Goal: Information Seeking & Learning: Check status

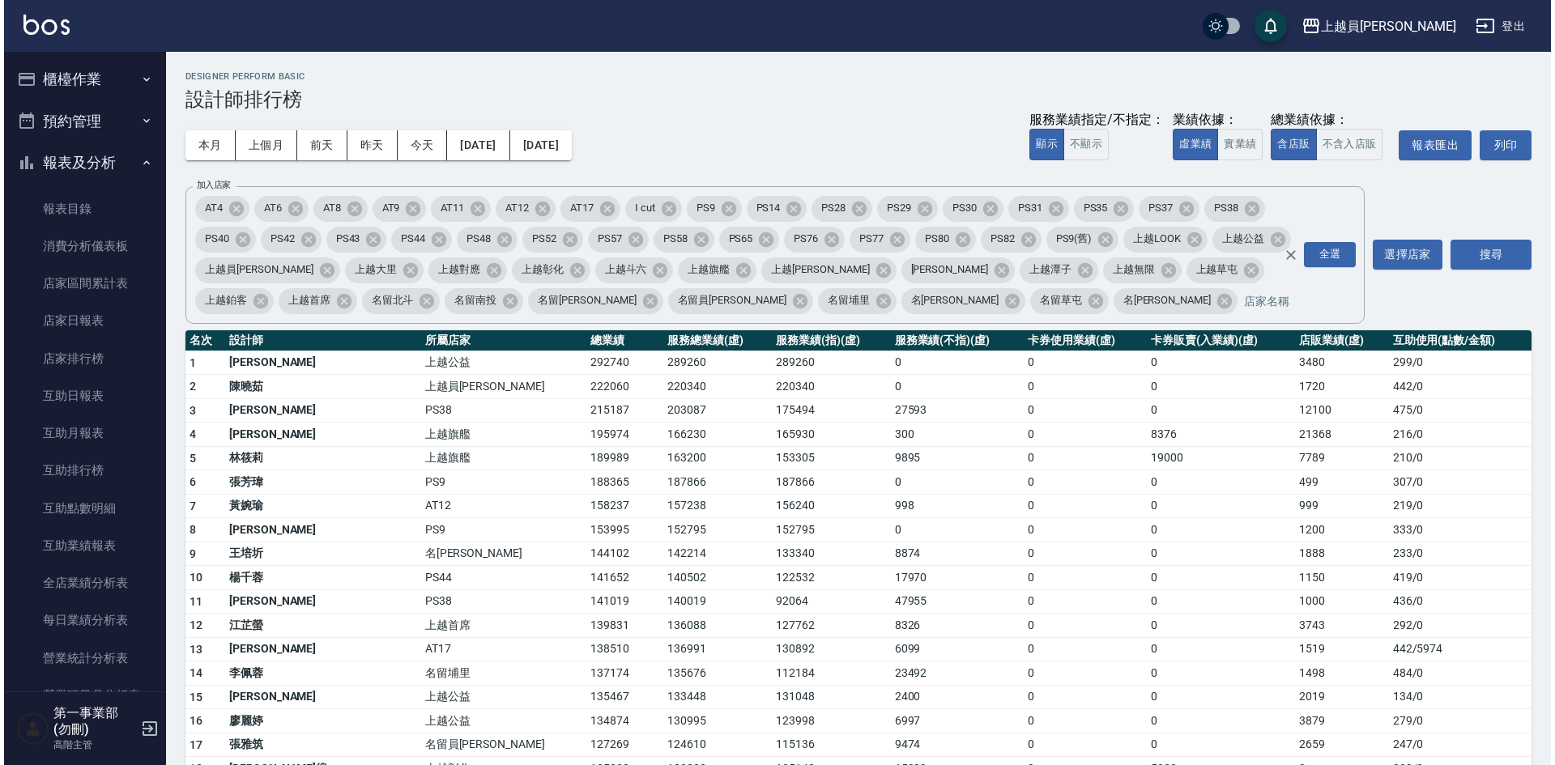
scroll to position [648, 0]
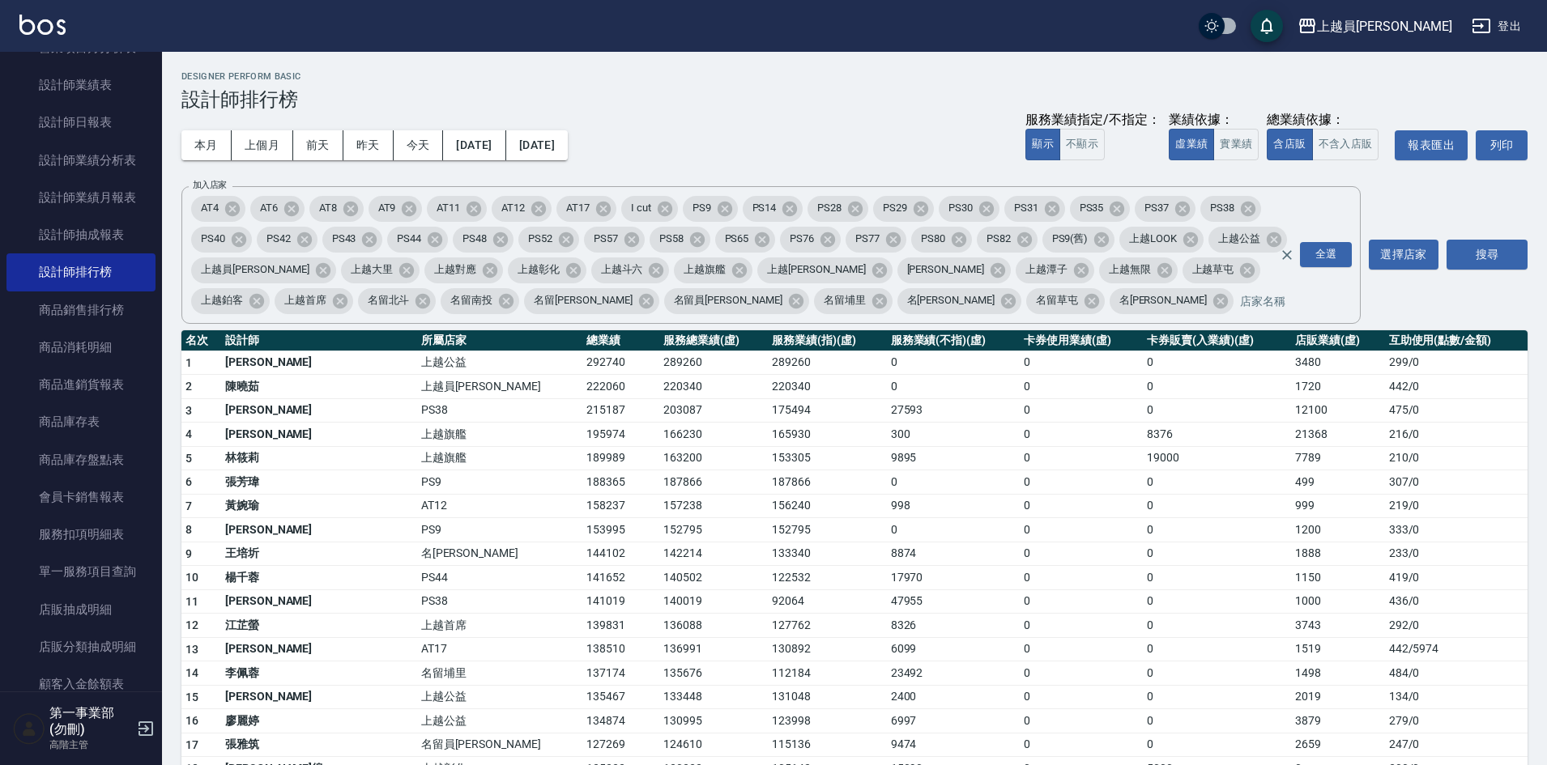
click at [768, 489] on td "187866" at bounding box center [827, 483] width 119 height 24
click at [1407, 32] on div "上越員[PERSON_NAME]" at bounding box center [1384, 26] width 135 height 20
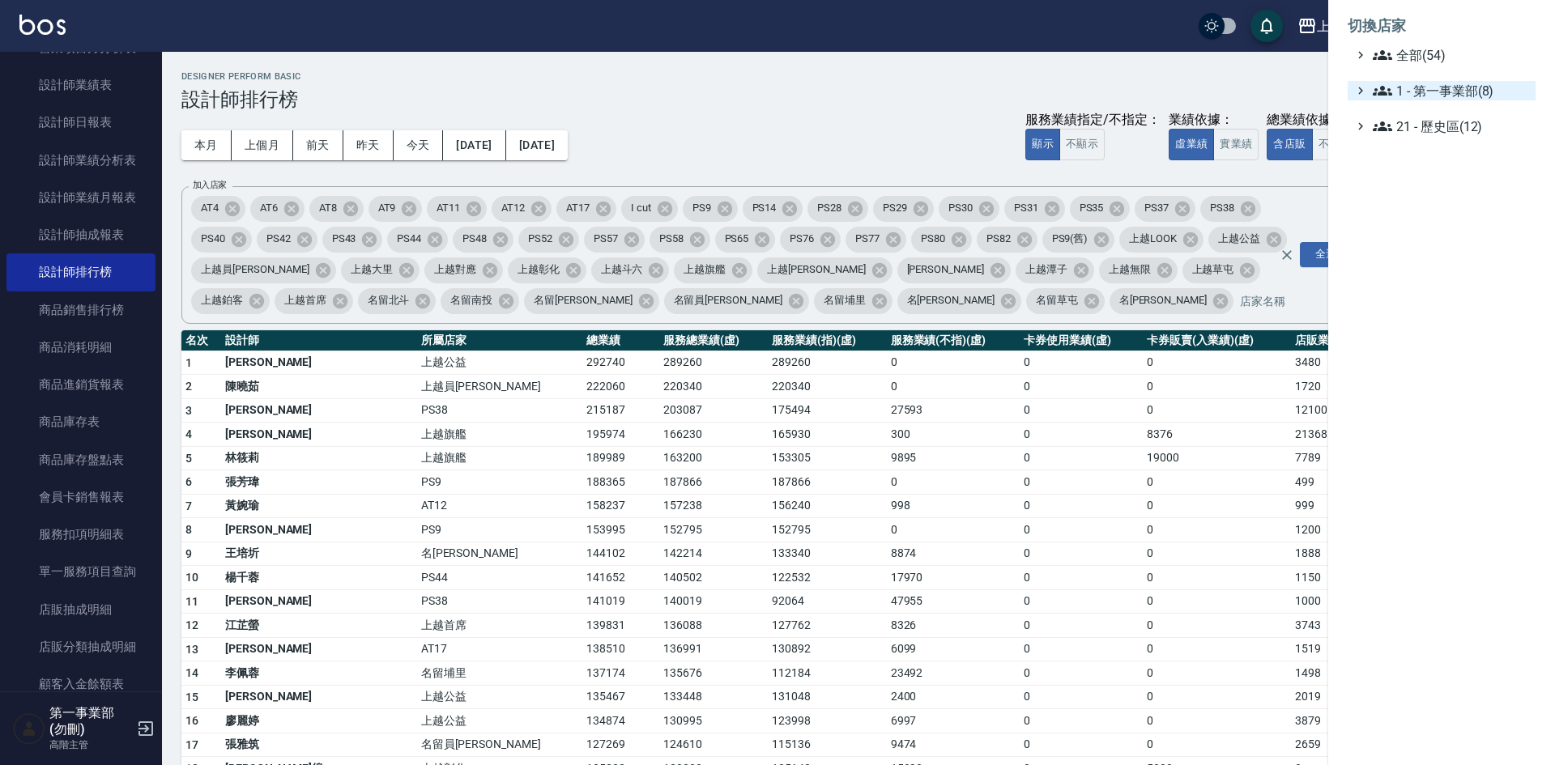
click at [1454, 90] on span "1 - 第一事業部(8)" at bounding box center [1451, 90] width 156 height 19
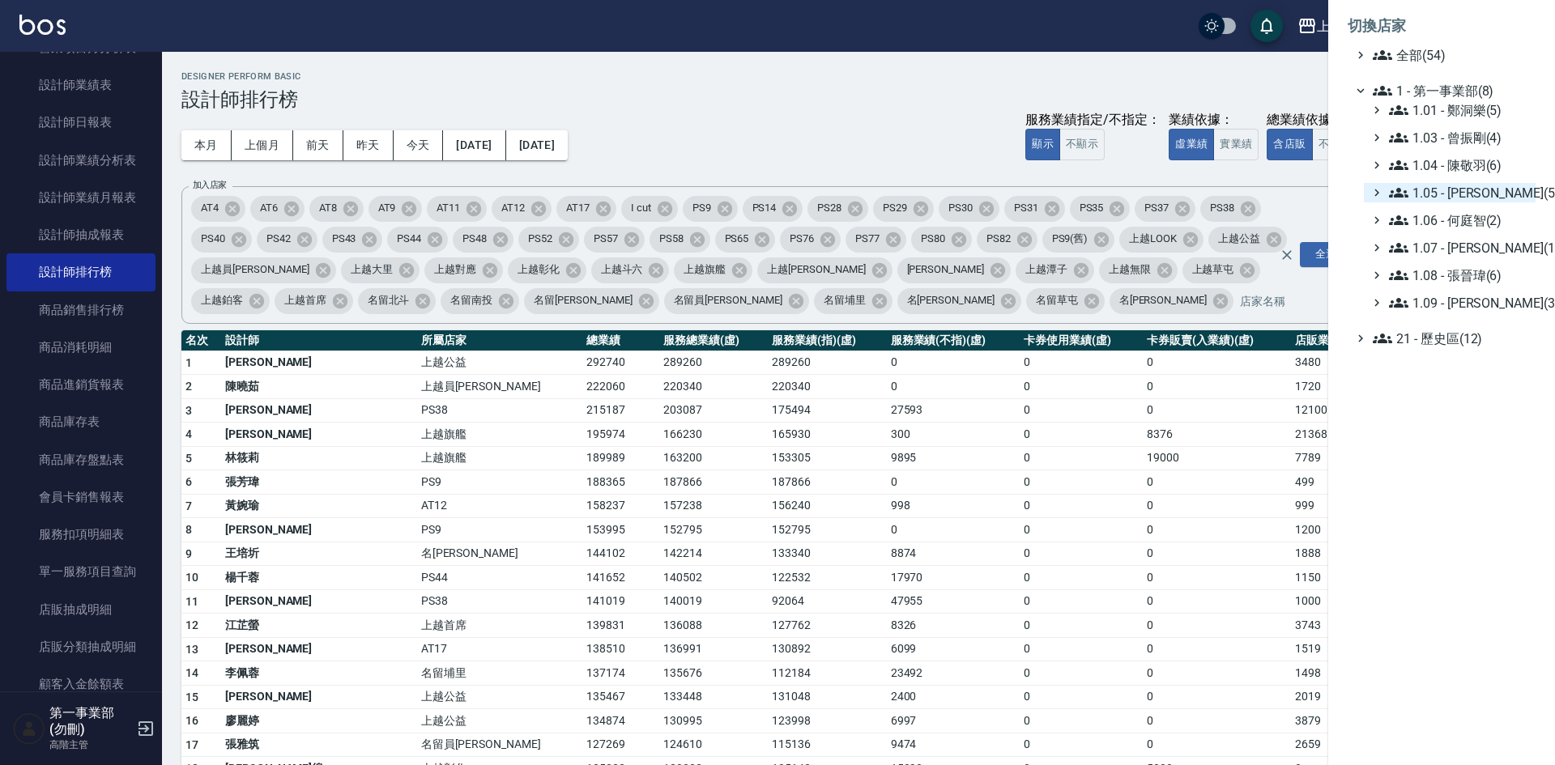
click at [1469, 198] on span "1.05 - [PERSON_NAME](5)" at bounding box center [1459, 192] width 140 height 19
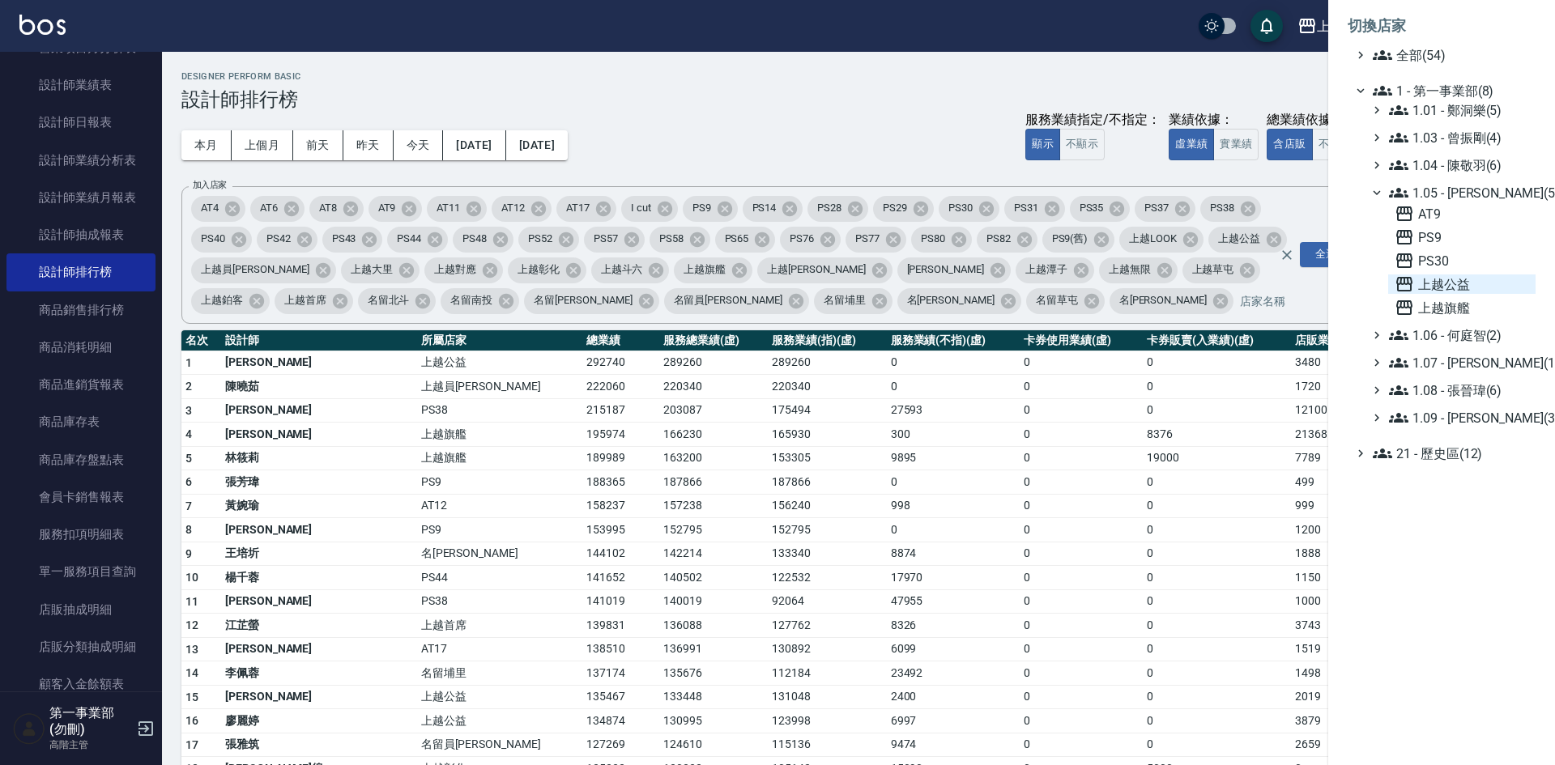
click at [1469, 280] on span "上越公益" at bounding box center [1462, 284] width 134 height 19
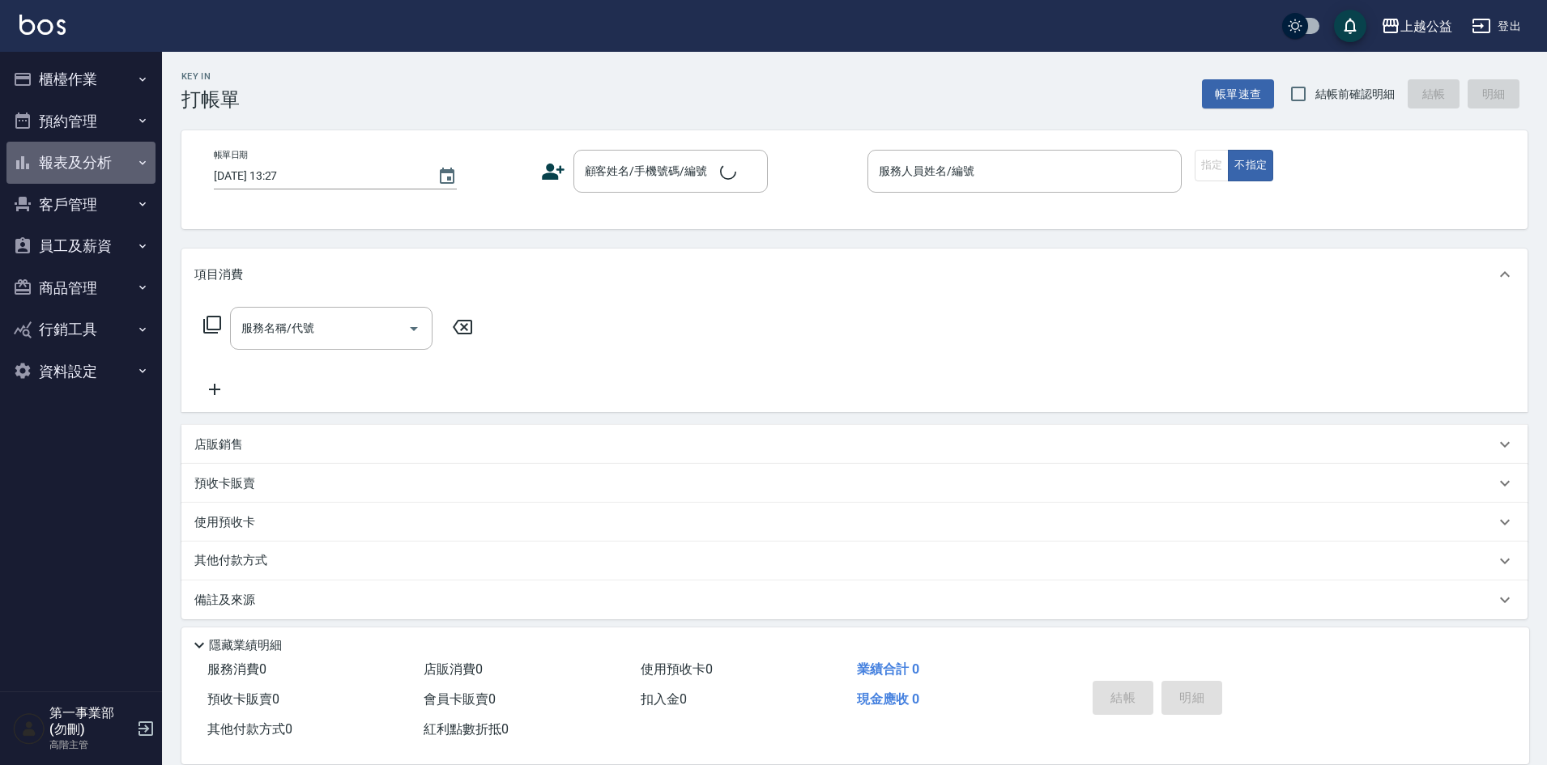
click at [78, 160] on button "報表及分析" at bounding box center [80, 163] width 149 height 42
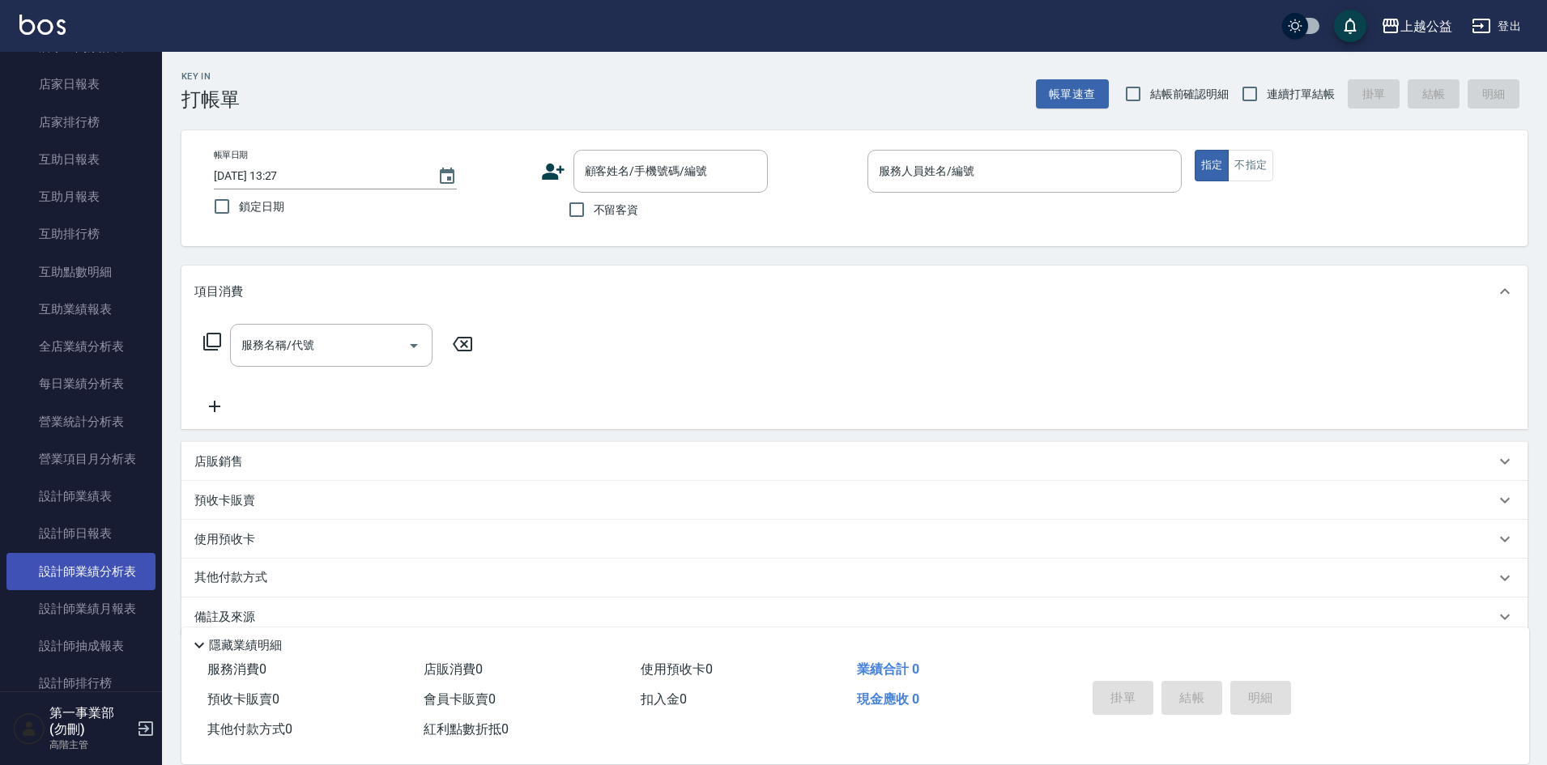
scroll to position [243, 0]
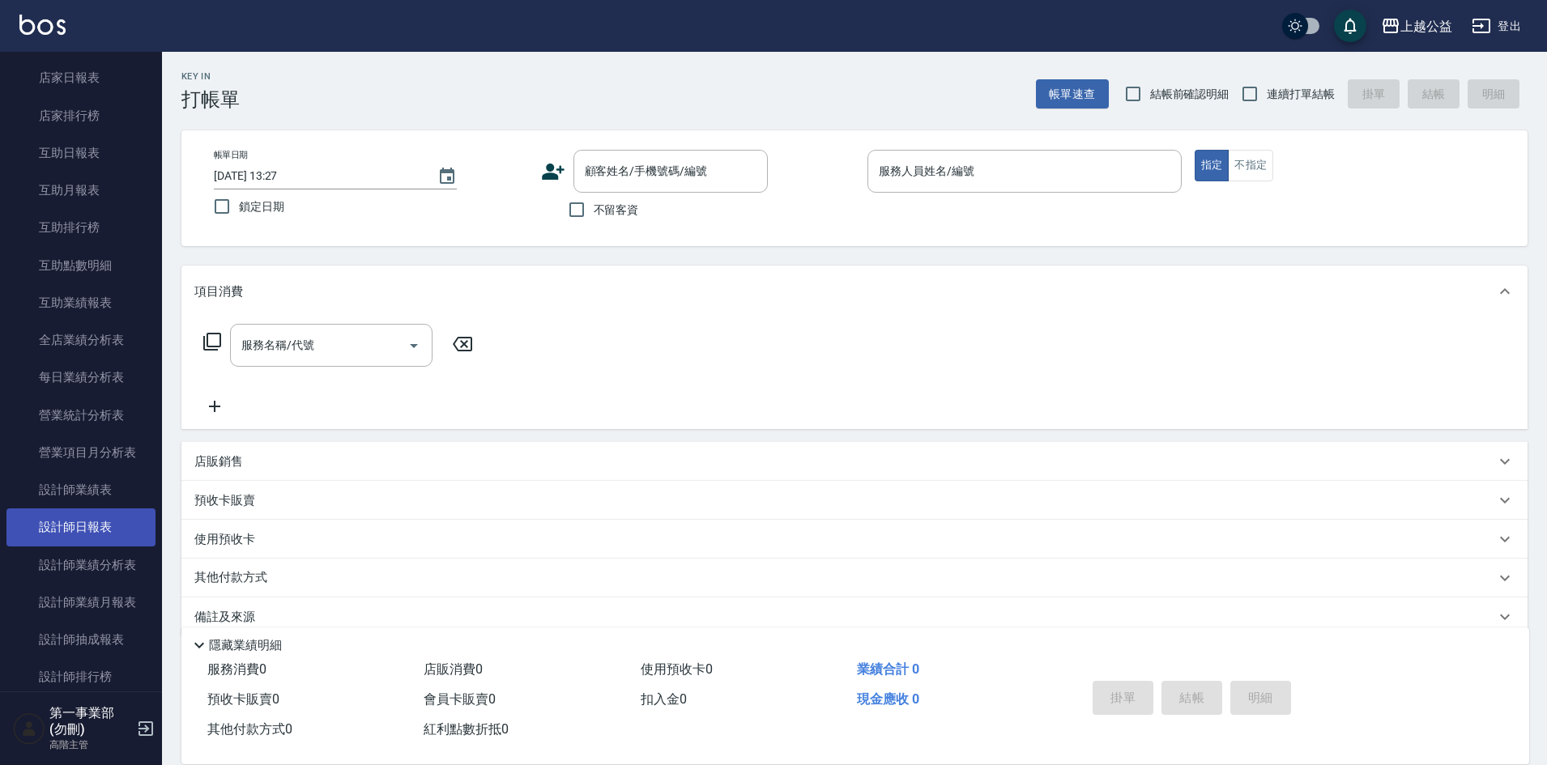
click at [78, 522] on link "設計師日報表" at bounding box center [80, 527] width 149 height 37
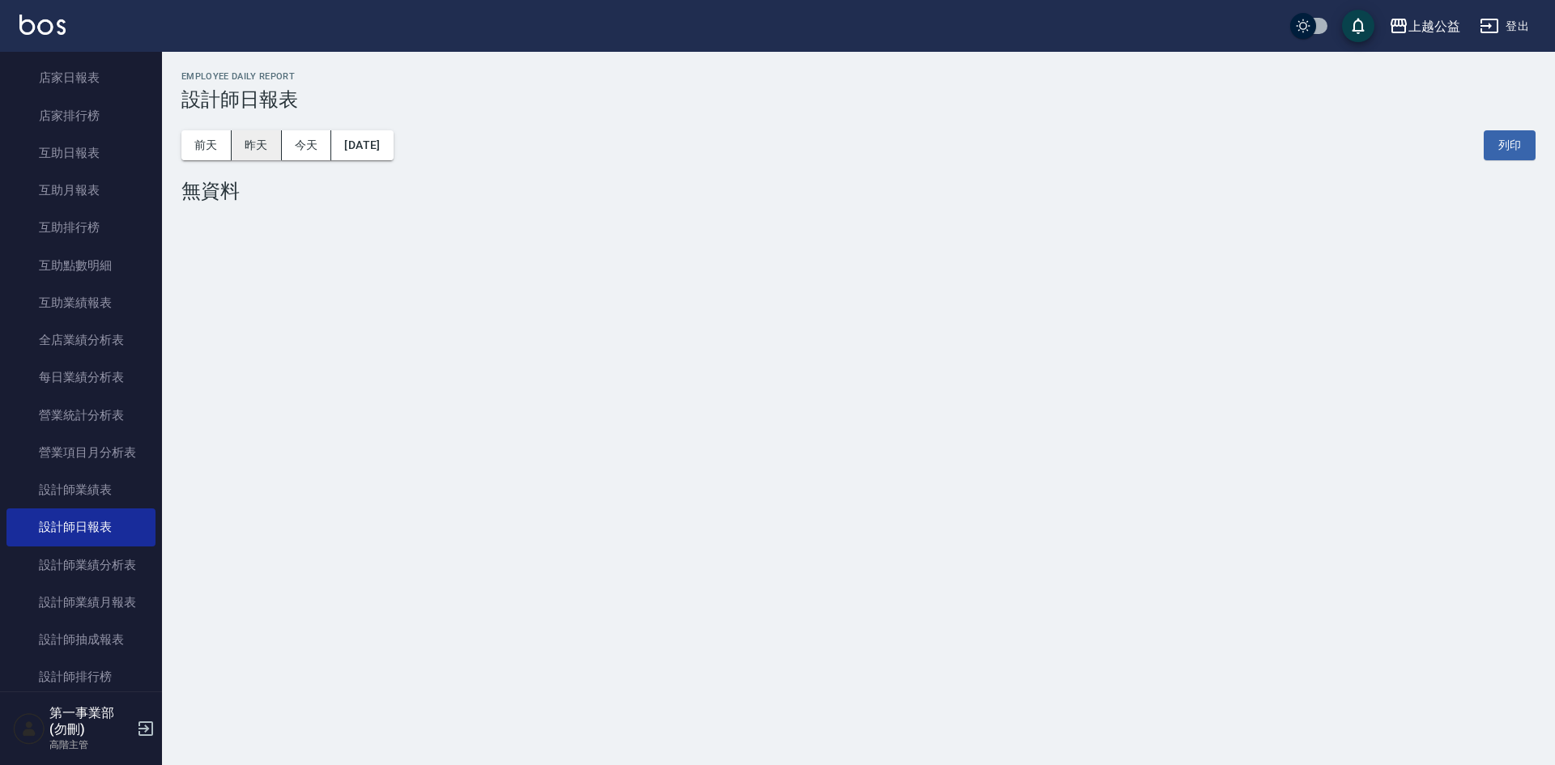
click at [252, 145] on button "昨天" at bounding box center [257, 145] width 50 height 30
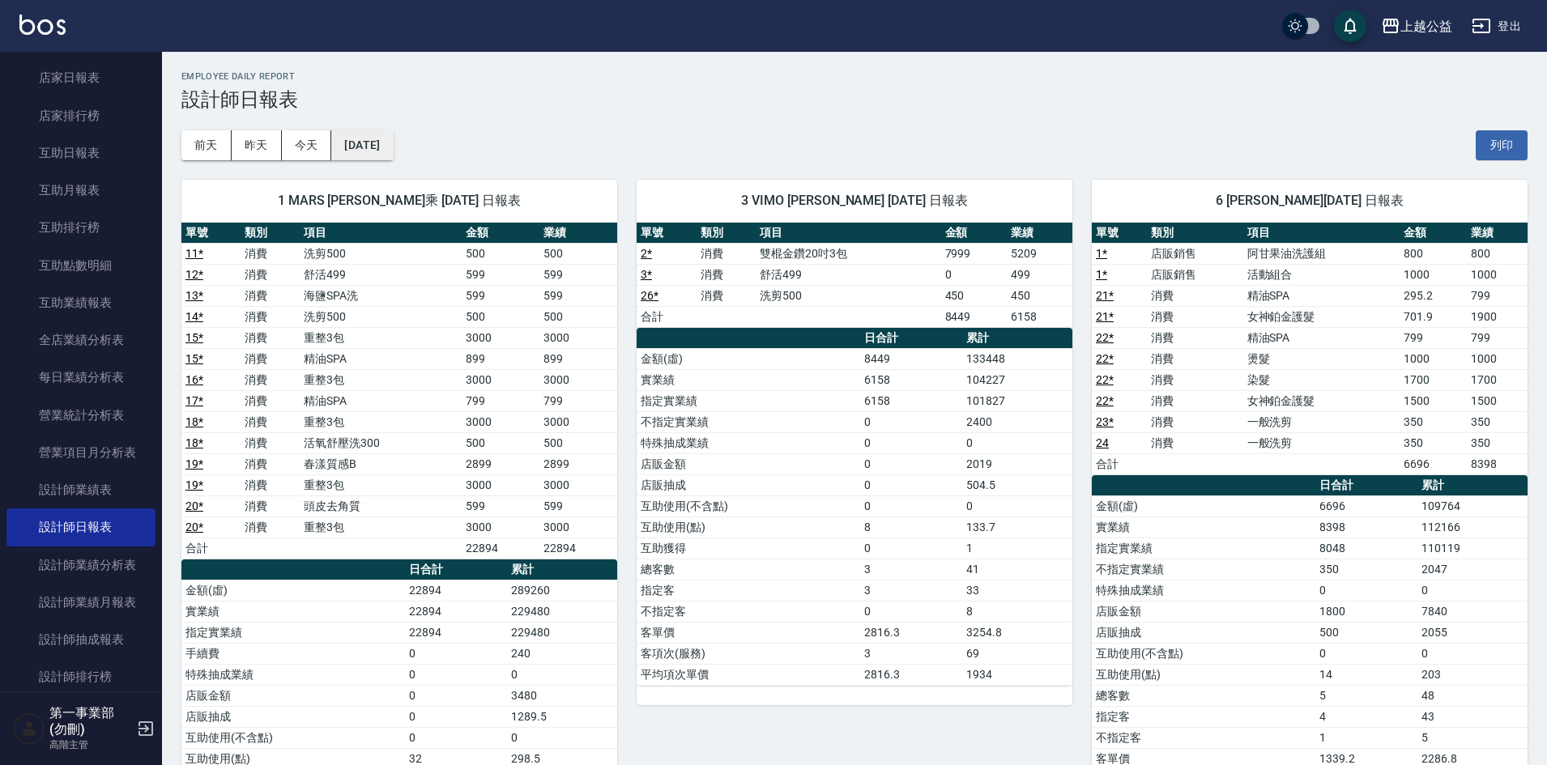
click at [361, 143] on button "2025/09/16" at bounding box center [362, 145] width 62 height 30
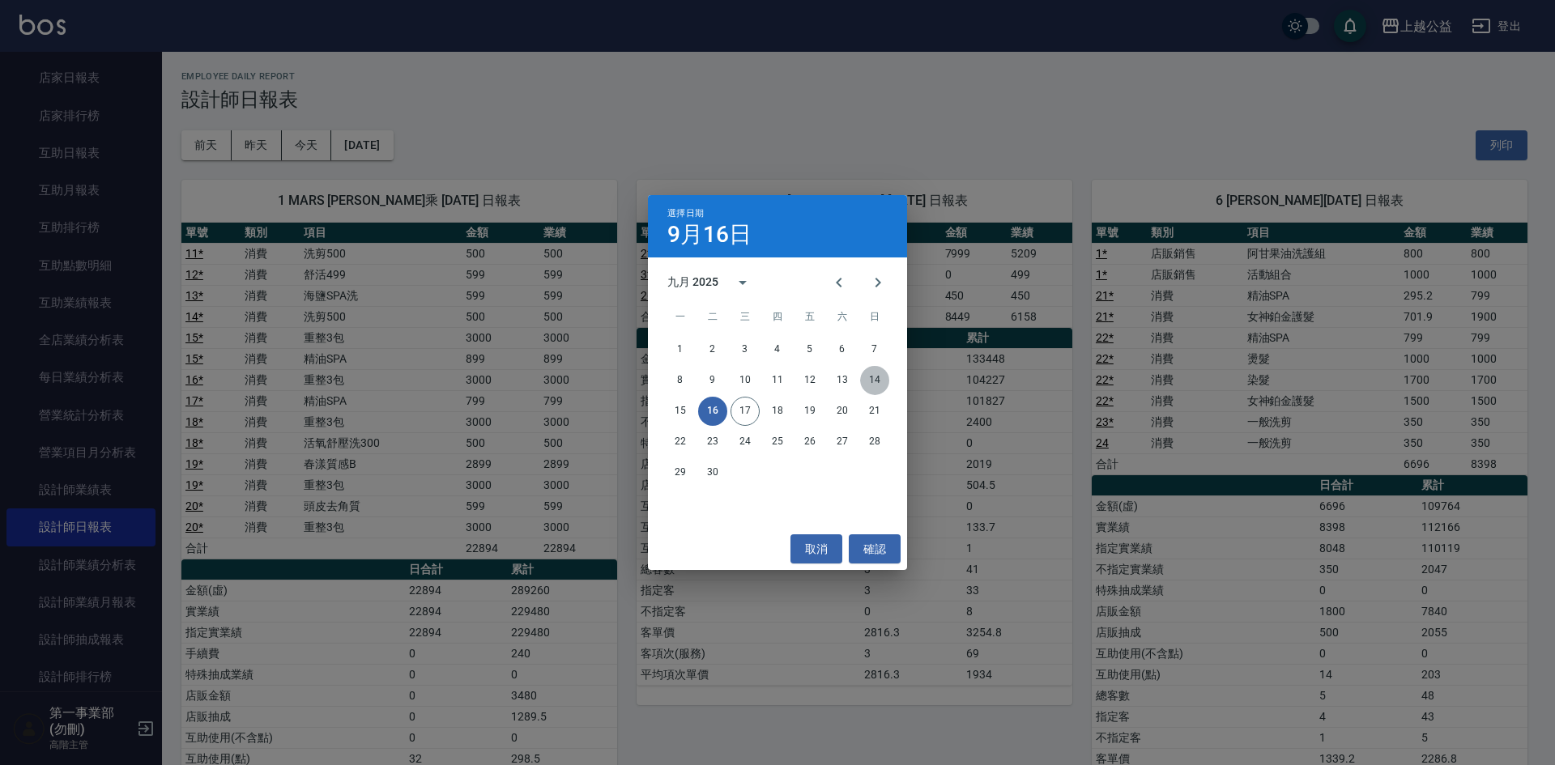
click at [879, 387] on button "14" at bounding box center [874, 380] width 29 height 29
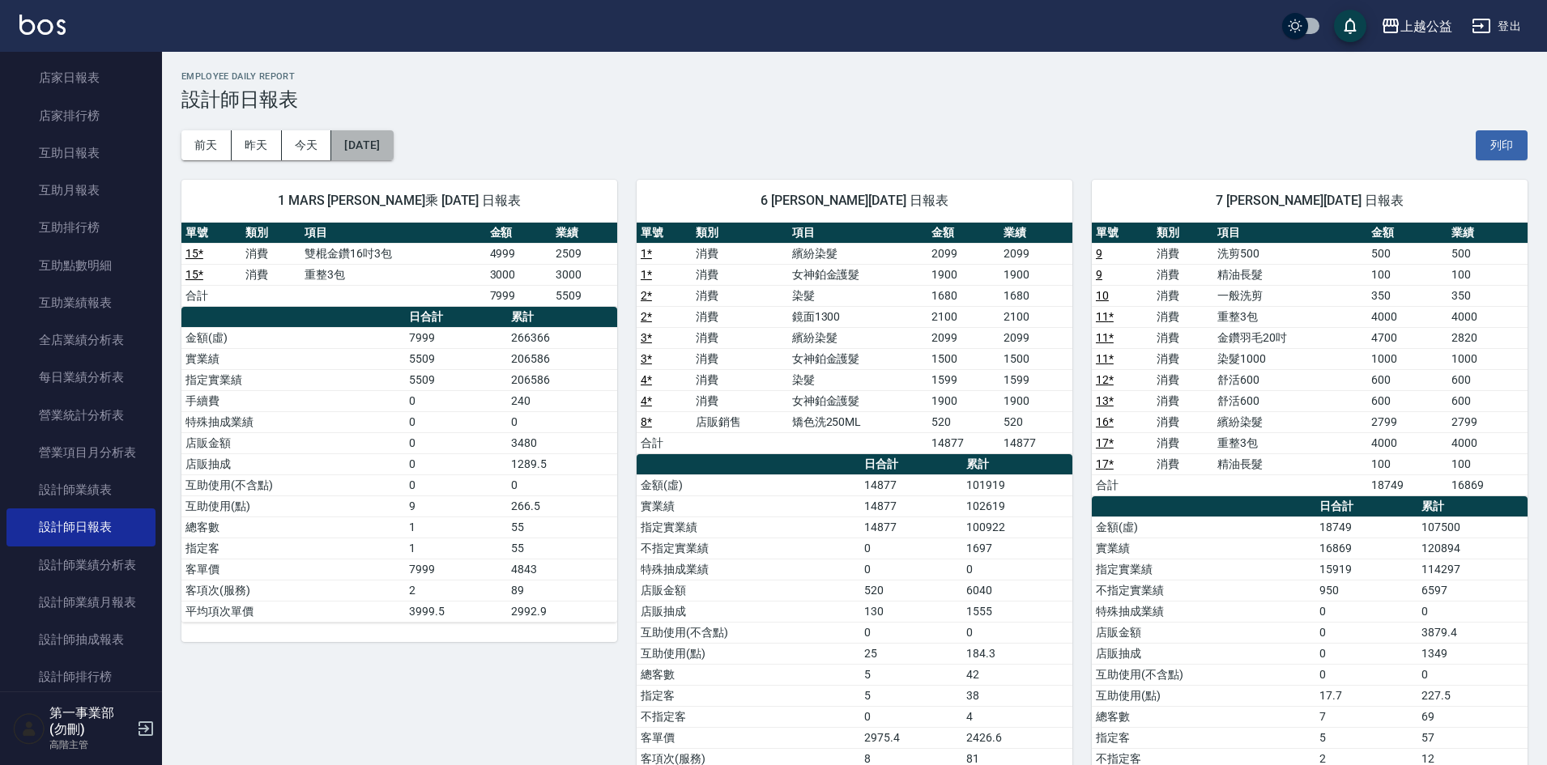
click at [385, 156] on button "2025/09/14" at bounding box center [362, 145] width 62 height 30
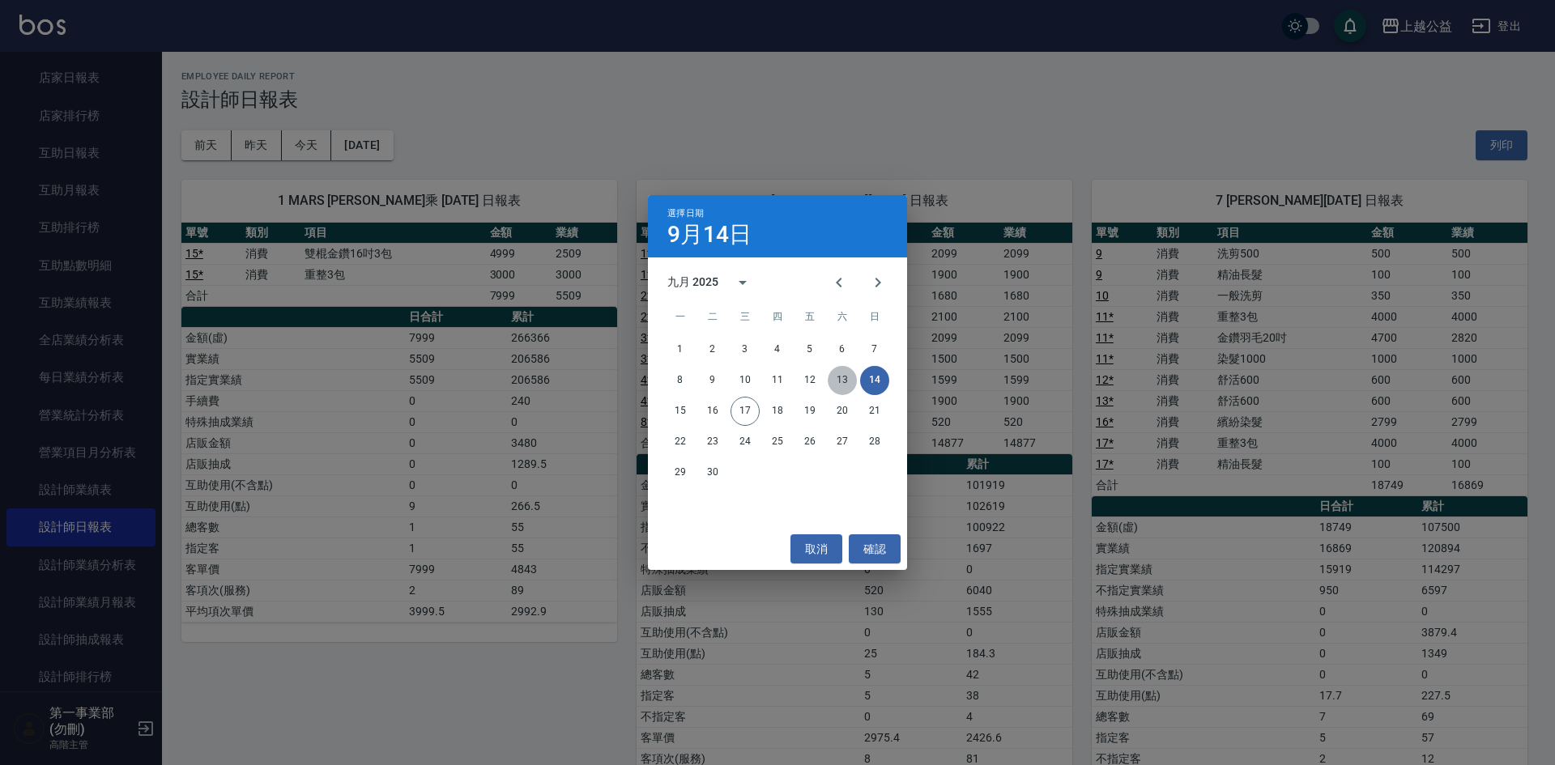
click at [842, 383] on button "13" at bounding box center [842, 380] width 29 height 29
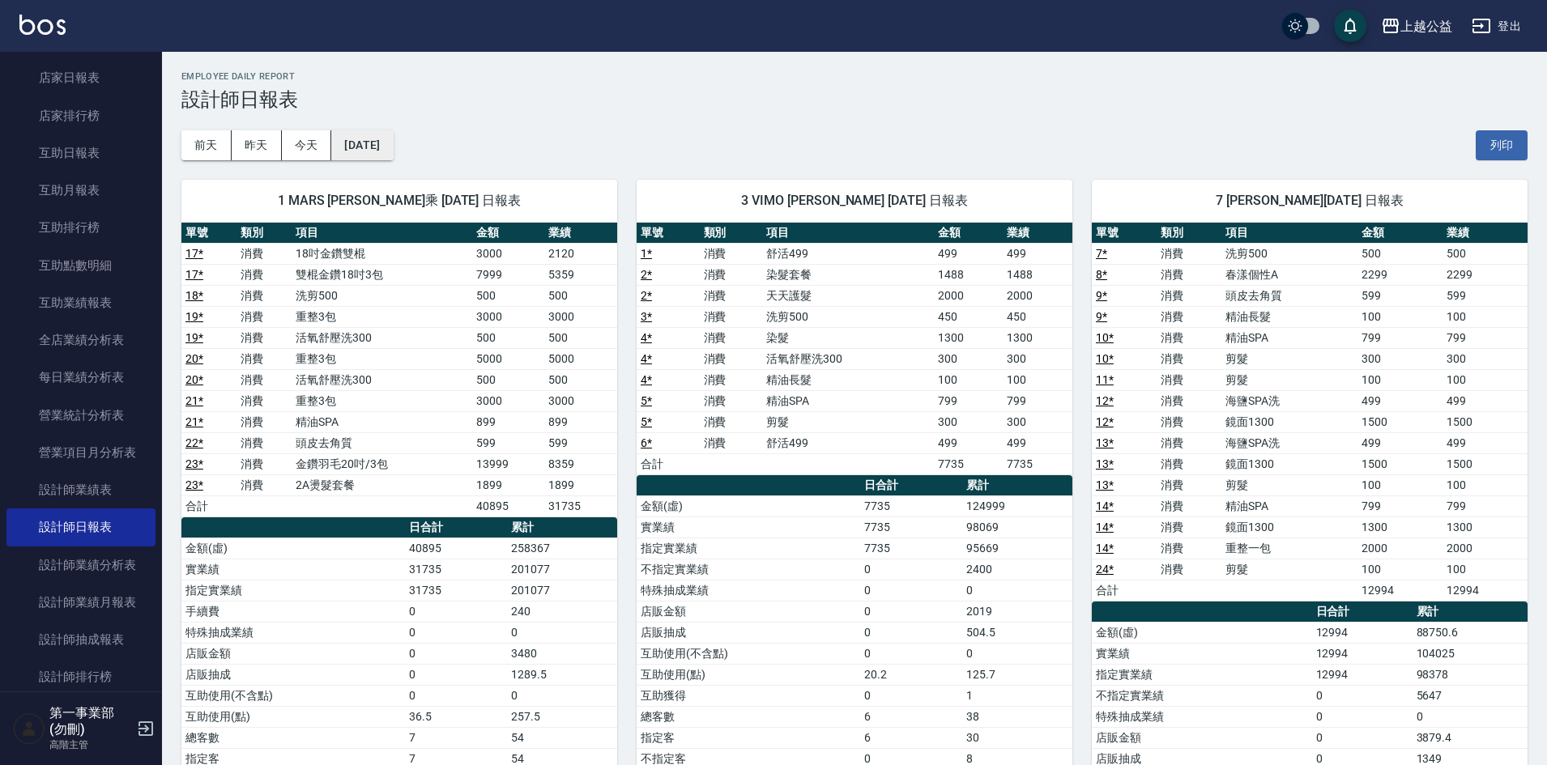
click at [382, 144] on button "[DATE]" at bounding box center [362, 145] width 62 height 30
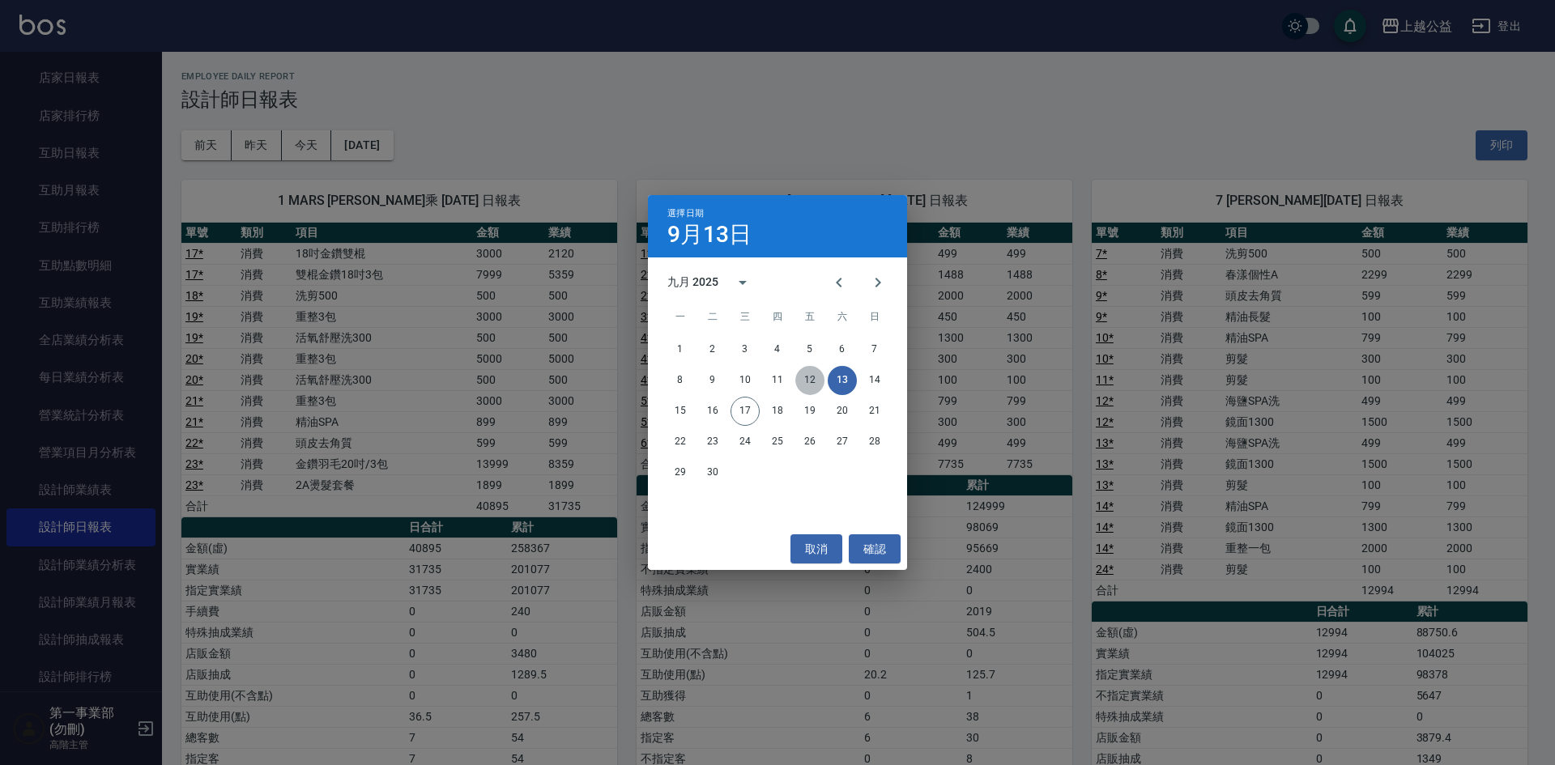
click at [808, 383] on button "12" at bounding box center [809, 380] width 29 height 29
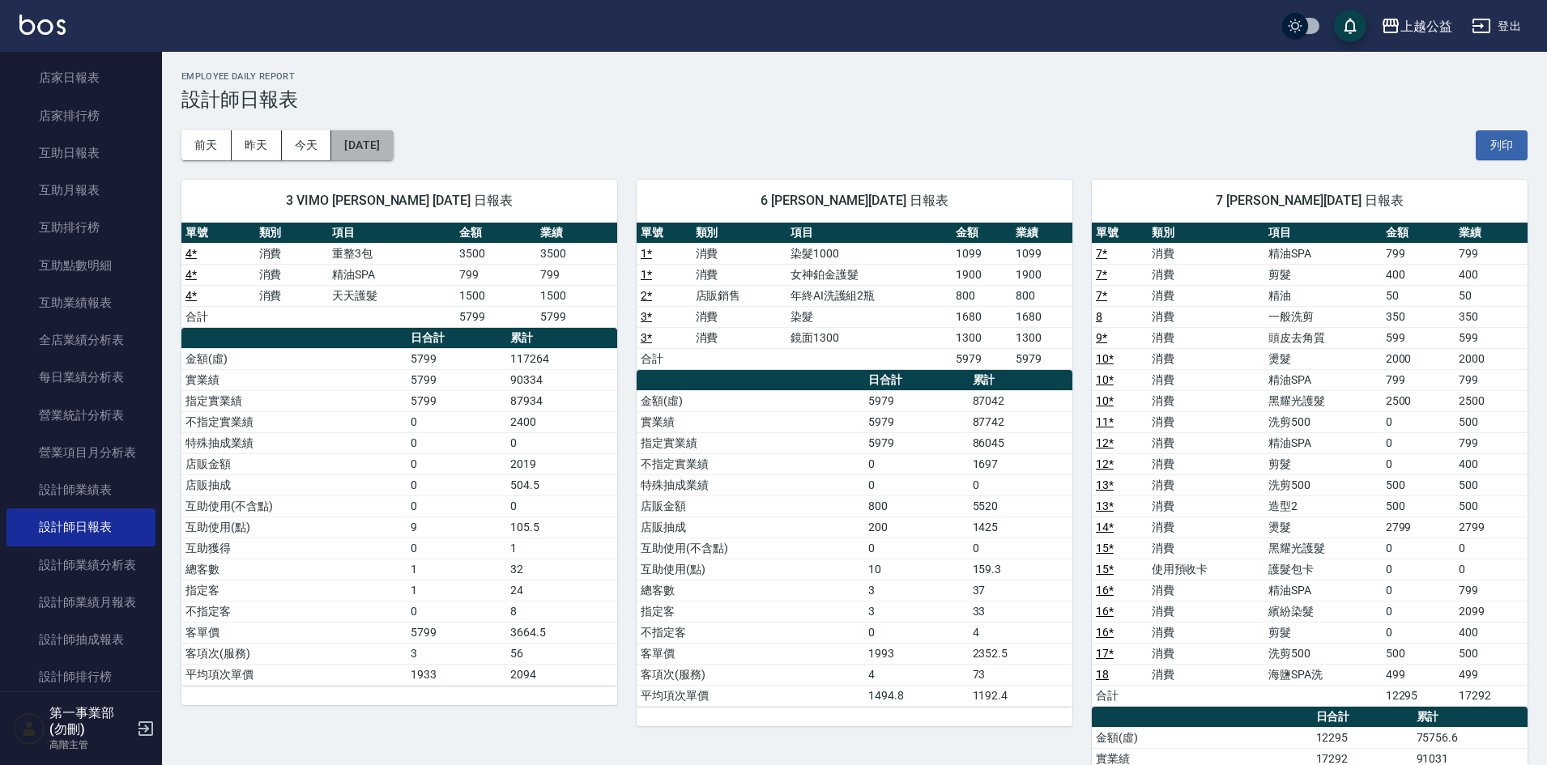
click at [393, 157] on button "2025/09/12" at bounding box center [362, 145] width 62 height 30
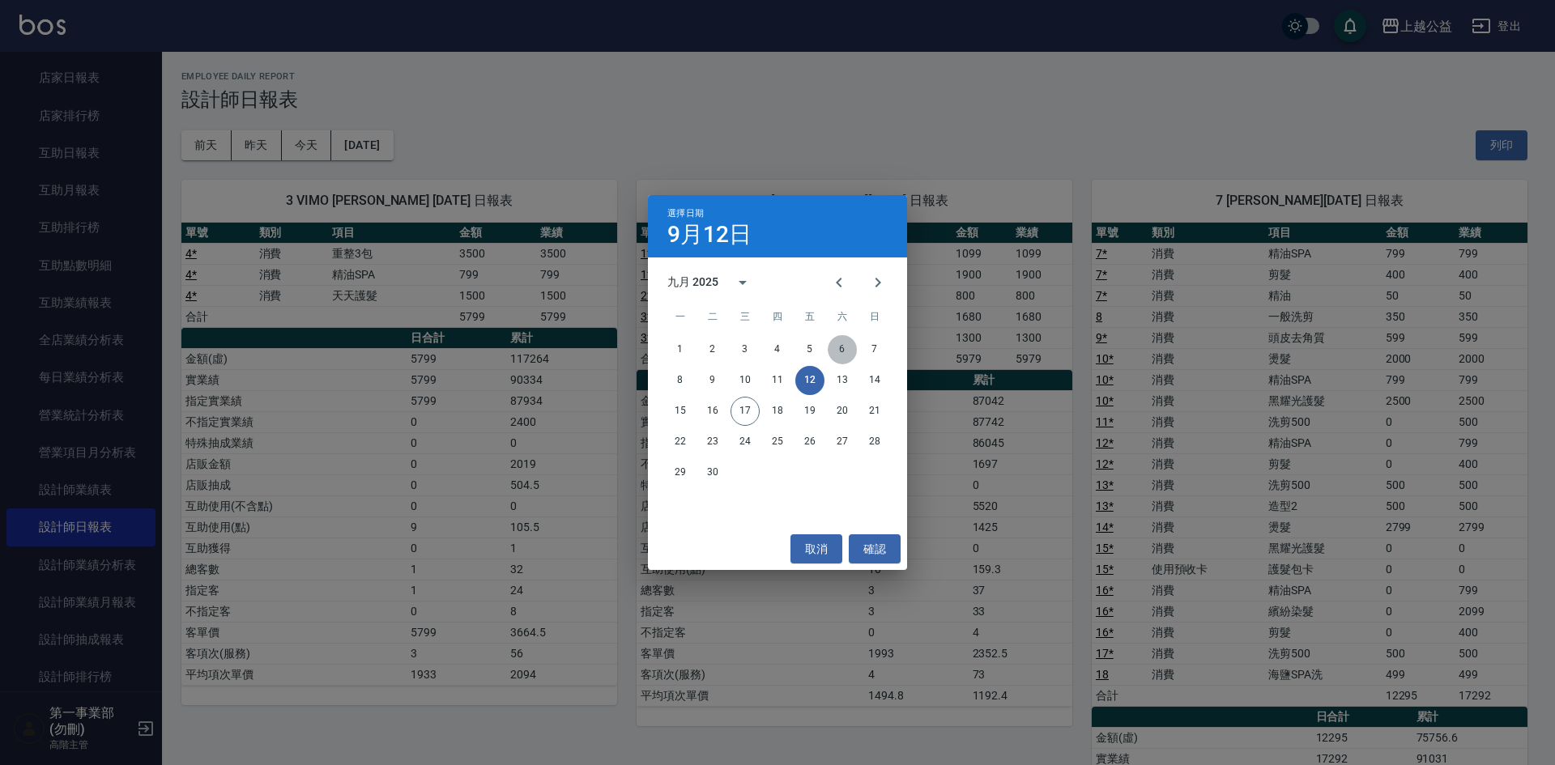
click at [841, 355] on button "6" at bounding box center [842, 349] width 29 height 29
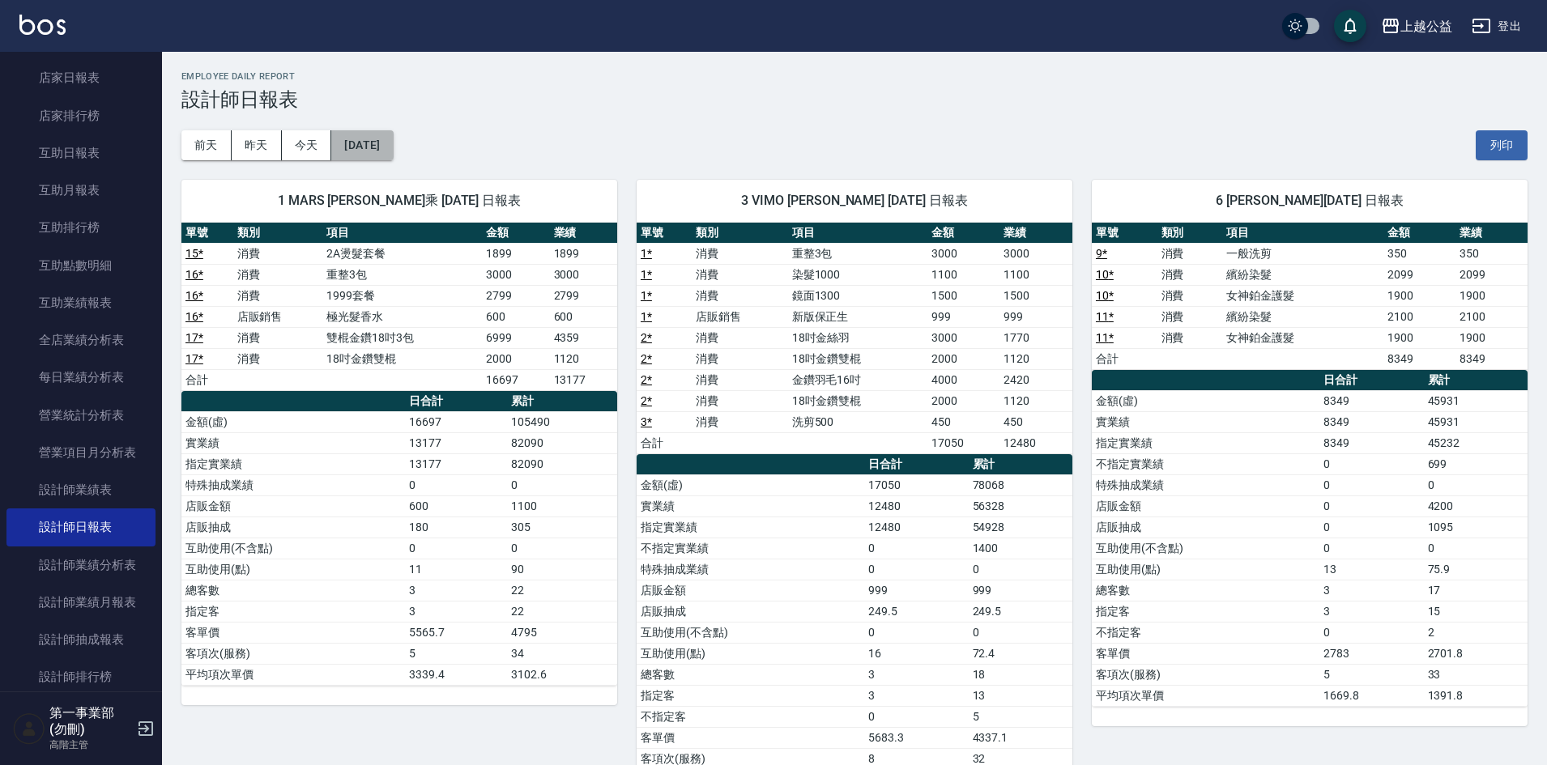
click at [393, 143] on button "2025/09/06" at bounding box center [362, 145] width 62 height 30
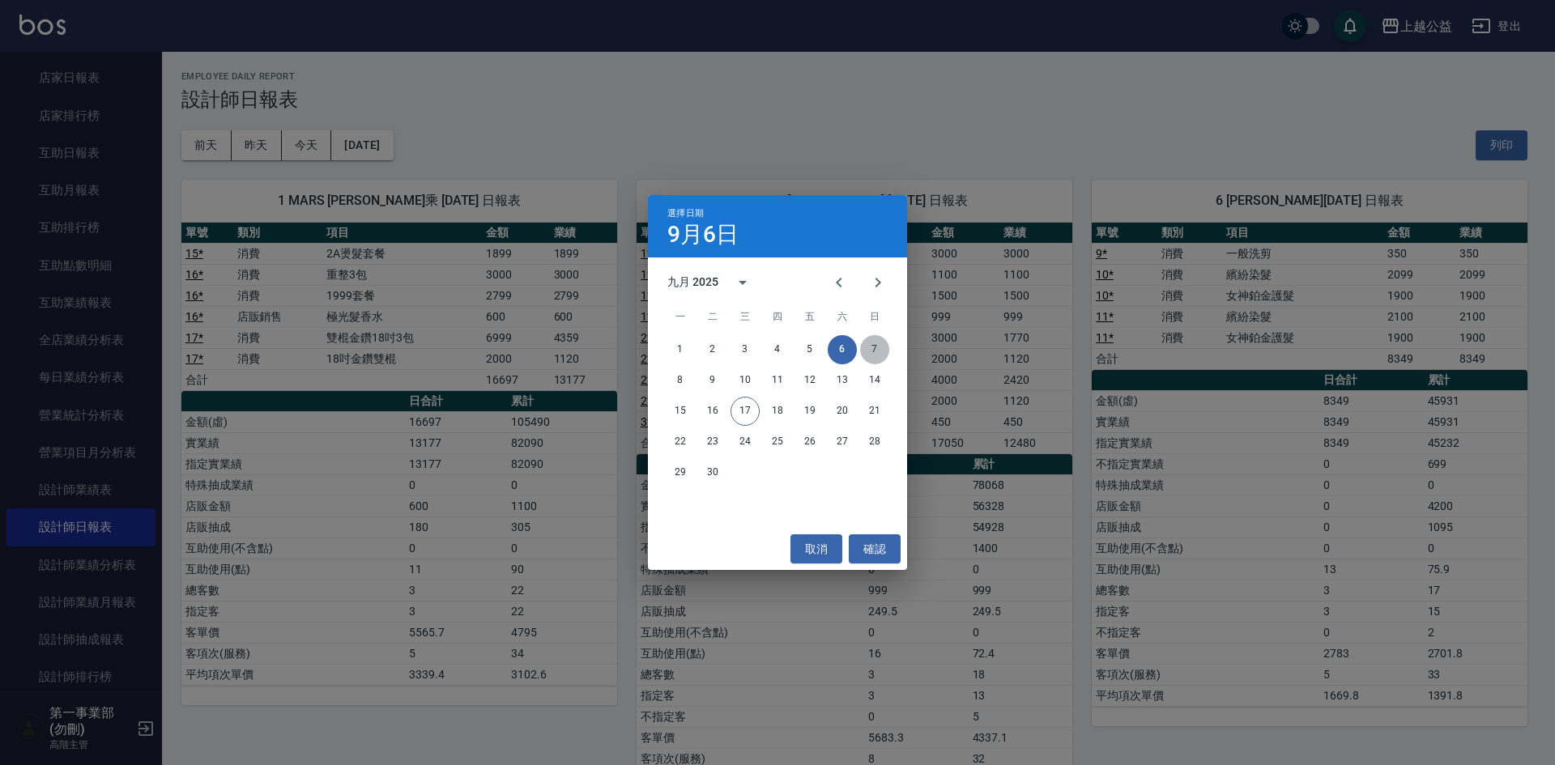
click at [885, 349] on button "7" at bounding box center [874, 349] width 29 height 29
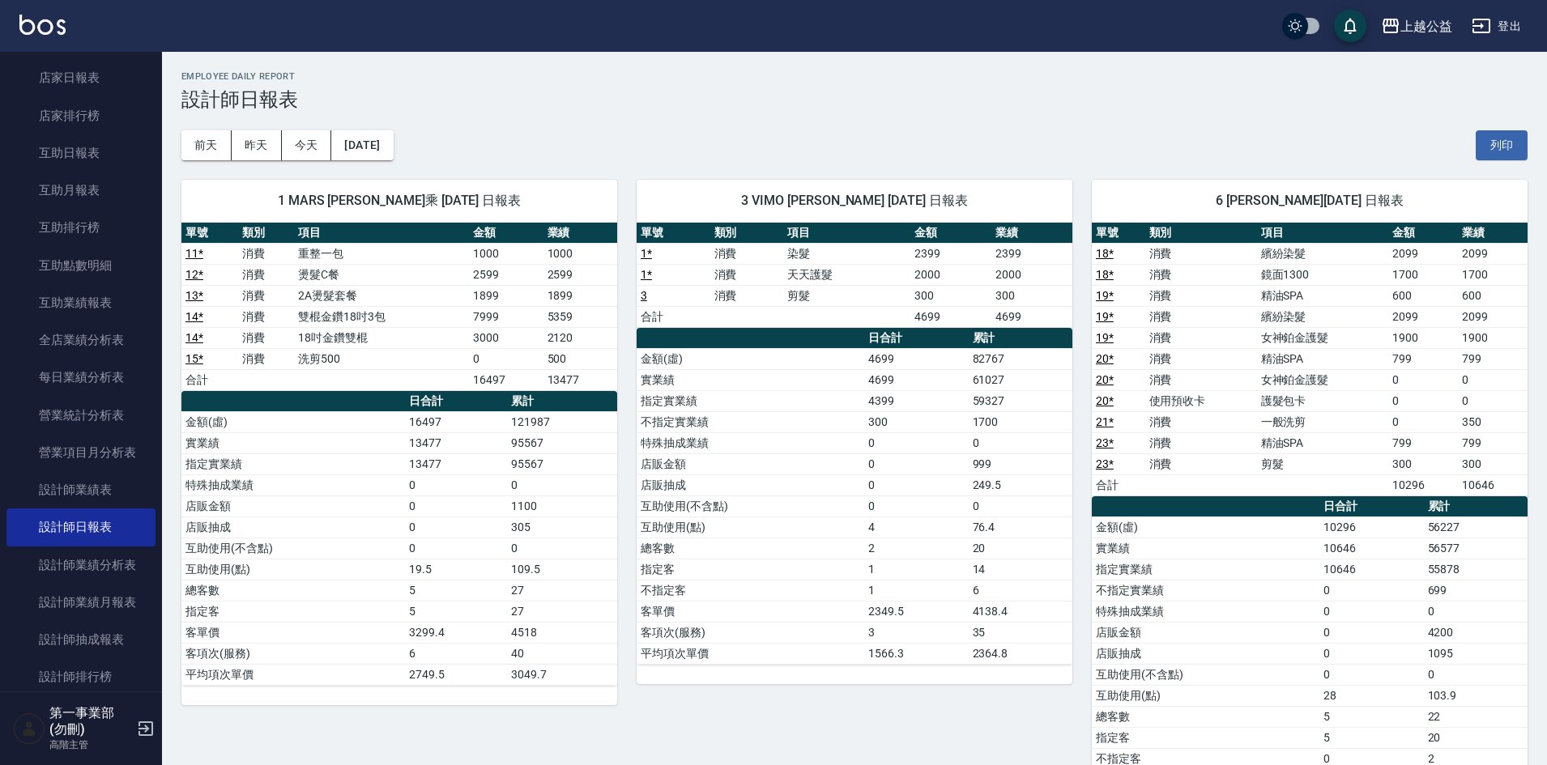
click at [393, 161] on div "1 MARS 黃偉乘 09/07/2025 日報表 單號 類別 項目 金額 業績 11 * 消費 重整一包 1000 1000 12 * 消費 燙髮C餐 25…" at bounding box center [389, 506] width 455 height 693
click at [393, 146] on button "2025/09/07" at bounding box center [362, 145] width 62 height 30
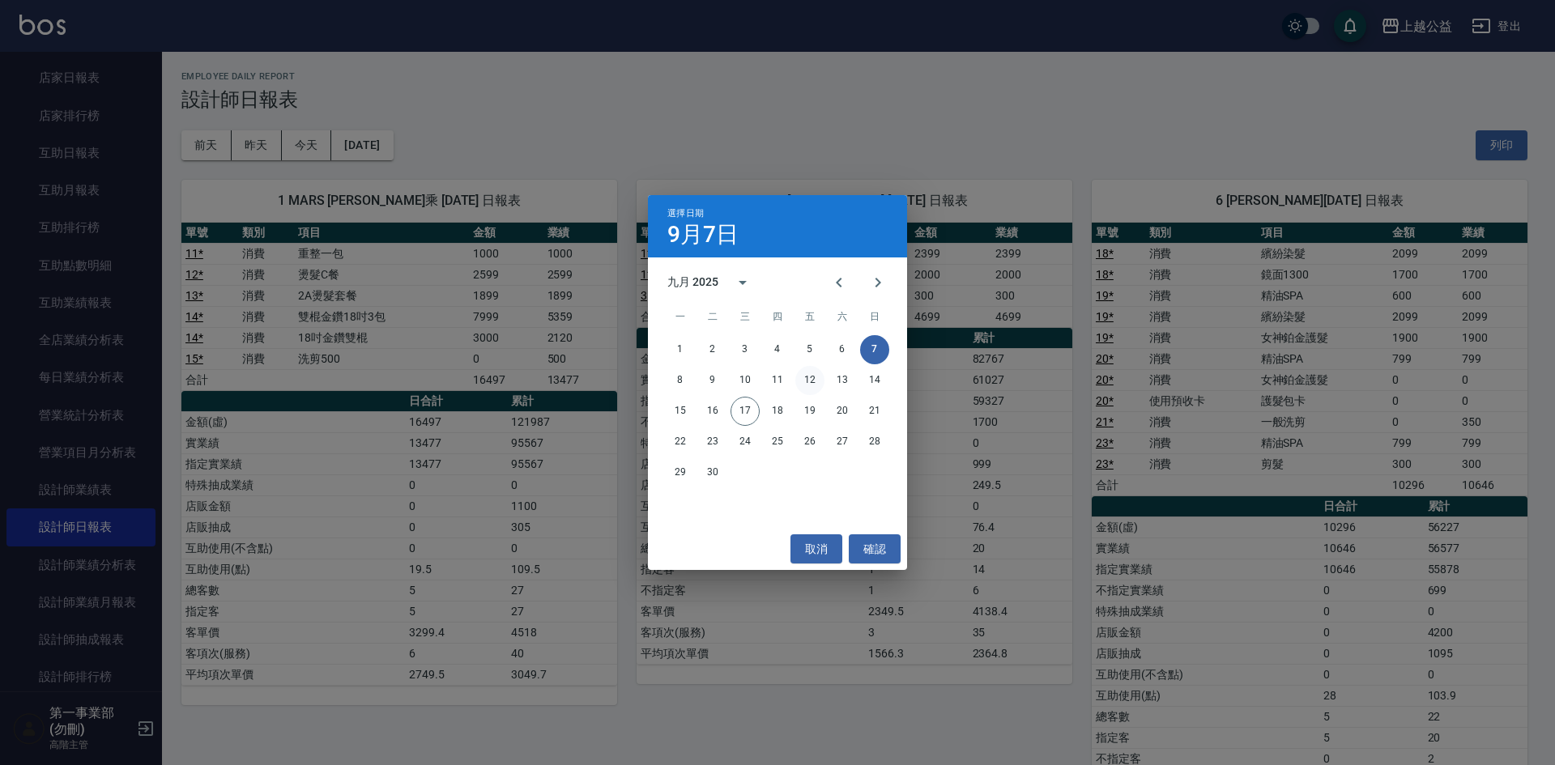
click at [804, 381] on button "12" at bounding box center [809, 380] width 29 height 29
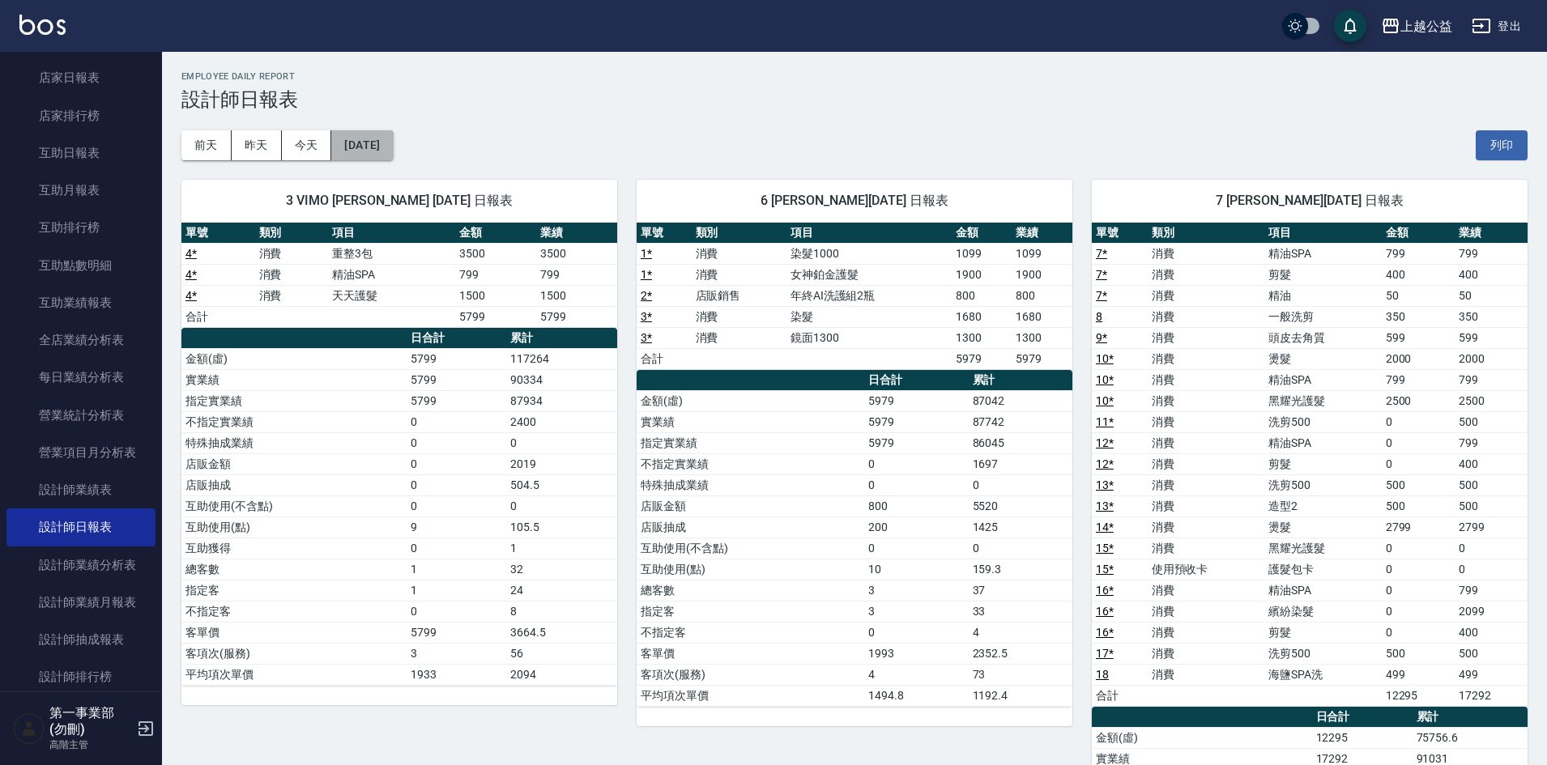
click at [374, 145] on button "2025/09/12" at bounding box center [362, 145] width 62 height 30
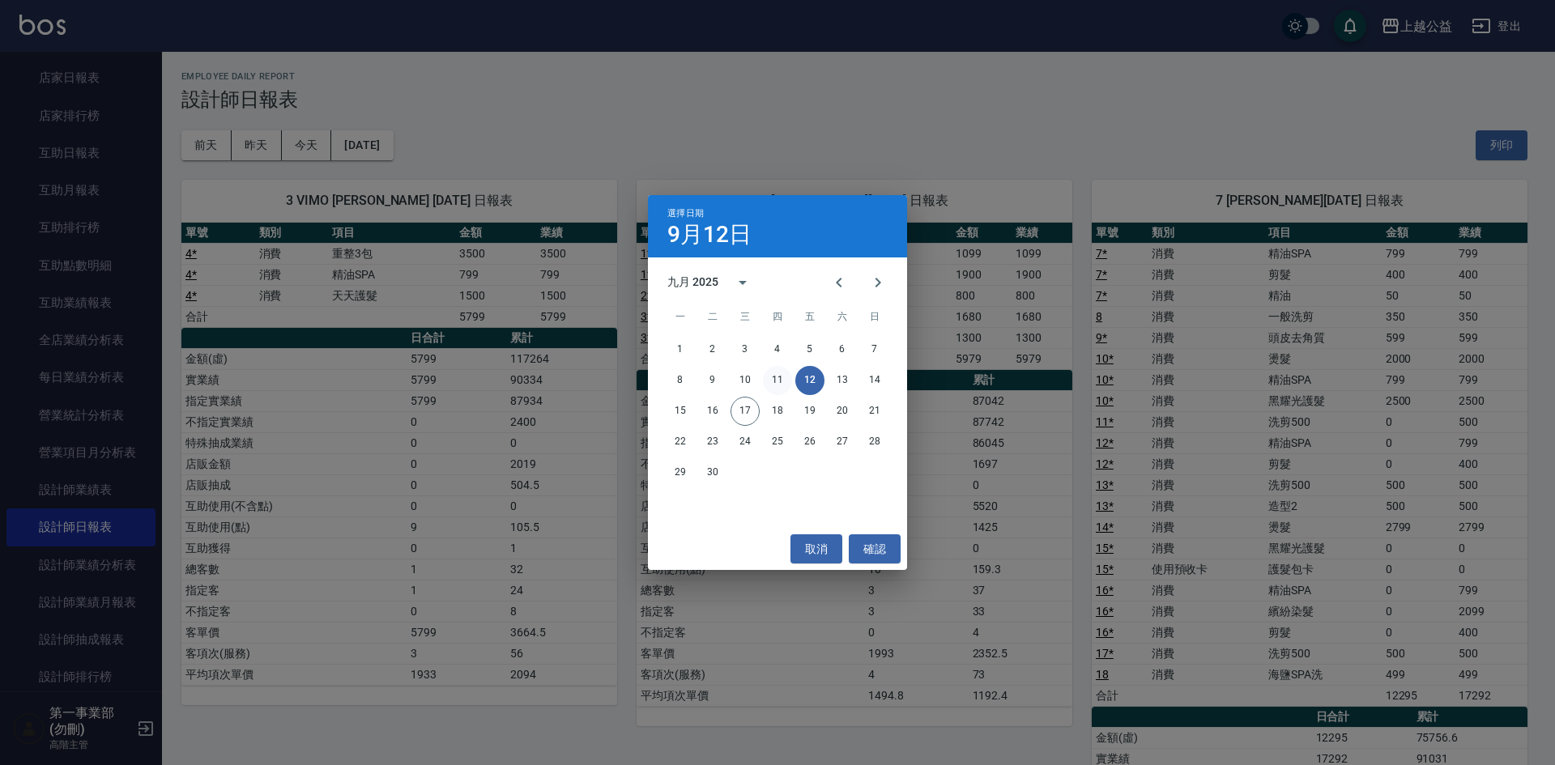
click at [776, 375] on button "11" at bounding box center [777, 380] width 29 height 29
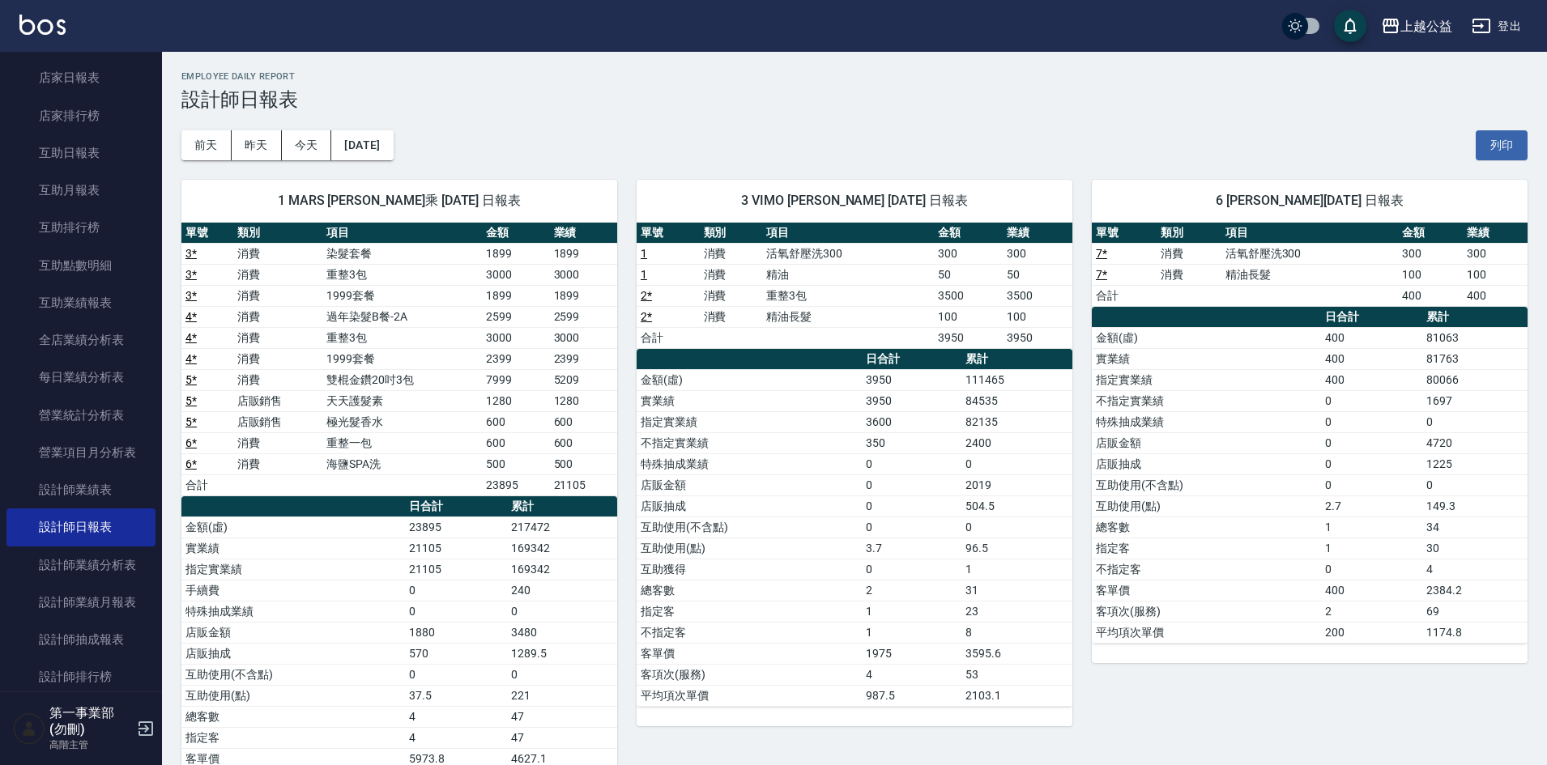
click at [606, 168] on div "1 MARS 黃偉乘 09/11/2025 日報表 單號 類別 項目 金額 業績 3 * 消費 染髮套餐 1899 1899 3 * 消費 重整3包 3000…" at bounding box center [389, 496] width 455 height 672
click at [934, 131] on div "前天 昨天 今天 2025/09/11 列印" at bounding box center [854, 145] width 1346 height 69
click at [1205, 143] on div "前天 昨天 今天 2025/09/11 列印" at bounding box center [854, 145] width 1346 height 69
click at [865, 129] on div "前天 昨天 今天 2025/09/11 列印" at bounding box center [854, 145] width 1346 height 69
click at [744, 101] on h3 "設計師日報表" at bounding box center [854, 99] width 1346 height 23
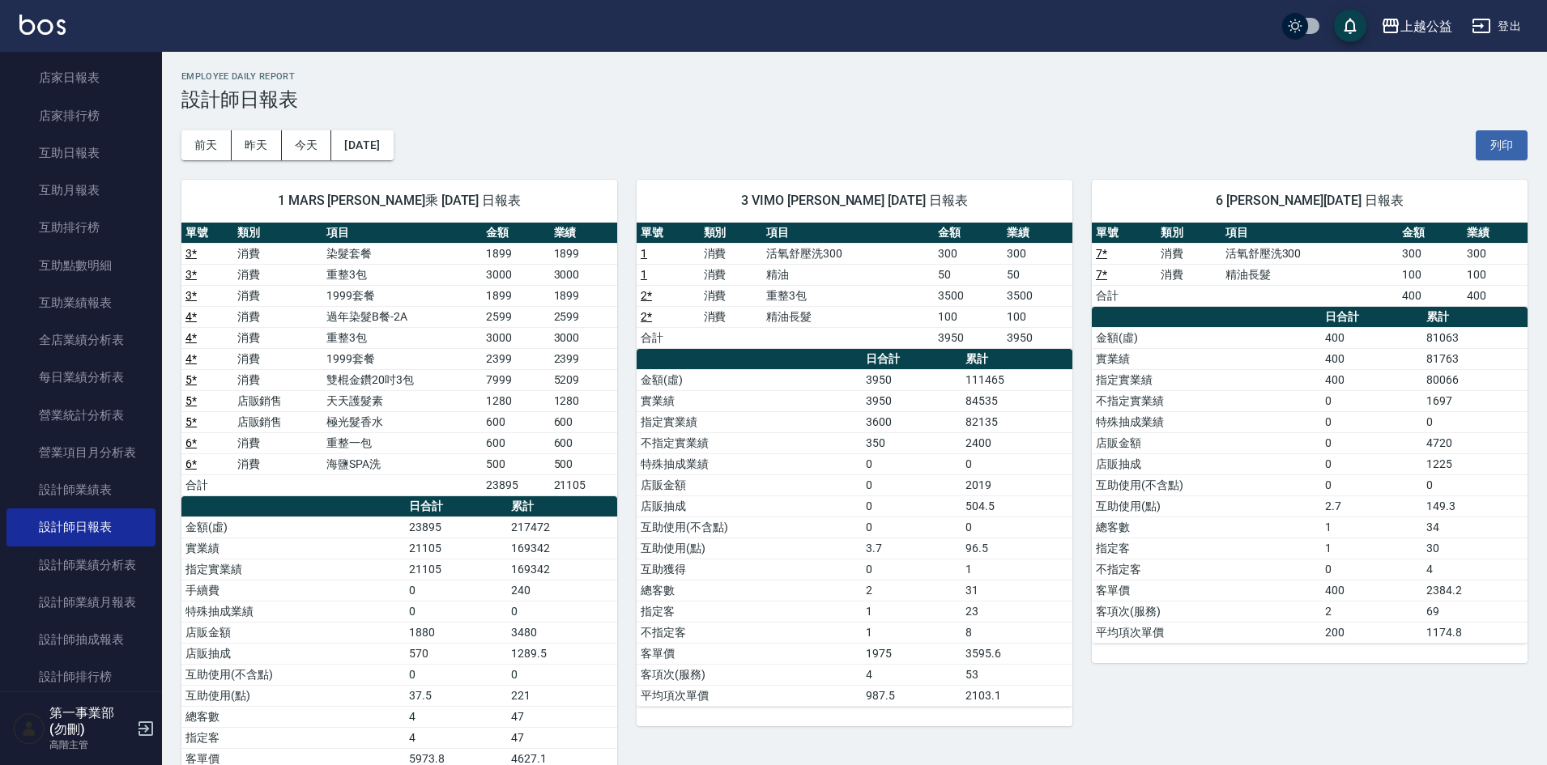
click at [799, 134] on div "前天 昨天 今天 2025/09/11 列印" at bounding box center [854, 145] width 1346 height 69
click at [1436, 36] on div "上越公益" at bounding box center [1427, 26] width 52 height 20
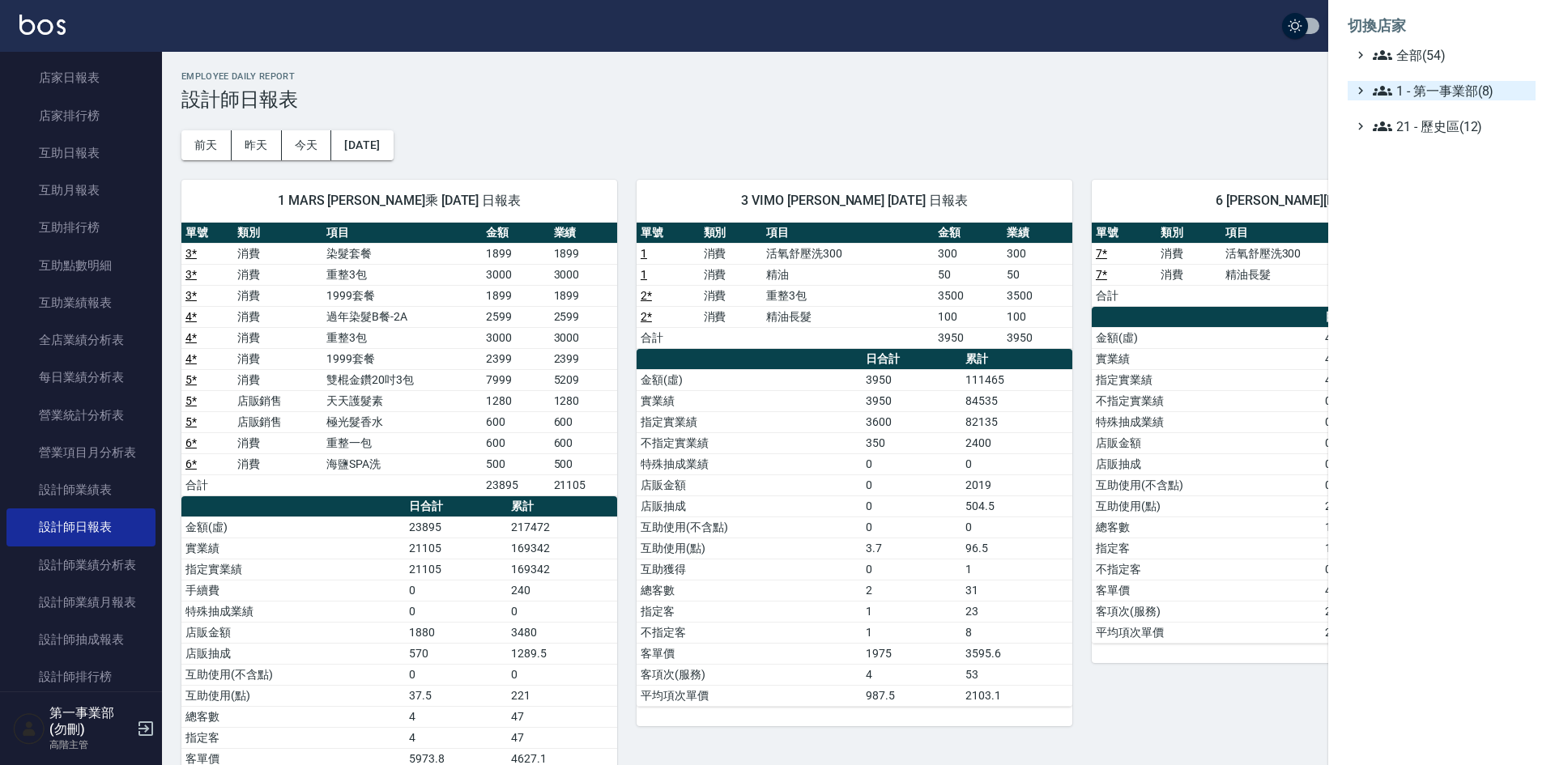
click at [1448, 85] on span "1 - 第一事業部(8)" at bounding box center [1451, 90] width 156 height 19
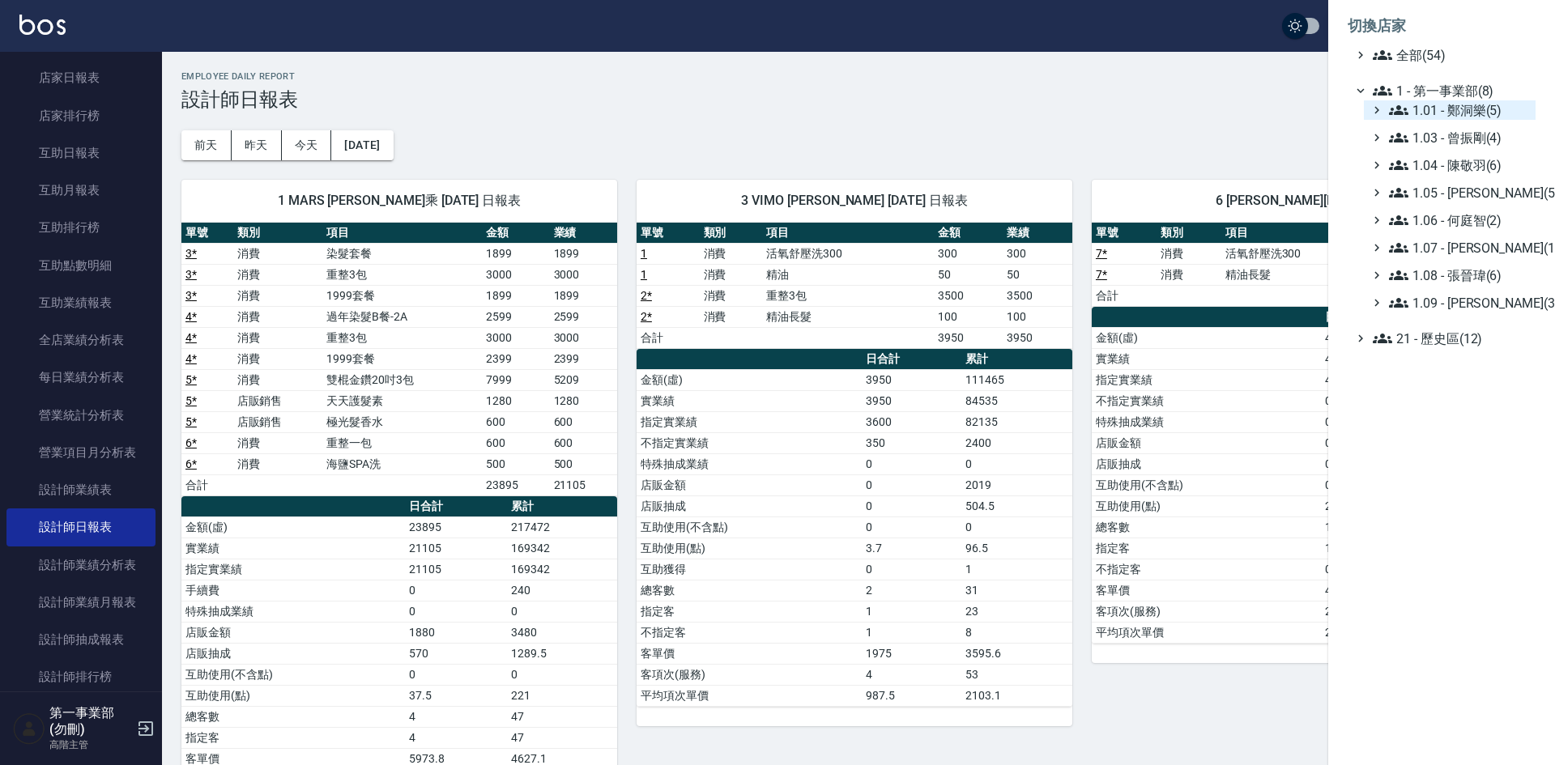
click at [1482, 110] on span "1.01 - 鄭洞樂(5)" at bounding box center [1459, 109] width 140 height 19
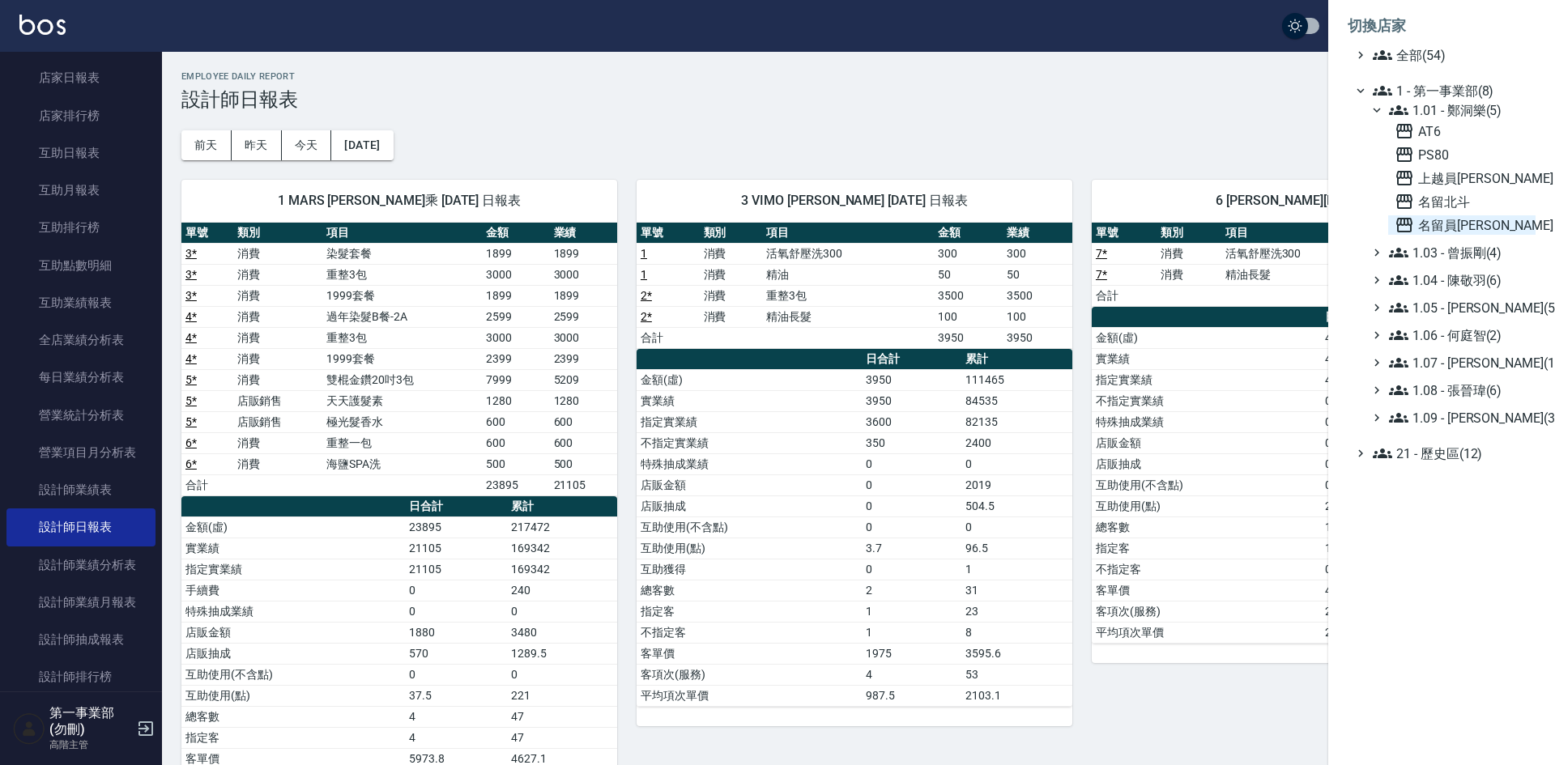
click at [1473, 219] on span "名留員[PERSON_NAME]" at bounding box center [1462, 224] width 134 height 19
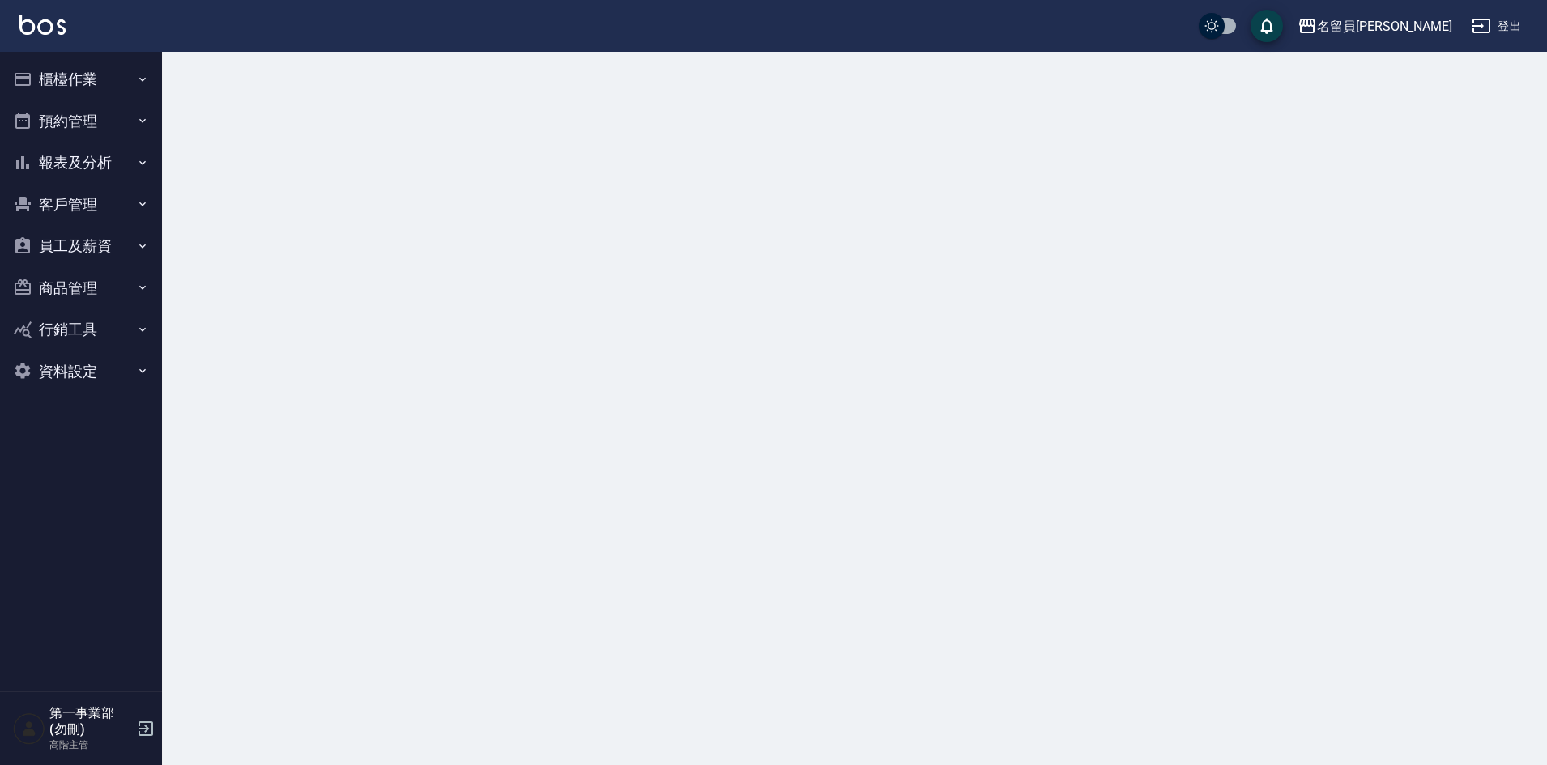
click at [84, 167] on button "報表及分析" at bounding box center [80, 163] width 149 height 42
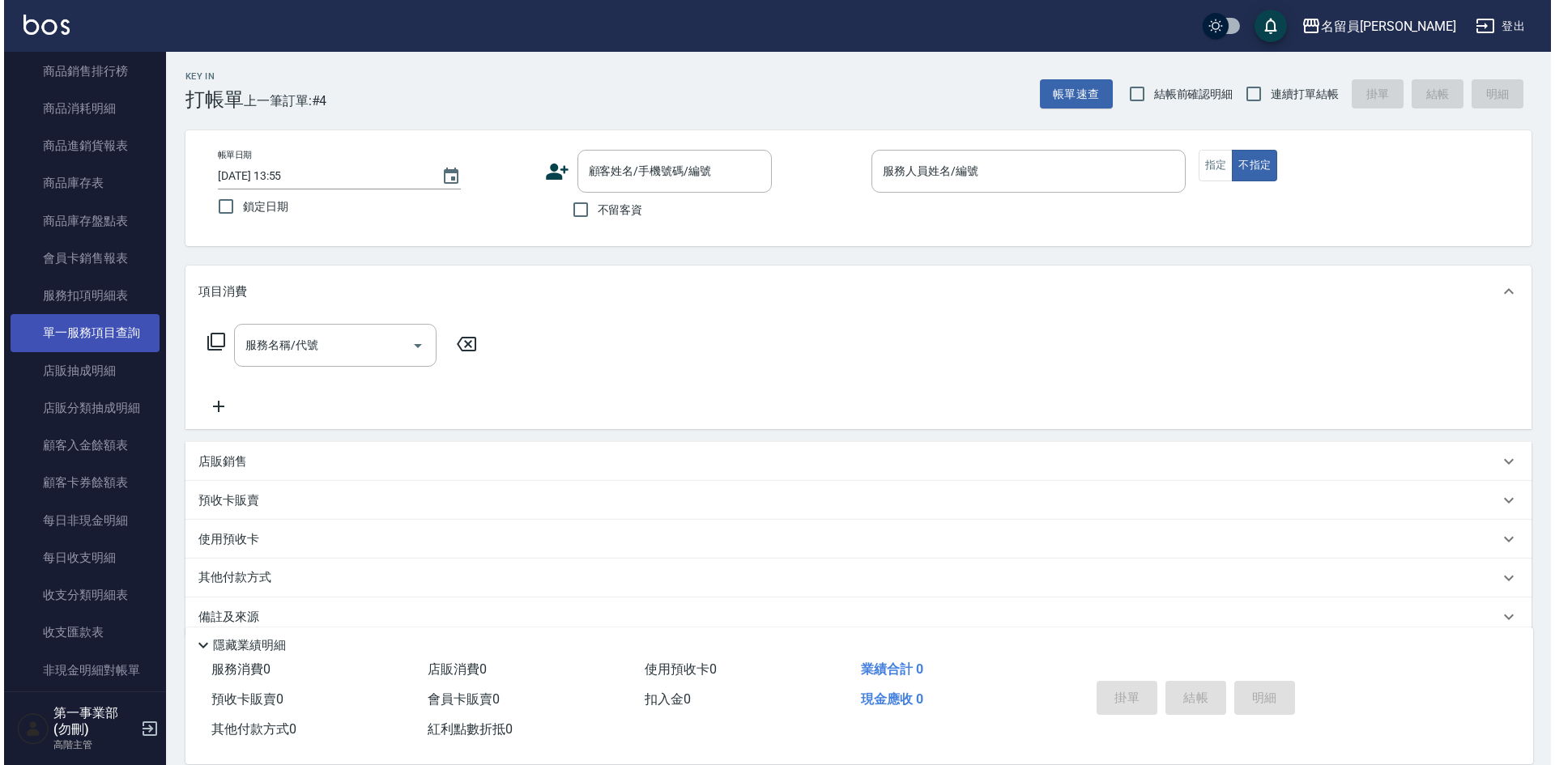
scroll to position [891, 0]
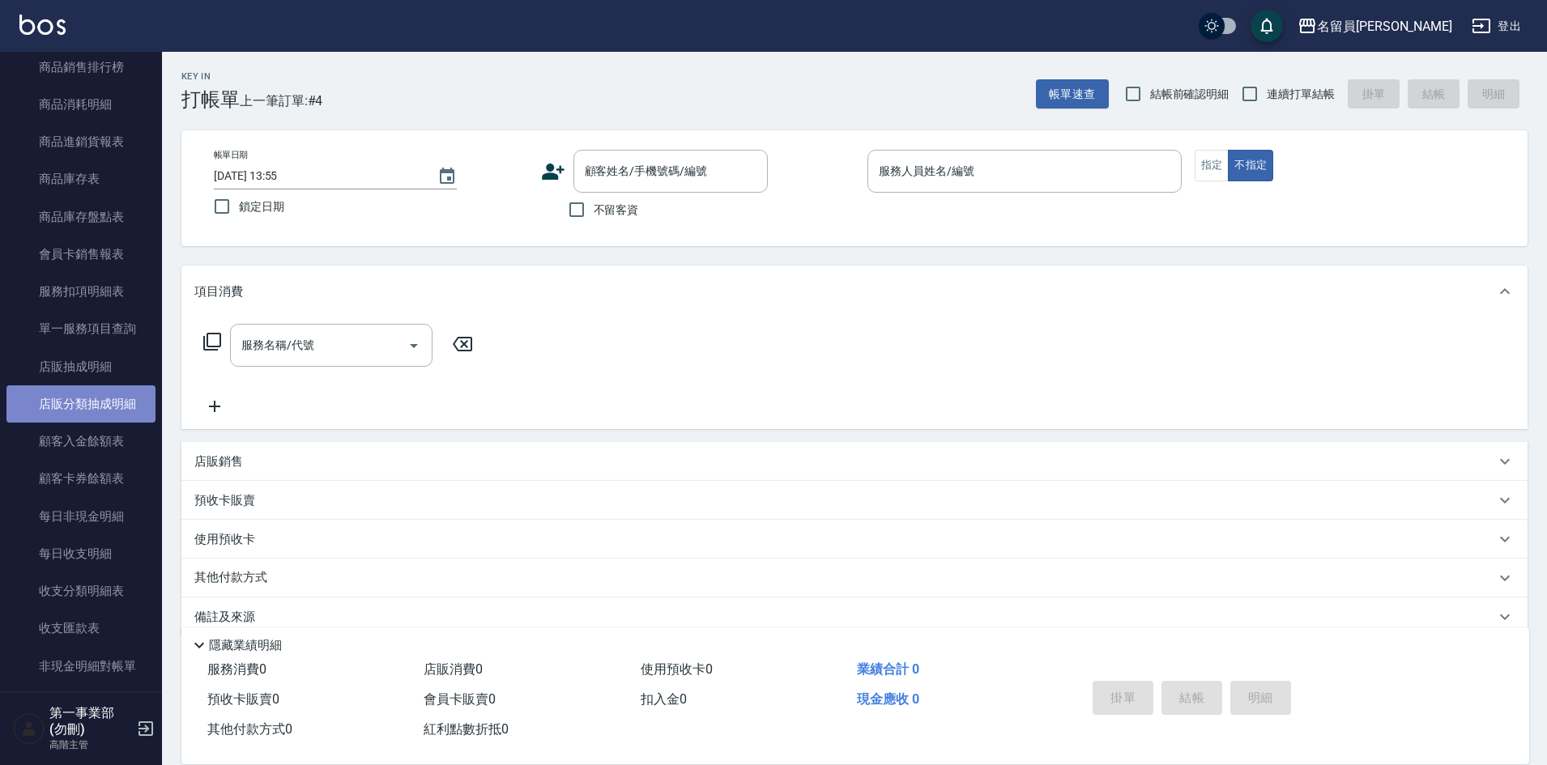
click at [87, 404] on link "店販分類抽成明細" at bounding box center [80, 404] width 149 height 37
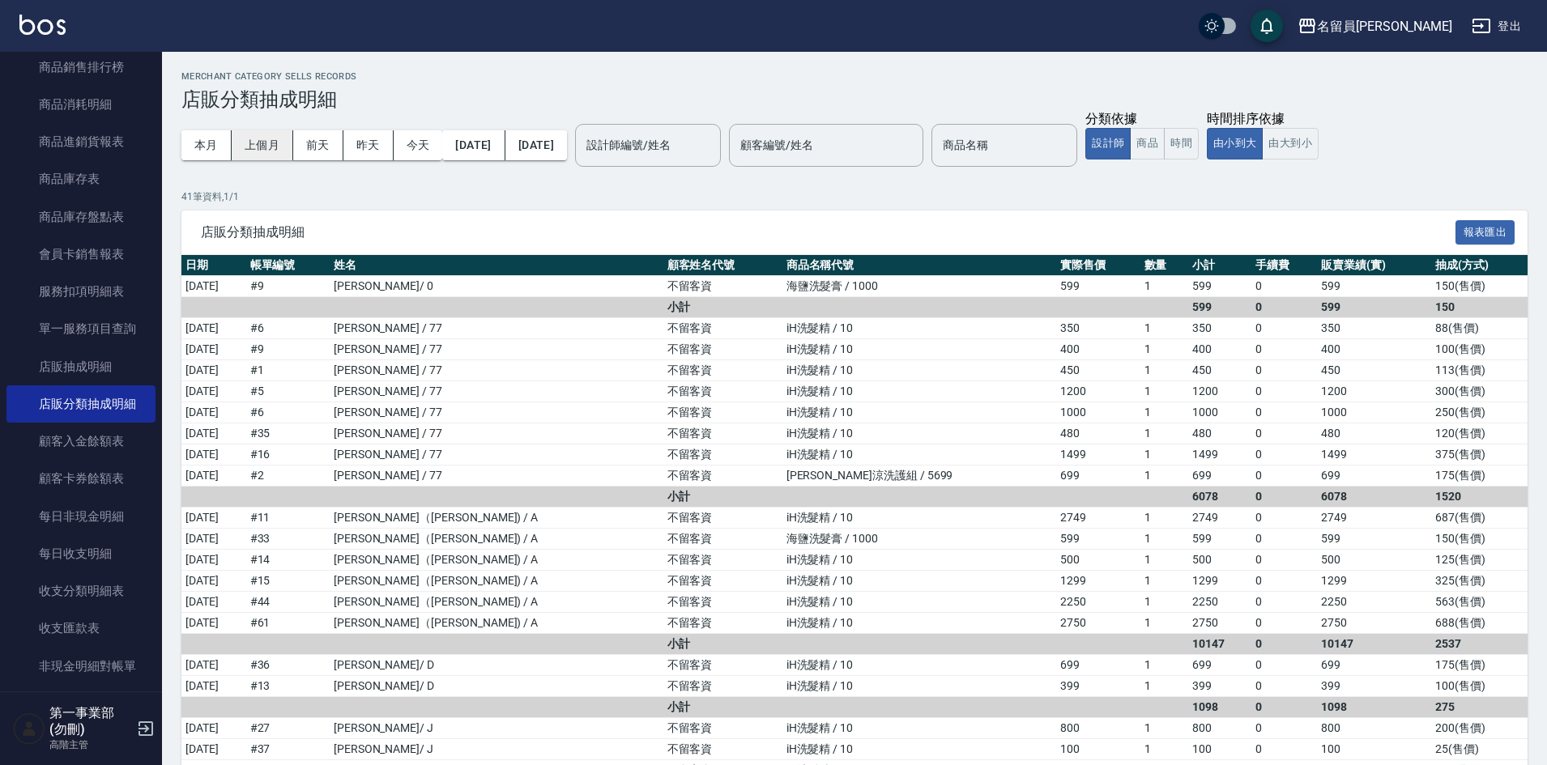
click at [260, 150] on button "上個月" at bounding box center [263, 145] width 62 height 30
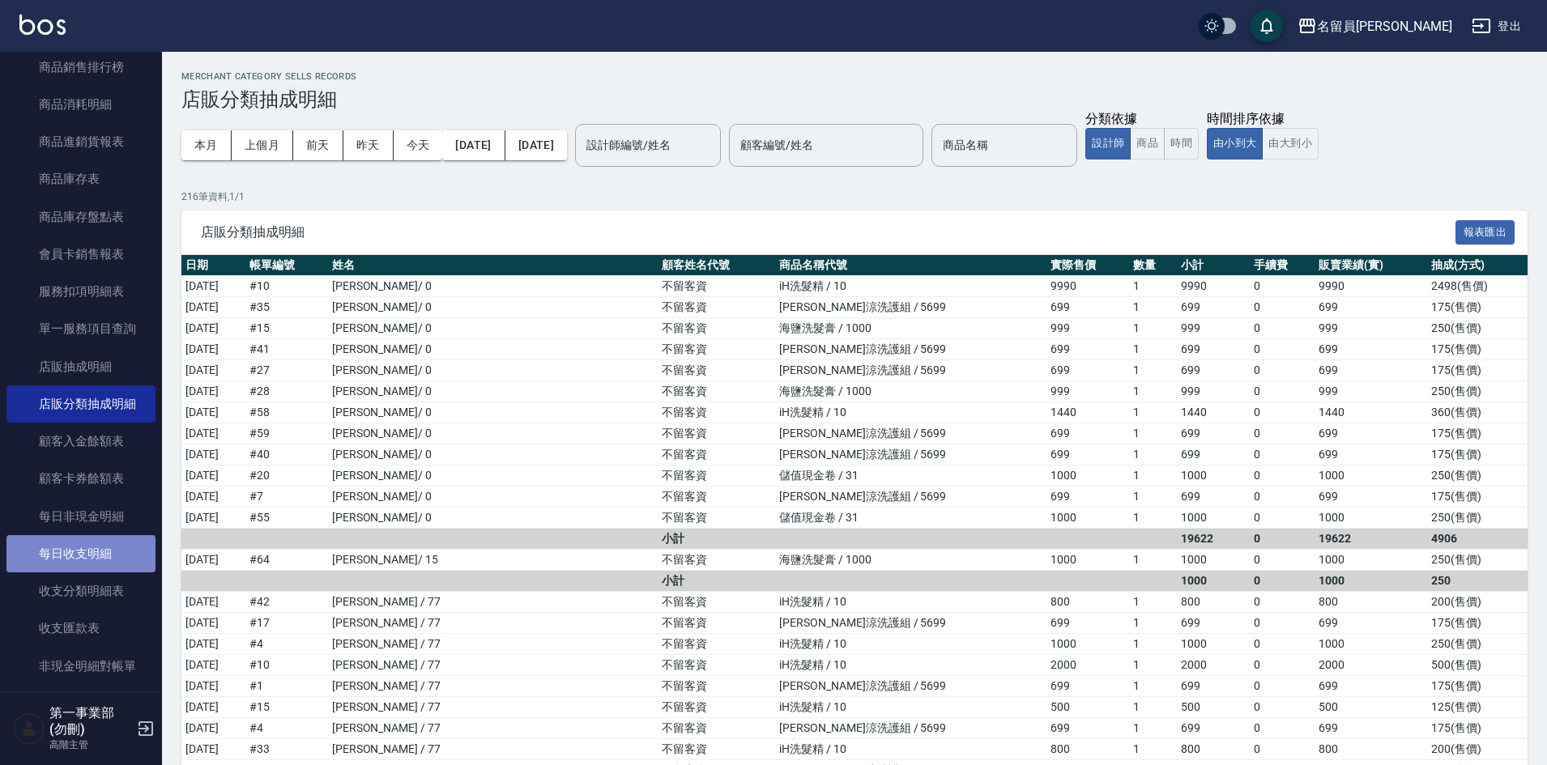
click at [99, 557] on link "每日收支明細" at bounding box center [80, 553] width 149 height 37
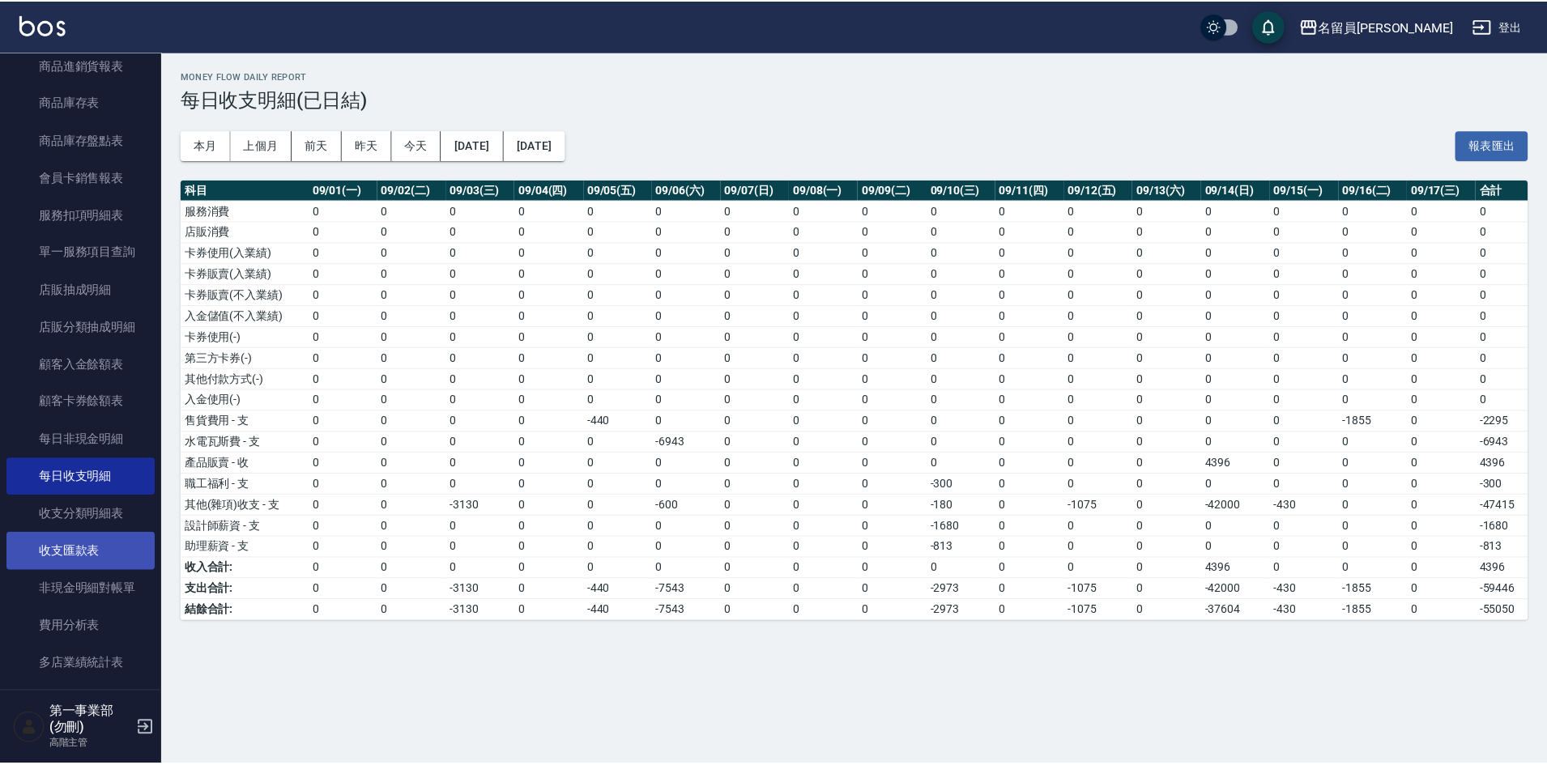
scroll to position [972, 0]
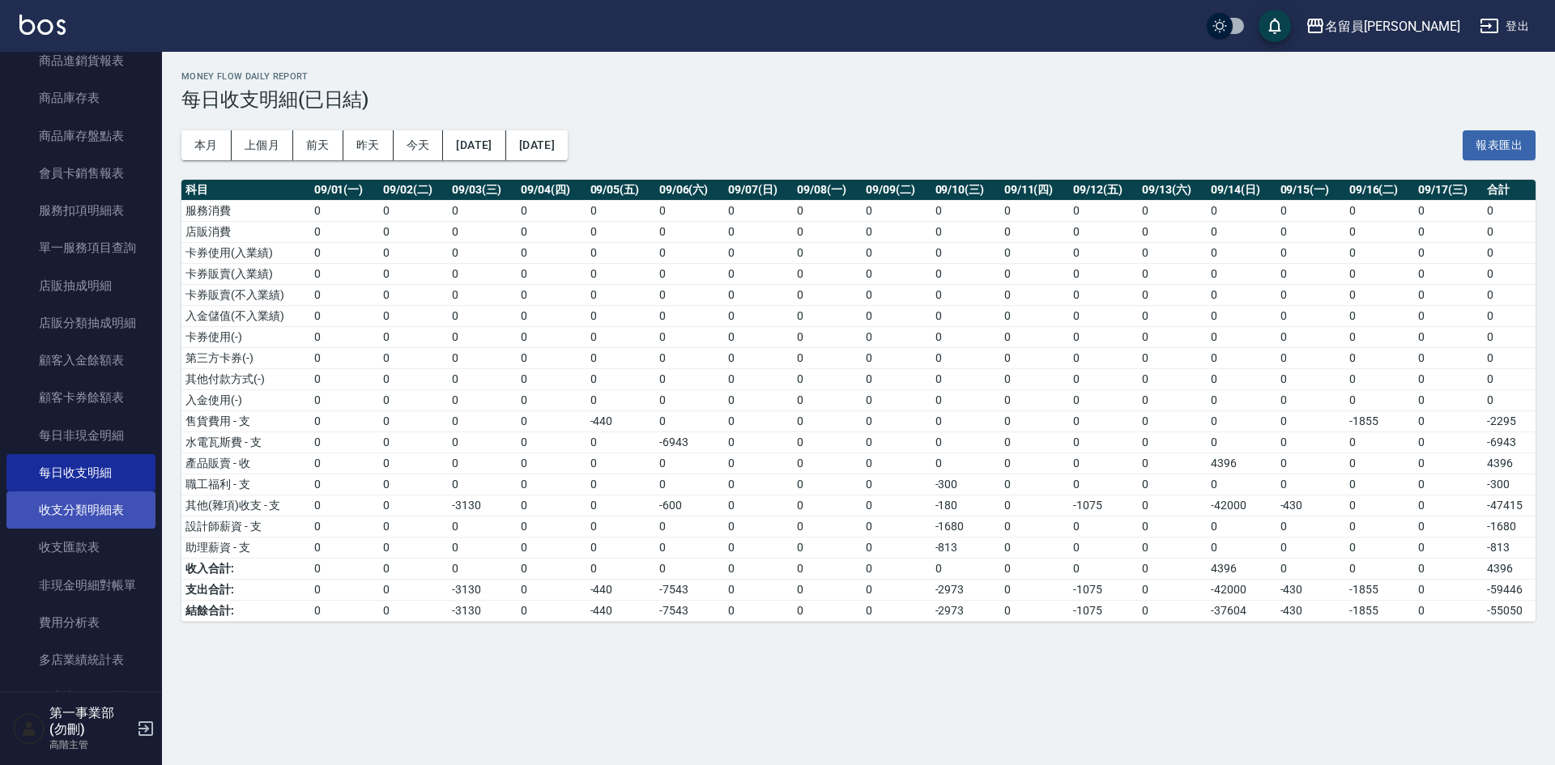
click at [108, 511] on link "收支分類明細表" at bounding box center [80, 510] width 149 height 37
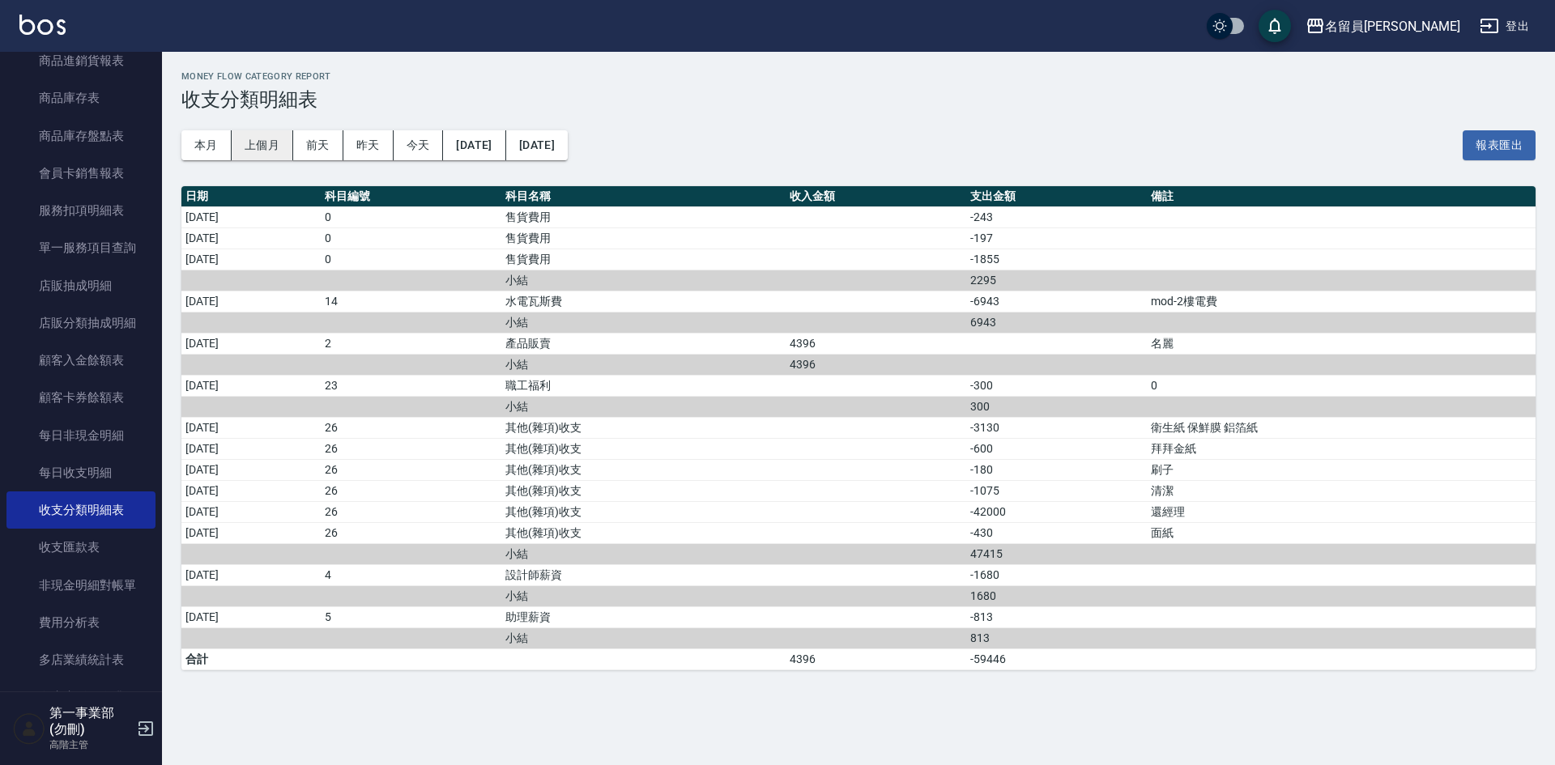
click at [255, 147] on button "上個月" at bounding box center [263, 145] width 62 height 30
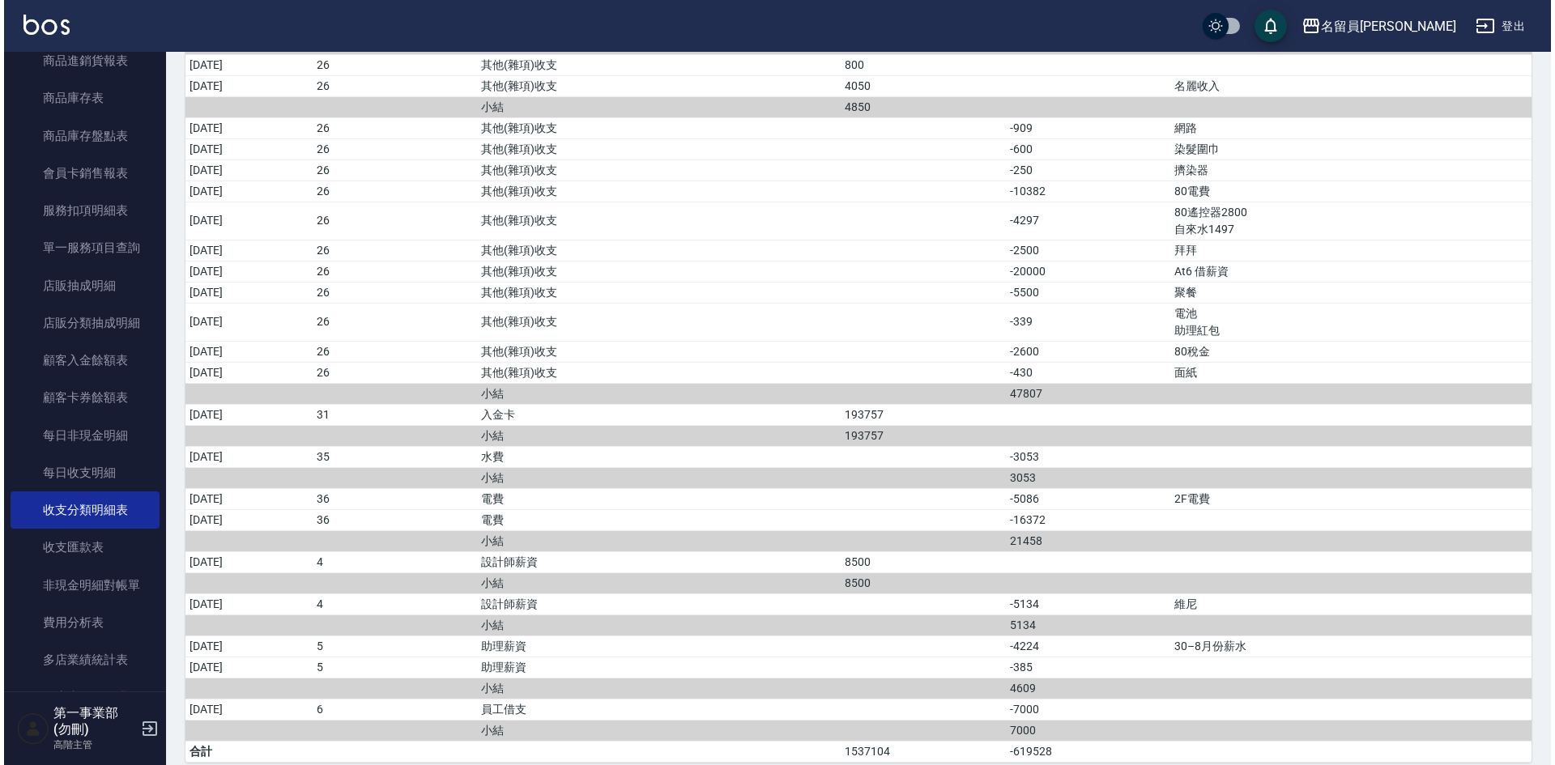
scroll to position [2022, 0]
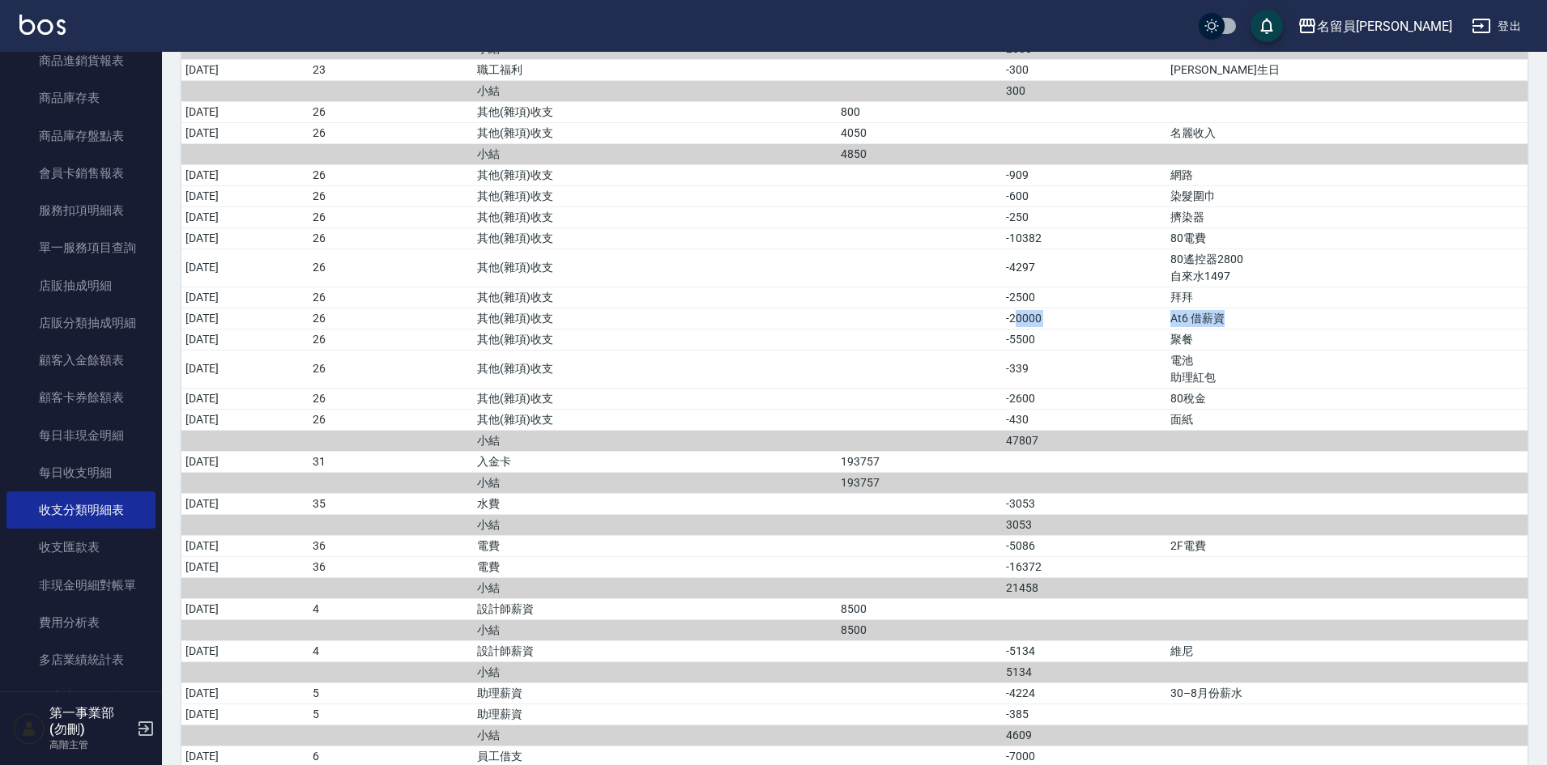
drag, startPoint x: 1117, startPoint y: 335, endPoint x: 1350, endPoint y: 336, distance: 233.3
click at [1350, 329] on tr "2025/08/10 26 其他(雜項)收支 -20000 At6 借薪資" at bounding box center [854, 318] width 1346 height 21
click at [1352, 329] on td "At6 借薪資" at bounding box center [1346, 318] width 361 height 21
drag, startPoint x: 1335, startPoint y: 335, endPoint x: 1322, endPoint y: 337, distance: 13.2
click at [1334, 329] on td "At6 借薪資" at bounding box center [1346, 318] width 361 height 21
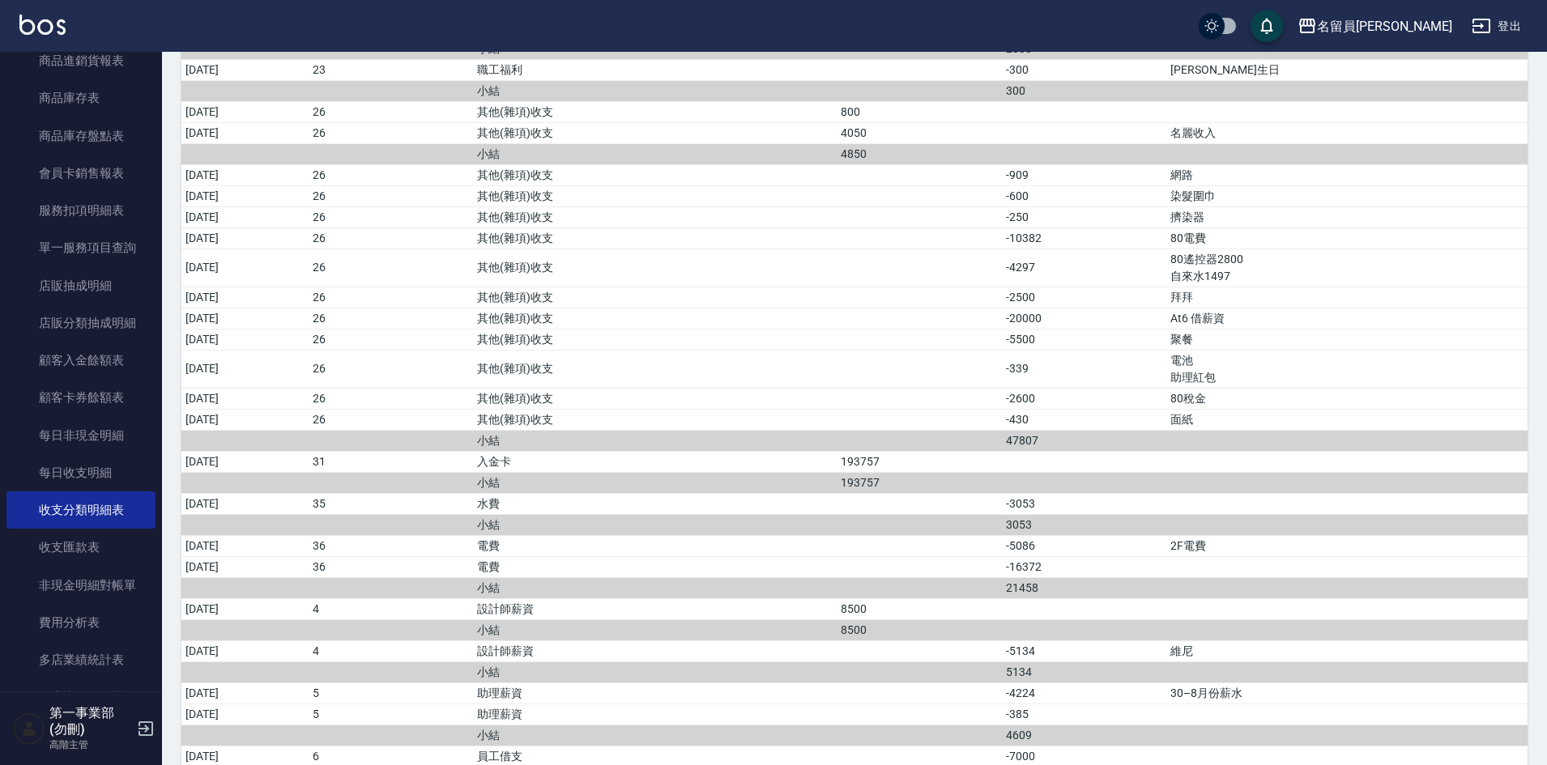
drag, startPoint x: 1397, startPoint y: 220, endPoint x: 1418, endPoint y: 0, distance: 221.3
click at [1400, 207] on td "染髮圍巾" at bounding box center [1346, 195] width 361 height 21
click at [1413, 20] on div "名留員[PERSON_NAME]" at bounding box center [1384, 26] width 135 height 20
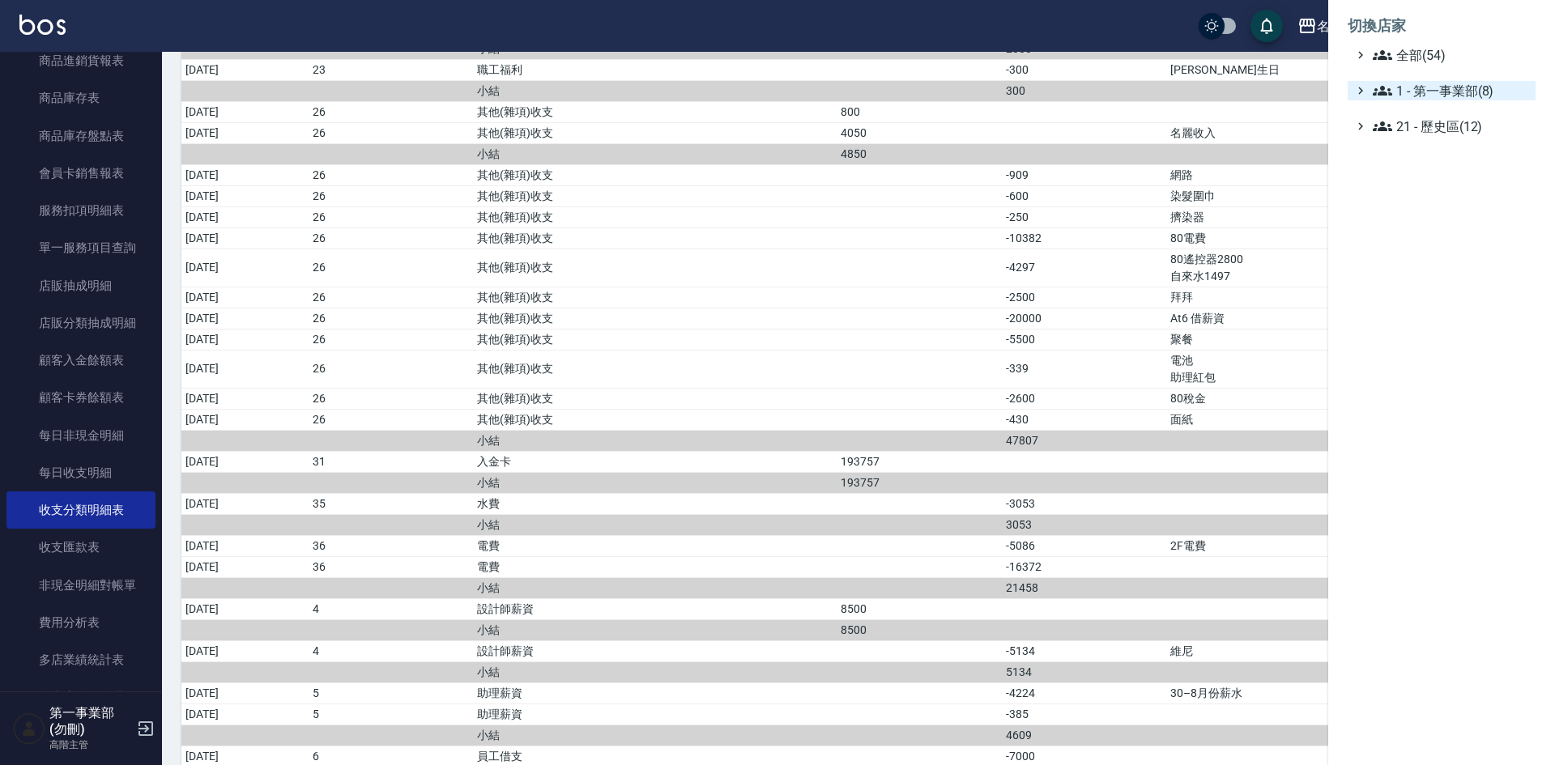
click at [1458, 87] on span "1 - 第一事業部(8)" at bounding box center [1451, 90] width 156 height 19
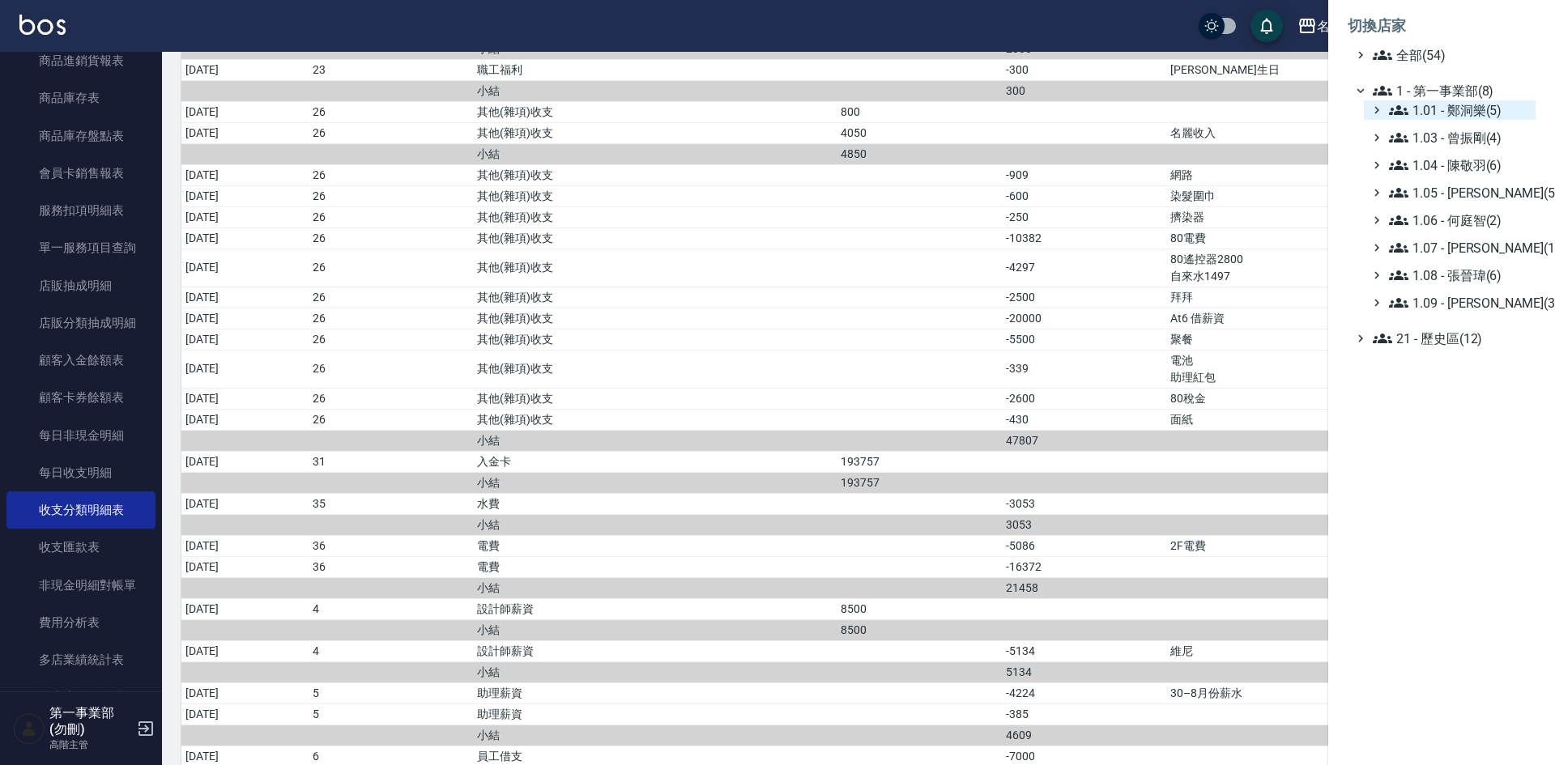
click at [1491, 104] on span "1.01 - 鄭洞樂(5)" at bounding box center [1459, 109] width 140 height 19
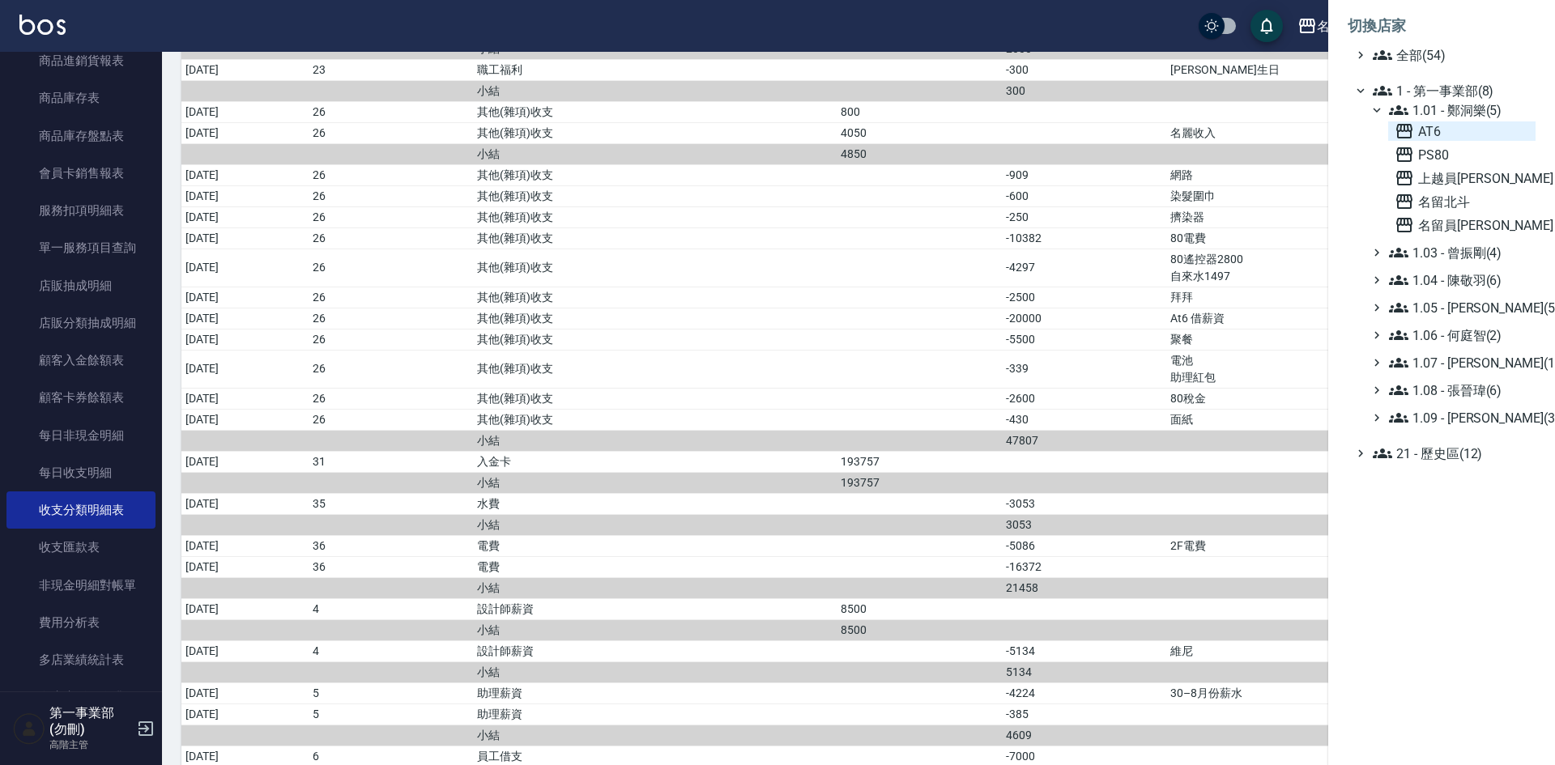
click at [1456, 132] on span "AT6" at bounding box center [1462, 131] width 134 height 19
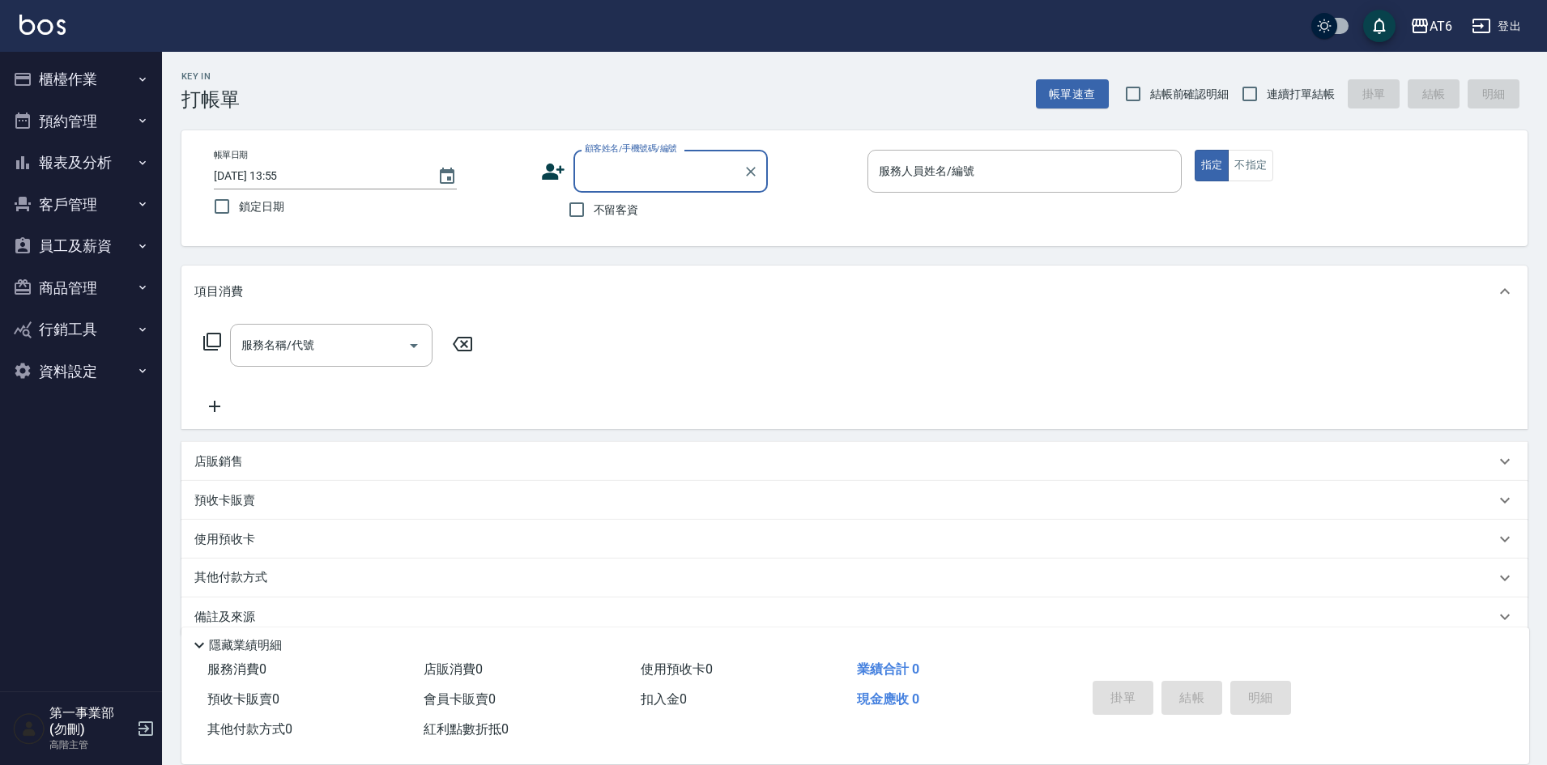
click at [85, 156] on button "報表及分析" at bounding box center [80, 163] width 149 height 42
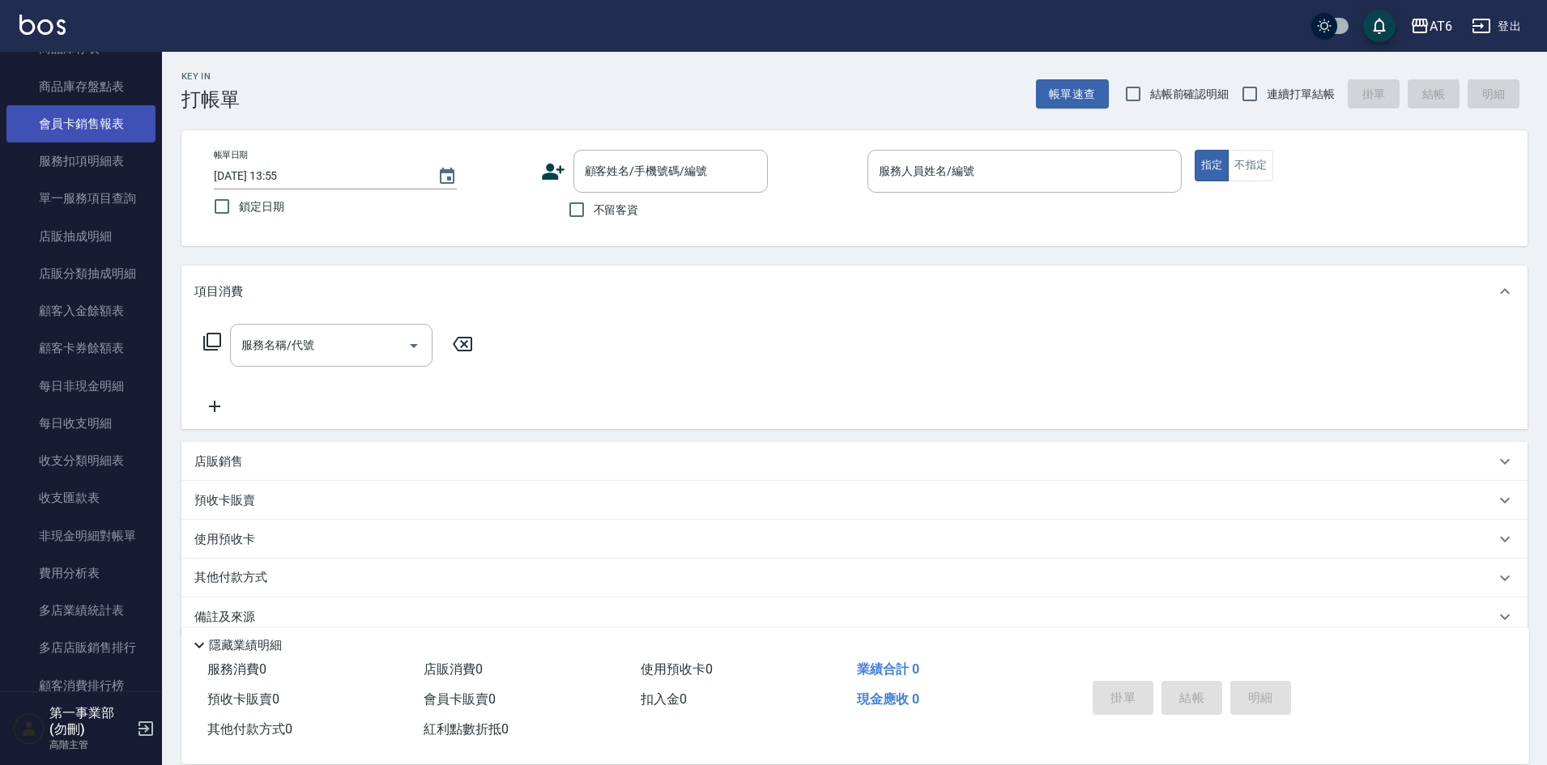
scroll to position [1053, 0]
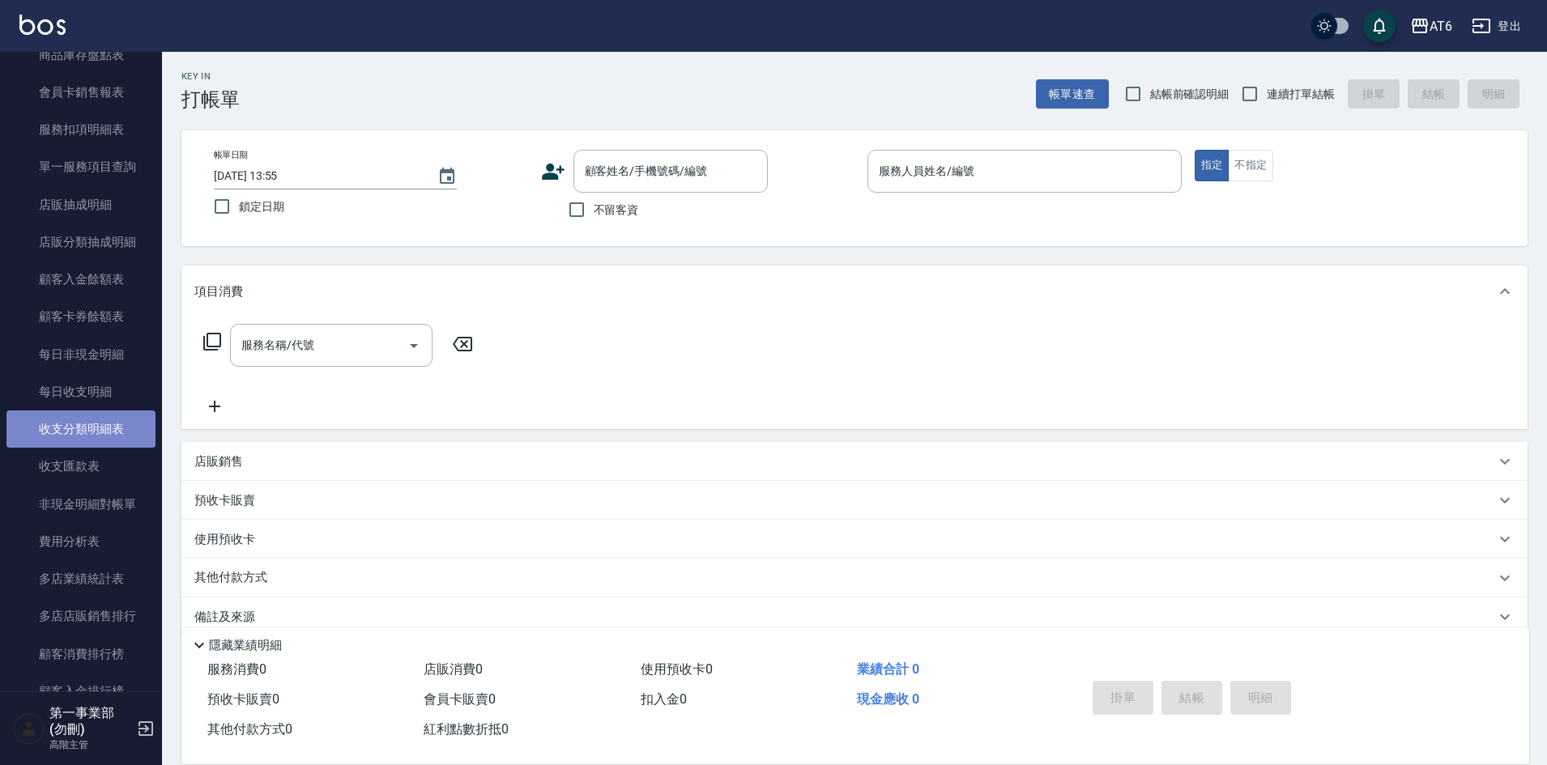
click at [106, 426] on link "收支分類明細表" at bounding box center [80, 429] width 149 height 37
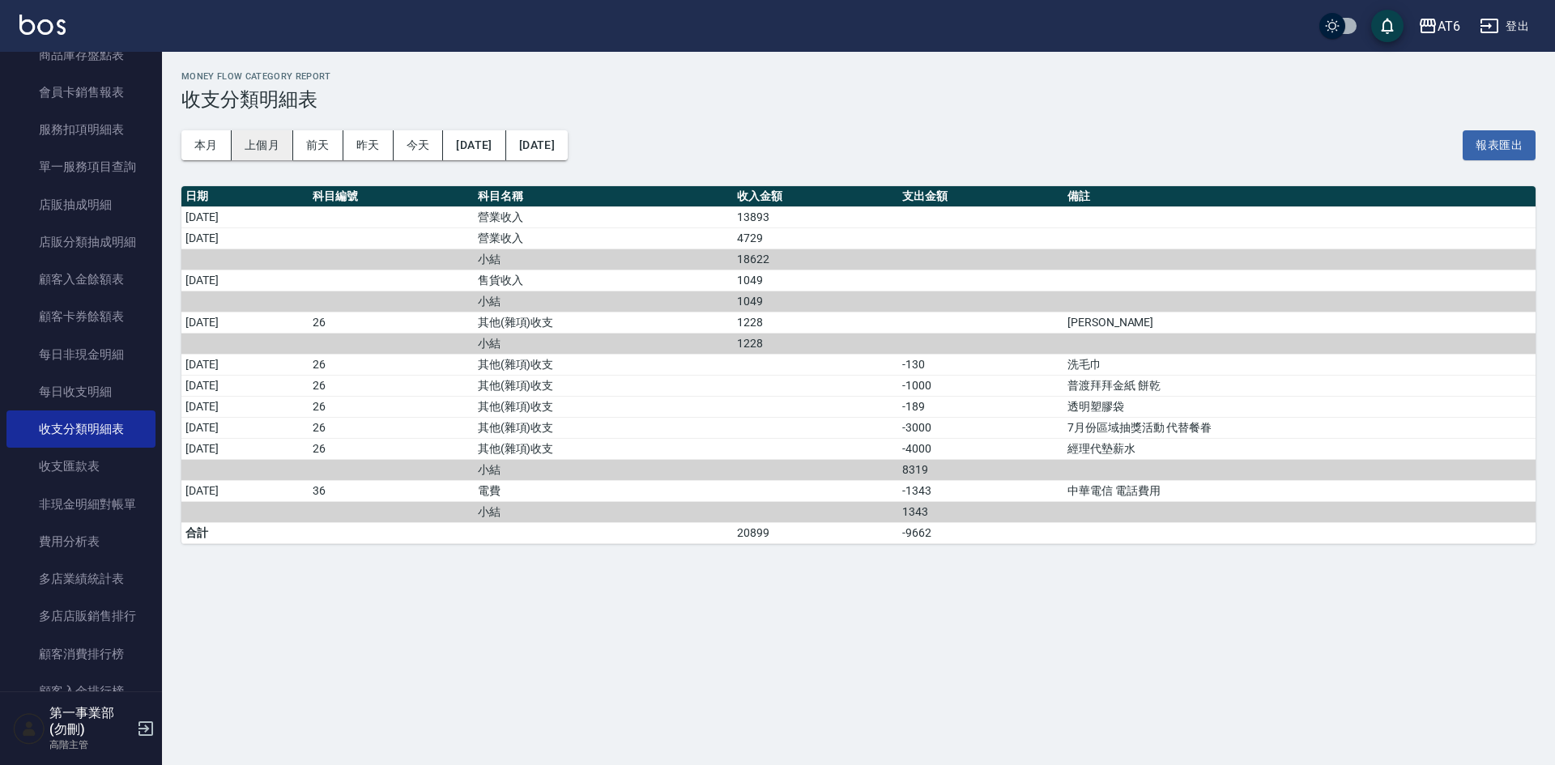
click at [264, 148] on button "上個月" at bounding box center [263, 145] width 62 height 30
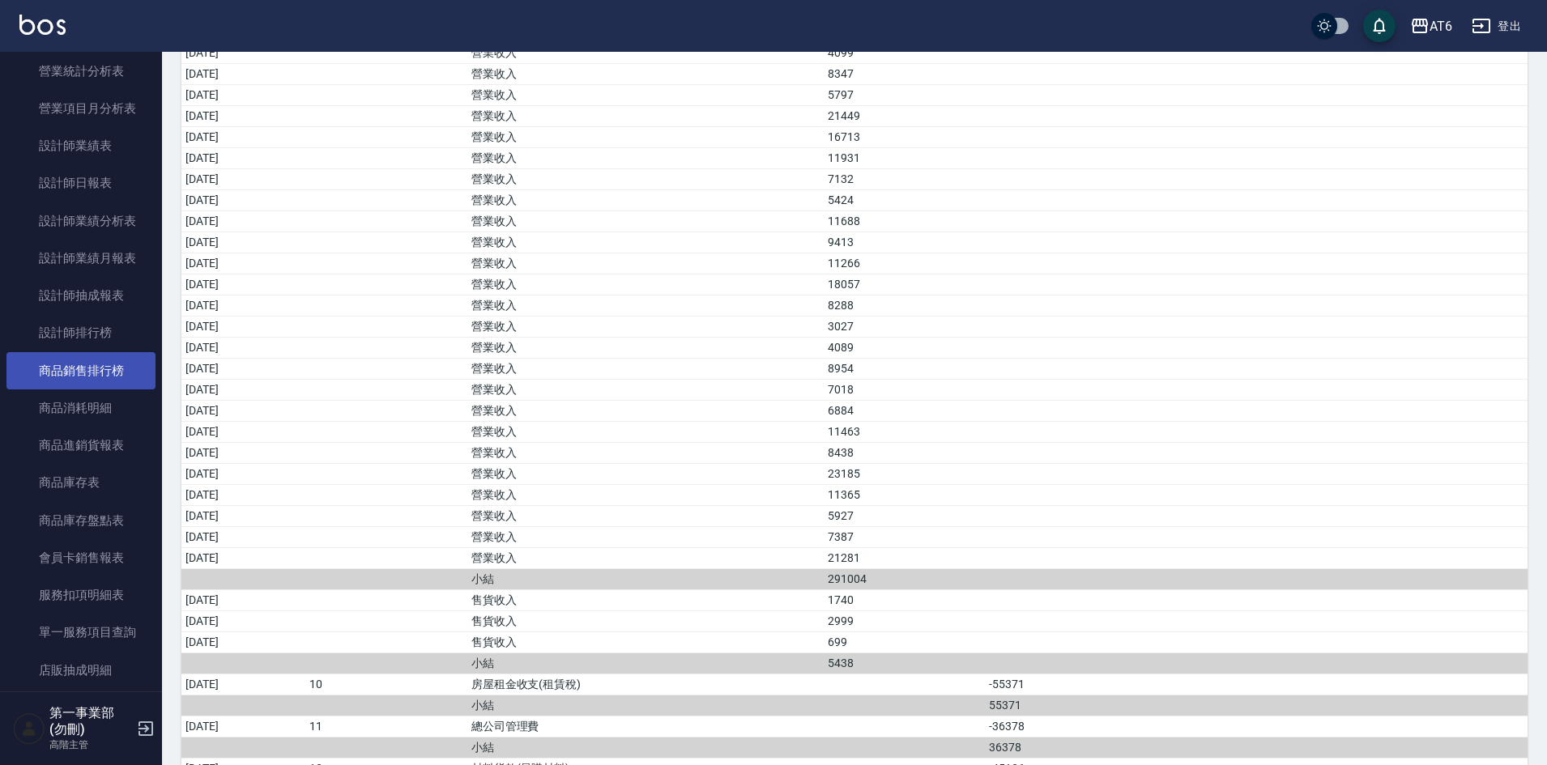
scroll to position [567, 0]
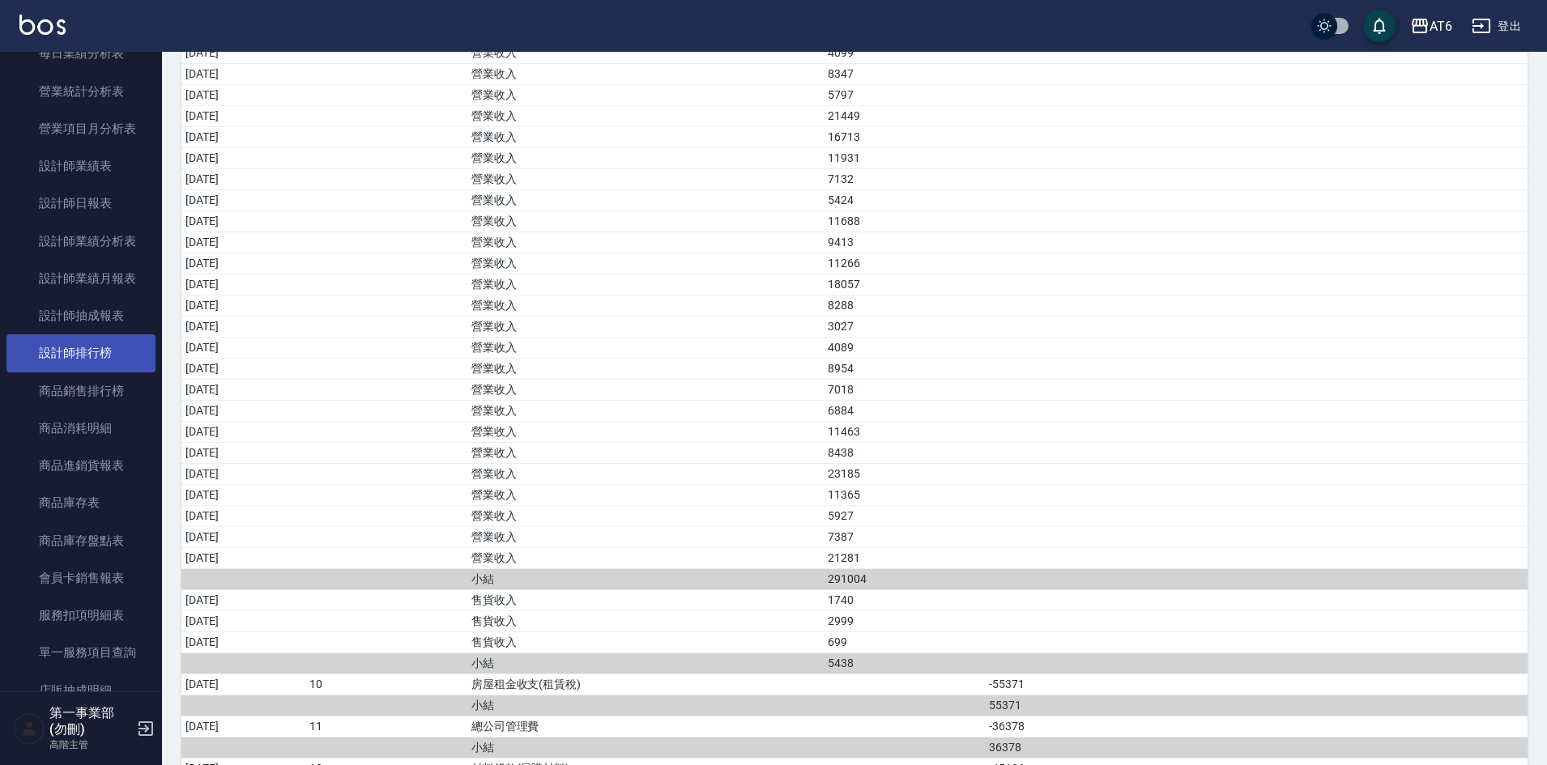
click at [85, 357] on link "設計師排行榜" at bounding box center [80, 353] width 149 height 37
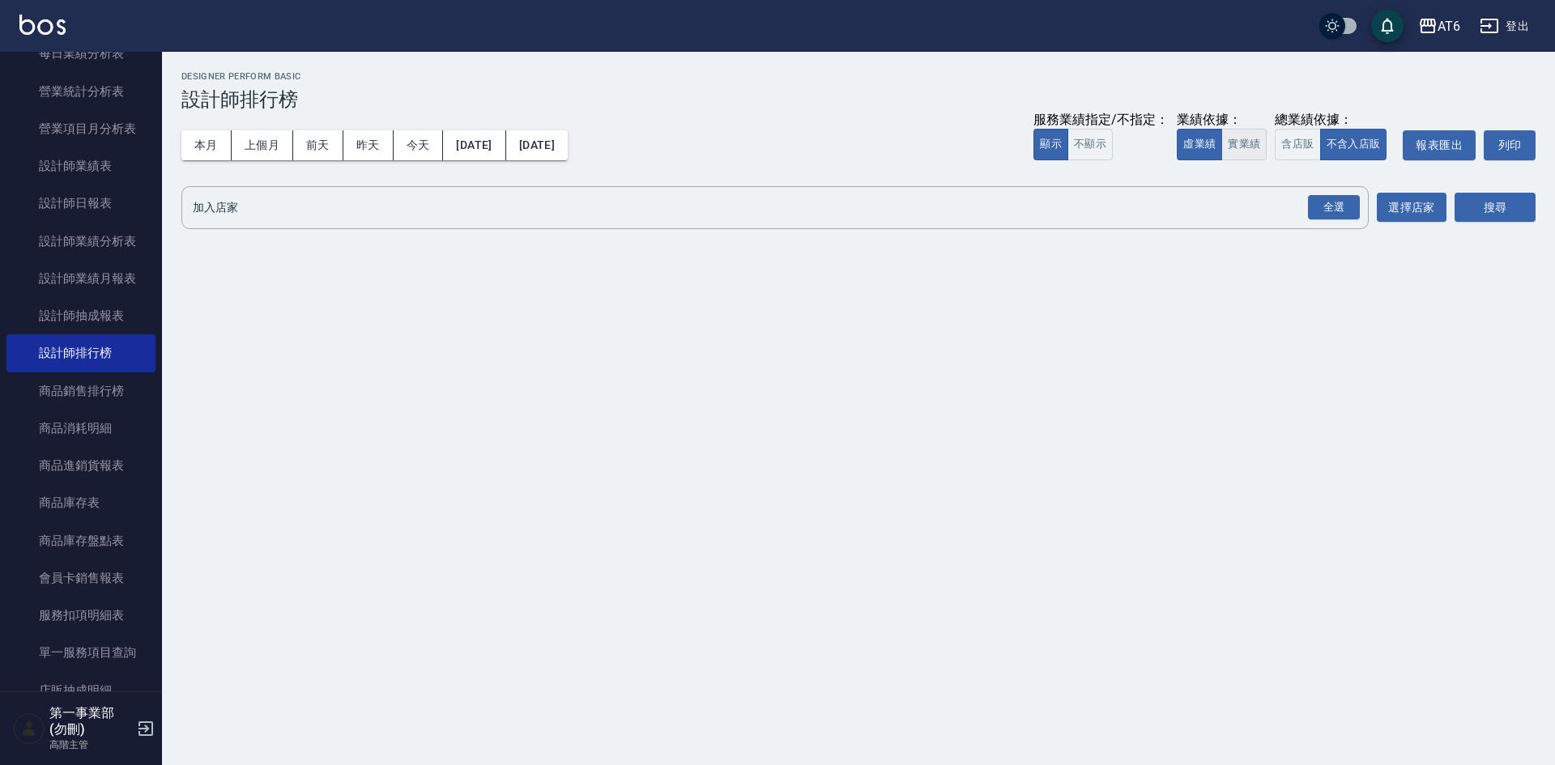
click at [1248, 156] on button "實業績" at bounding box center [1244, 145] width 45 height 32
click at [1329, 205] on div "全選" at bounding box center [1334, 207] width 52 height 25
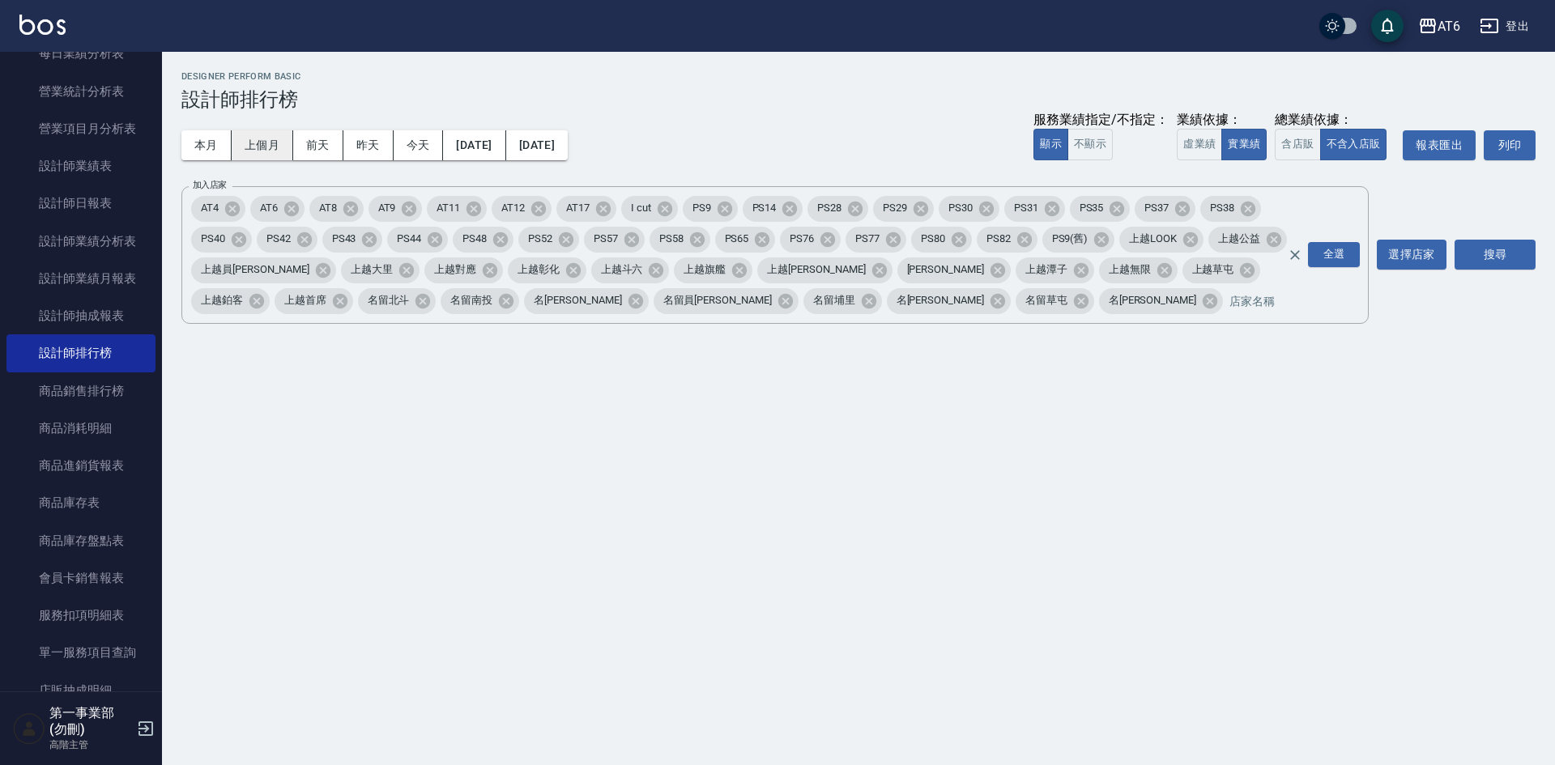
click at [271, 152] on button "上個月" at bounding box center [263, 145] width 62 height 30
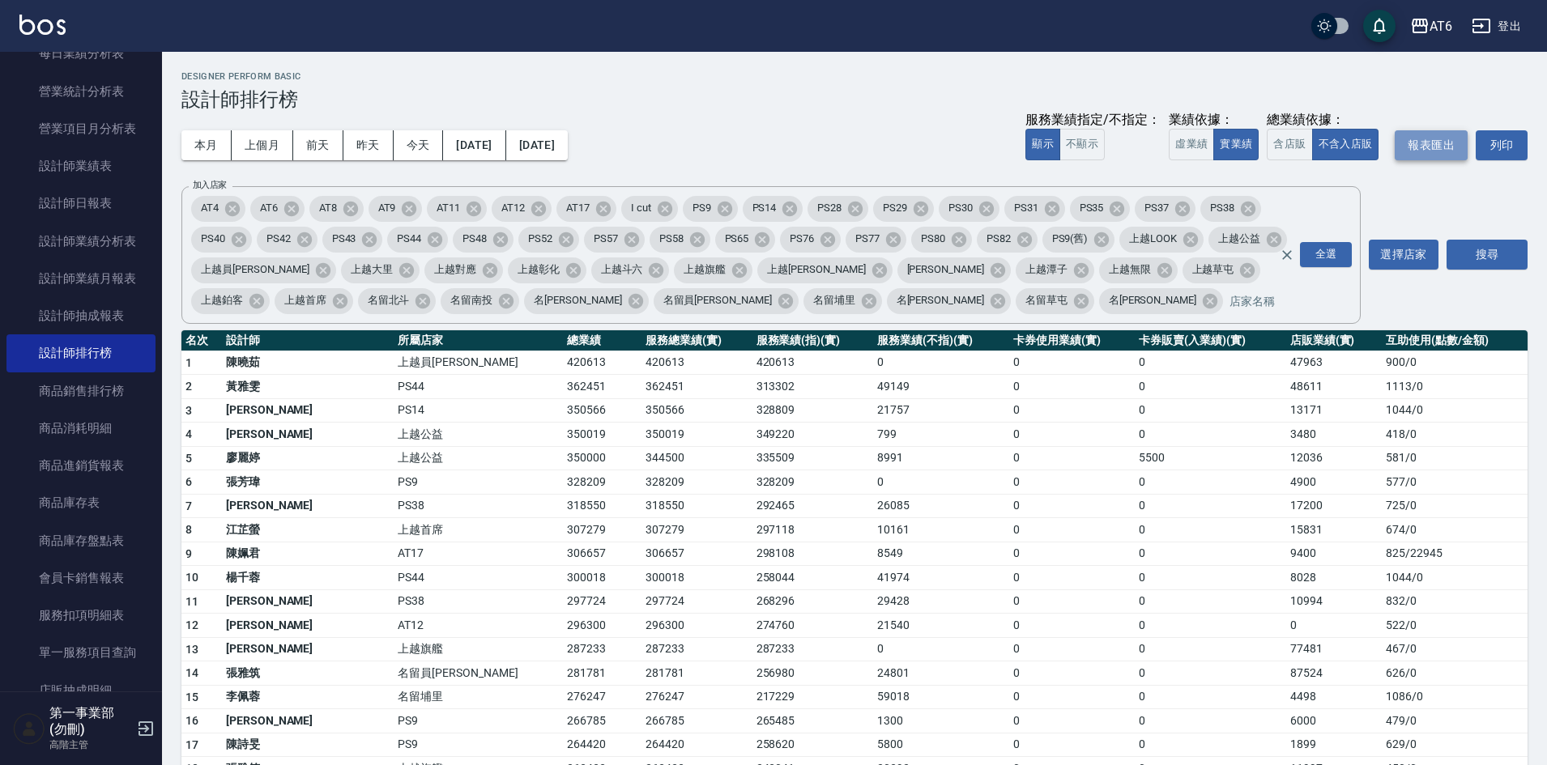
click at [1441, 148] on button "報表匯出" at bounding box center [1431, 145] width 73 height 30
click at [1290, 151] on button "含店販" at bounding box center [1289, 145] width 45 height 32
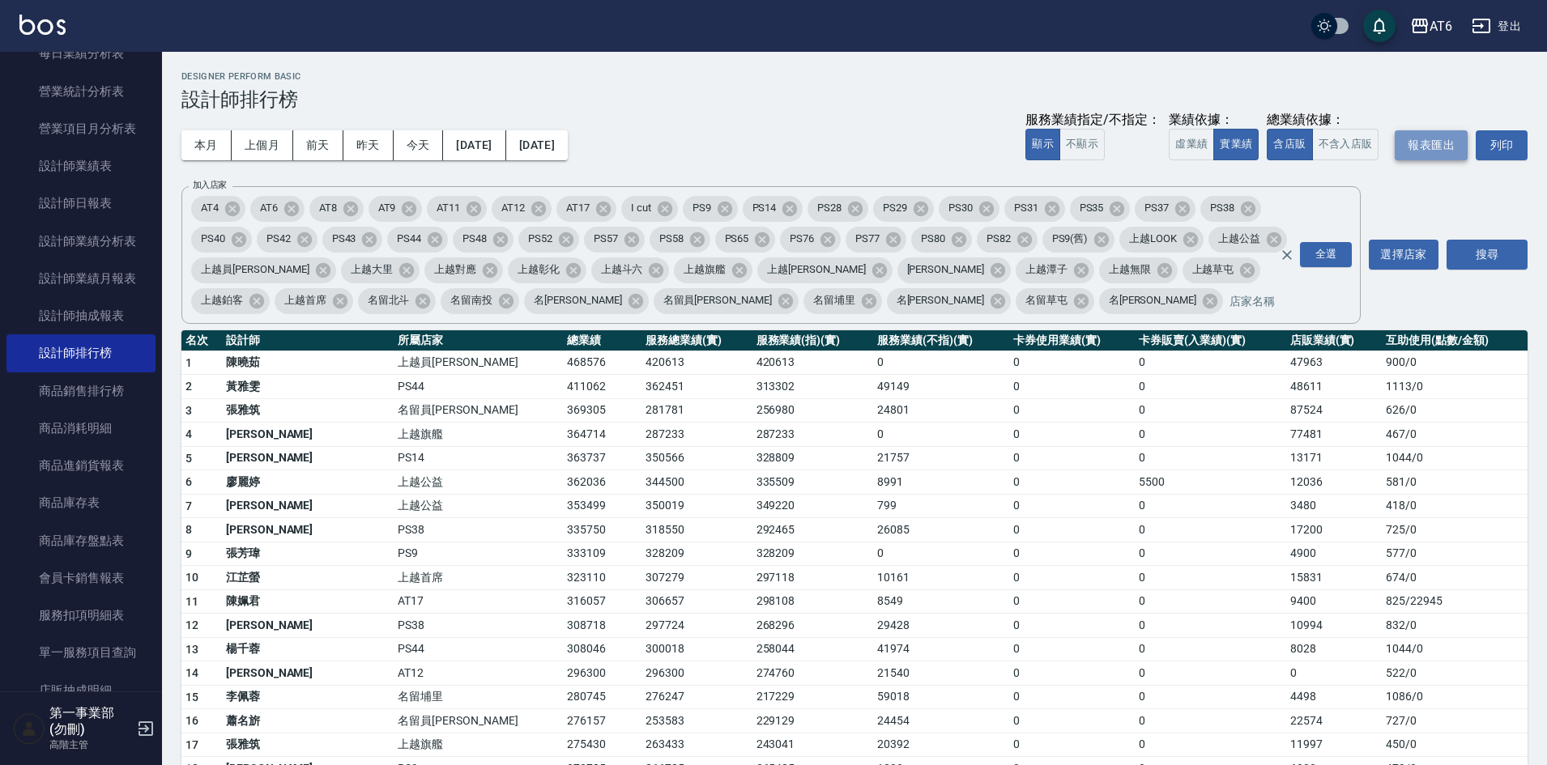
click at [1431, 146] on button "報表匯出" at bounding box center [1431, 145] width 73 height 30
click at [1184, 147] on button "虛業績" at bounding box center [1191, 145] width 45 height 32
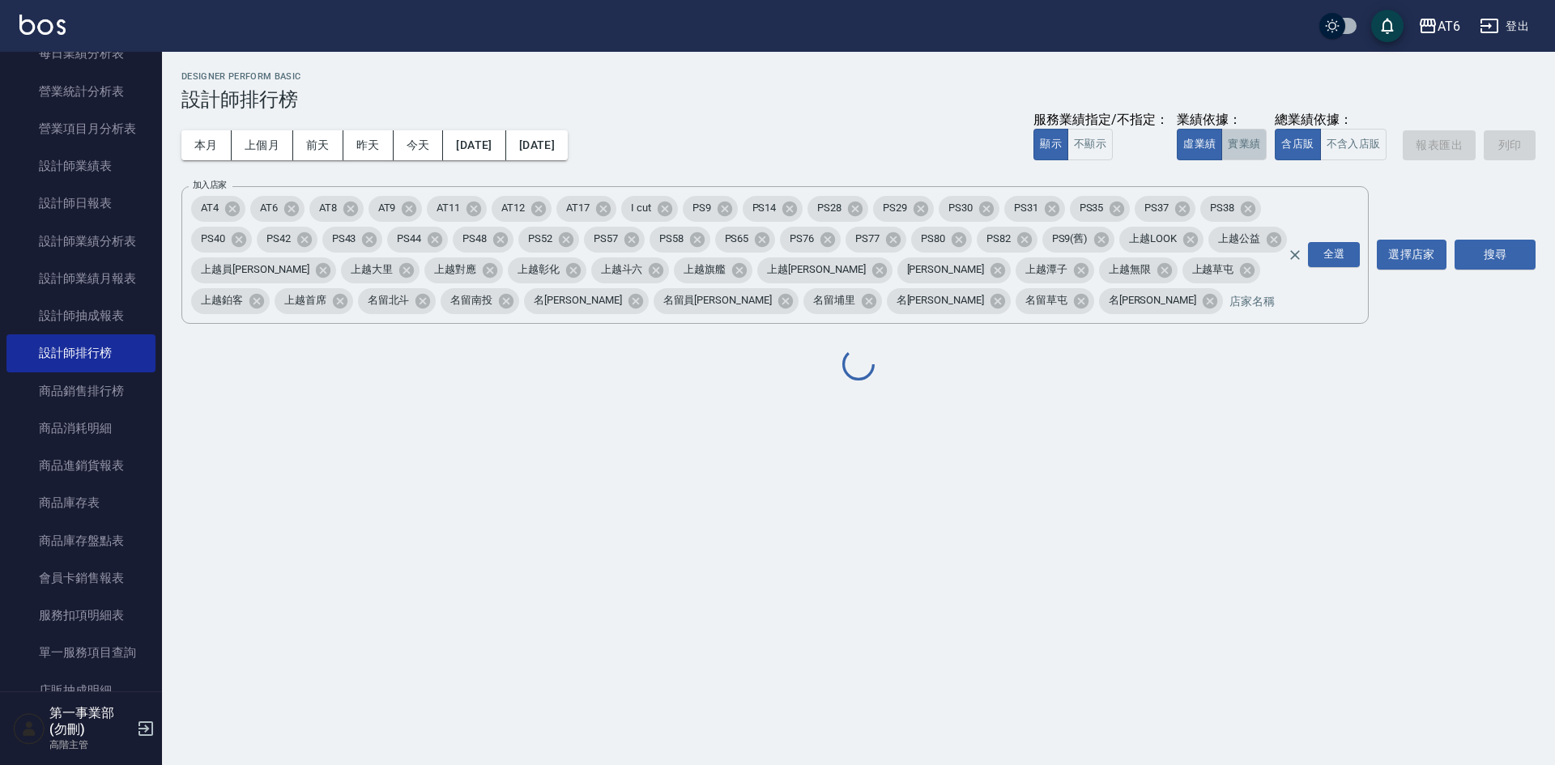
drag, startPoint x: 1243, startPoint y: 140, endPoint x: 1269, endPoint y: 183, distance: 50.2
click at [1243, 140] on button "實業績" at bounding box center [1244, 145] width 45 height 32
click at [1354, 150] on button "不含入店販" at bounding box center [1353, 145] width 67 height 32
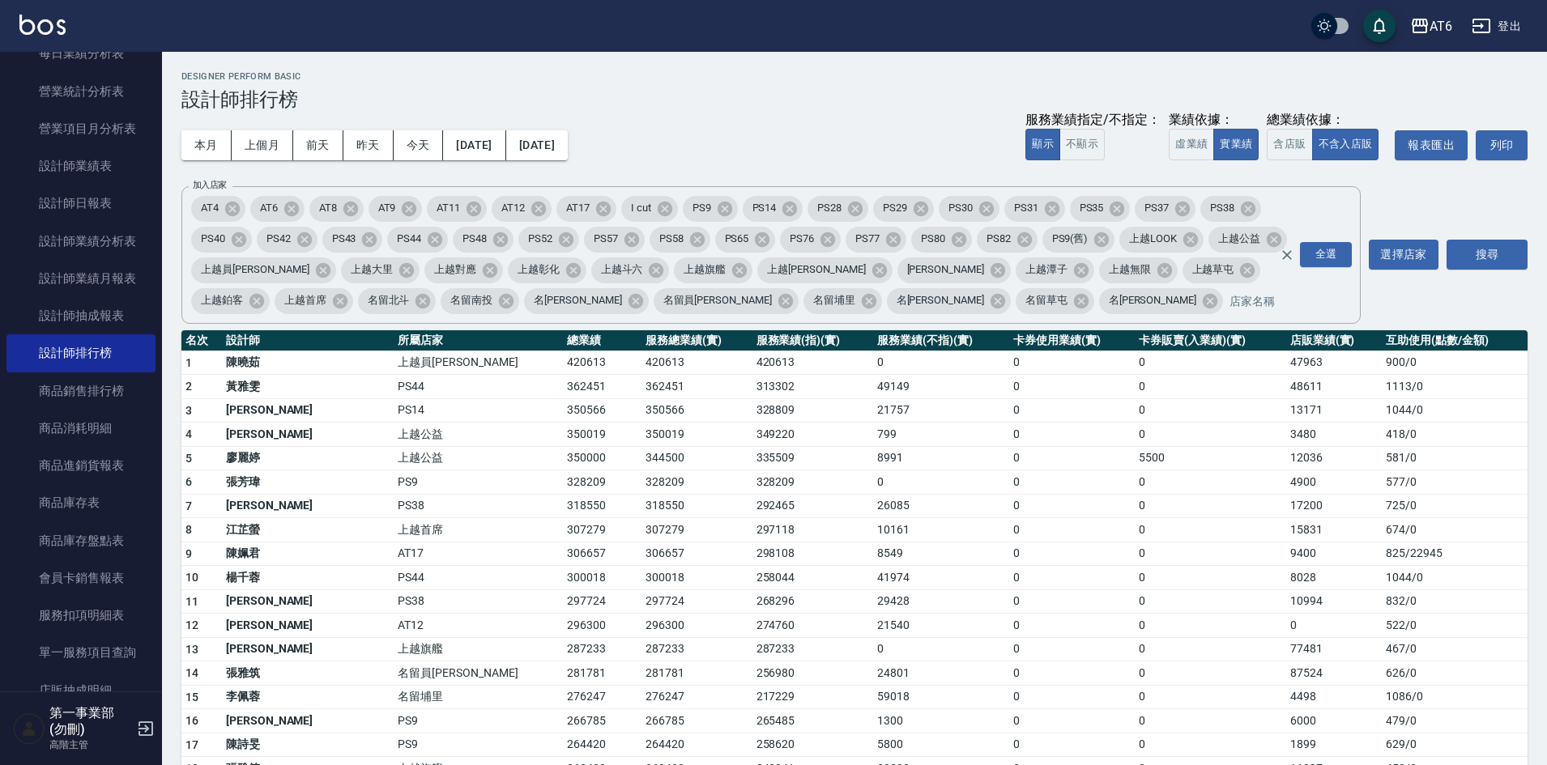
click at [394, 531] on td "上越首席" at bounding box center [478, 530] width 169 height 24
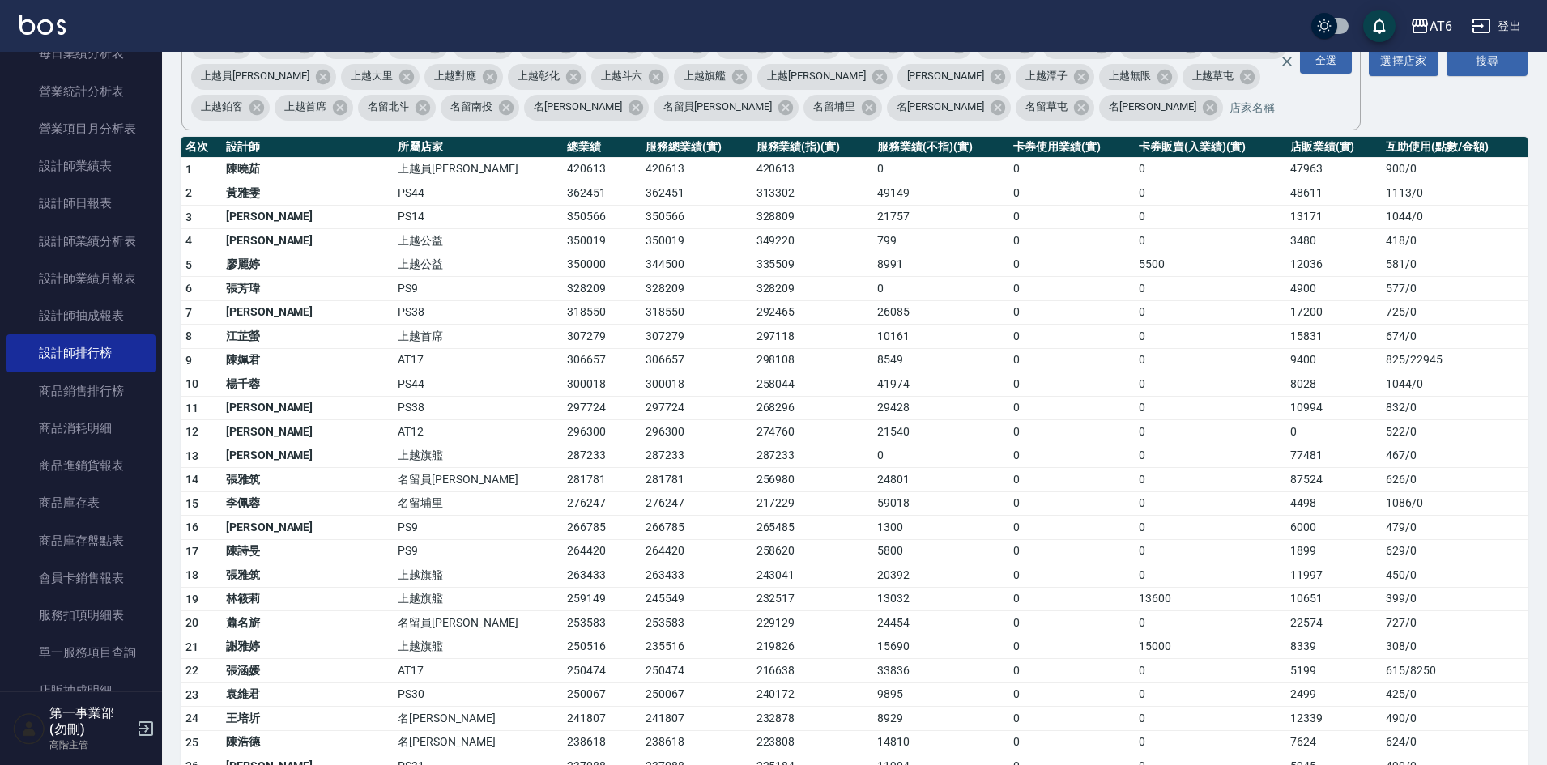
scroll to position [243, 0]
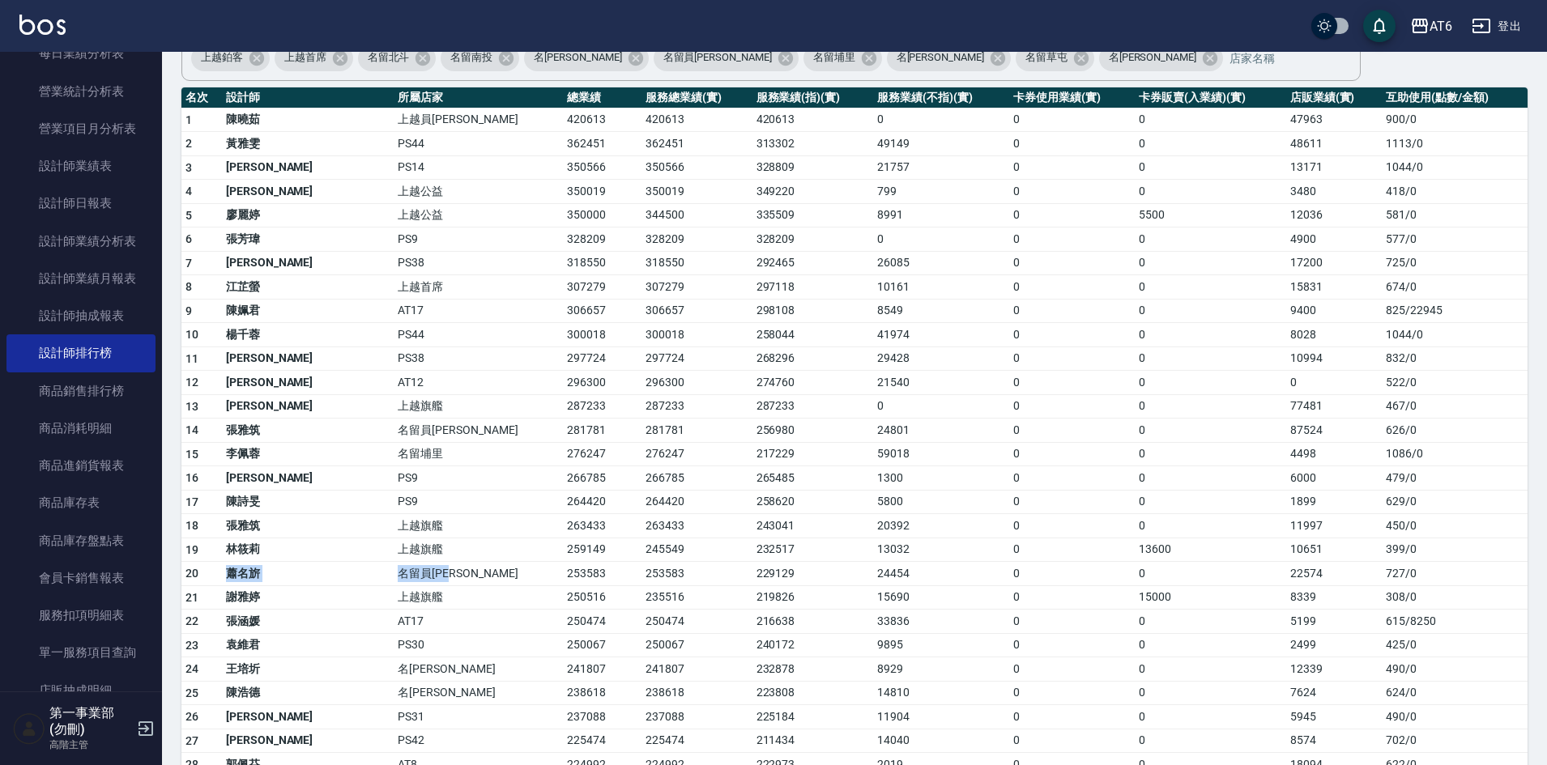
drag, startPoint x: 228, startPoint y: 572, endPoint x: 443, endPoint y: 580, distance: 215.6
click at [443, 580] on tr "20 蕭名旂 名留員林中正 253583 253583 229129 24454 0 0 22574 727 / 0" at bounding box center [854, 574] width 1346 height 24
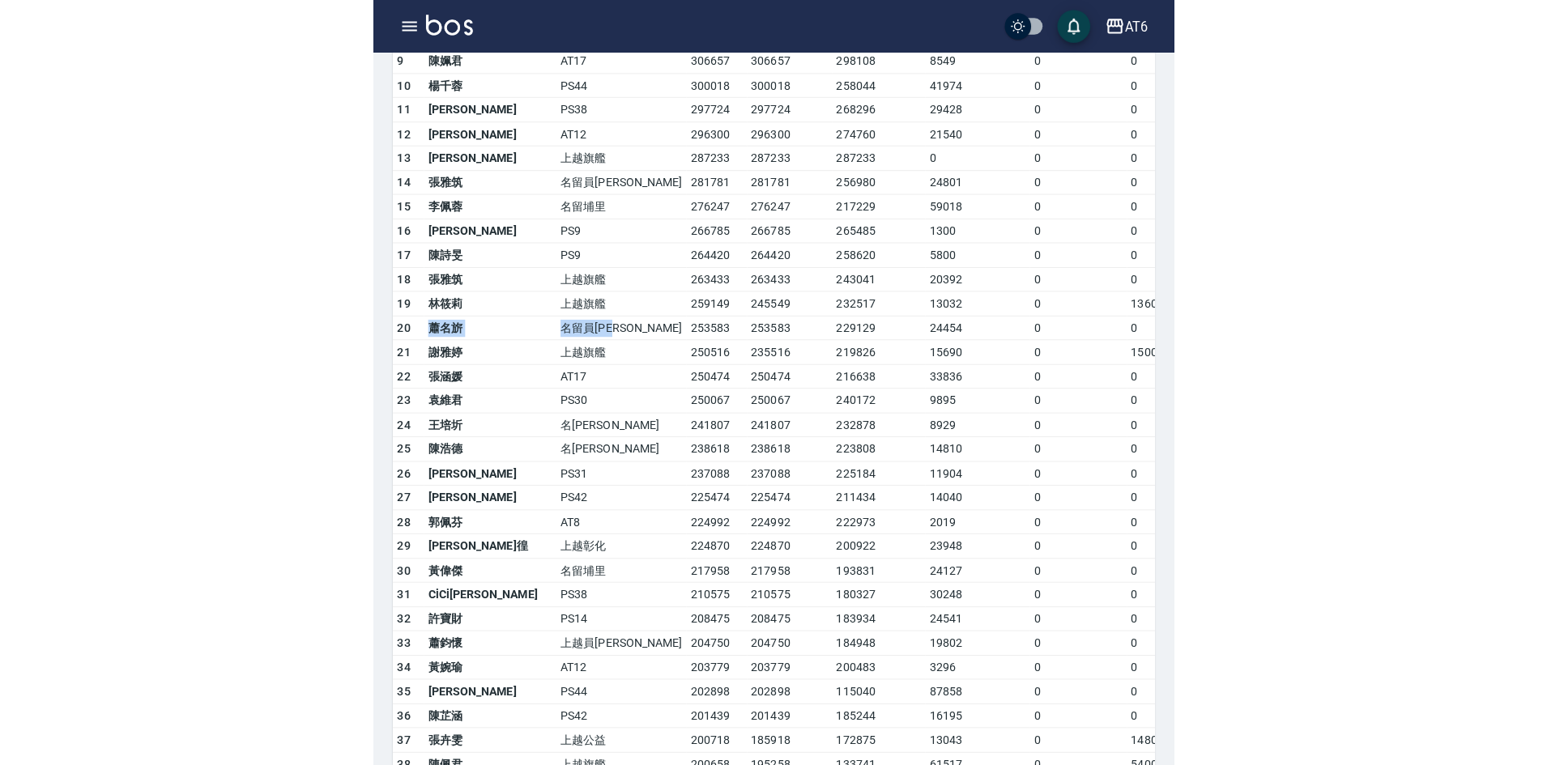
scroll to position [729, 0]
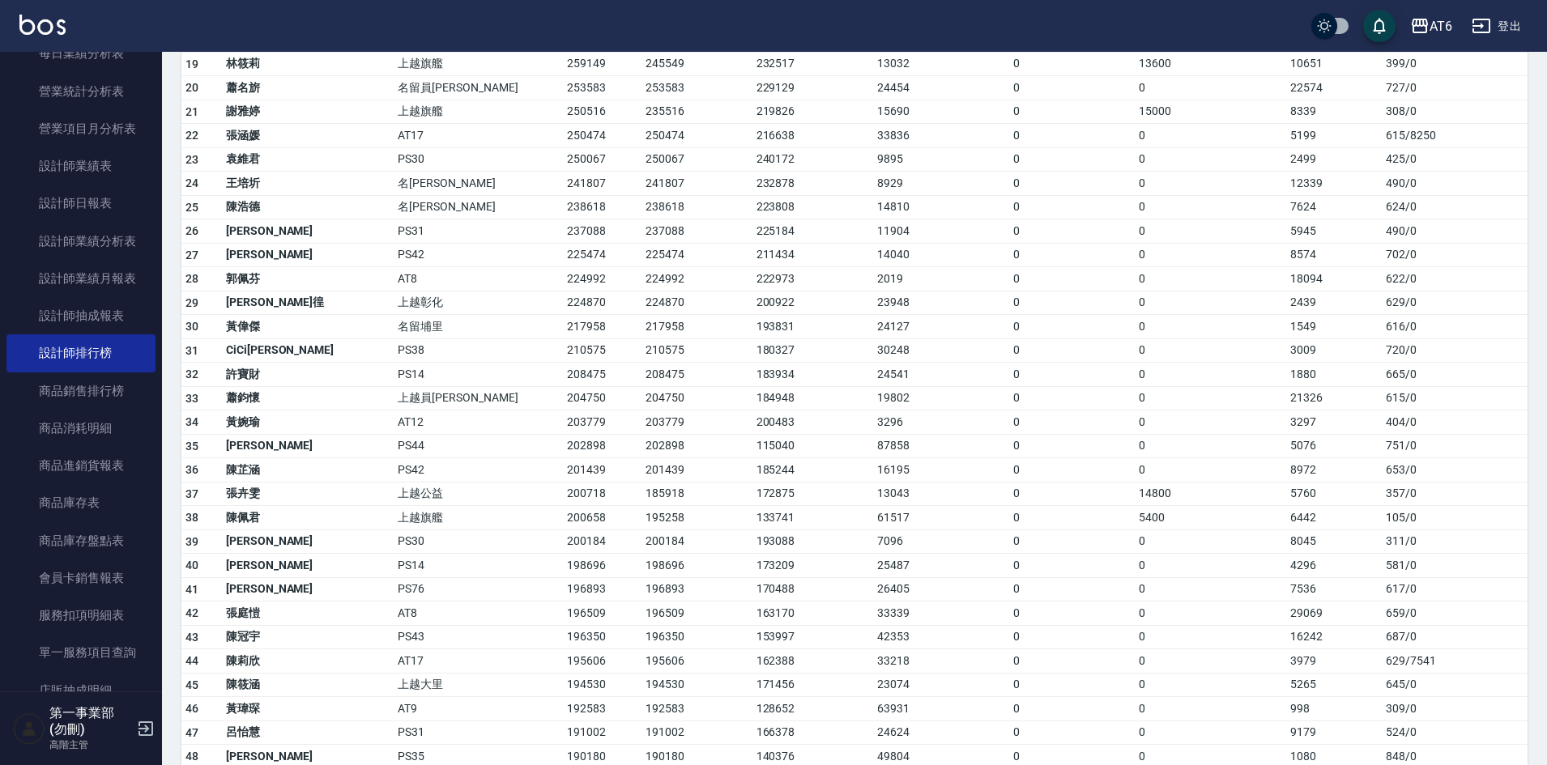
click at [753, 319] on td "193831" at bounding box center [814, 327] width 122 height 24
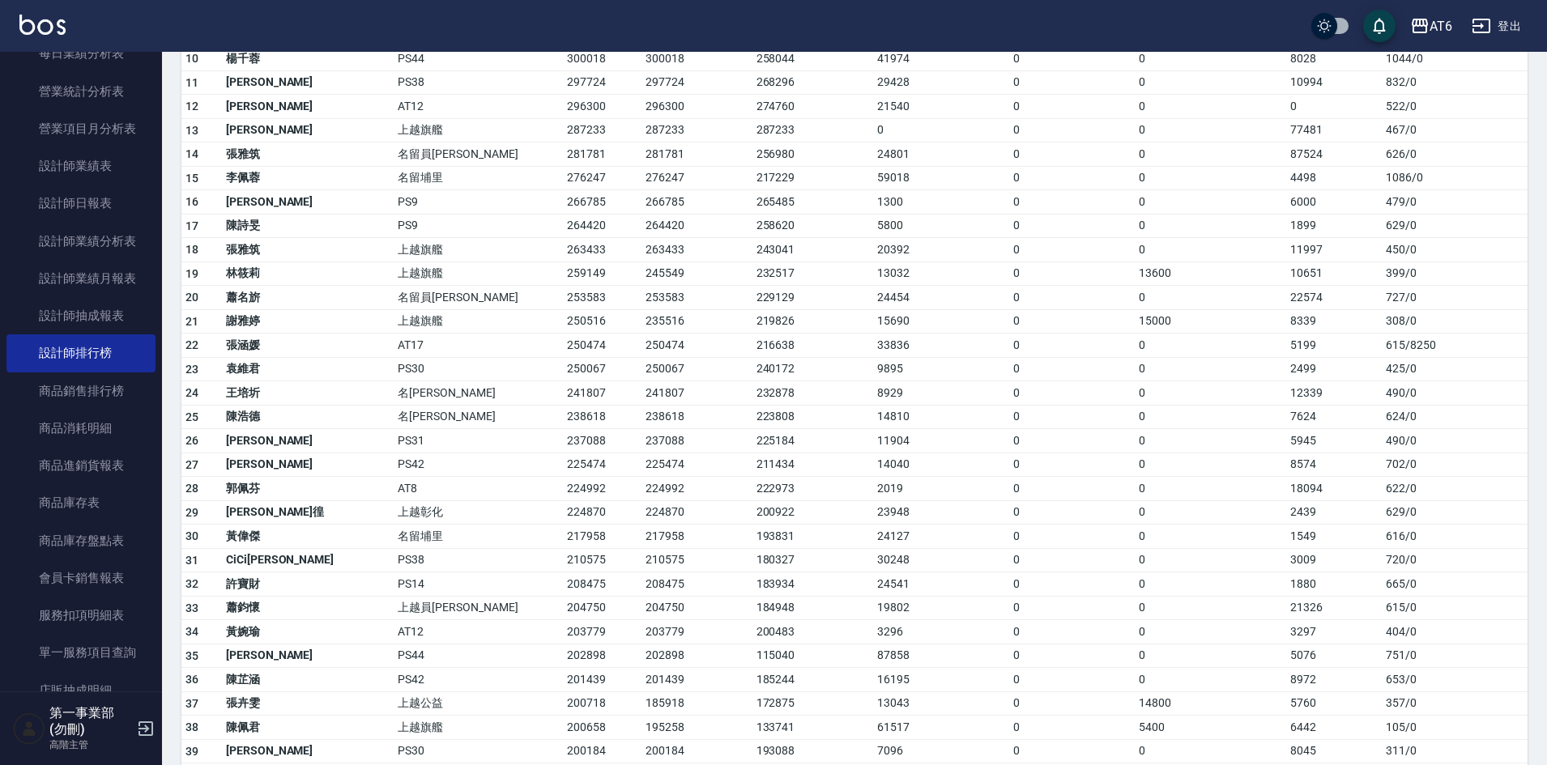
scroll to position [486, 0]
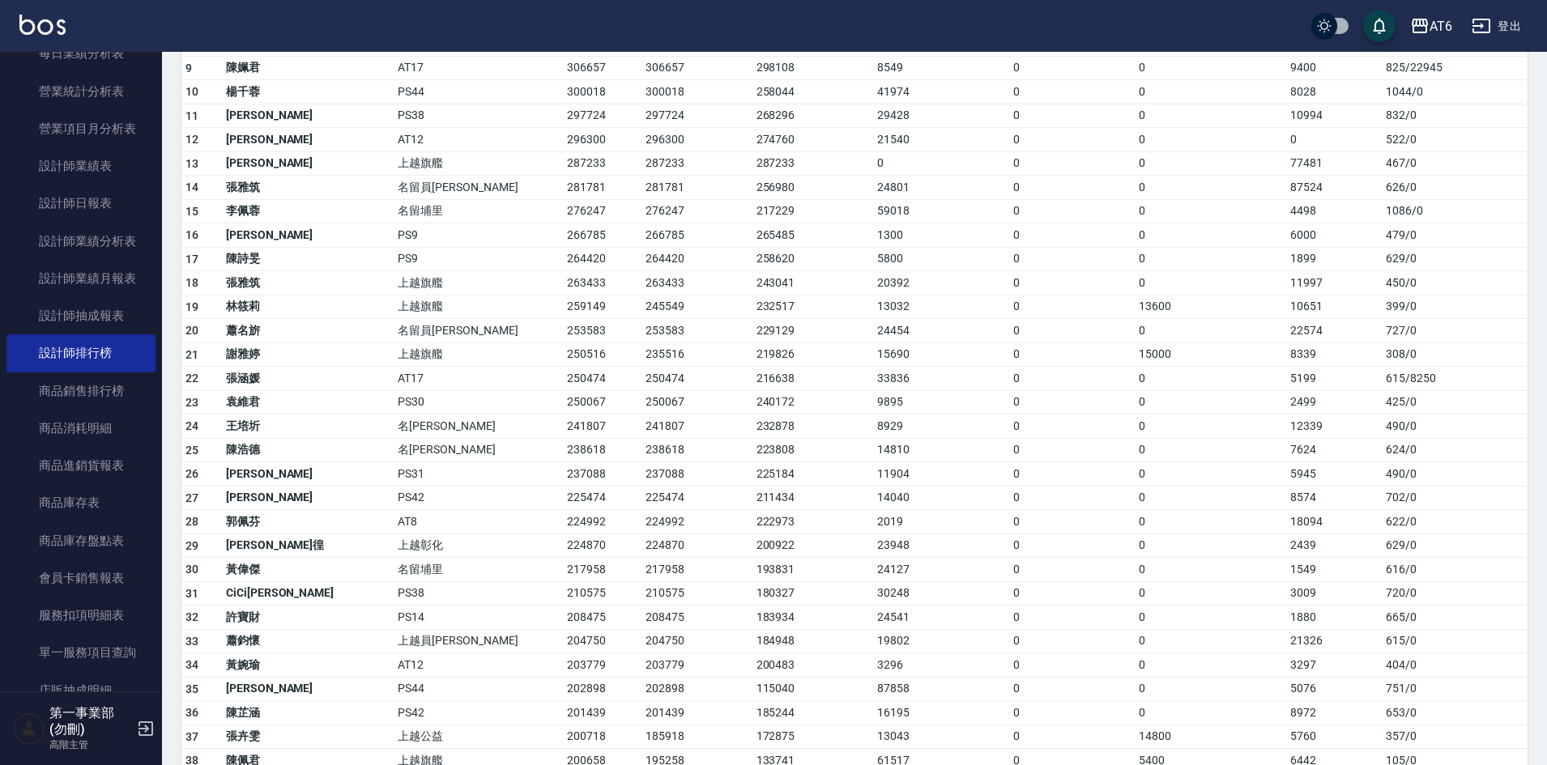
drag, startPoint x: 907, startPoint y: 419, endPoint x: 986, endPoint y: 565, distance: 165.6
click at [908, 420] on td "8929" at bounding box center [941, 427] width 136 height 24
click at [1009, 527] on td "0" at bounding box center [1072, 522] width 126 height 24
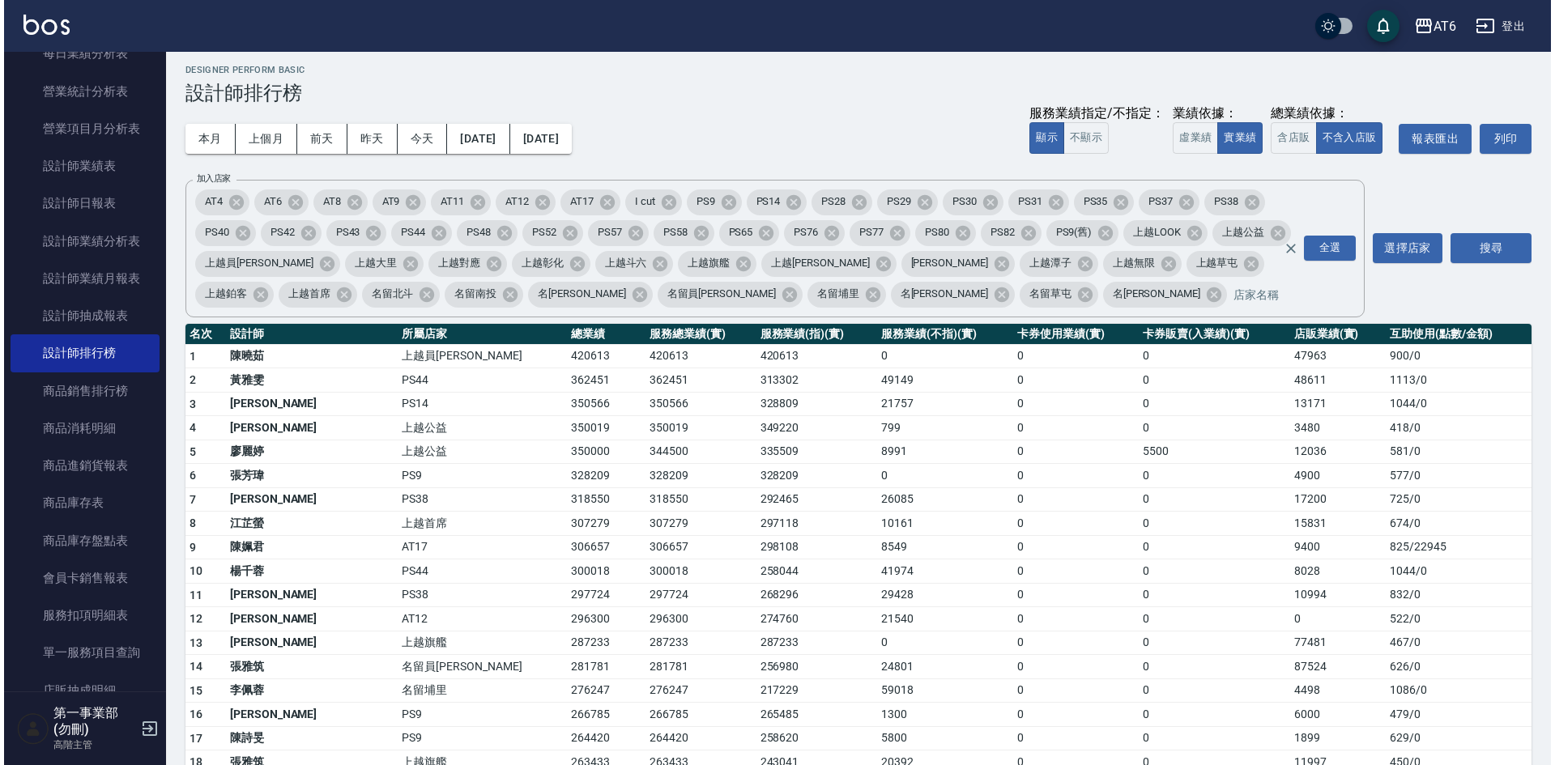
scroll to position [0, 0]
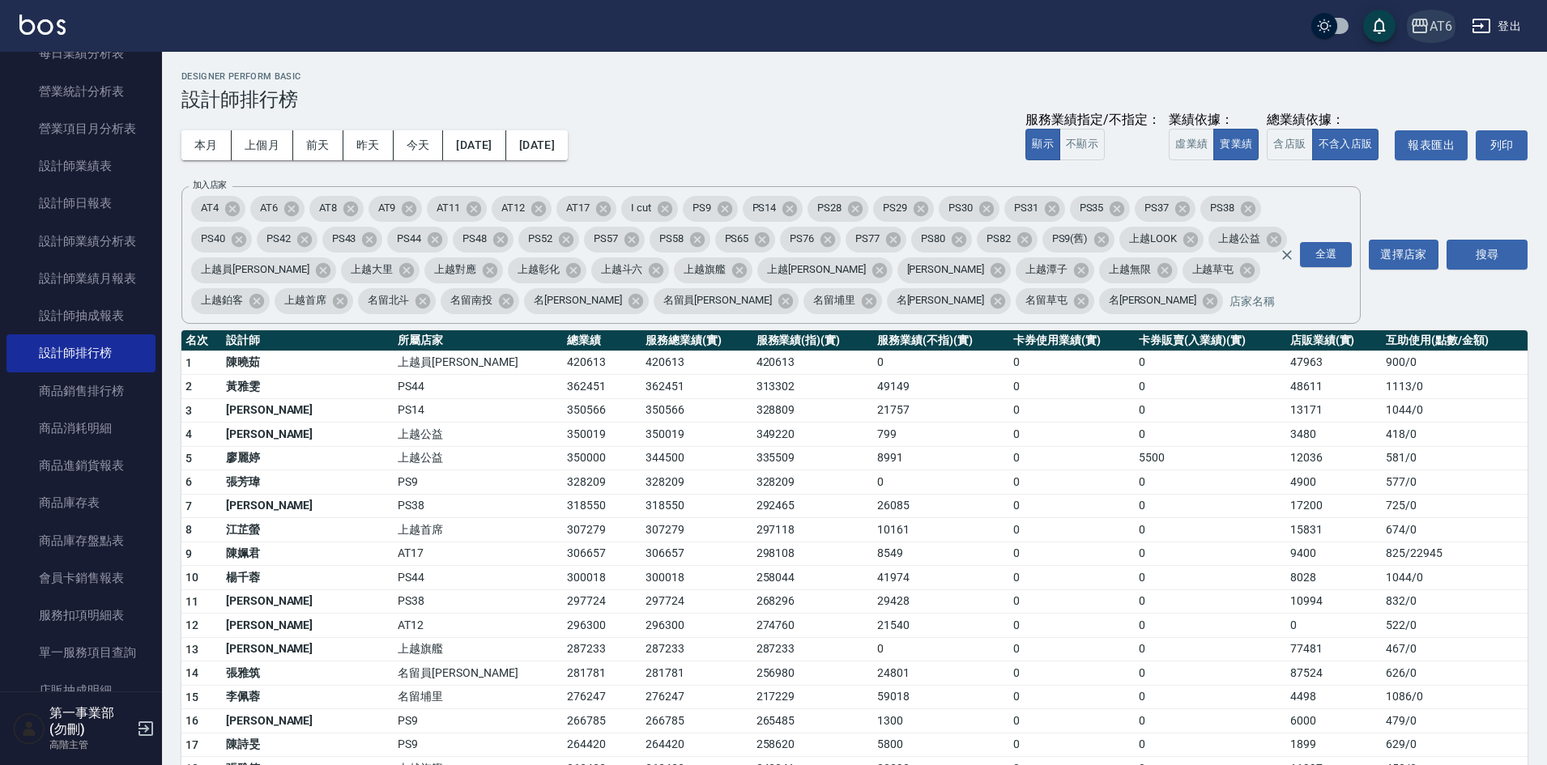
click at [1438, 32] on div "AT6" at bounding box center [1441, 26] width 23 height 20
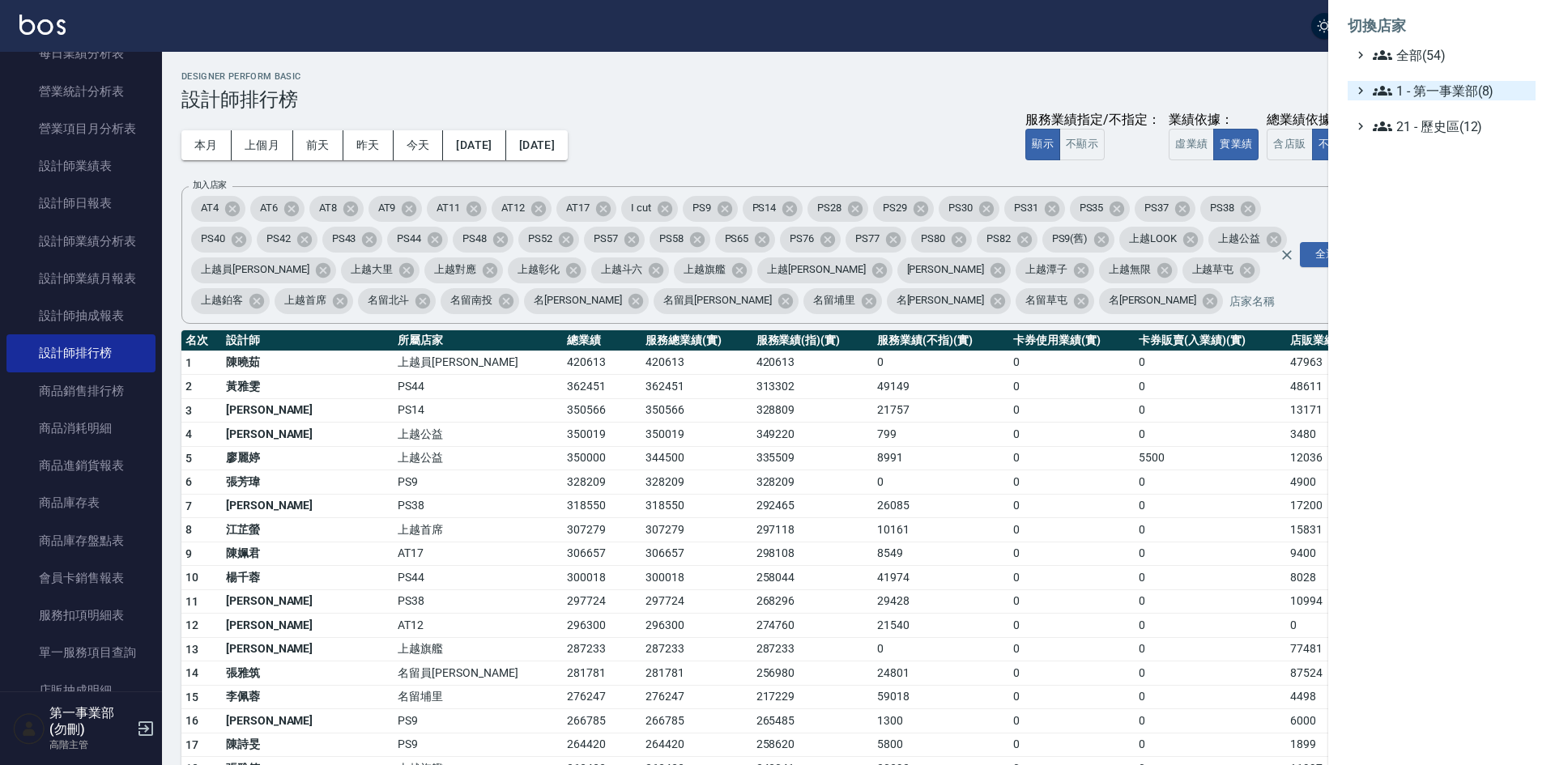
click at [1470, 97] on span "1 - 第一事業部(8)" at bounding box center [1451, 90] width 156 height 19
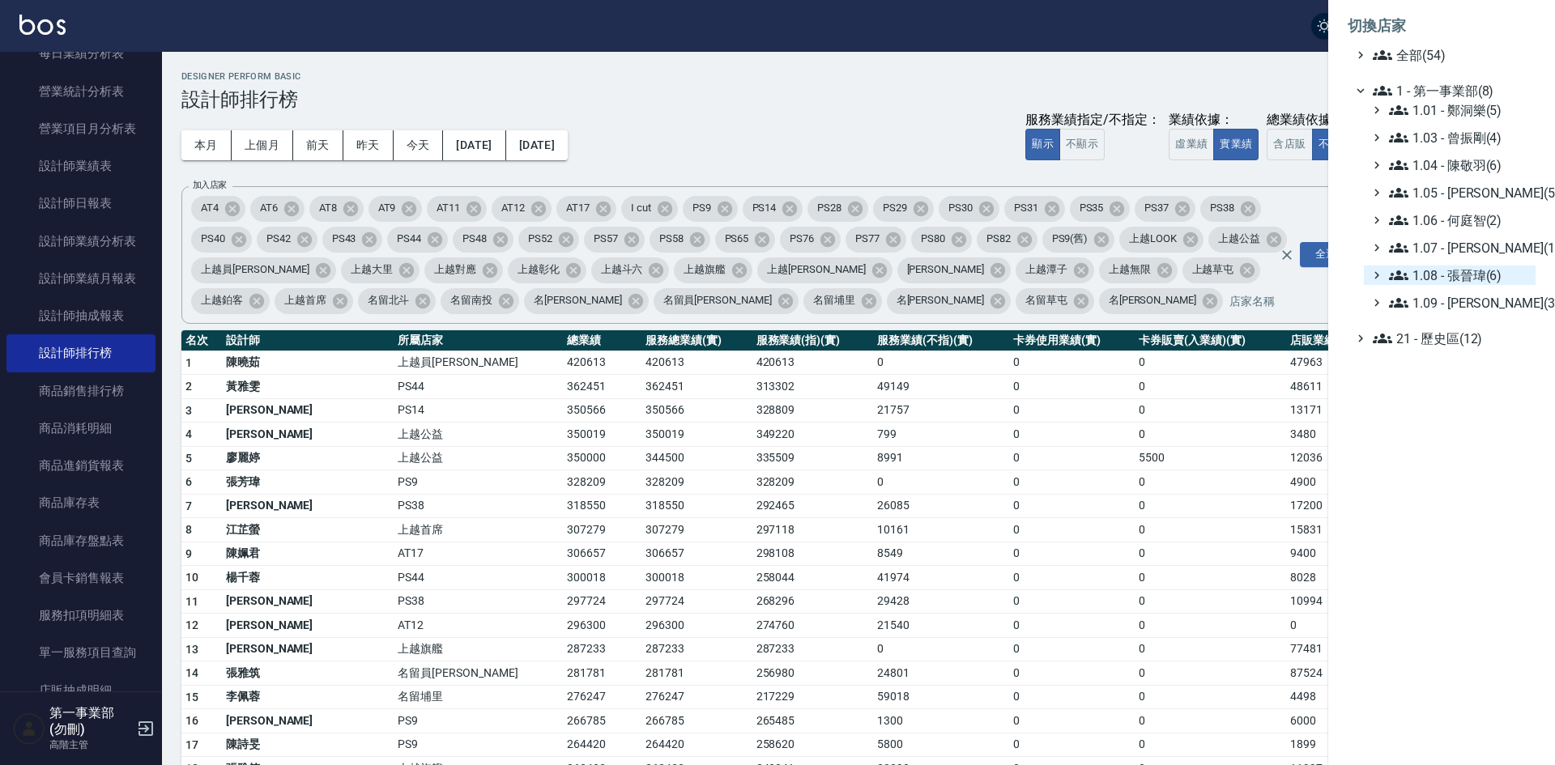
click at [1490, 271] on span "1.08 - 張晉瑋(6)" at bounding box center [1459, 275] width 140 height 19
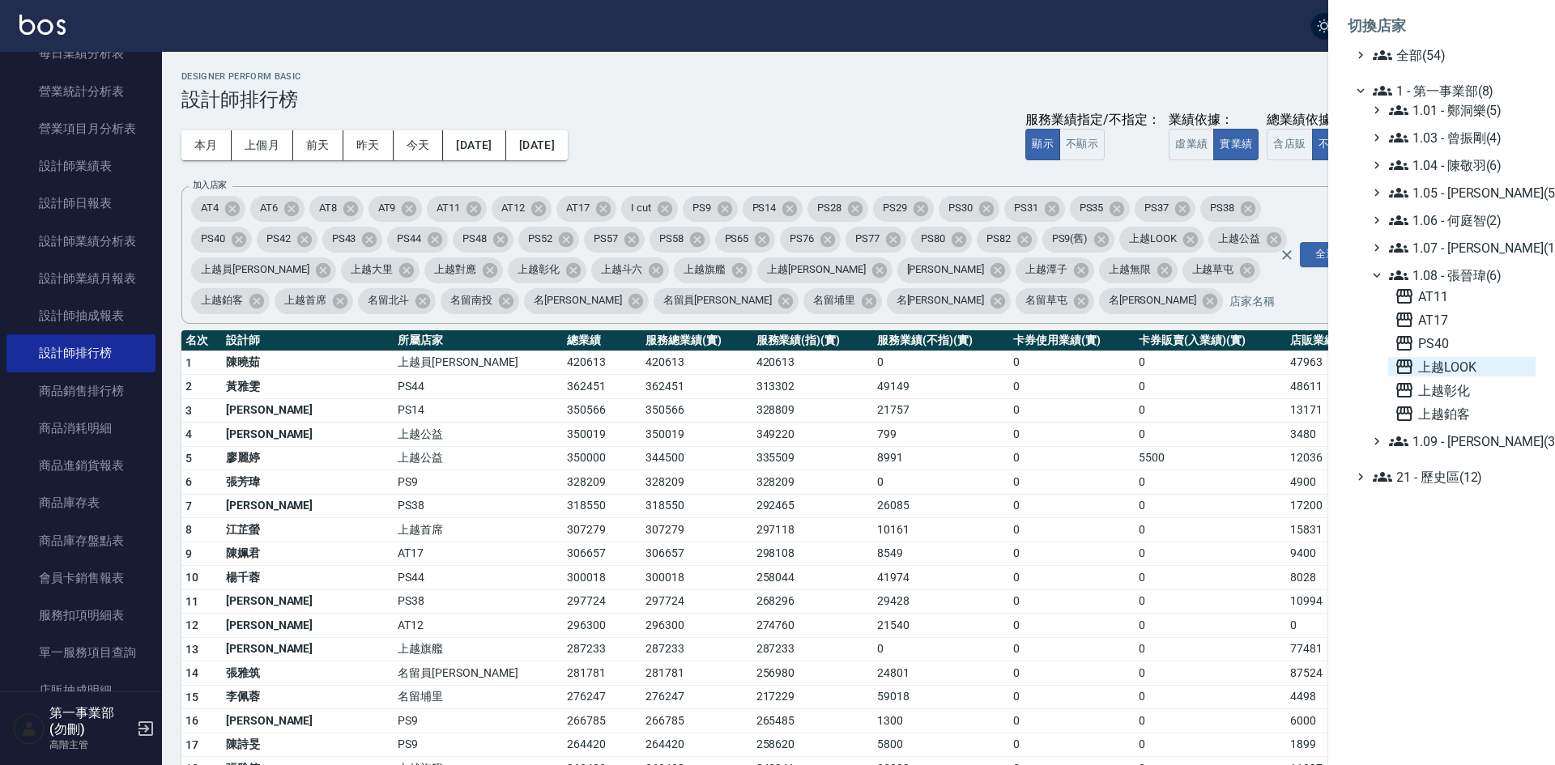
click at [1468, 360] on span "上越LOOK" at bounding box center [1462, 366] width 134 height 19
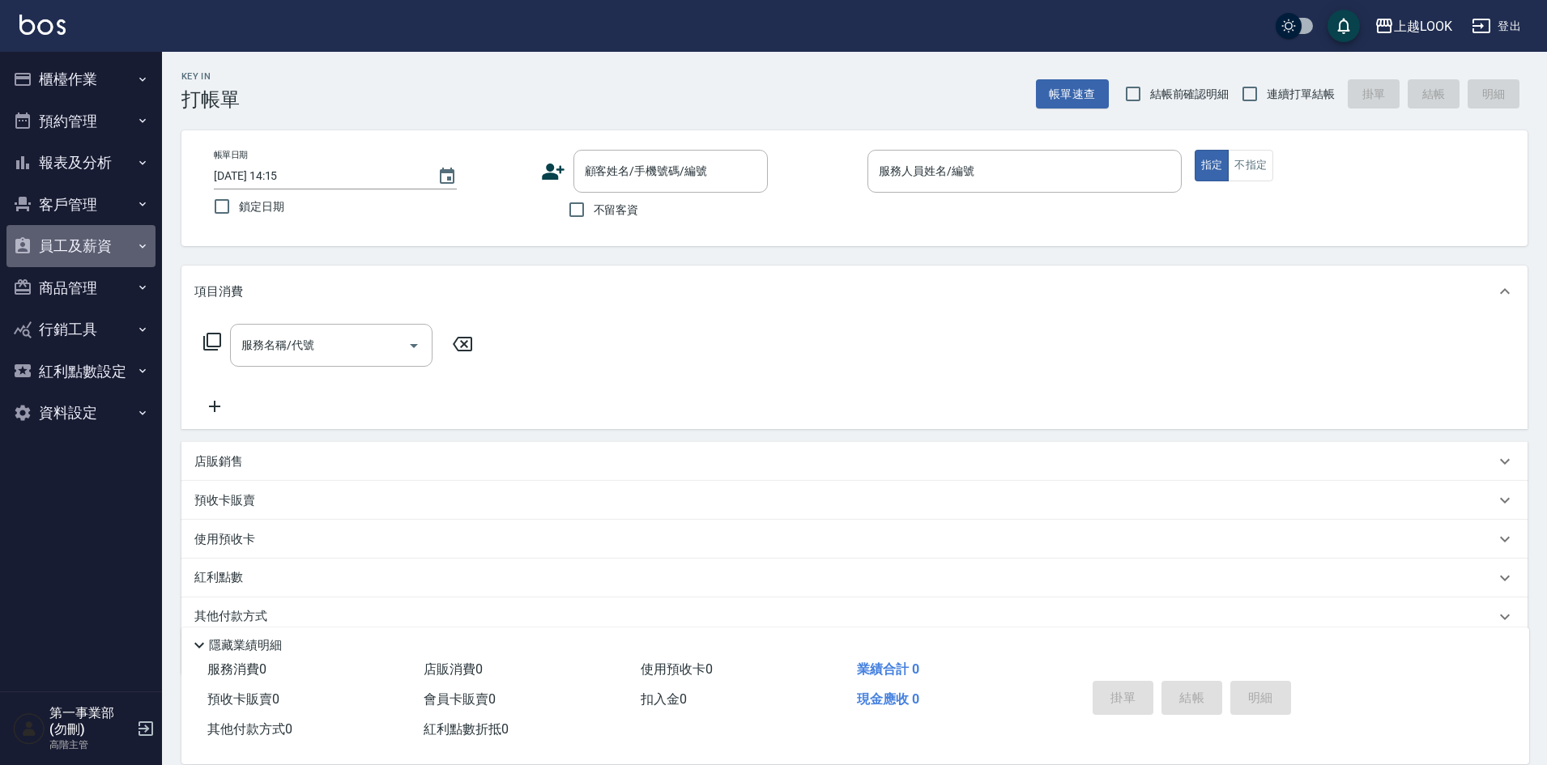
click at [70, 233] on button "員工及薪資" at bounding box center [80, 246] width 149 height 42
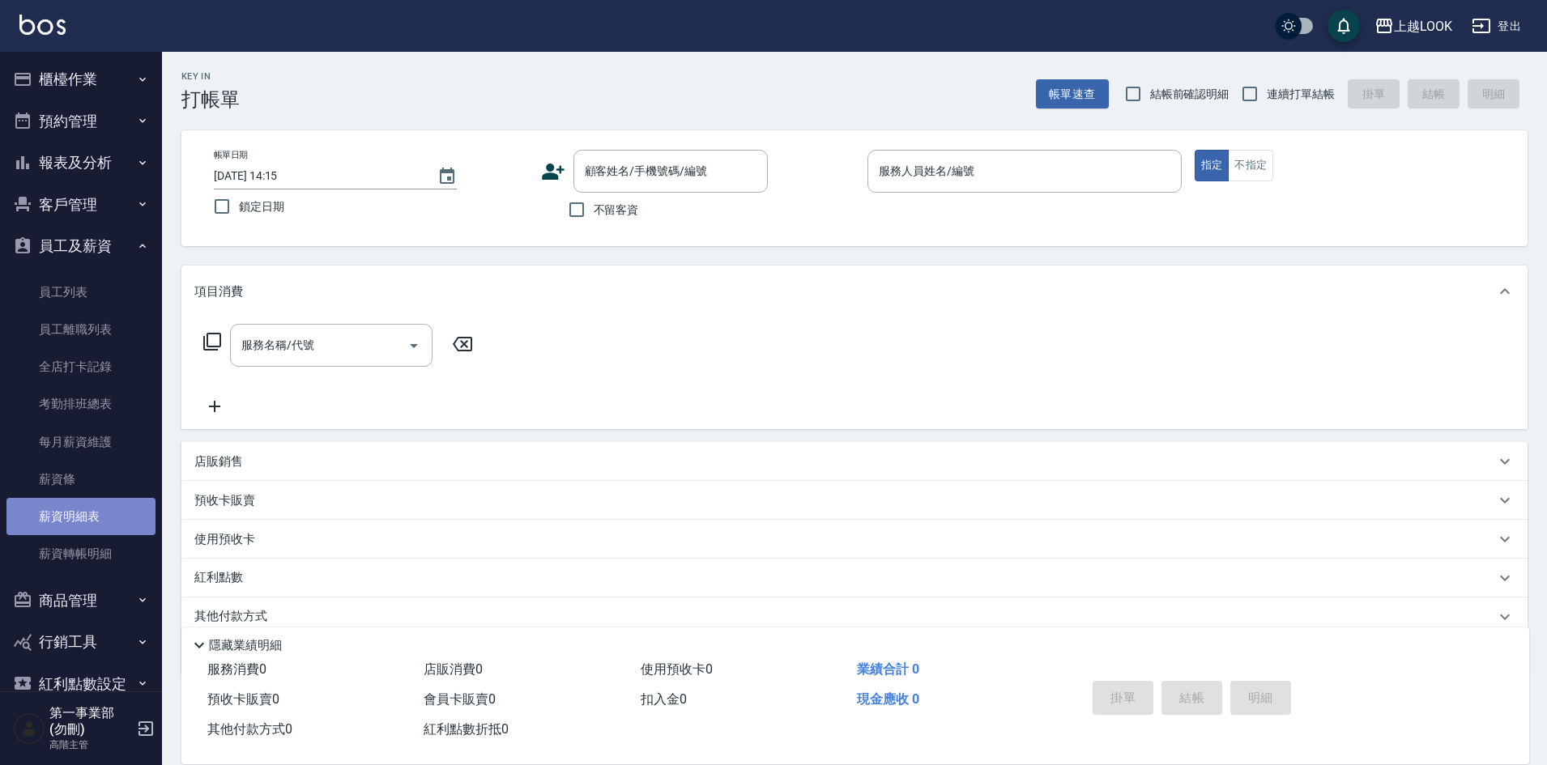
click at [91, 510] on link "薪資明細表" at bounding box center [80, 516] width 149 height 37
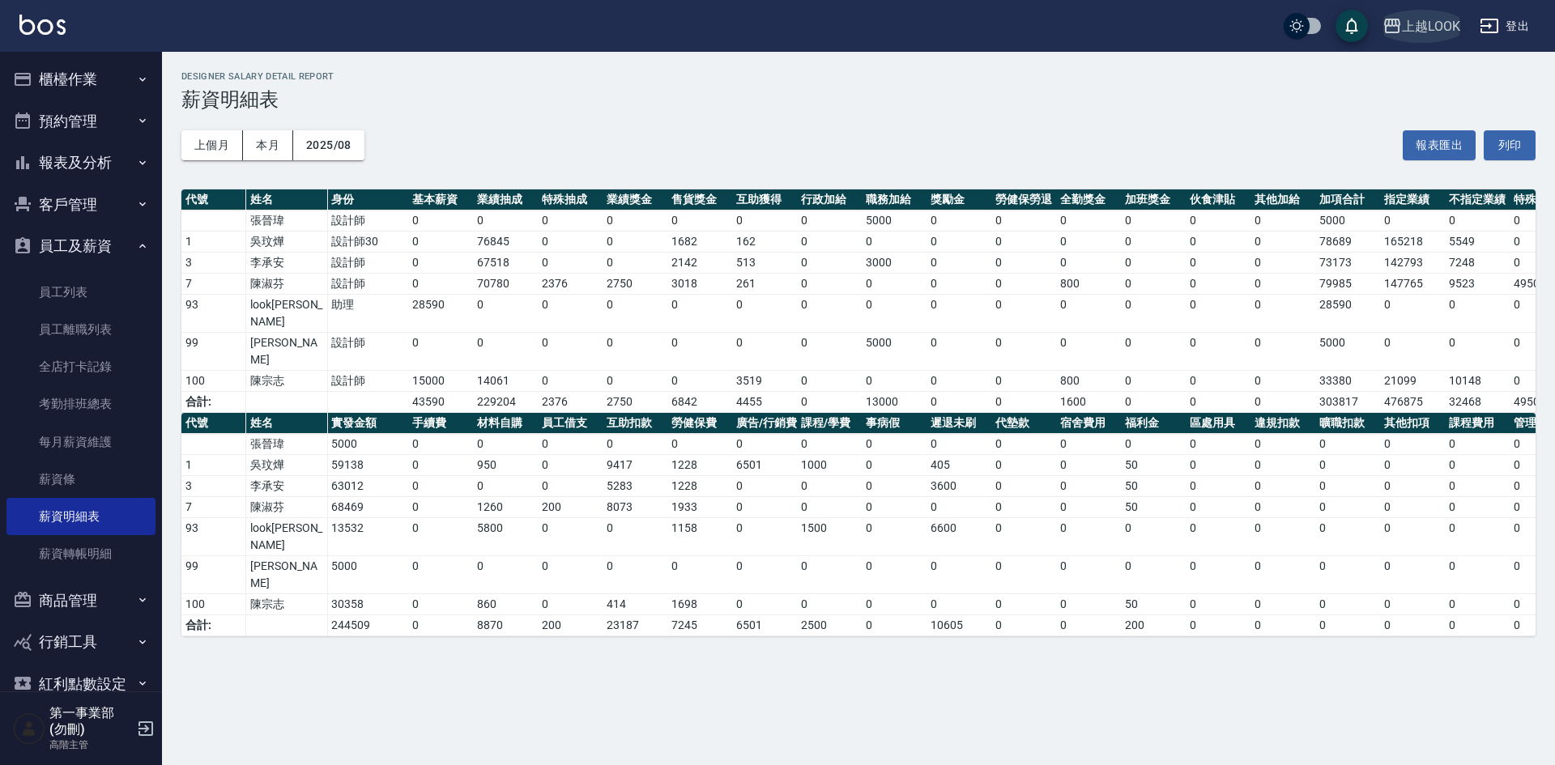
click at [1411, 28] on div "上越LOOK" at bounding box center [1431, 26] width 58 height 20
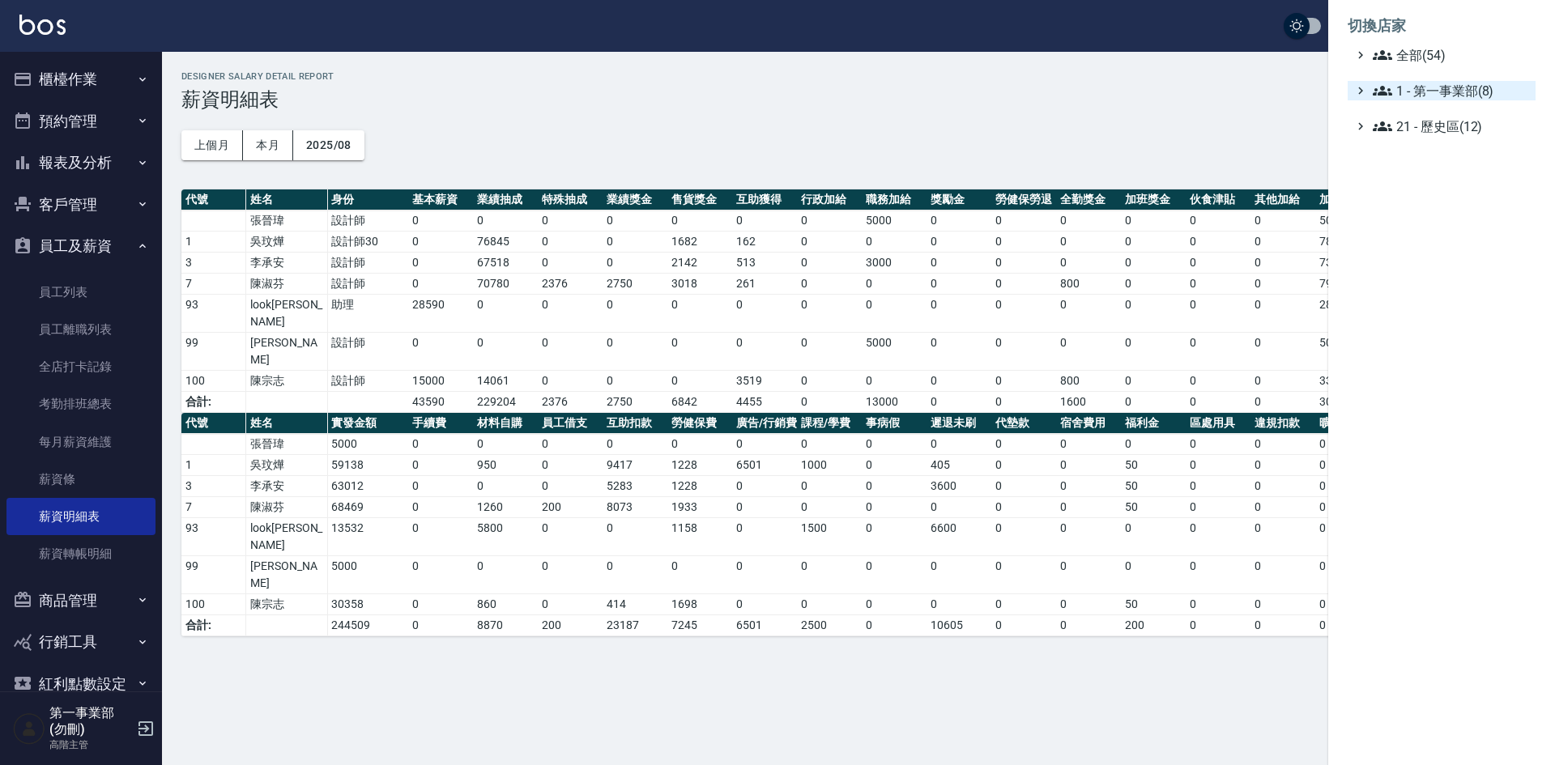
click at [1439, 87] on span "1 - 第一事業部(8)" at bounding box center [1451, 90] width 156 height 19
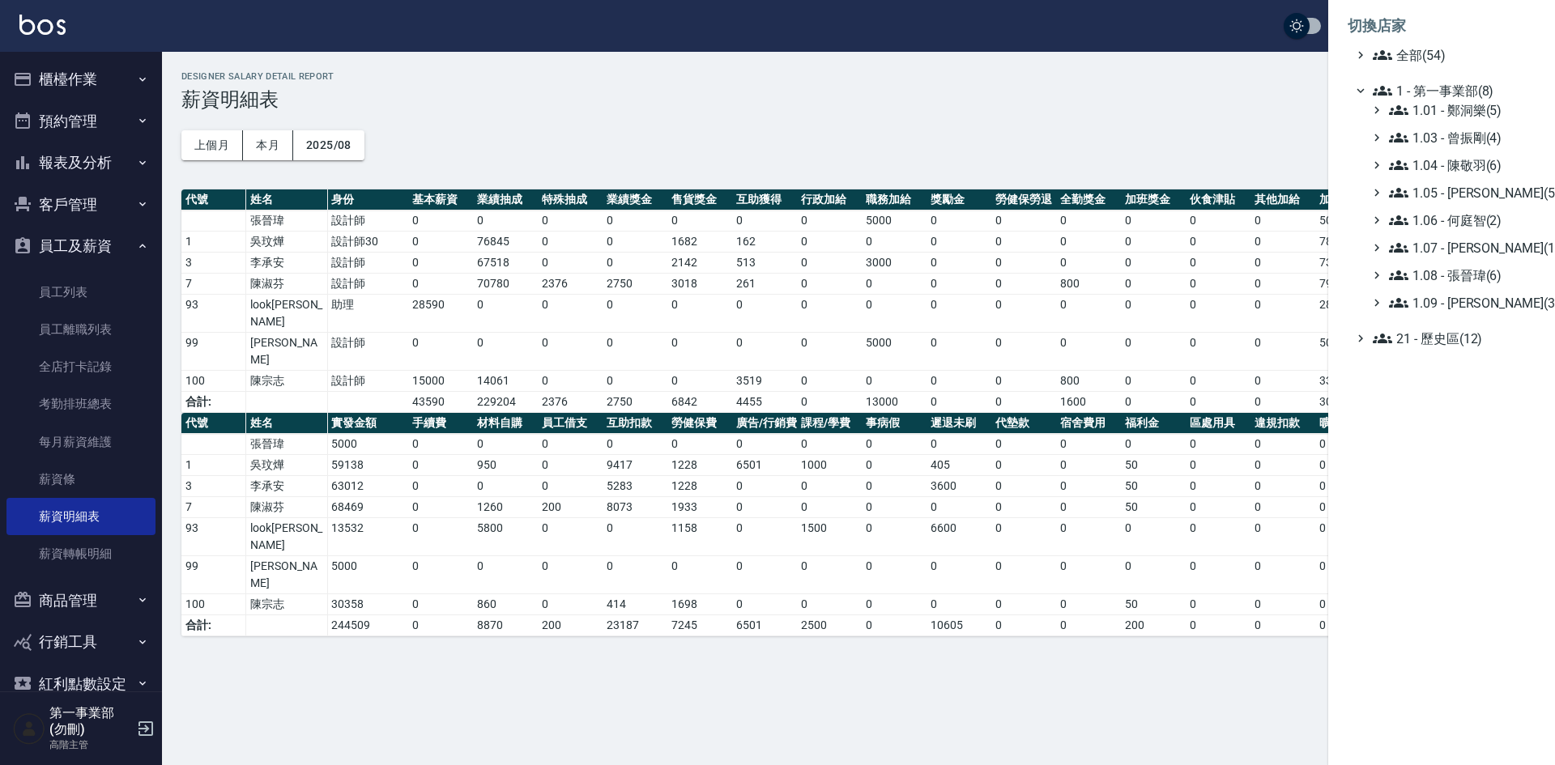
drag, startPoint x: 1021, startPoint y: 125, endPoint x: 1055, endPoint y: 399, distance: 276.7
click at [1022, 126] on div at bounding box center [777, 382] width 1555 height 765
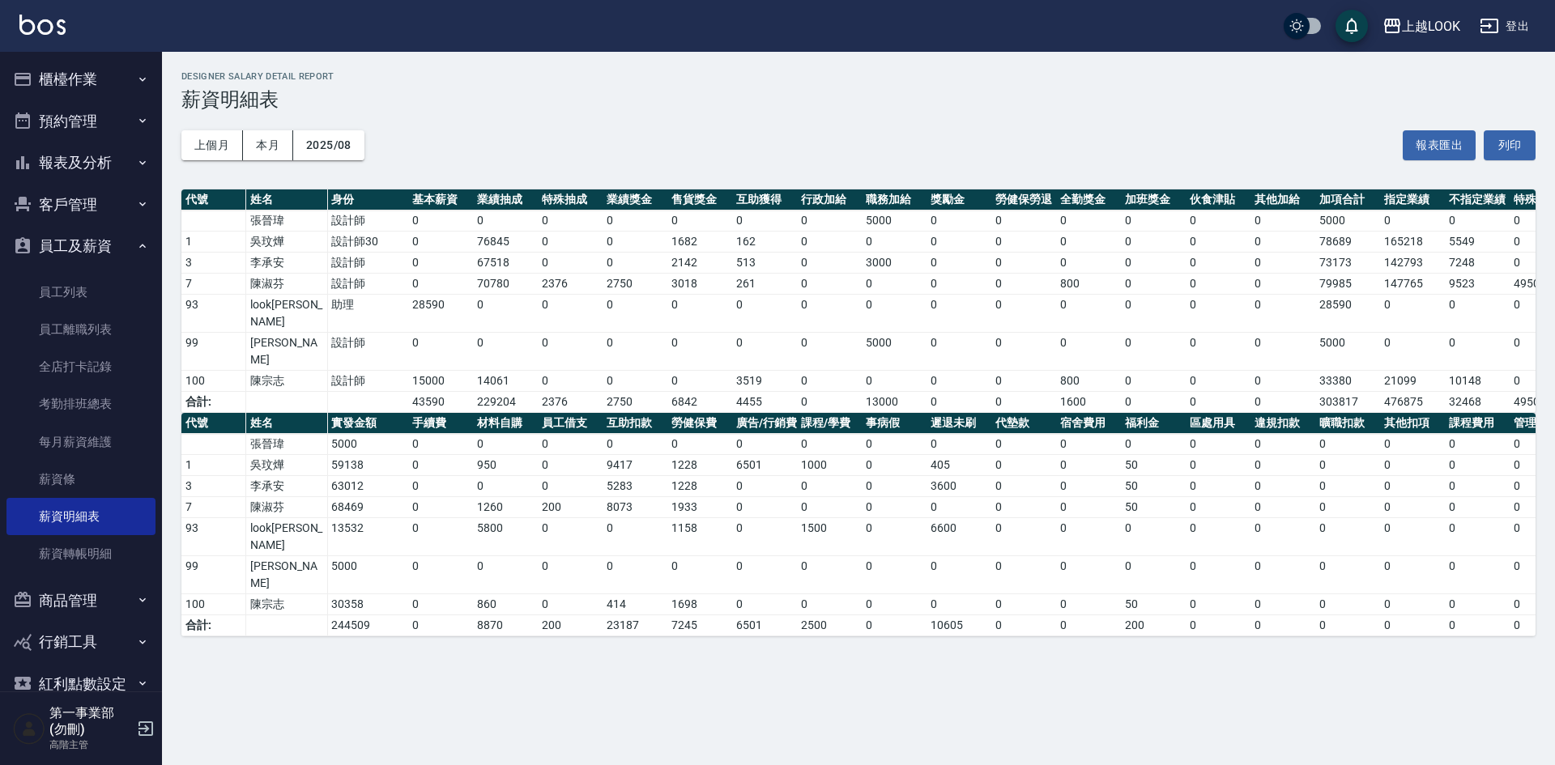
click at [895, 675] on div "上越LOOK 2025-08 薪資明細表 列印時間： [DATE][PHONE_NUMBER]:15 Designer Salary Detail Repor…" at bounding box center [777, 382] width 1555 height 765
click at [74, 164] on button "報表及分析" at bounding box center [80, 163] width 149 height 42
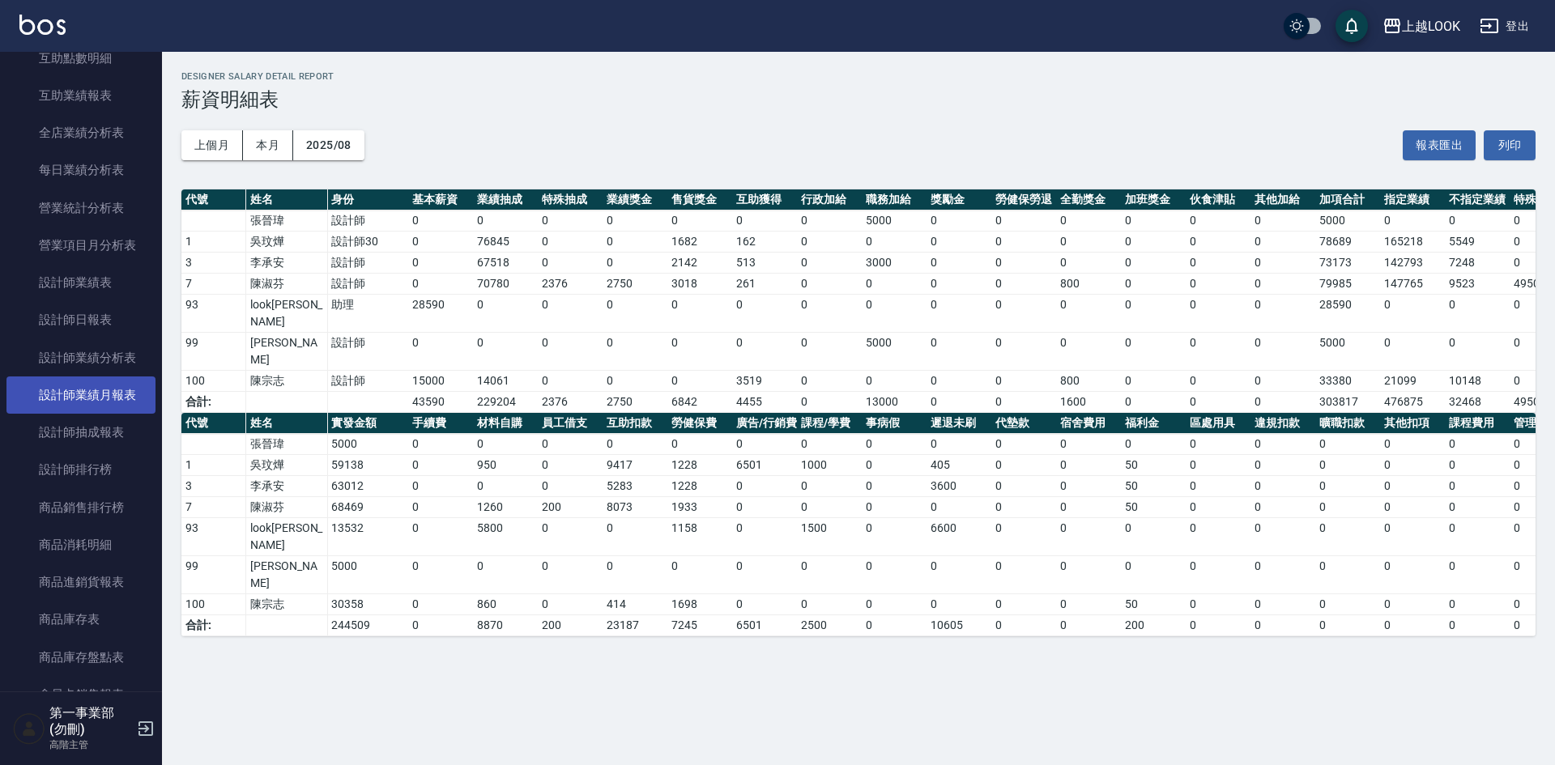
scroll to position [486, 0]
click at [112, 440] on link "設計師排行榜" at bounding box center [80, 434] width 149 height 37
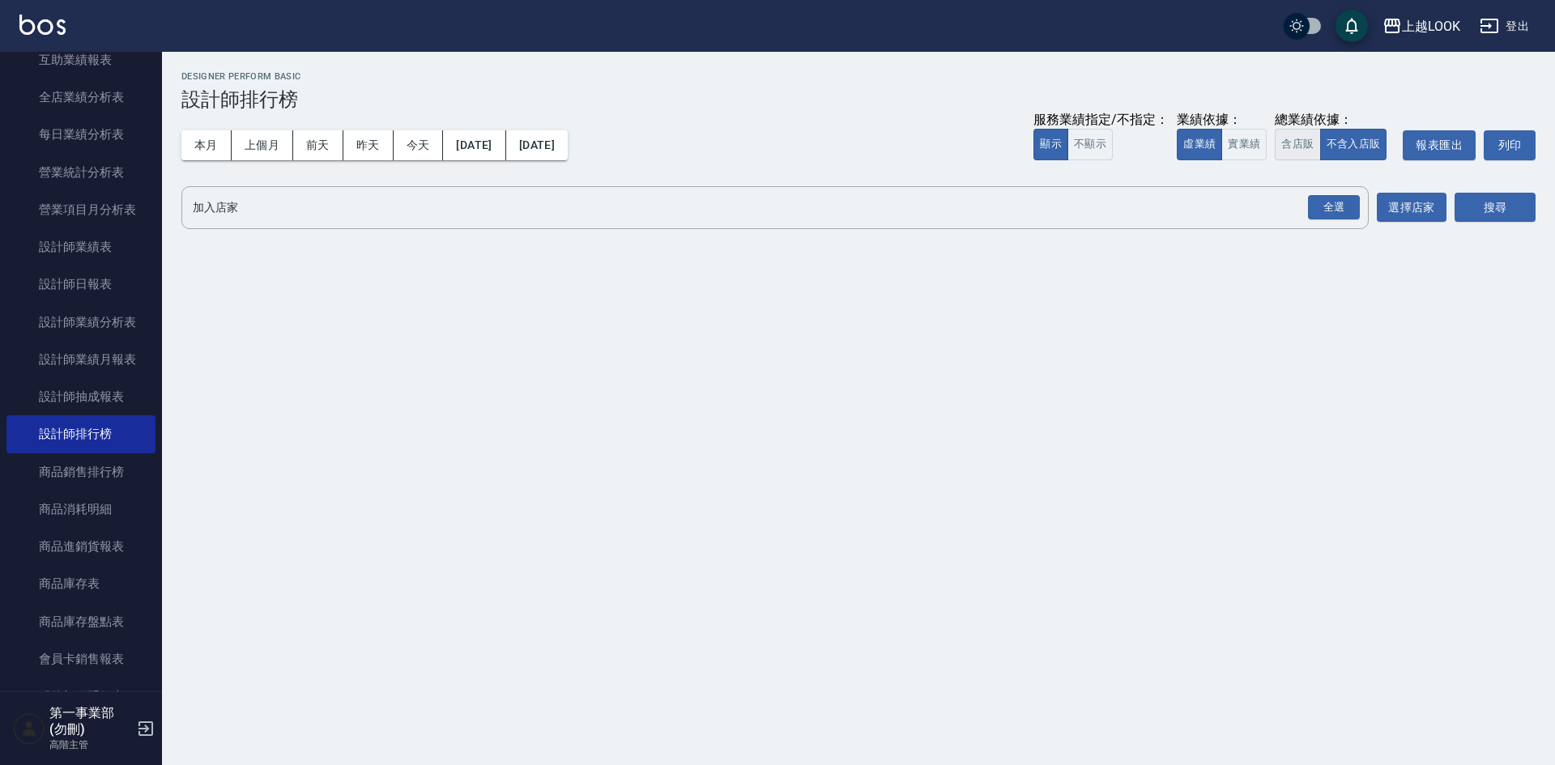
click at [1309, 140] on button "含店販" at bounding box center [1297, 145] width 45 height 32
click at [1332, 215] on div "全選" at bounding box center [1334, 207] width 52 height 25
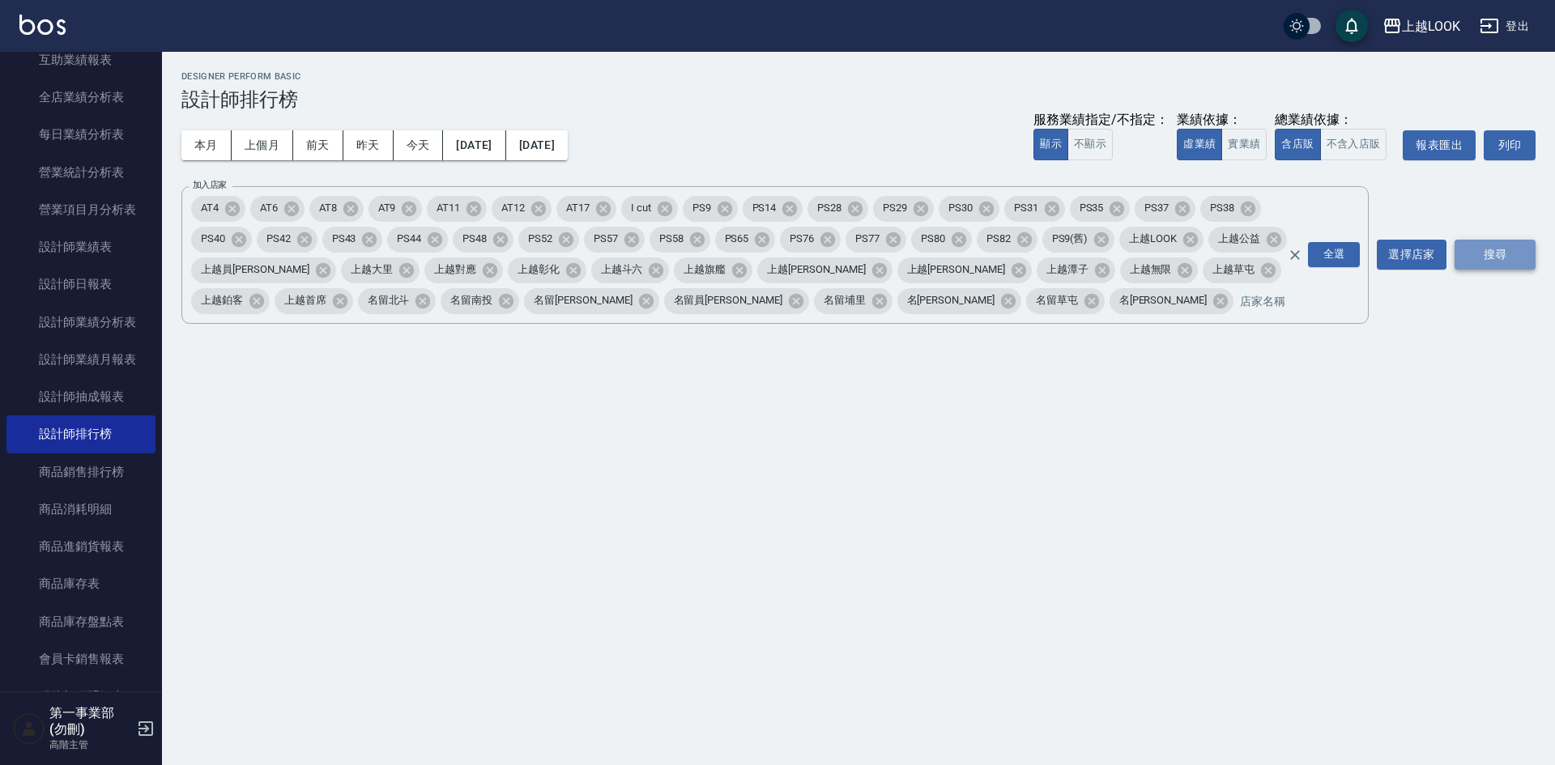
click at [1478, 244] on button "搜尋" at bounding box center [1495, 255] width 81 height 30
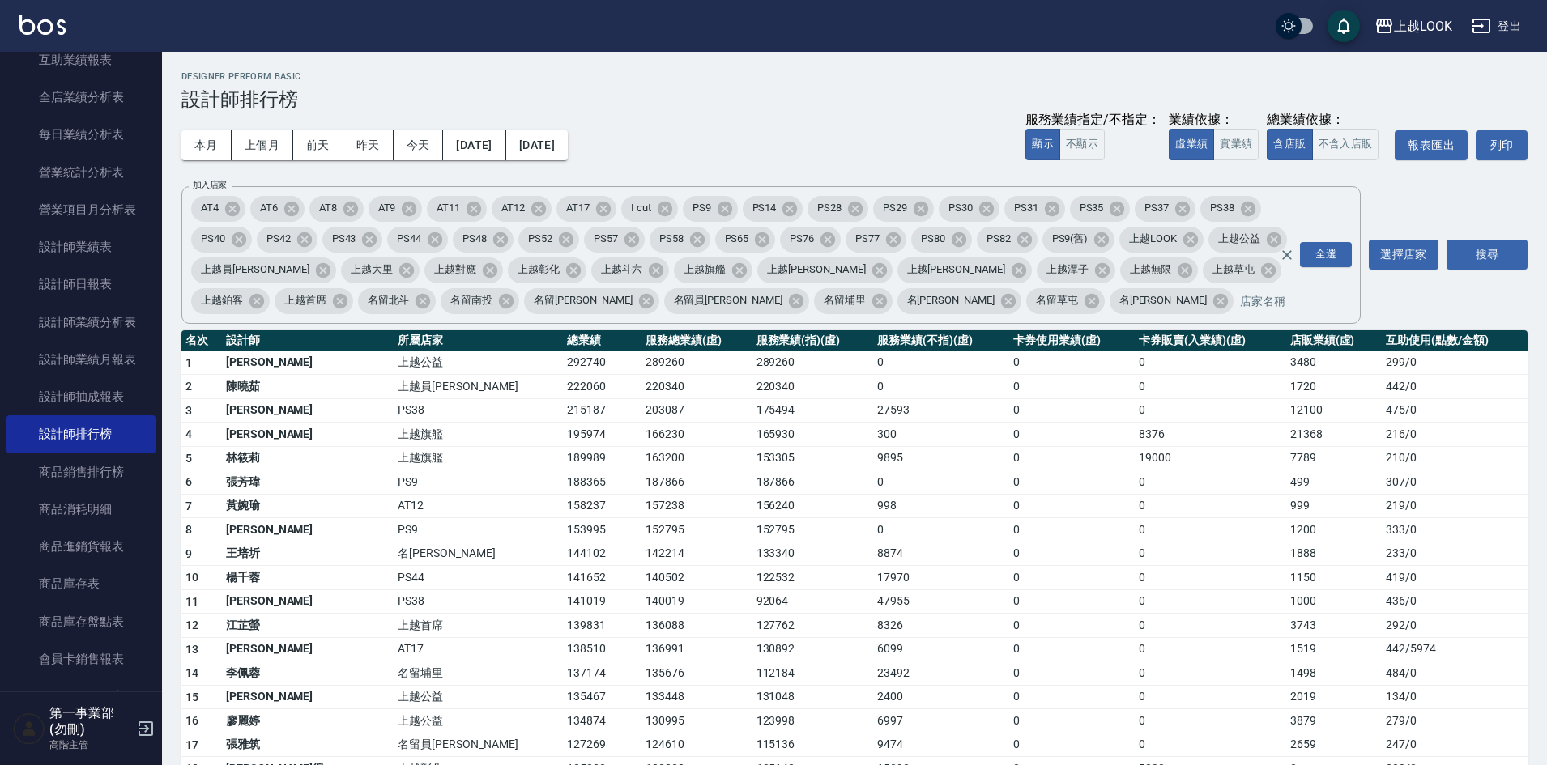
click at [823, 103] on h3 "設計師排行榜" at bounding box center [854, 99] width 1346 height 23
click at [1135, 496] on td "0" at bounding box center [1210, 506] width 151 height 24
click at [873, 501] on td "998" at bounding box center [941, 506] width 136 height 24
click at [1410, 31] on div "上越LOOK" at bounding box center [1423, 26] width 58 height 20
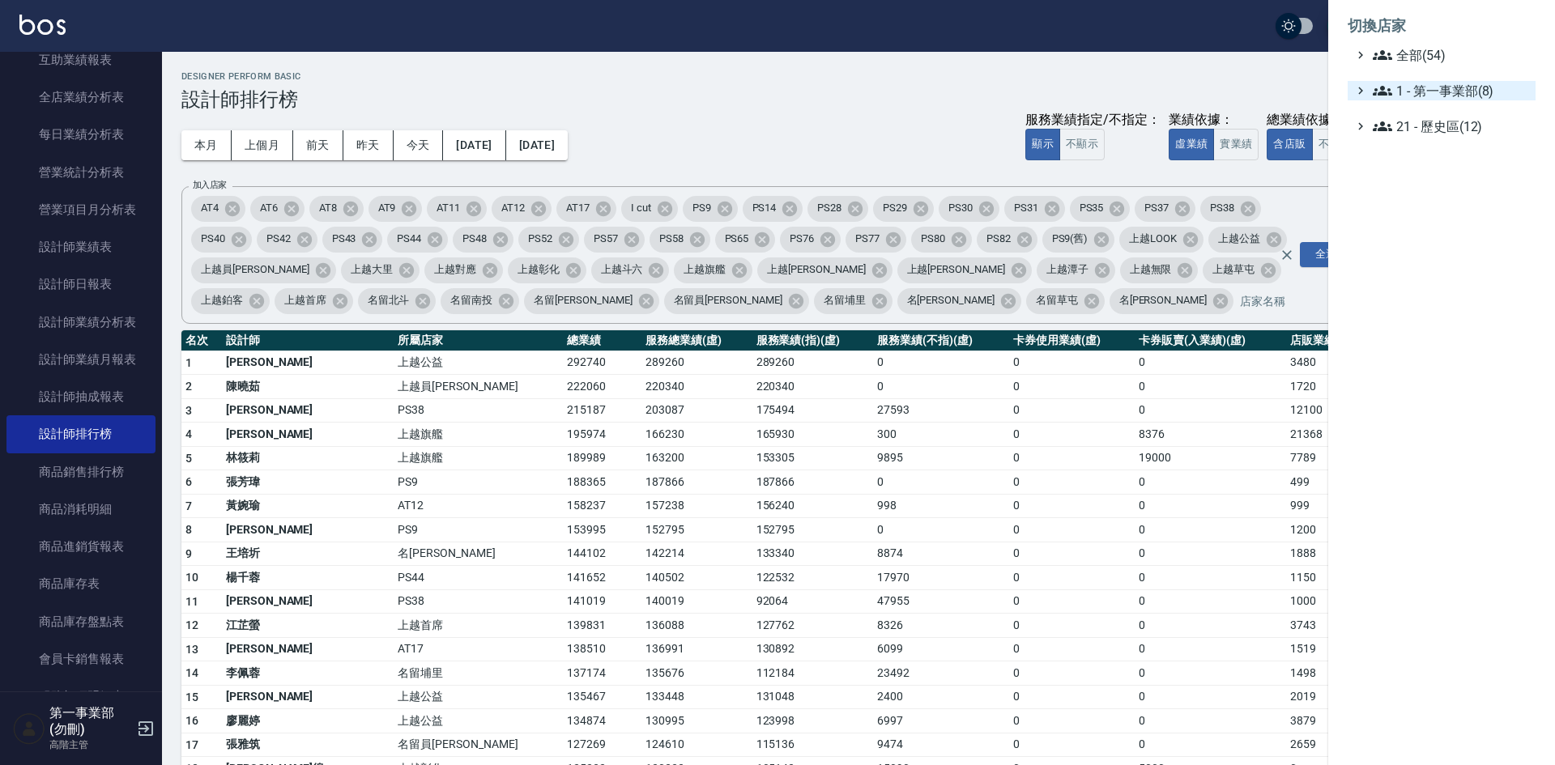
click at [1417, 87] on span "1 - 第一事業部(8)" at bounding box center [1451, 90] width 156 height 19
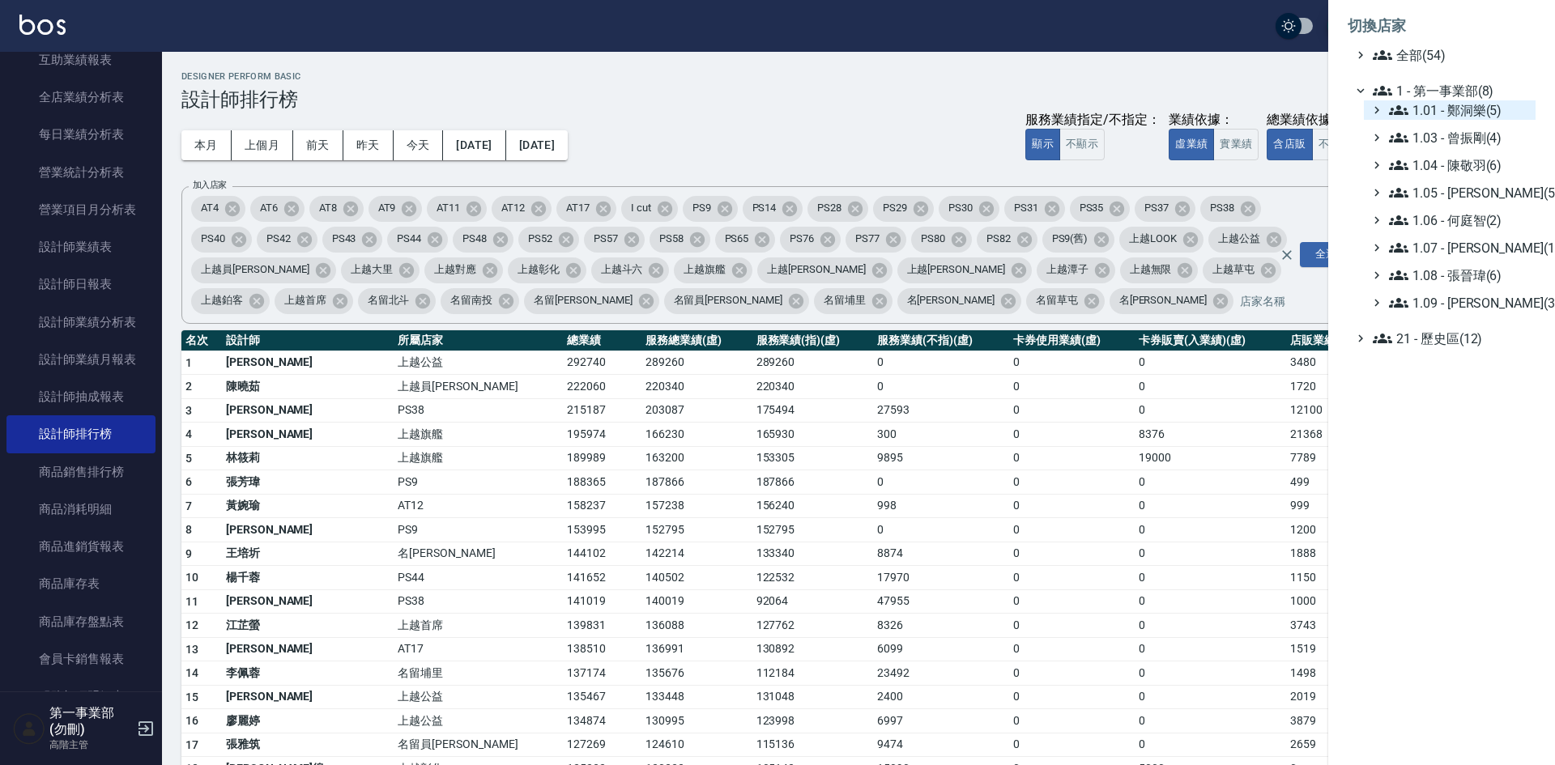
click at [1439, 103] on span "1.01 - 鄭洞樂(5)" at bounding box center [1459, 109] width 140 height 19
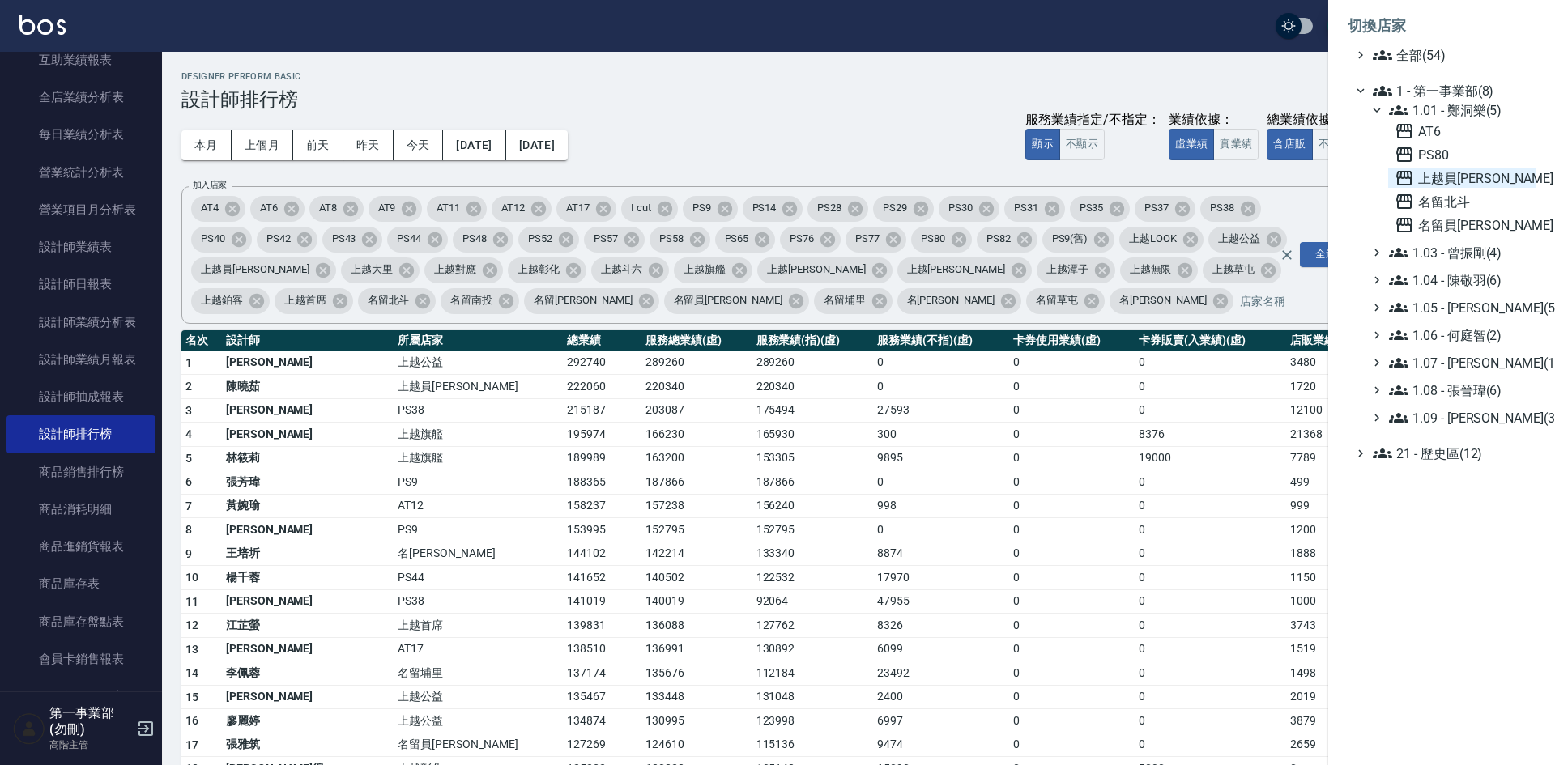
click at [1471, 177] on span "上越員林" at bounding box center [1462, 177] width 134 height 19
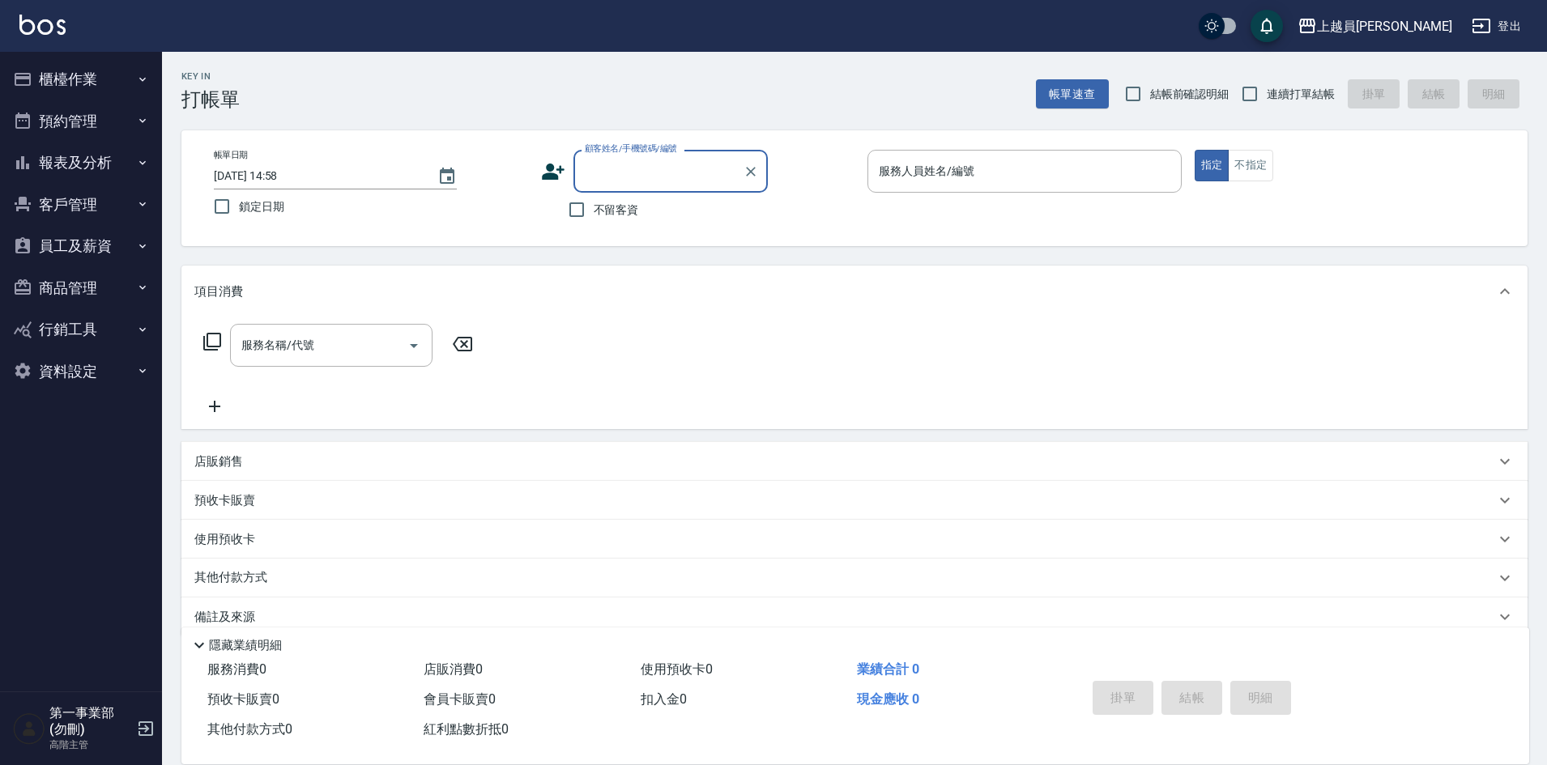
click at [83, 171] on button "報表及分析" at bounding box center [80, 163] width 149 height 42
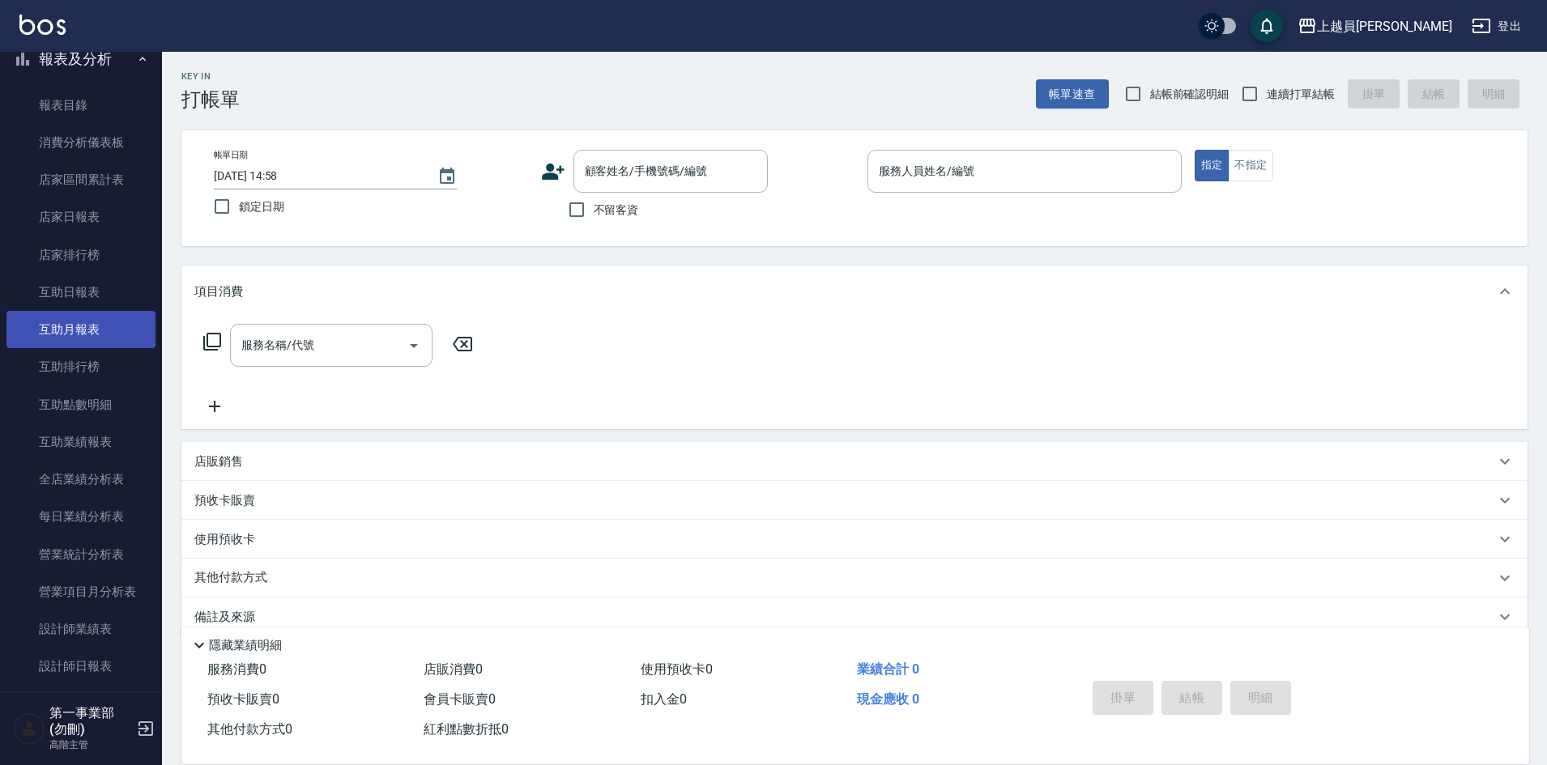
scroll to position [243, 0]
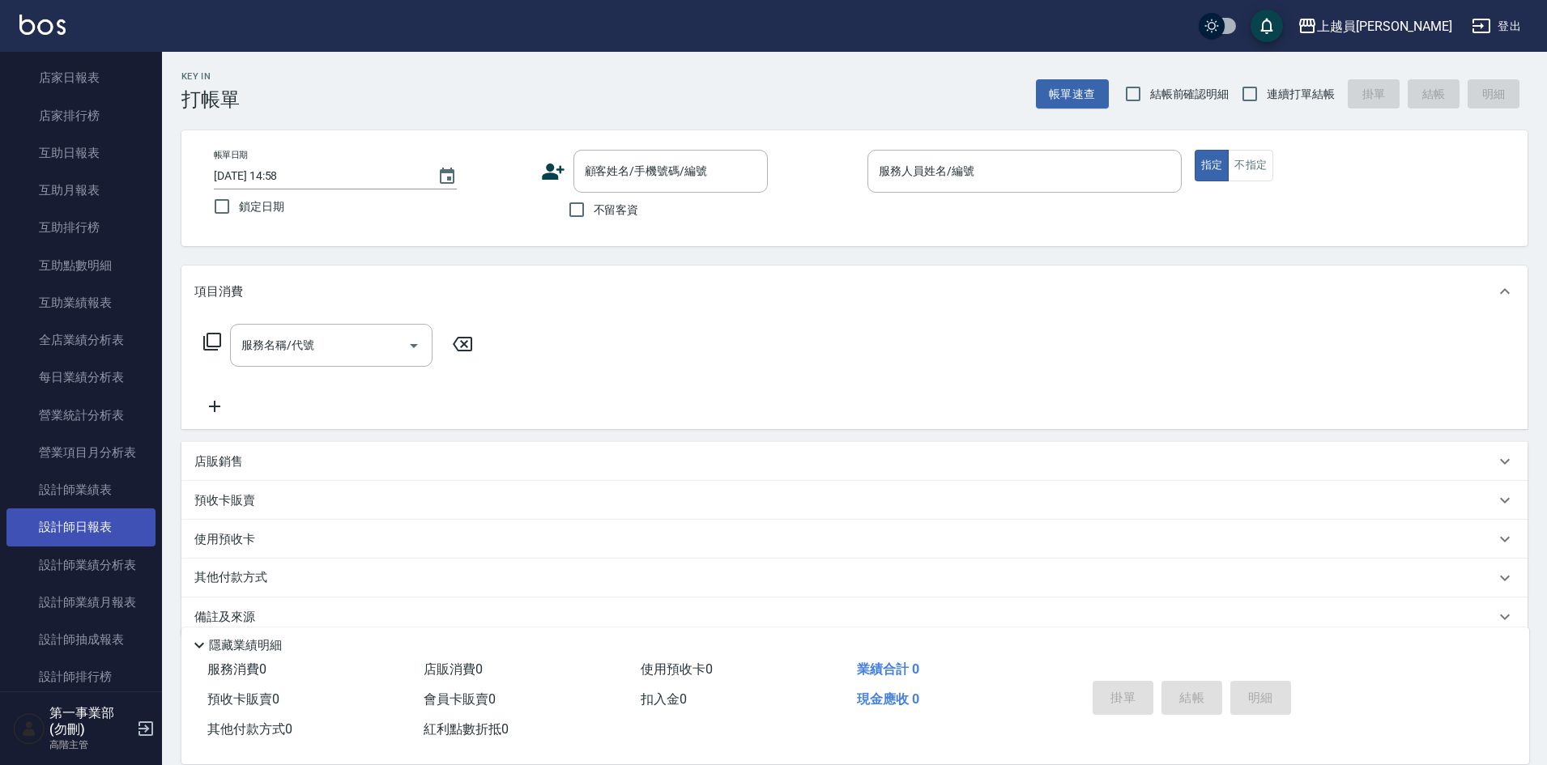
click at [106, 522] on link "設計師日報表" at bounding box center [80, 527] width 149 height 37
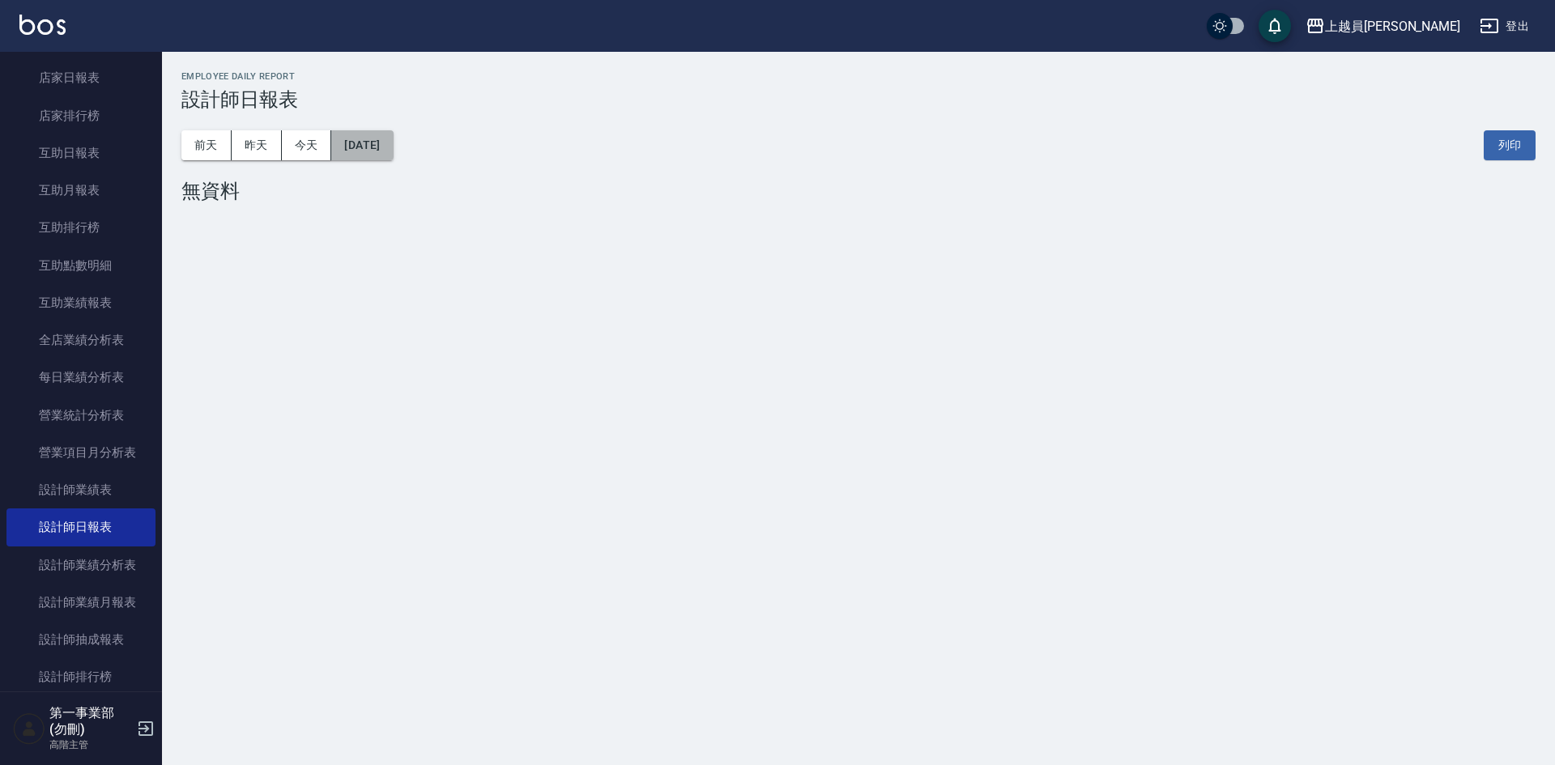
click at [386, 147] on button "[DATE]" at bounding box center [362, 145] width 62 height 30
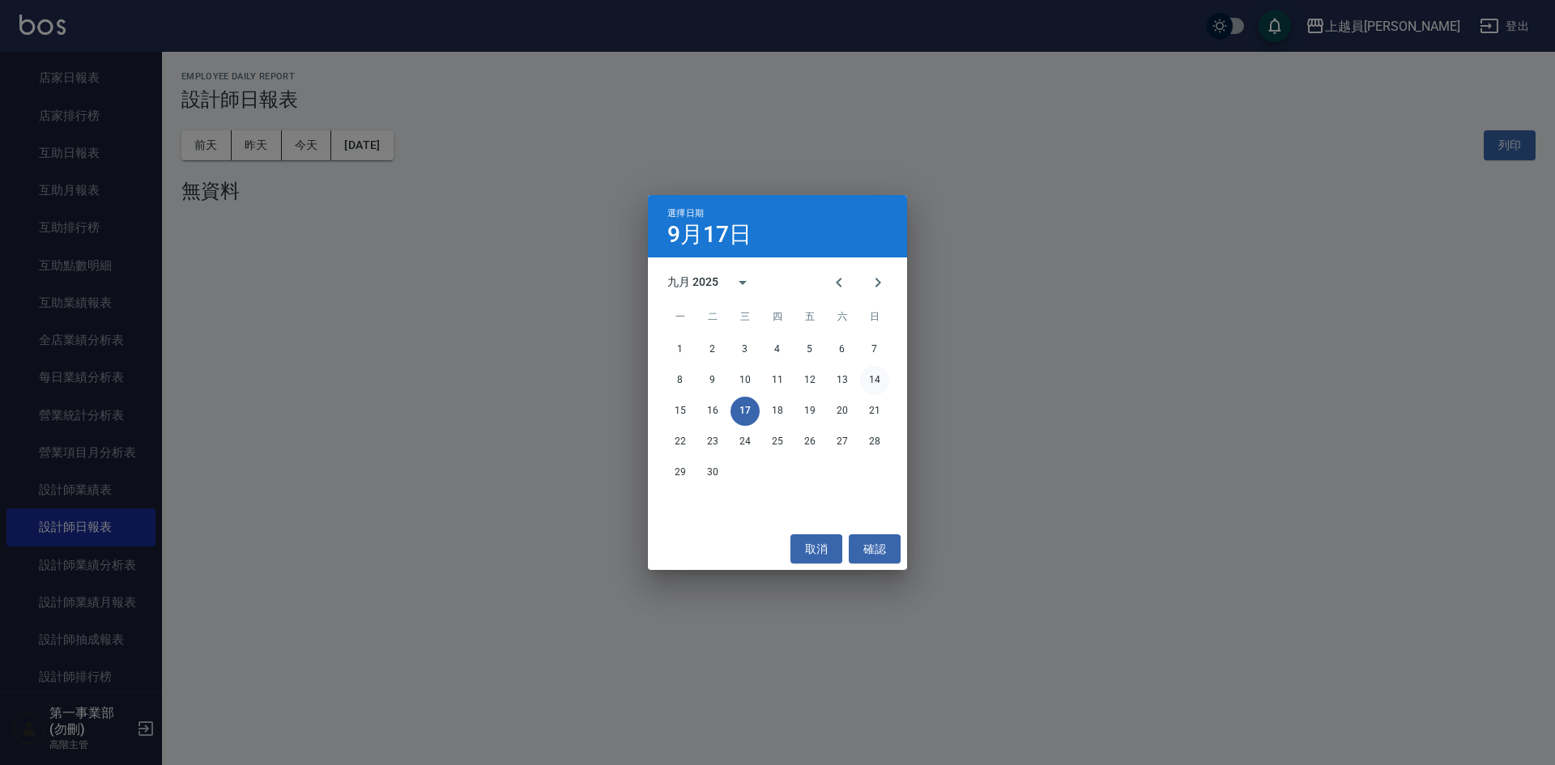
click at [876, 386] on button "14" at bounding box center [874, 380] width 29 height 29
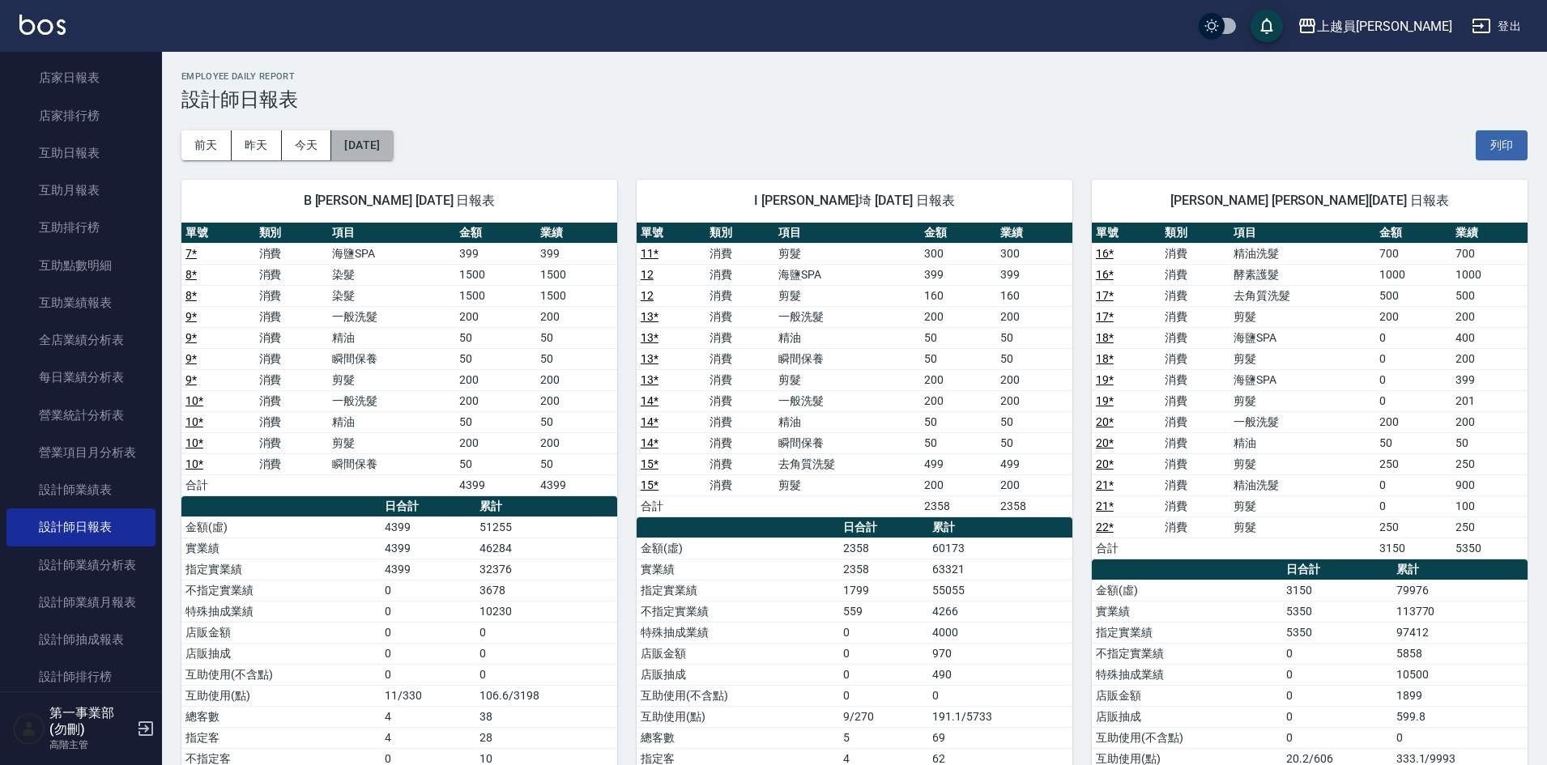
click at [387, 147] on button "[DATE]" at bounding box center [362, 145] width 62 height 30
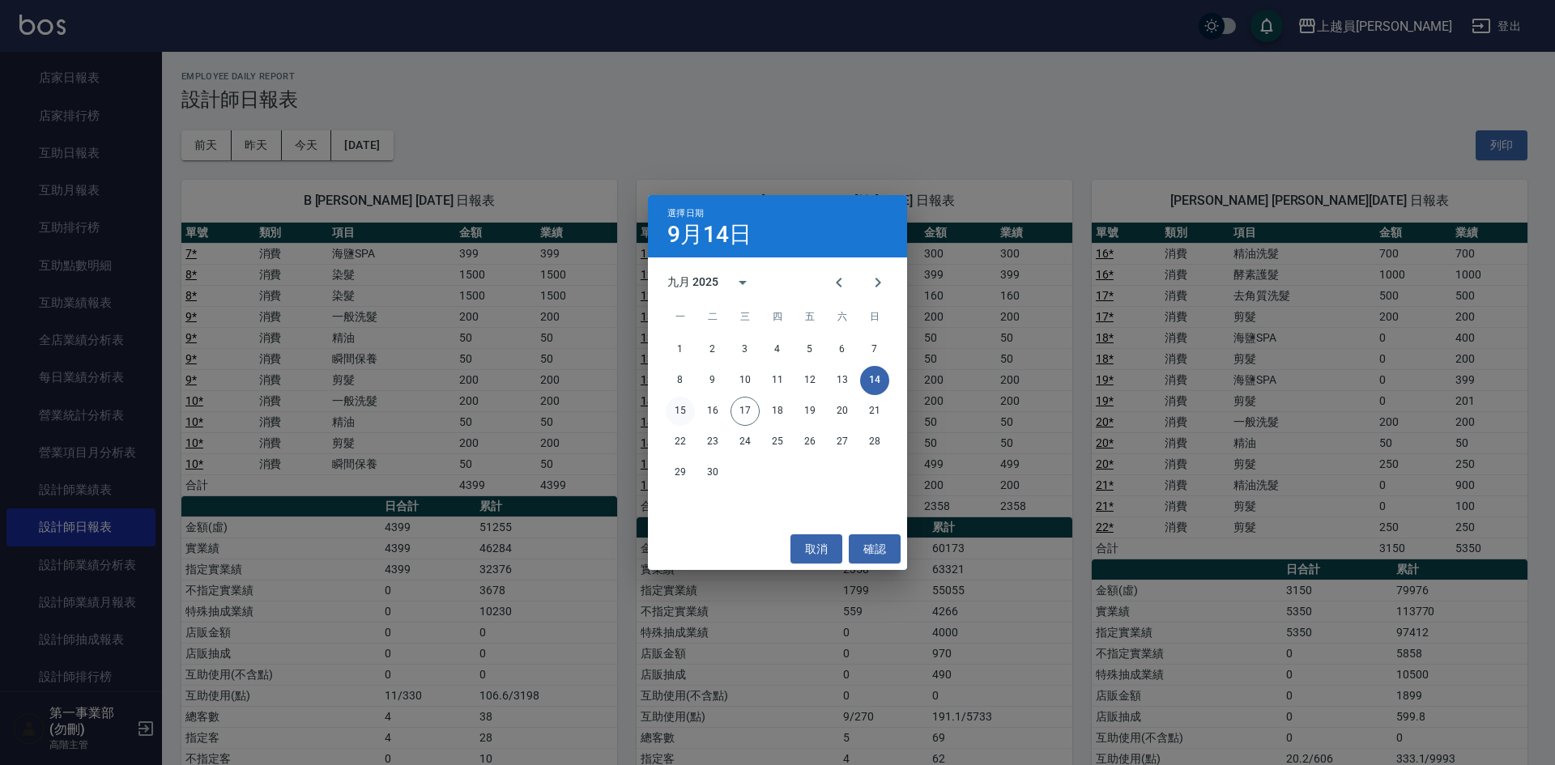
click at [679, 411] on button "15" at bounding box center [680, 411] width 29 height 29
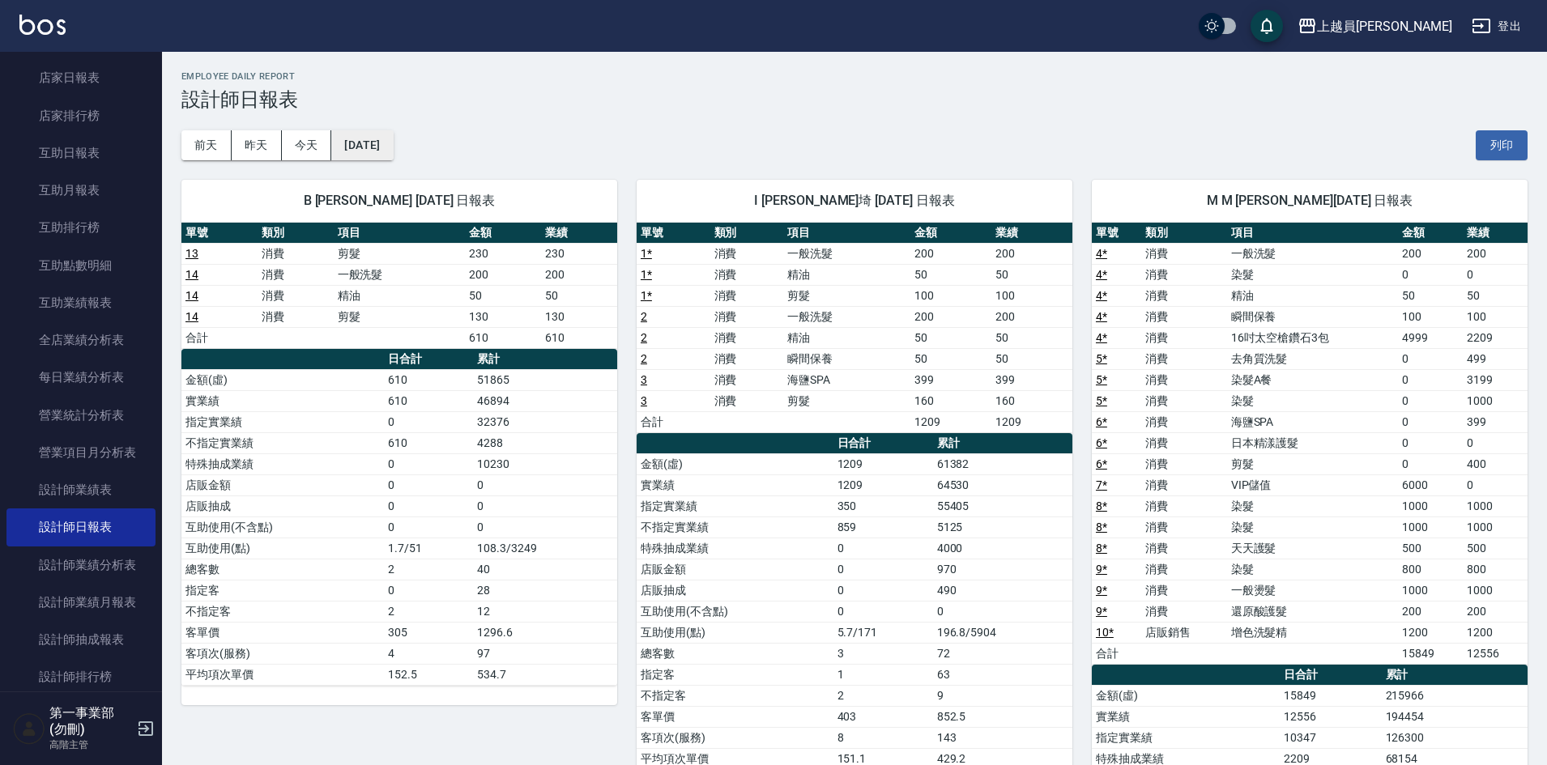
click at [393, 142] on button "[DATE]" at bounding box center [362, 145] width 62 height 30
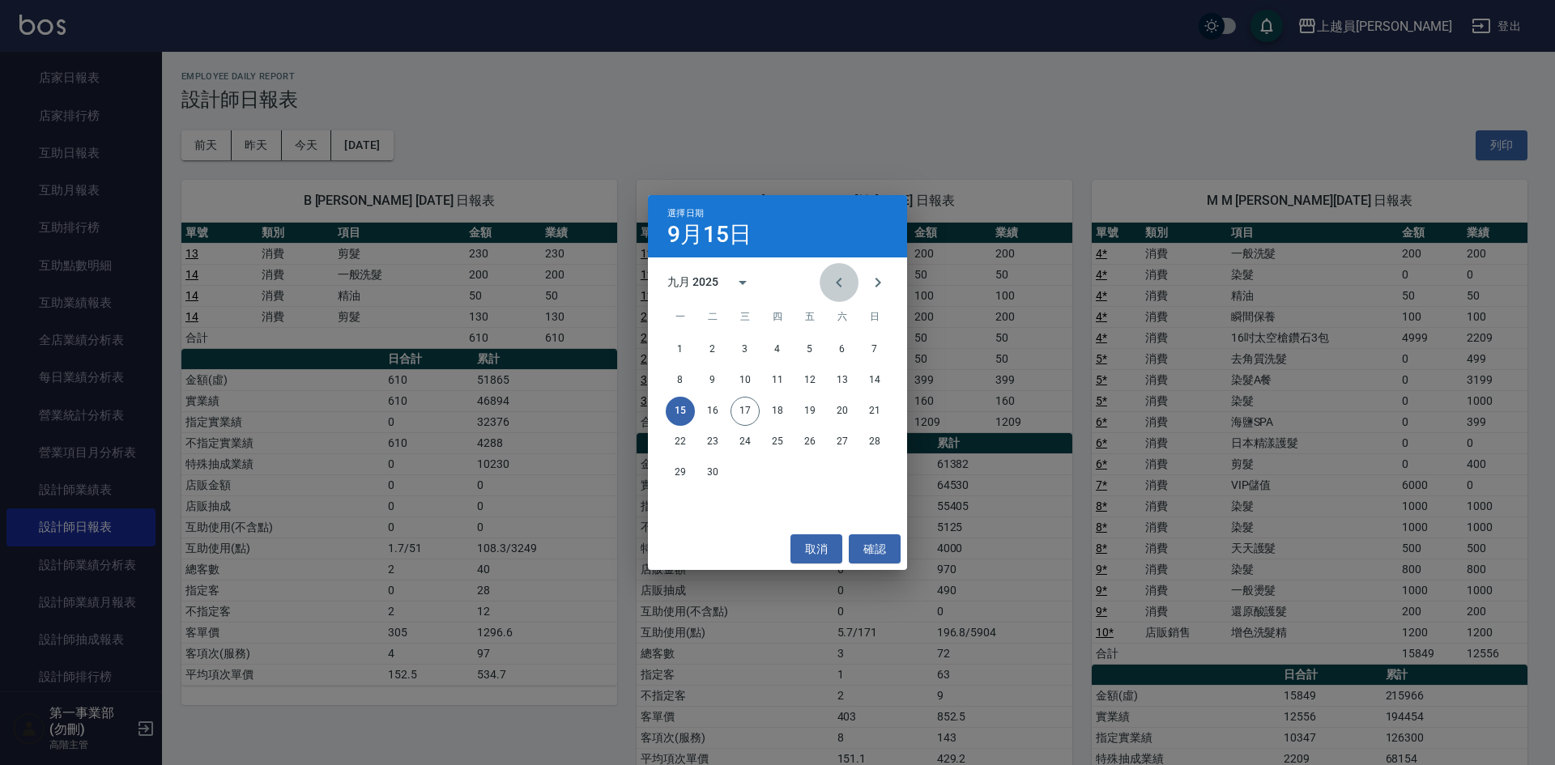
click at [835, 288] on icon "Previous month" at bounding box center [838, 282] width 19 height 19
click at [885, 618] on div "選擇日期 [DATE] 八月 2025 一 二 三 四 五 六 日 1 2 3 4 5 6 7 8 9 10 11 12 13 14 15 16 17 18 …" at bounding box center [777, 382] width 1555 height 765
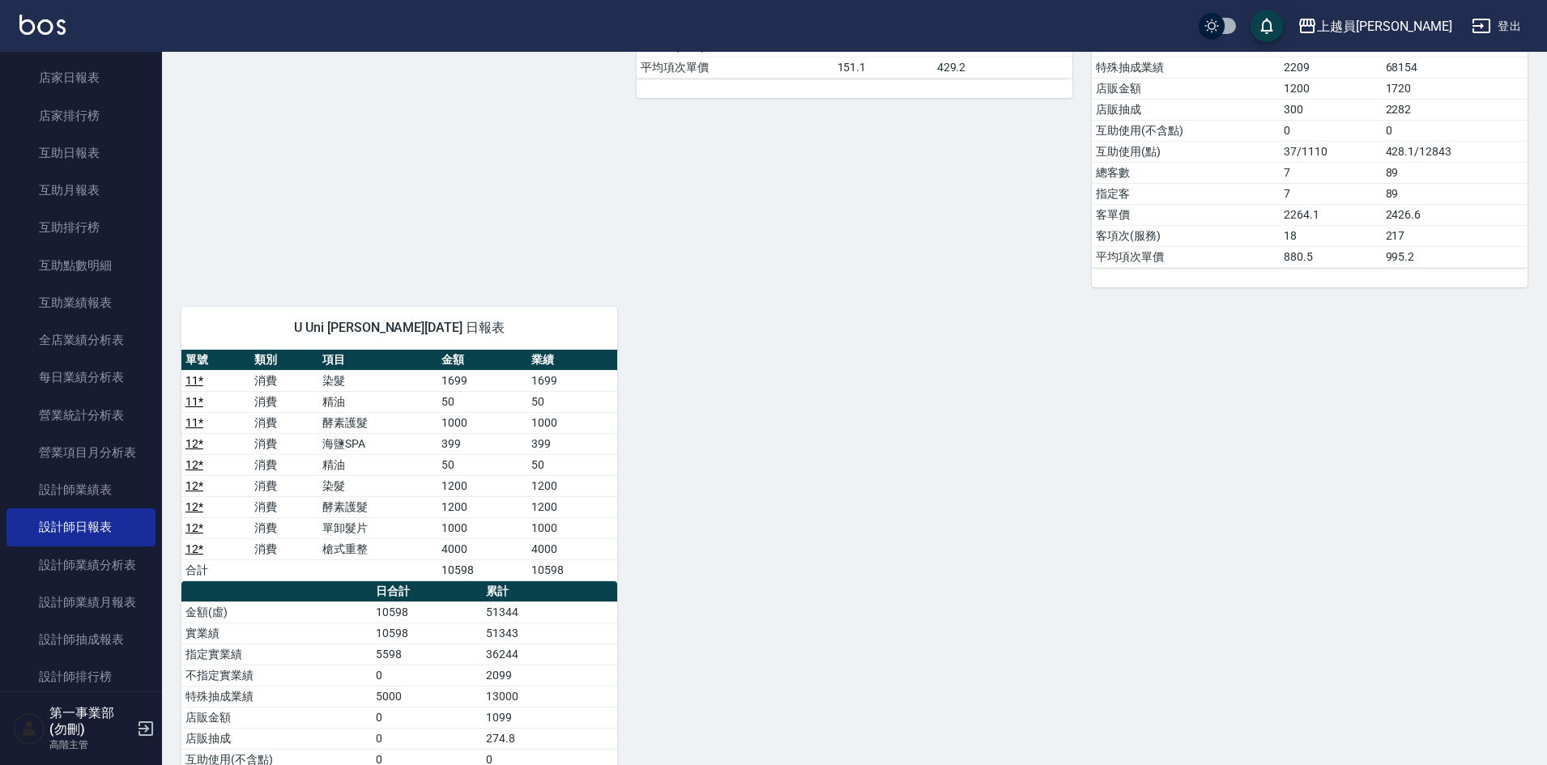
scroll to position [560, 0]
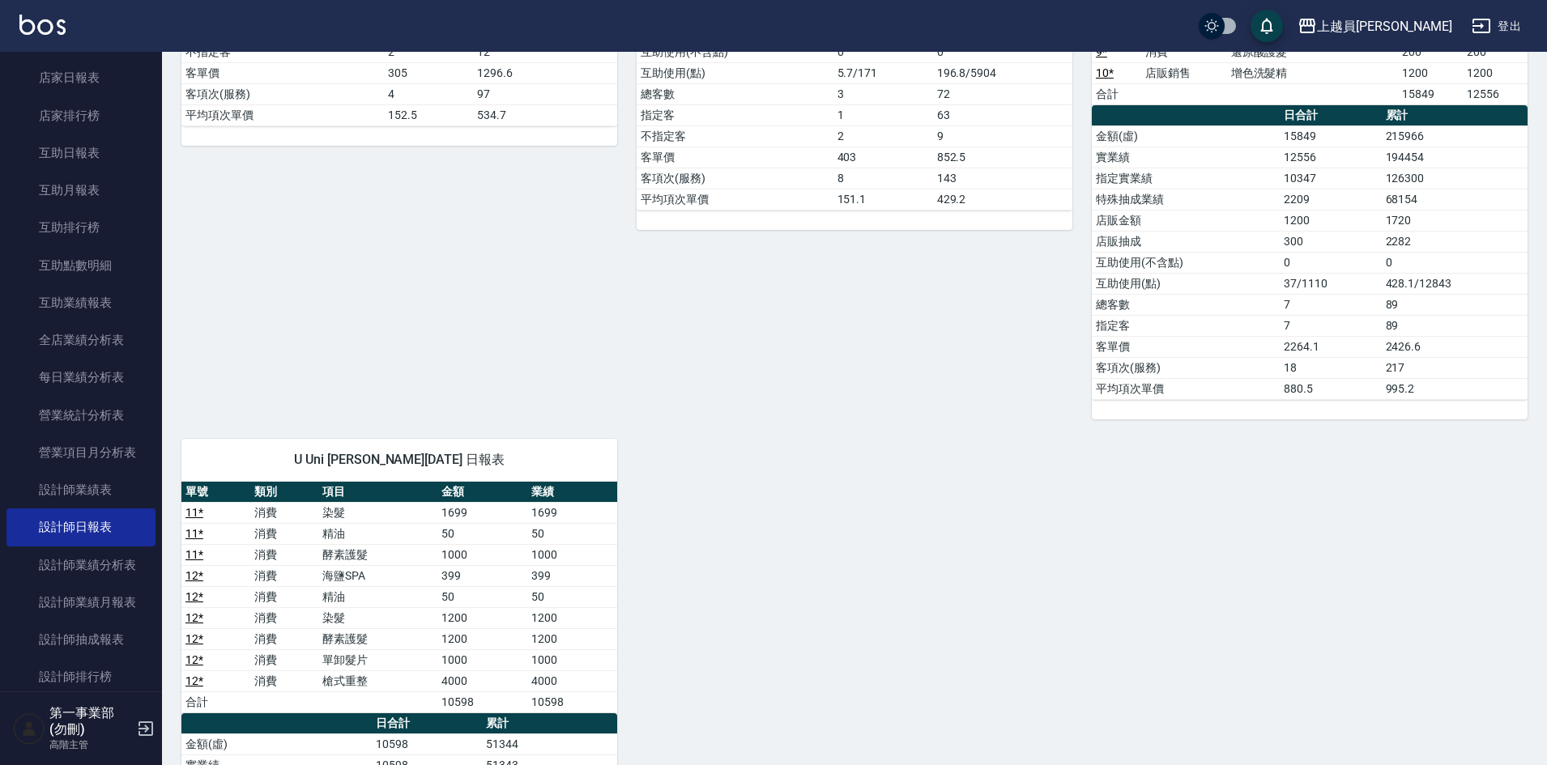
drag, startPoint x: 1185, startPoint y: 126, endPoint x: 1009, endPoint y: 269, distance: 227.5
click at [1010, 269] on div "I [PERSON_NAME] [PERSON_NAME]埼 [DATE] 日報表 單號 類別 項目 金額 業績 1 * 消費 一般洗髮 200 200 1 …" at bounding box center [844, 10] width 455 height 819
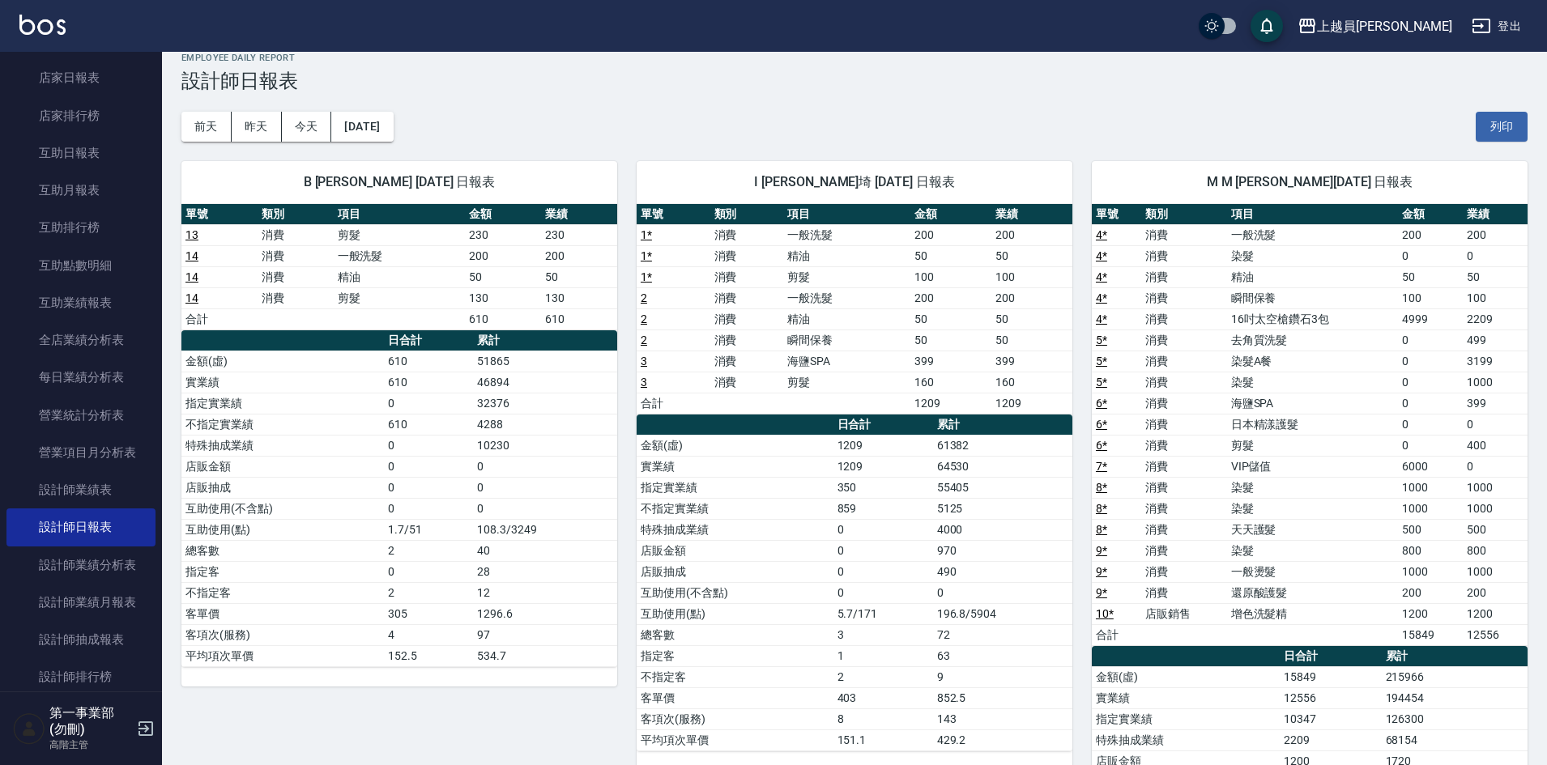
scroll to position [0, 0]
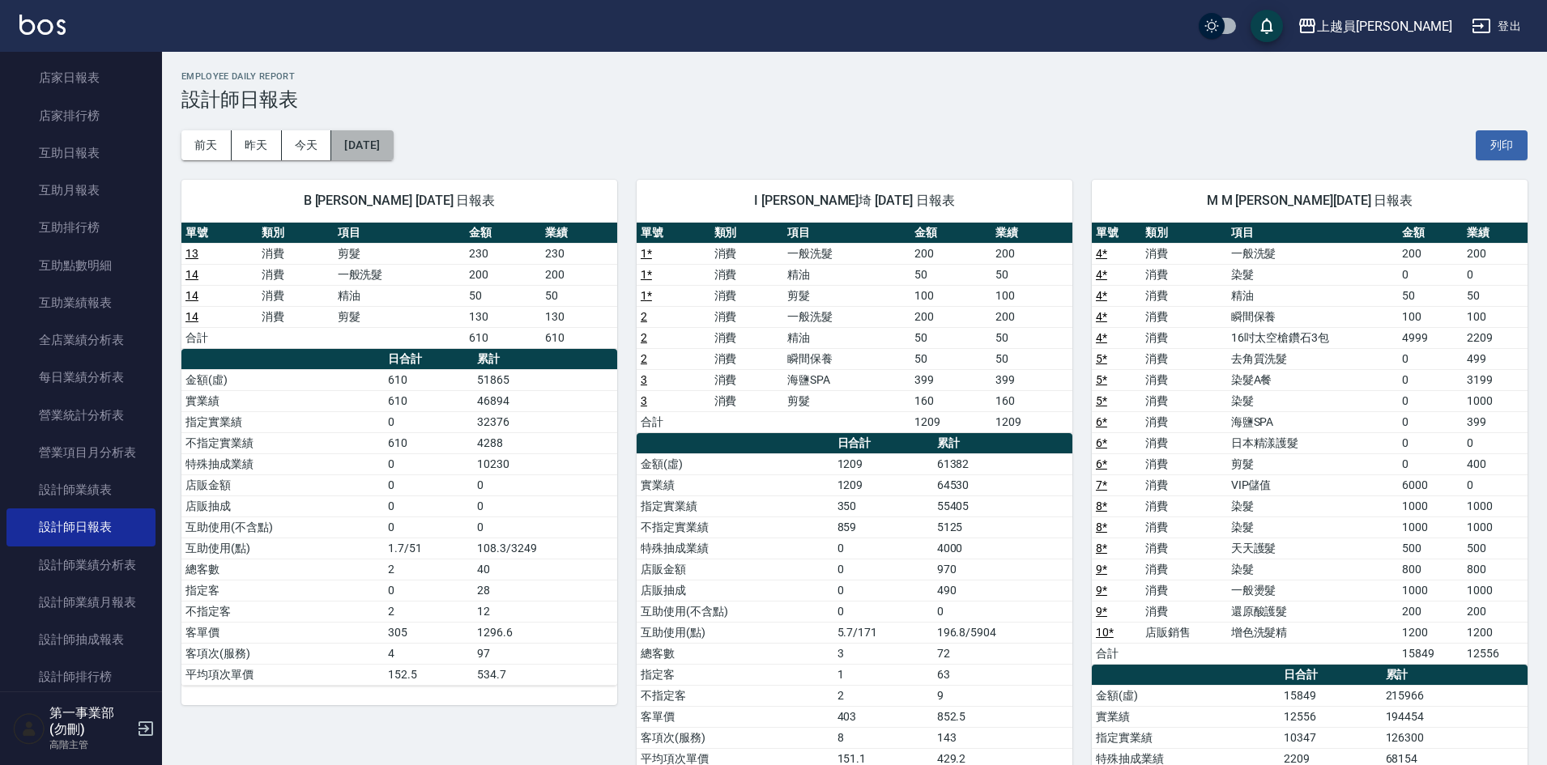
click at [358, 148] on button "[DATE]" at bounding box center [362, 145] width 62 height 30
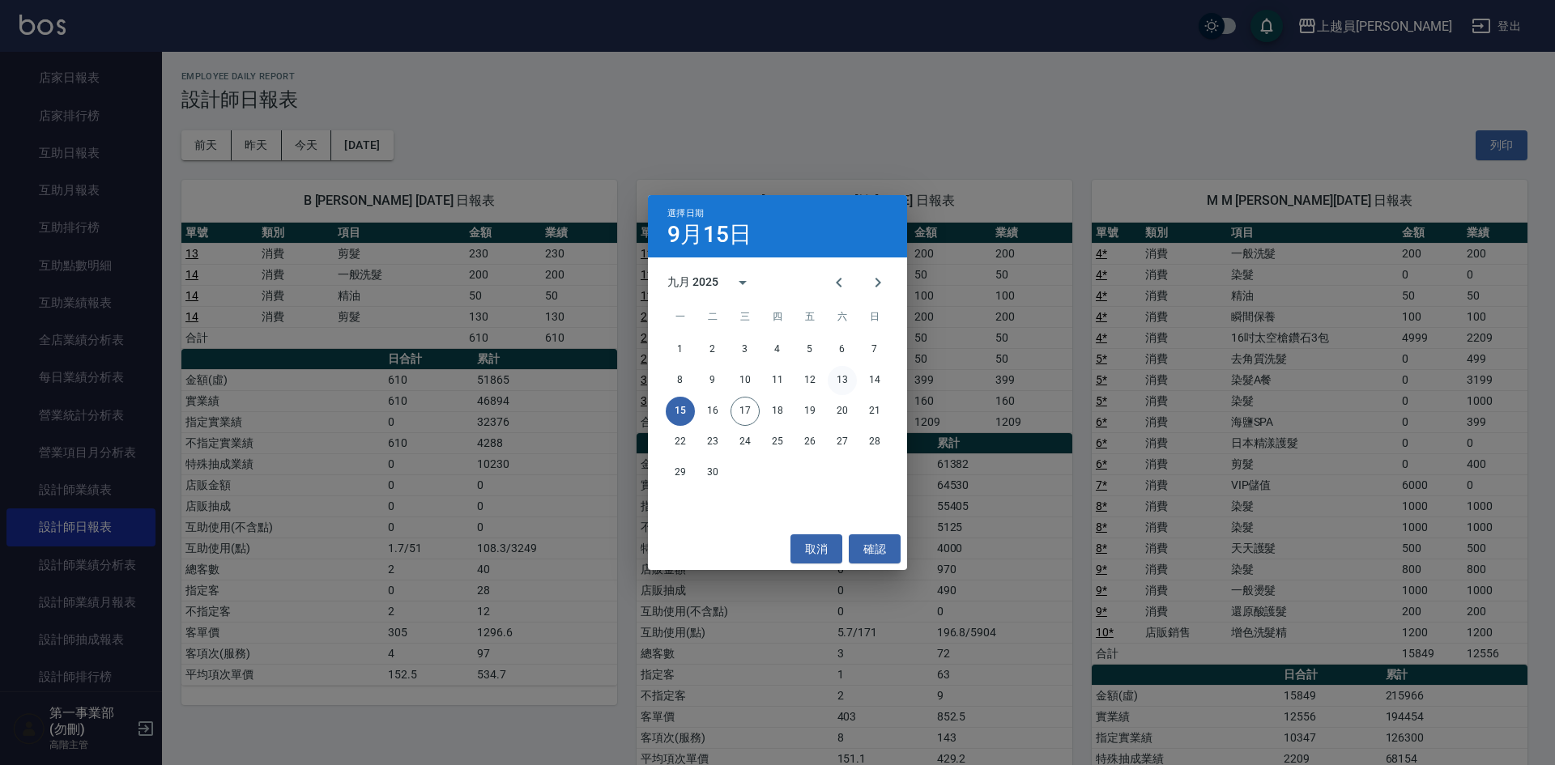
click at [842, 385] on button "13" at bounding box center [842, 380] width 29 height 29
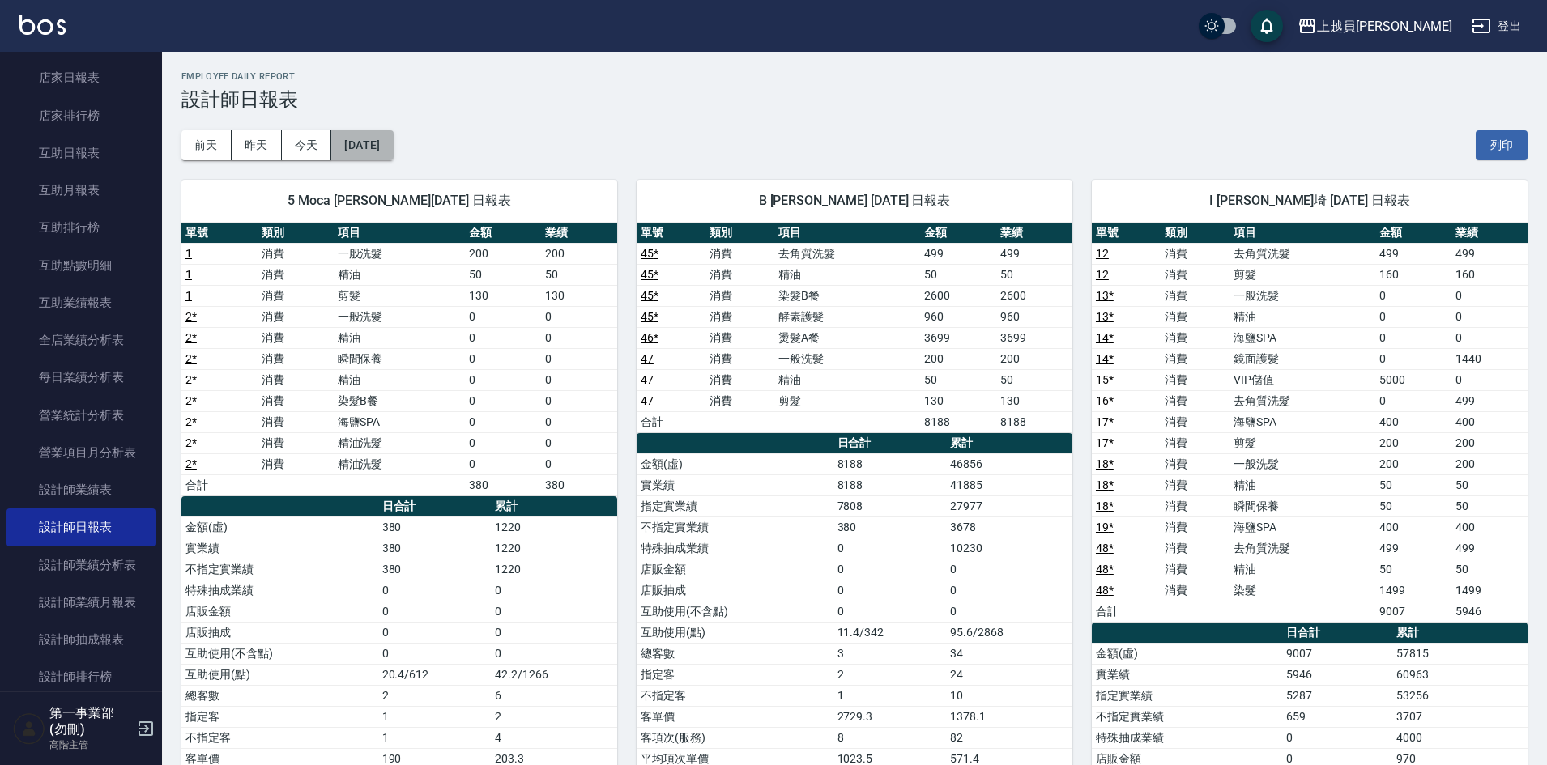
click at [389, 143] on button "2025/09/13" at bounding box center [362, 145] width 62 height 30
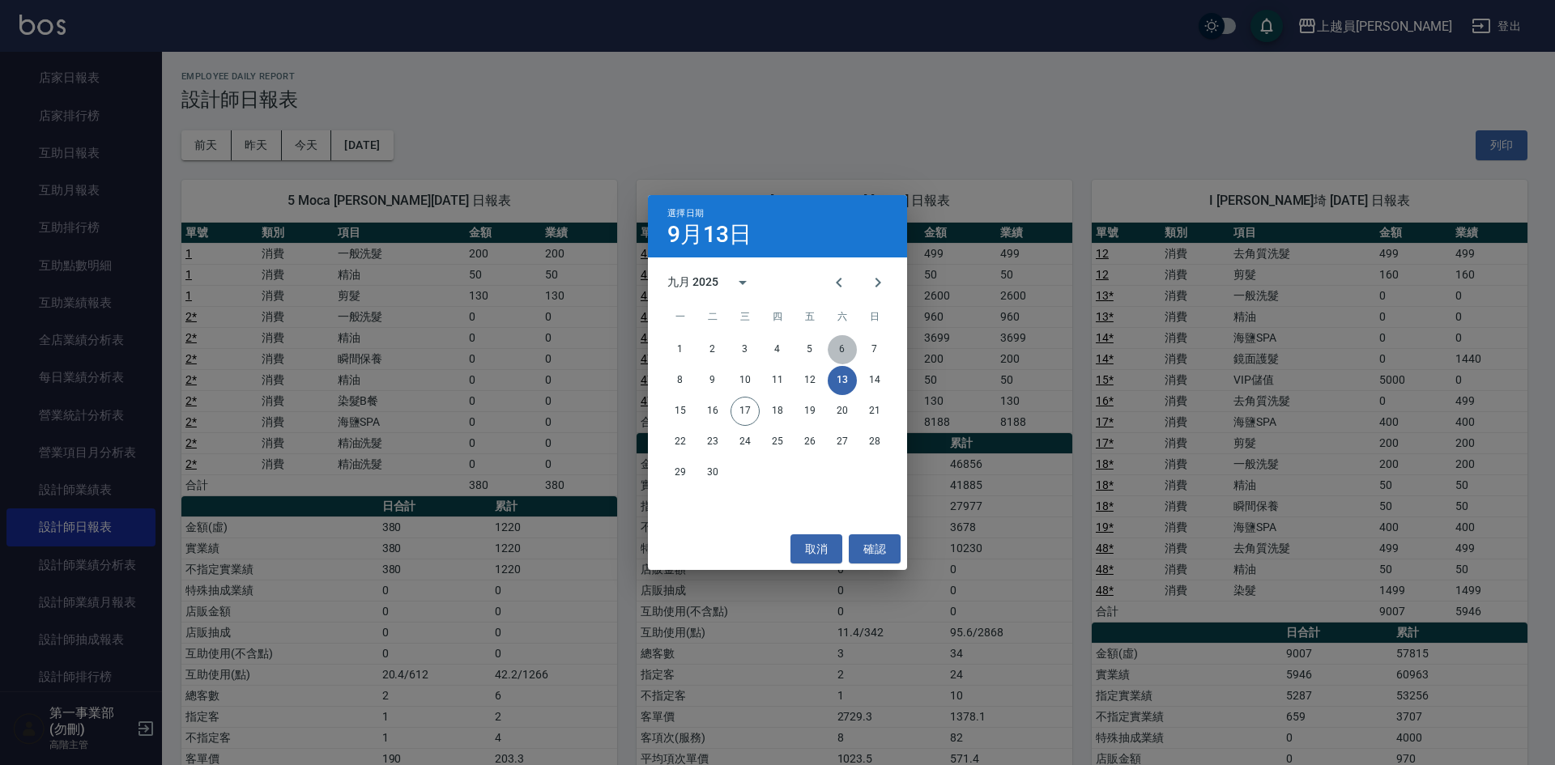
click at [836, 349] on button "6" at bounding box center [842, 349] width 29 height 29
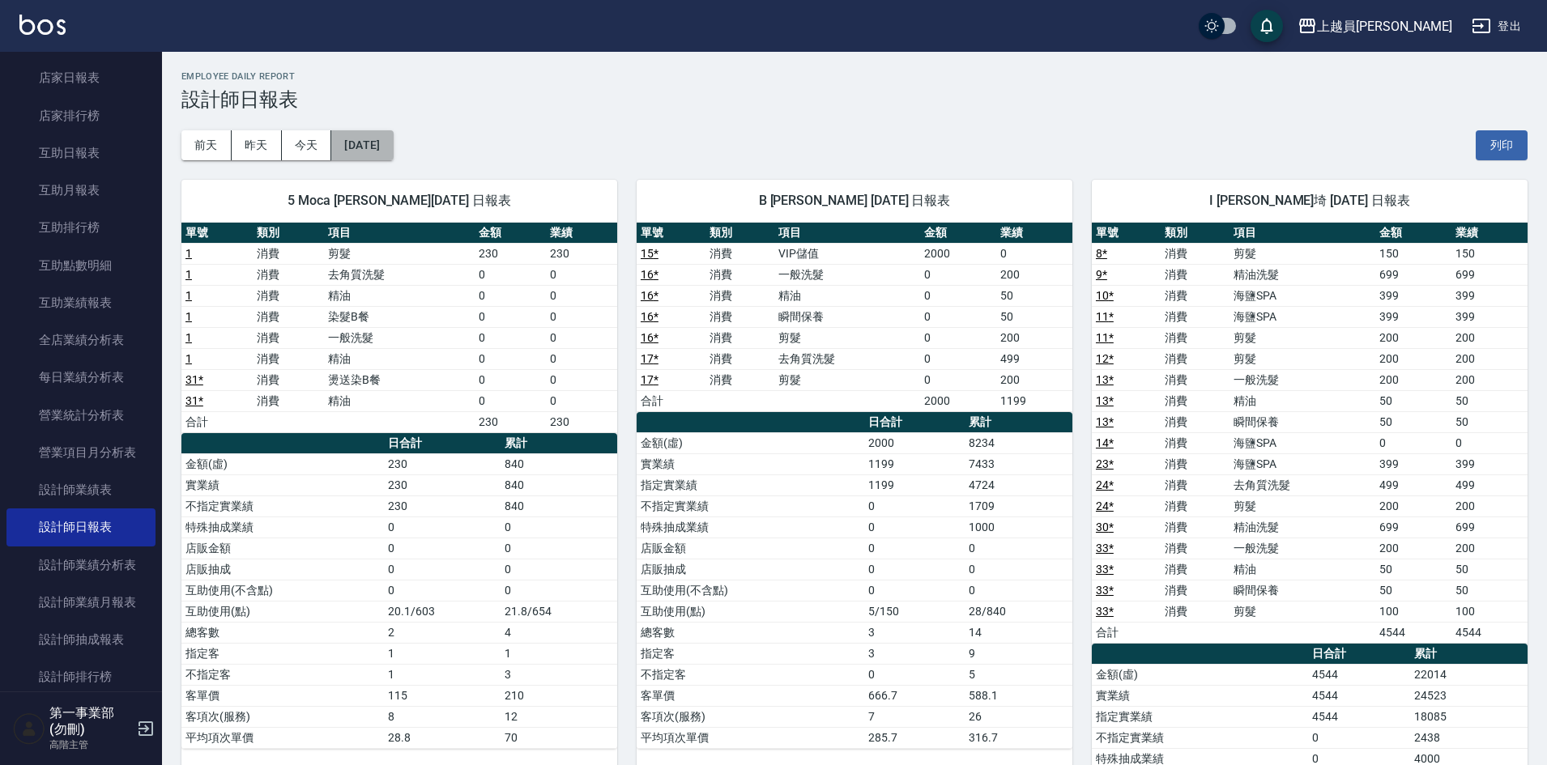
click at [392, 148] on button "2025/09/06" at bounding box center [362, 145] width 62 height 30
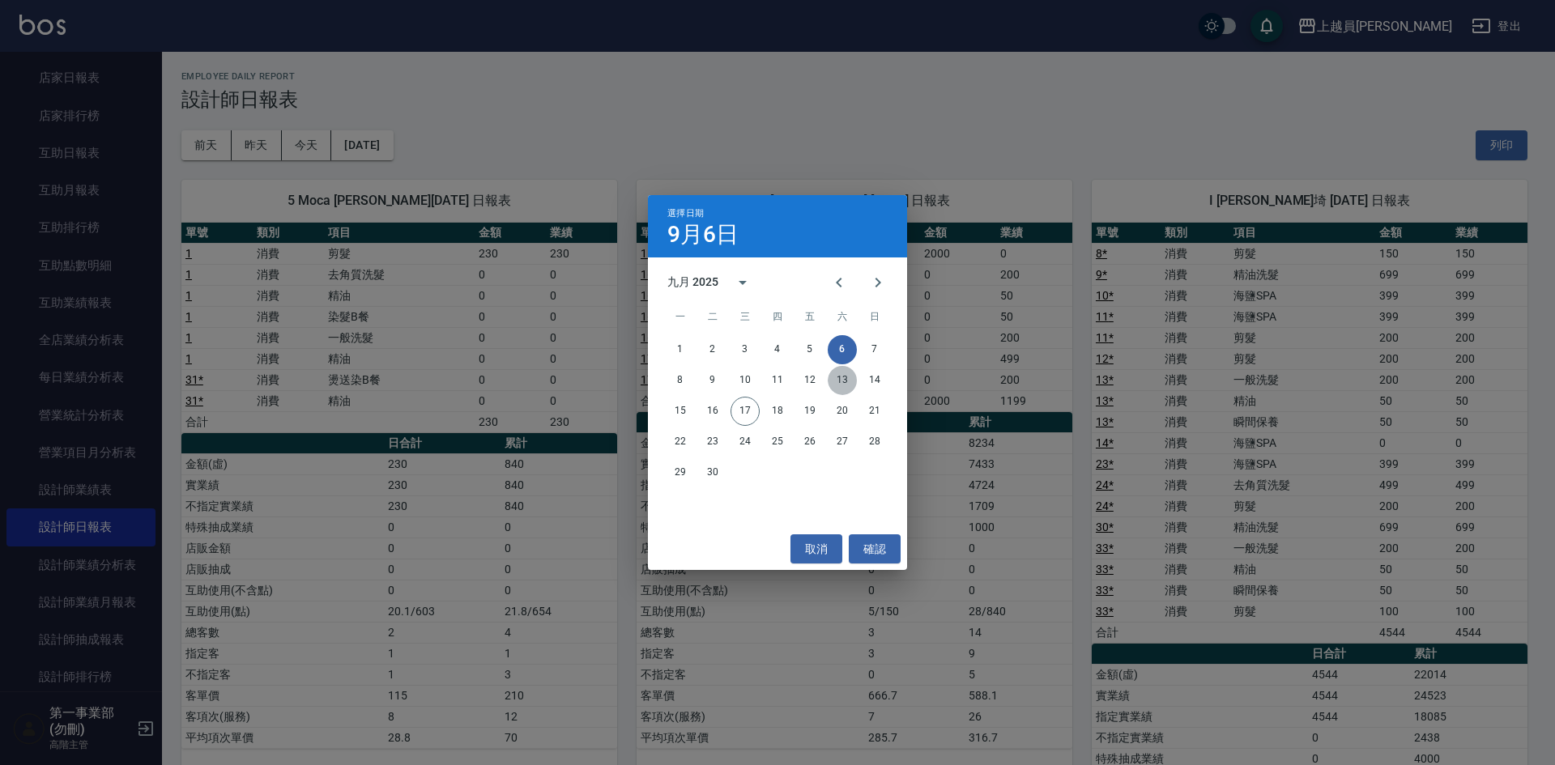
click at [839, 386] on button "13" at bounding box center [842, 380] width 29 height 29
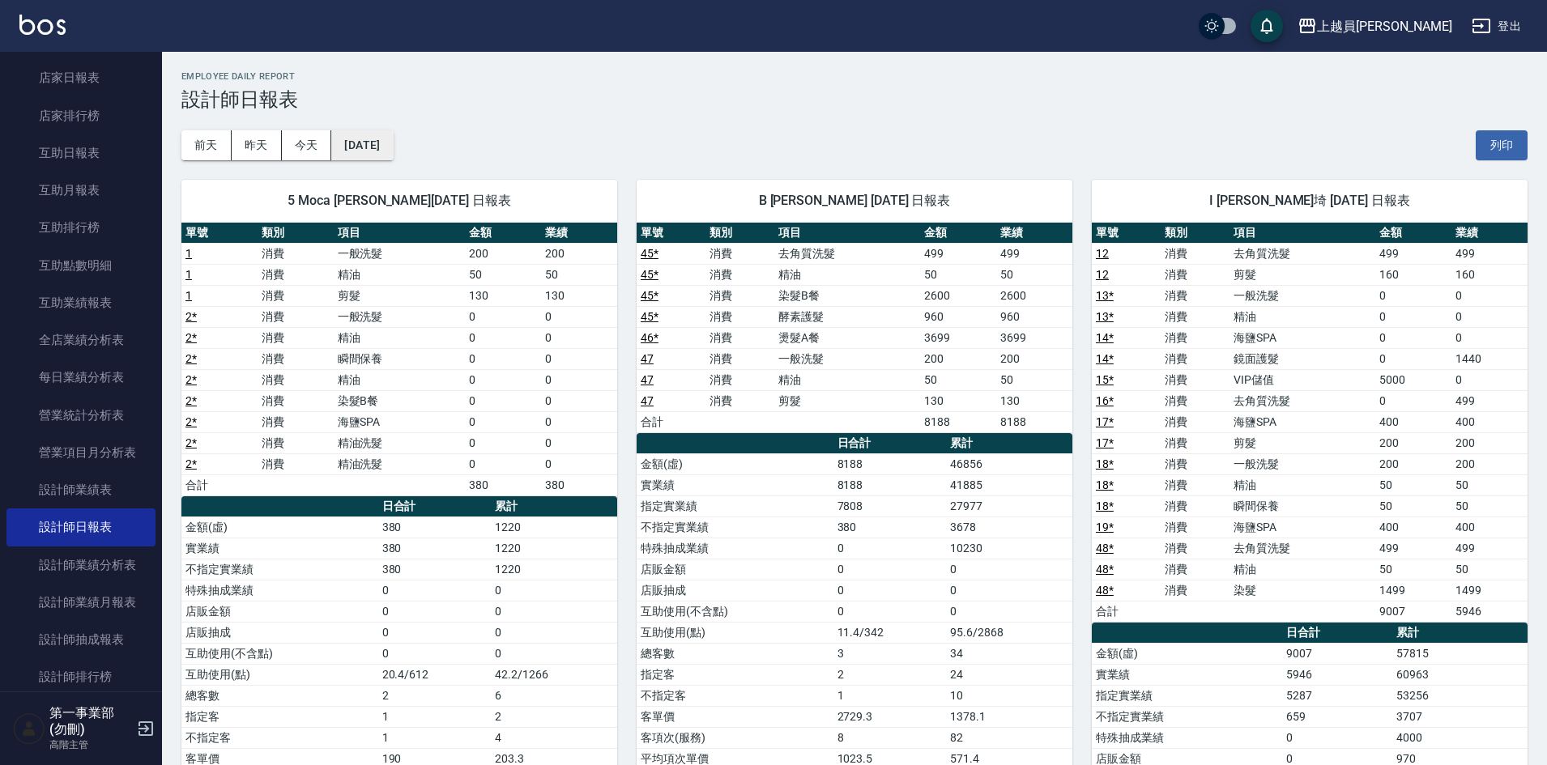
click at [393, 151] on button "2025/09/13" at bounding box center [362, 145] width 62 height 30
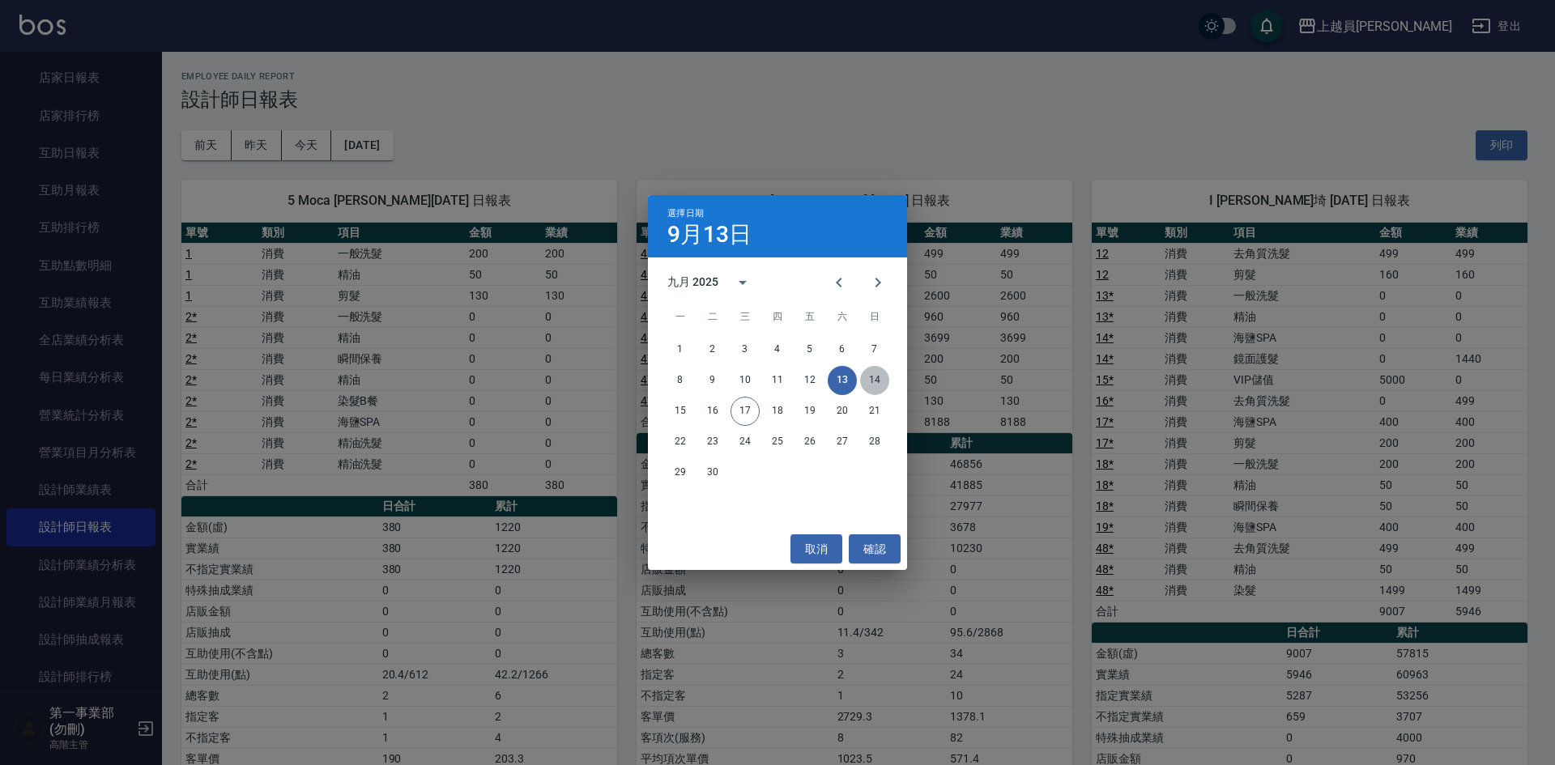
click at [876, 385] on button "14" at bounding box center [874, 380] width 29 height 29
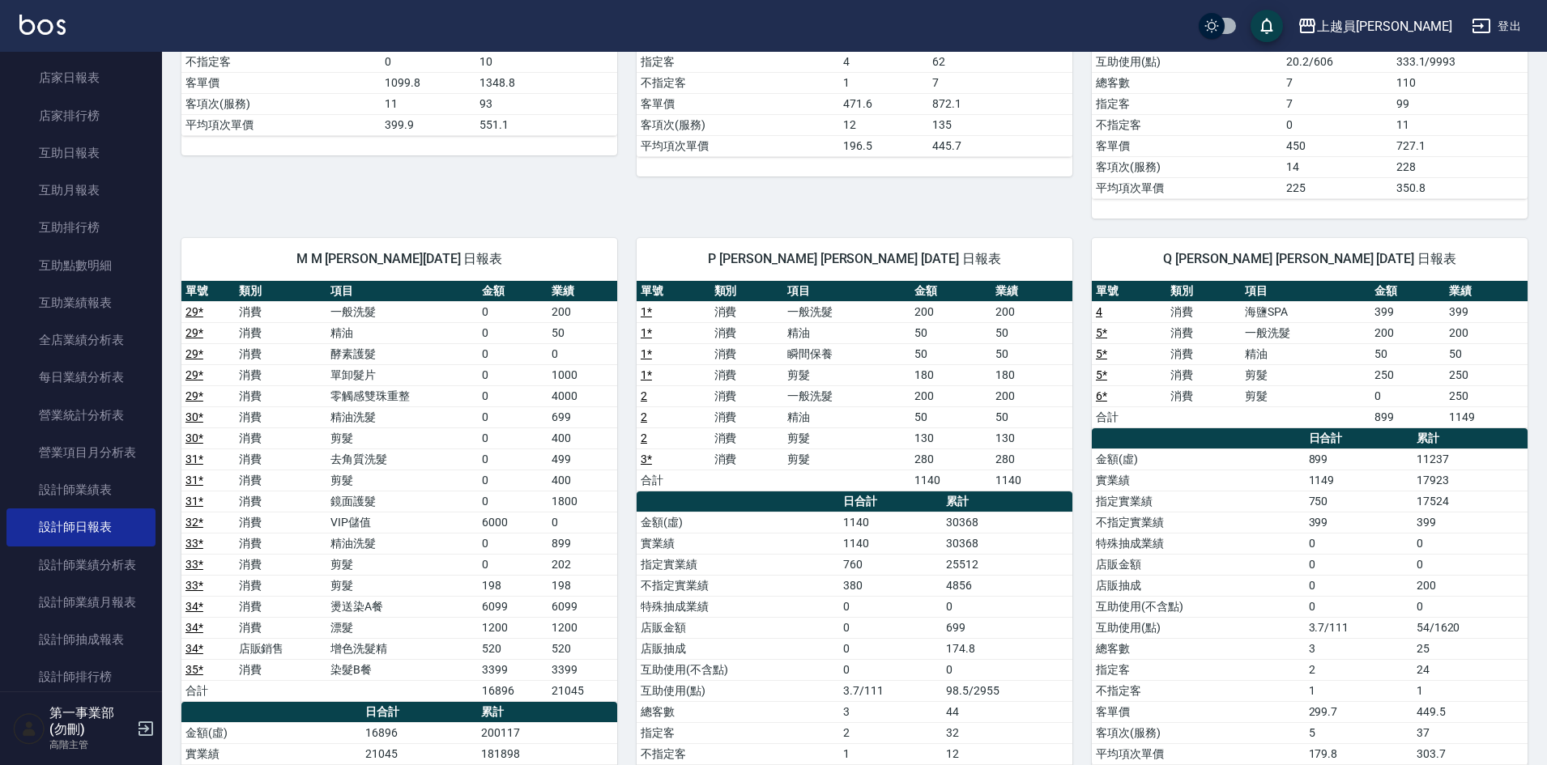
scroll to position [729, 0]
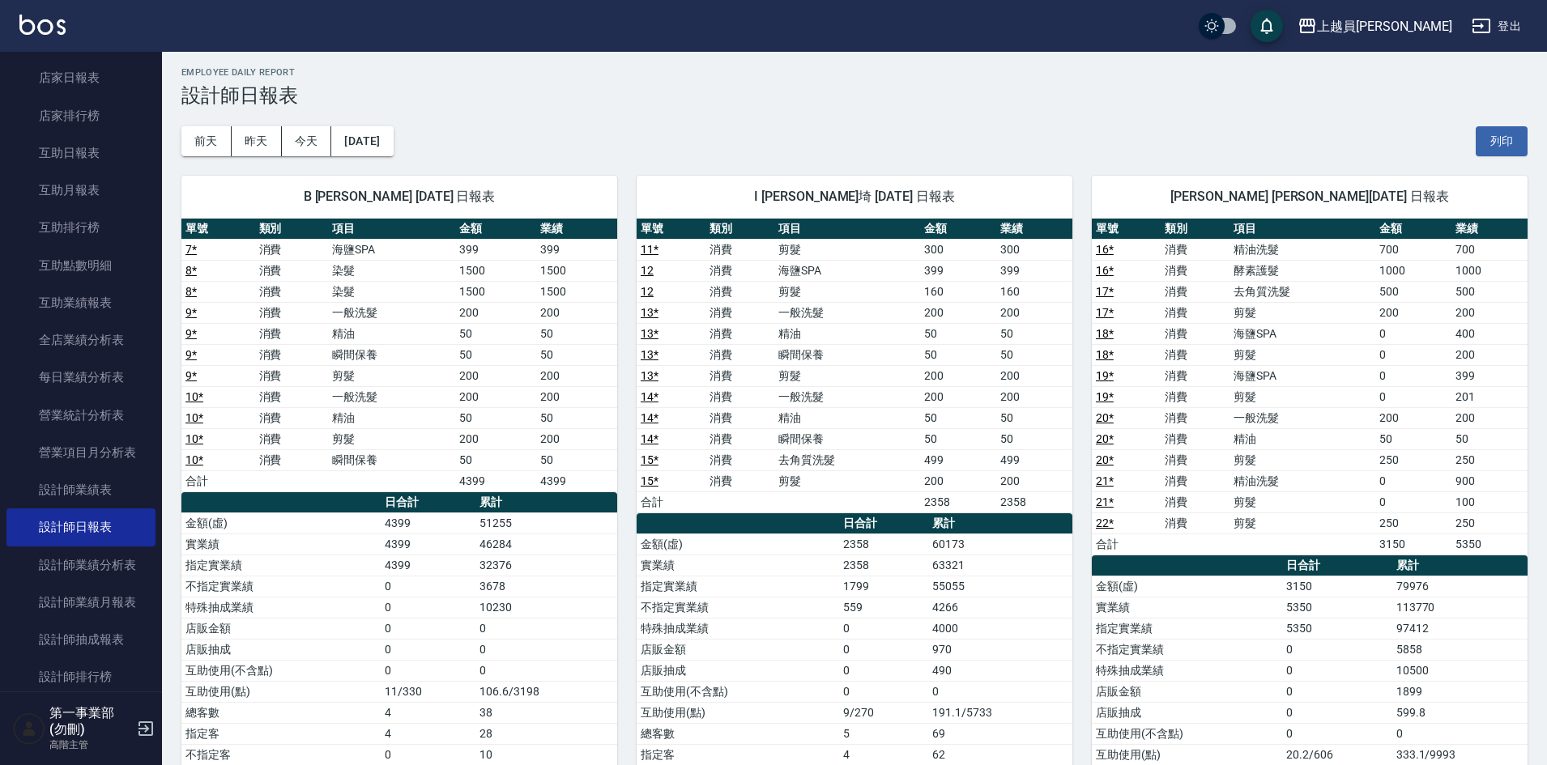
scroll to position [0, 0]
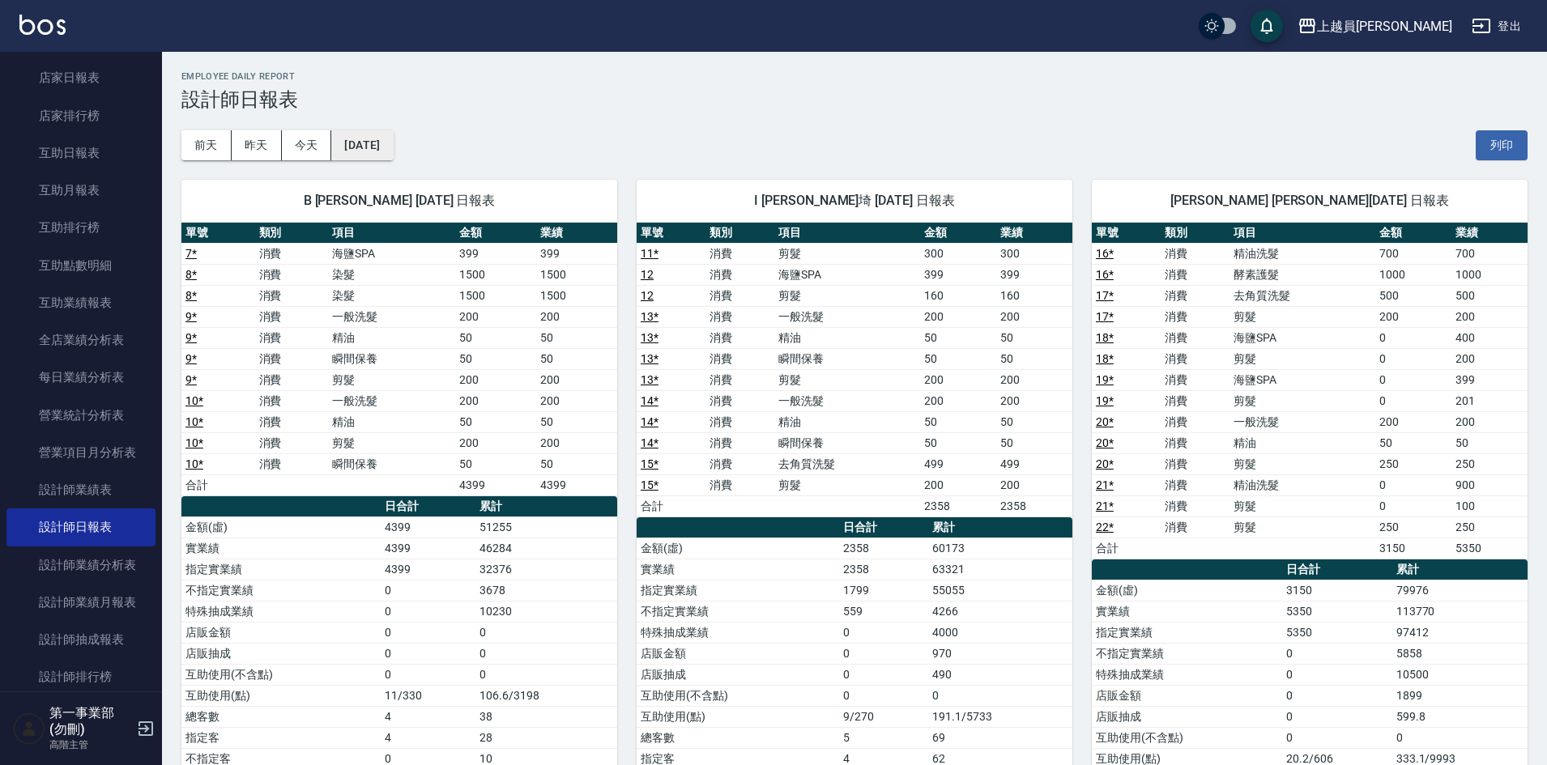
click at [368, 152] on button "2025/09/14" at bounding box center [362, 145] width 62 height 30
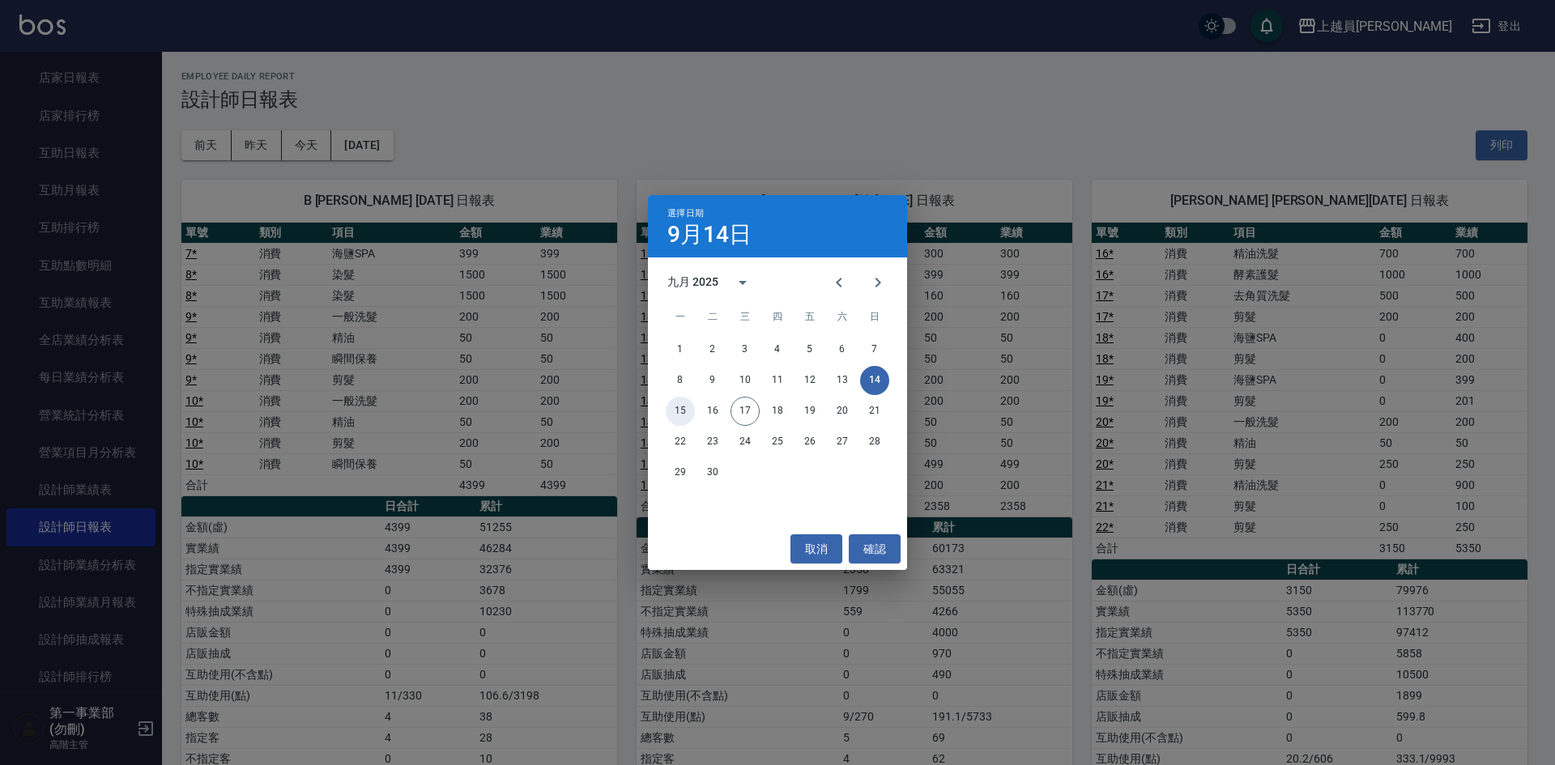
click at [675, 412] on button "15" at bounding box center [680, 411] width 29 height 29
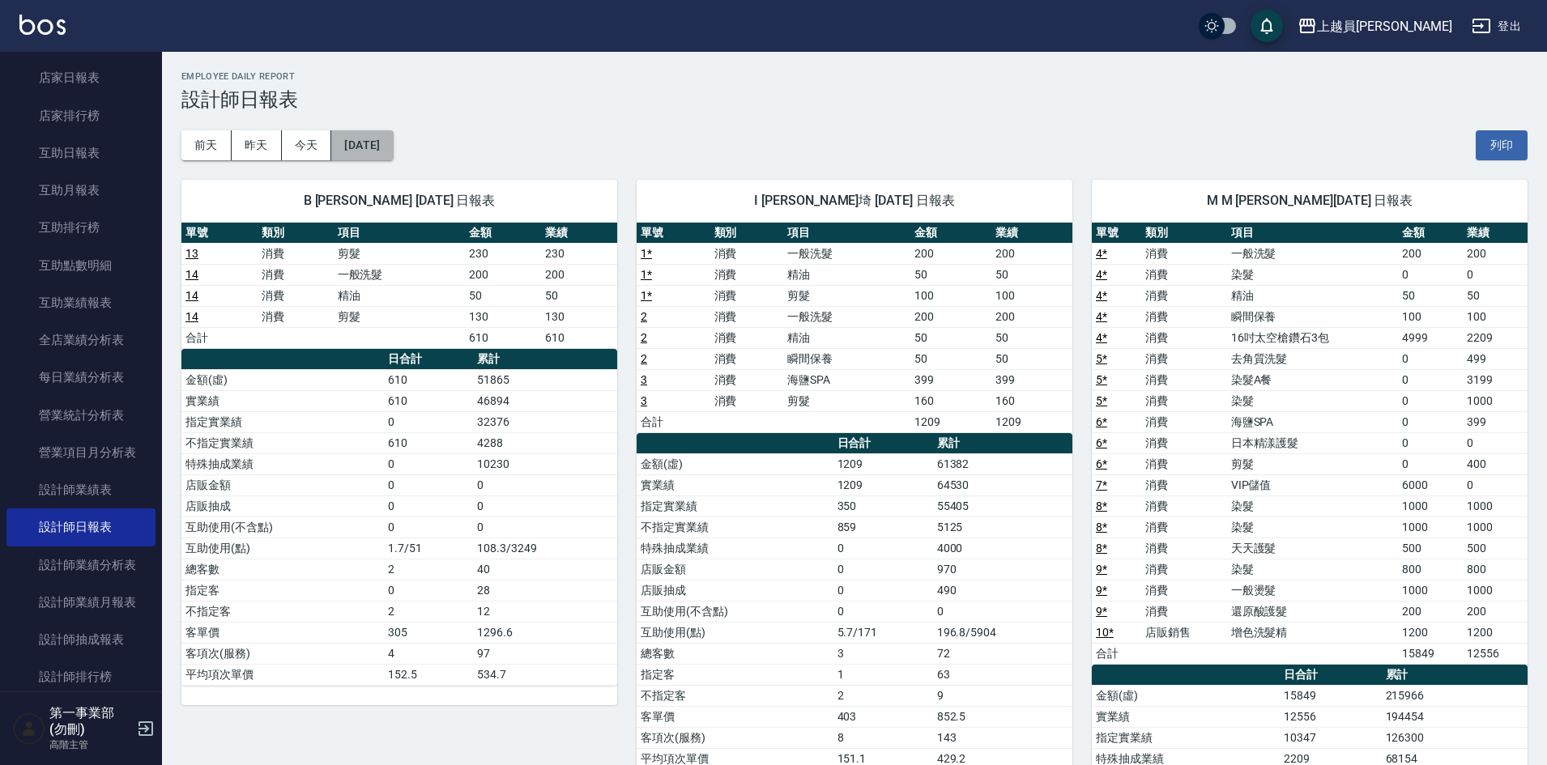
click at [393, 143] on button "[DATE]" at bounding box center [362, 145] width 62 height 30
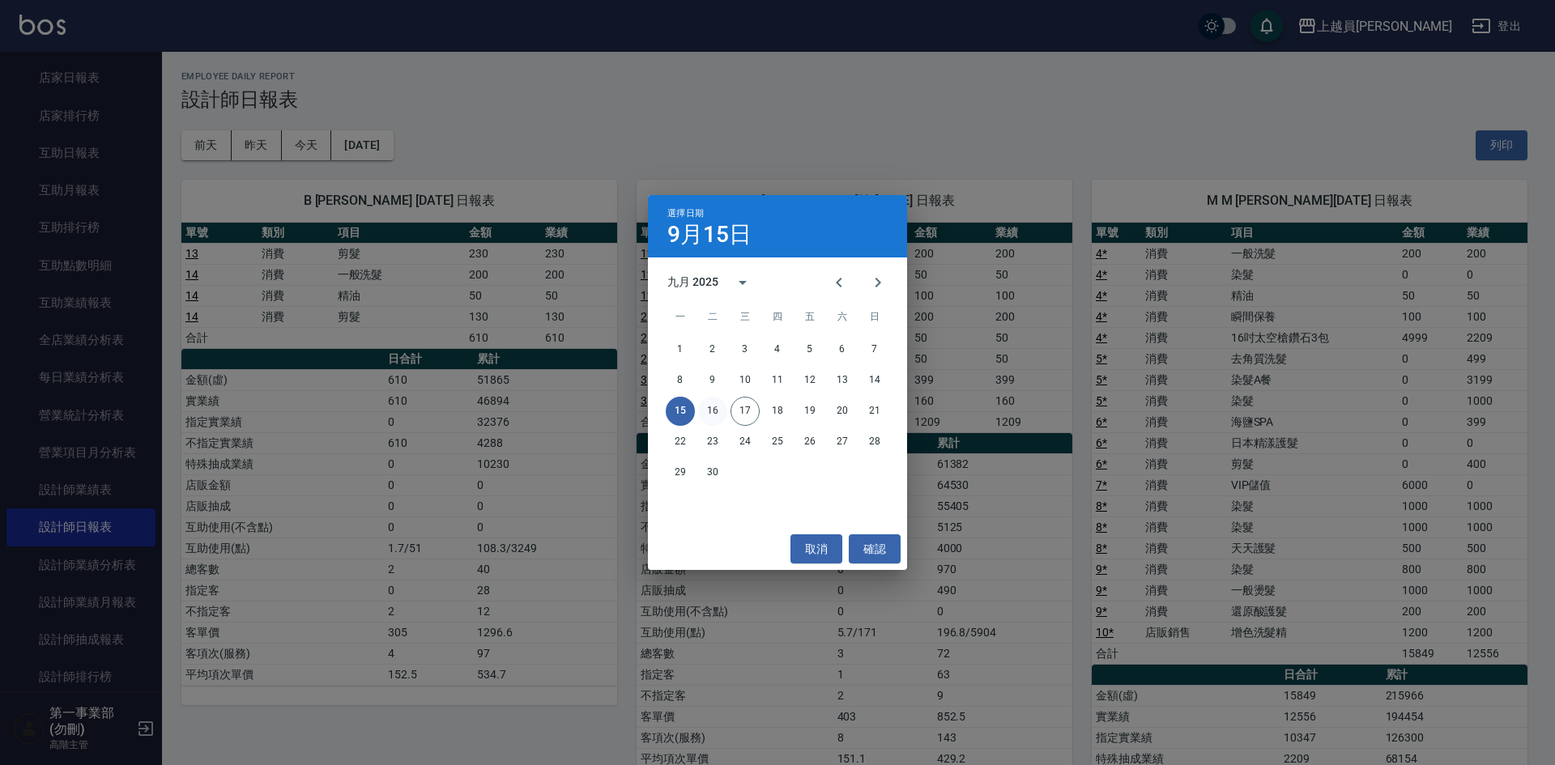
click at [719, 409] on button "16" at bounding box center [712, 411] width 29 height 29
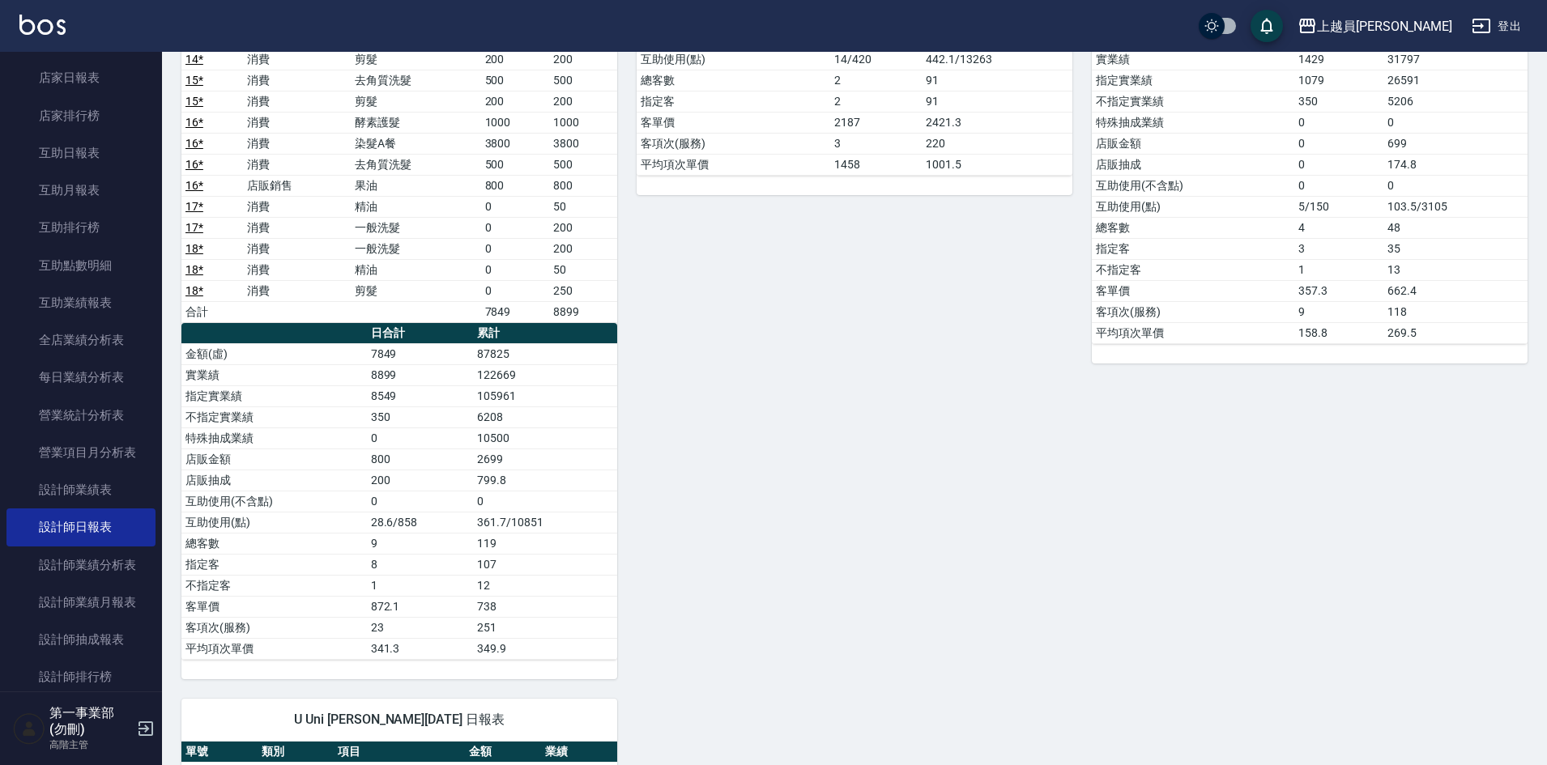
scroll to position [1053, 0]
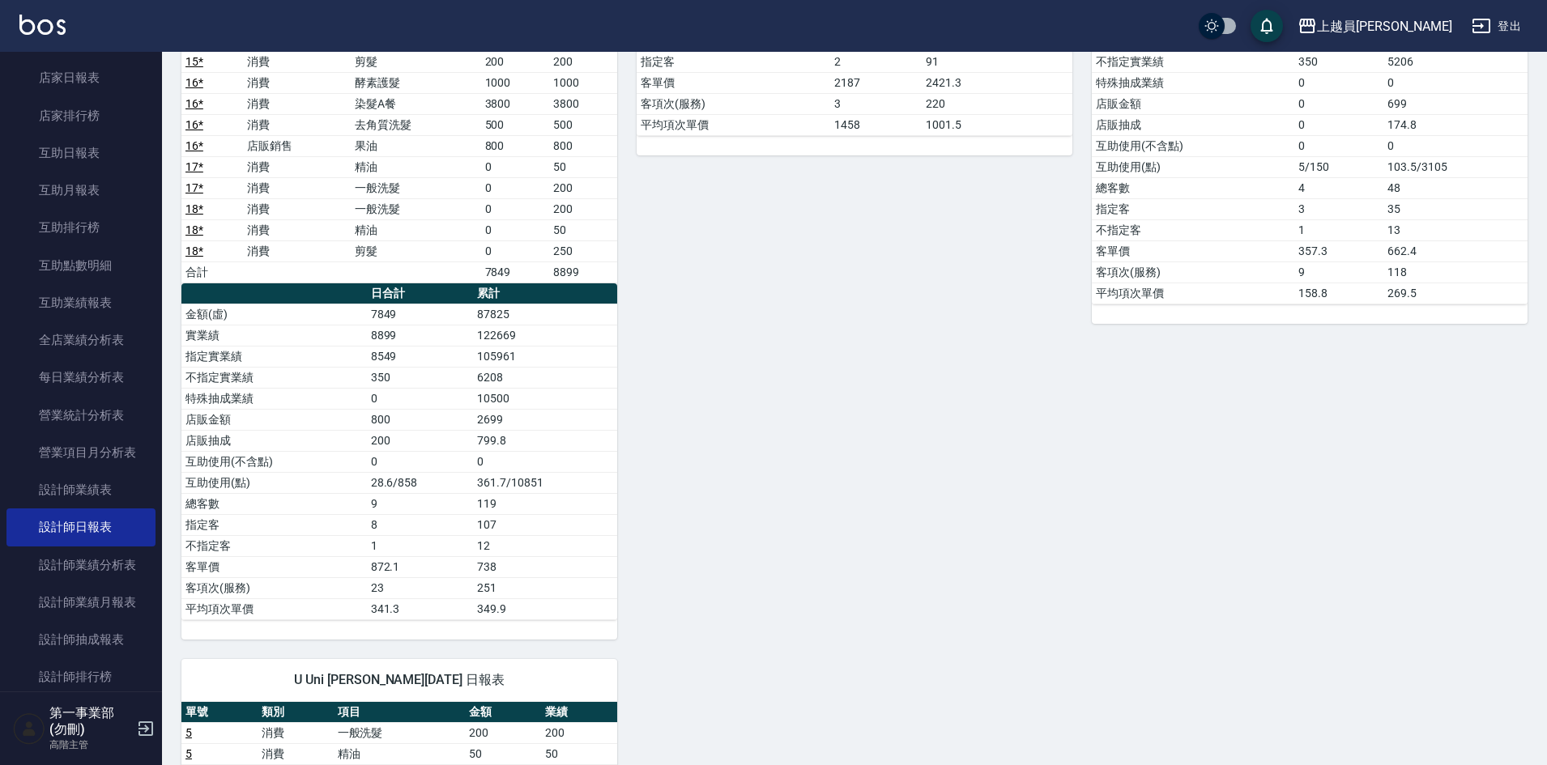
drag, startPoint x: 1109, startPoint y: 580, endPoint x: 1121, endPoint y: 646, distance: 67.5
click at [1111, 582] on div "P 江京瑾 江京瑾 09/16/2025 日報表 單號 類別 項目 金額 業績 6 消費 一般洗髮 200 200 6 消費 精油 50 50 6 消費 瞬間…" at bounding box center [1299, 157] width 455 height 966
drag, startPoint x: 1149, startPoint y: 438, endPoint x: 1108, endPoint y: 661, distance: 226.6
click at [1149, 444] on div "P 江京瑾 江京瑾 09/16/2025 日報表 單號 類別 項目 金額 業績 6 消費 一般洗髮 200 200 6 消費 精油 50 50 6 消費 瞬間…" at bounding box center [1299, 157] width 455 height 966
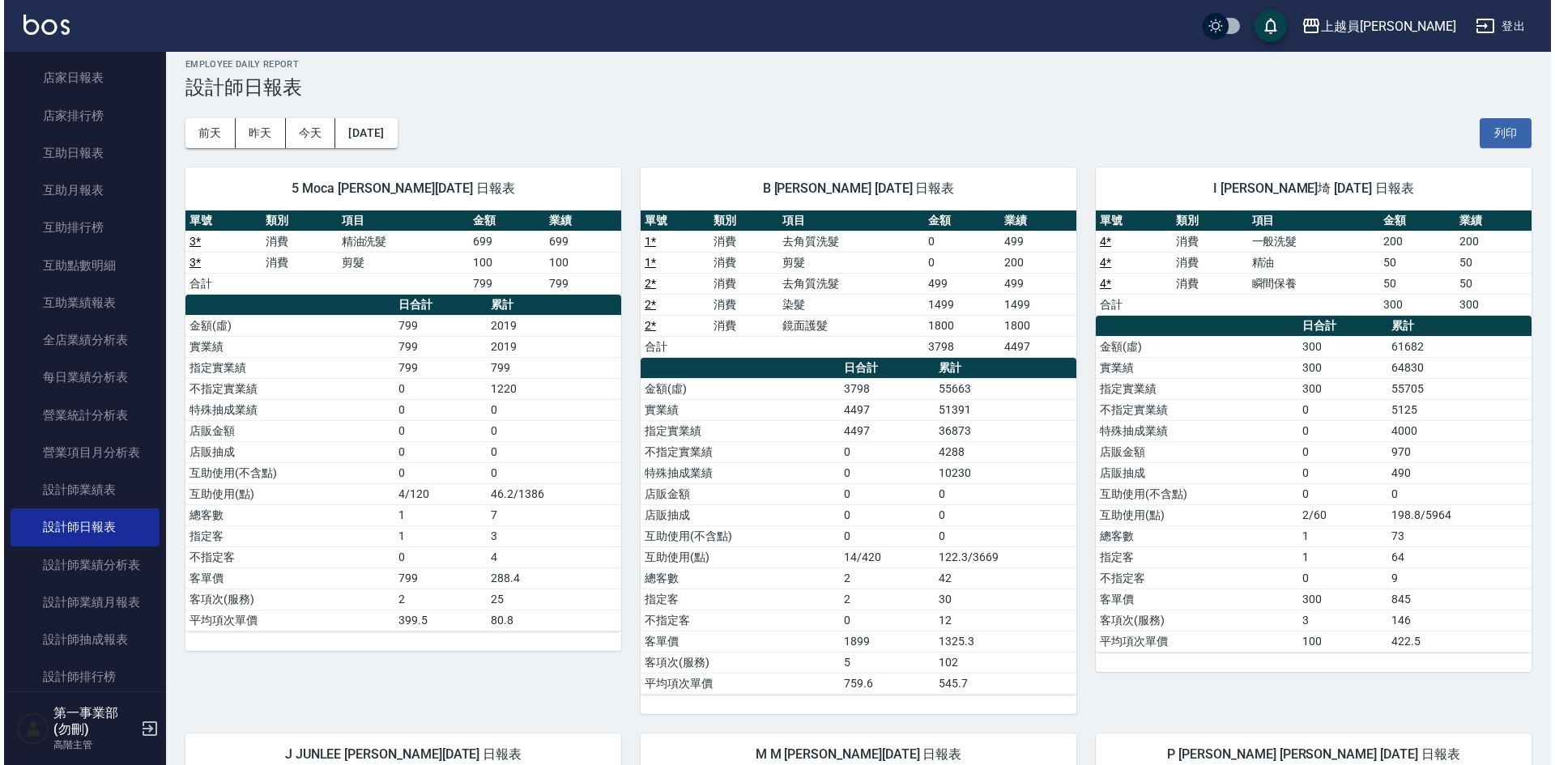
scroll to position [0, 0]
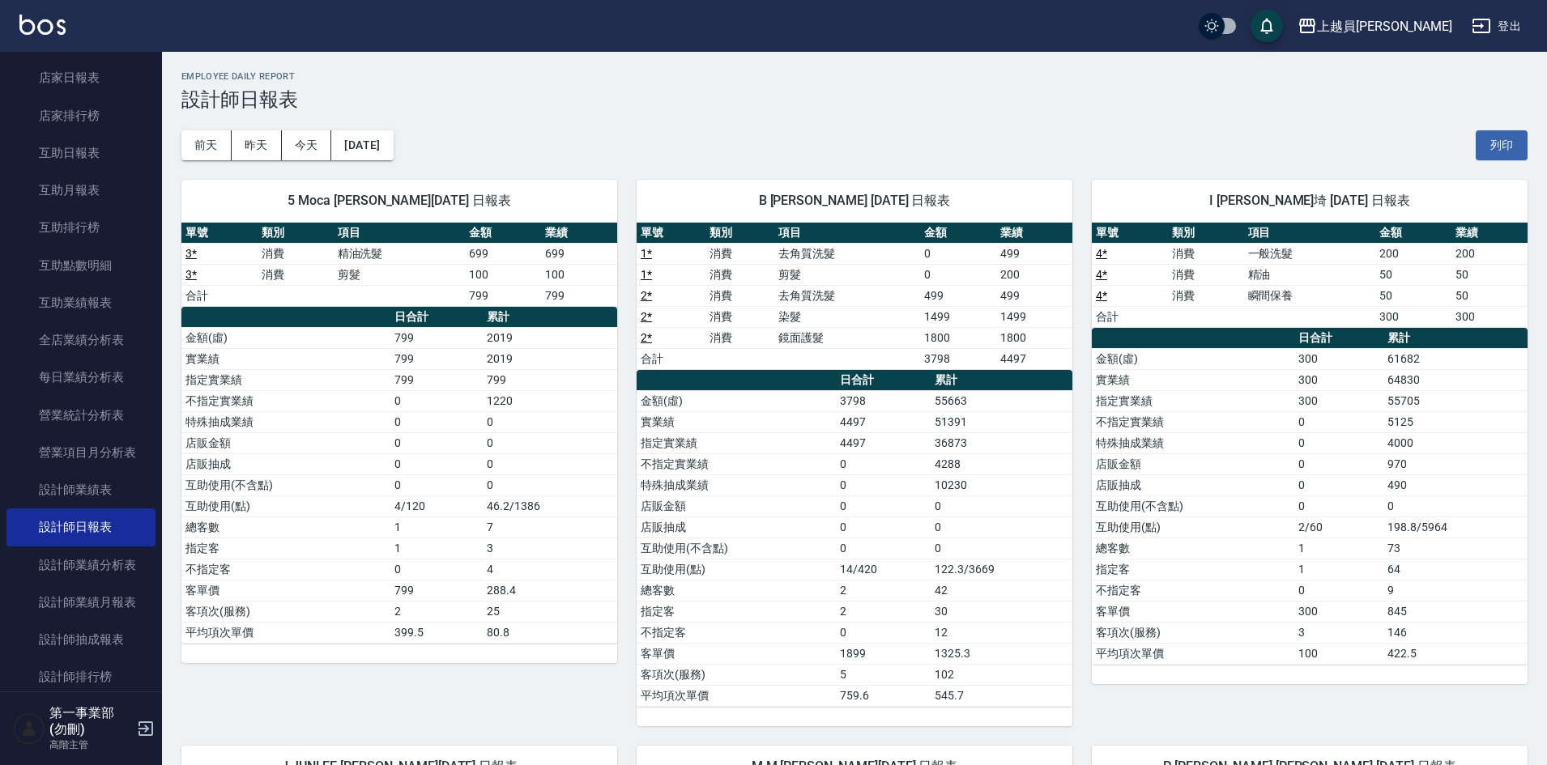
click at [982, 113] on div "前天 昨天 今天 2025/09/16 列印" at bounding box center [854, 145] width 1346 height 69
click at [943, 84] on div "Employee Daily Report 設計師日報表" at bounding box center [854, 91] width 1346 height 40
click at [814, 182] on div "B Bonnie 林庭伃 09/16/2025 日報表" at bounding box center [855, 201] width 436 height 42
click at [889, 113] on div "前天 昨天 今天 2025/09/16 列印" at bounding box center [854, 145] width 1346 height 69
click at [644, 100] on h3 "設計師日報表" at bounding box center [854, 99] width 1346 height 23
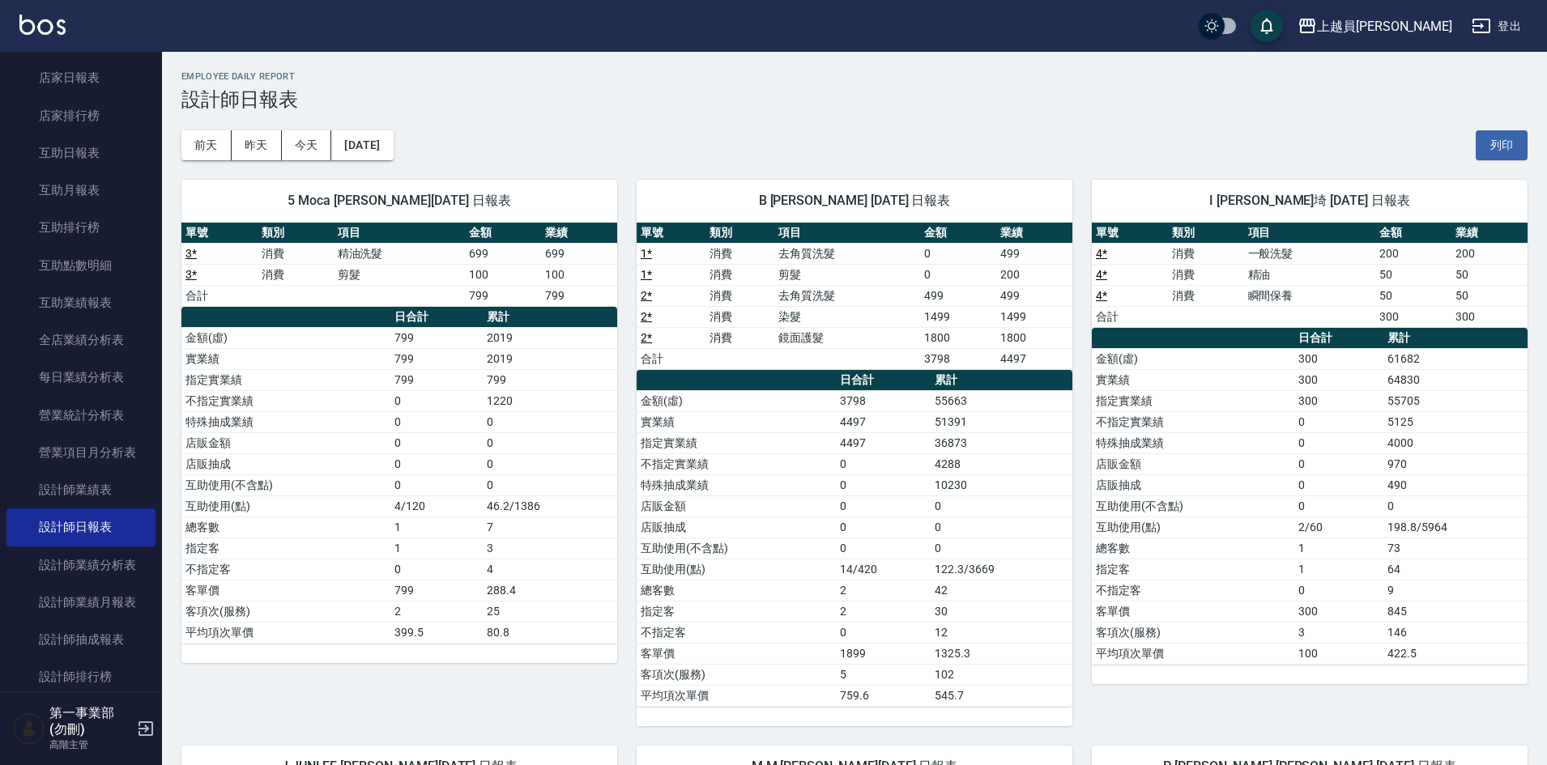
click at [694, 131] on div "前天 昨天 今天 2025/09/16 列印" at bounding box center [854, 145] width 1346 height 69
click at [906, 90] on h3 "設計師日報表" at bounding box center [854, 99] width 1346 height 23
click at [551, 128] on div "前天 昨天 今天 2025/09/16 列印" at bounding box center [854, 145] width 1346 height 69
click at [391, 148] on button "[DATE]" at bounding box center [362, 145] width 62 height 30
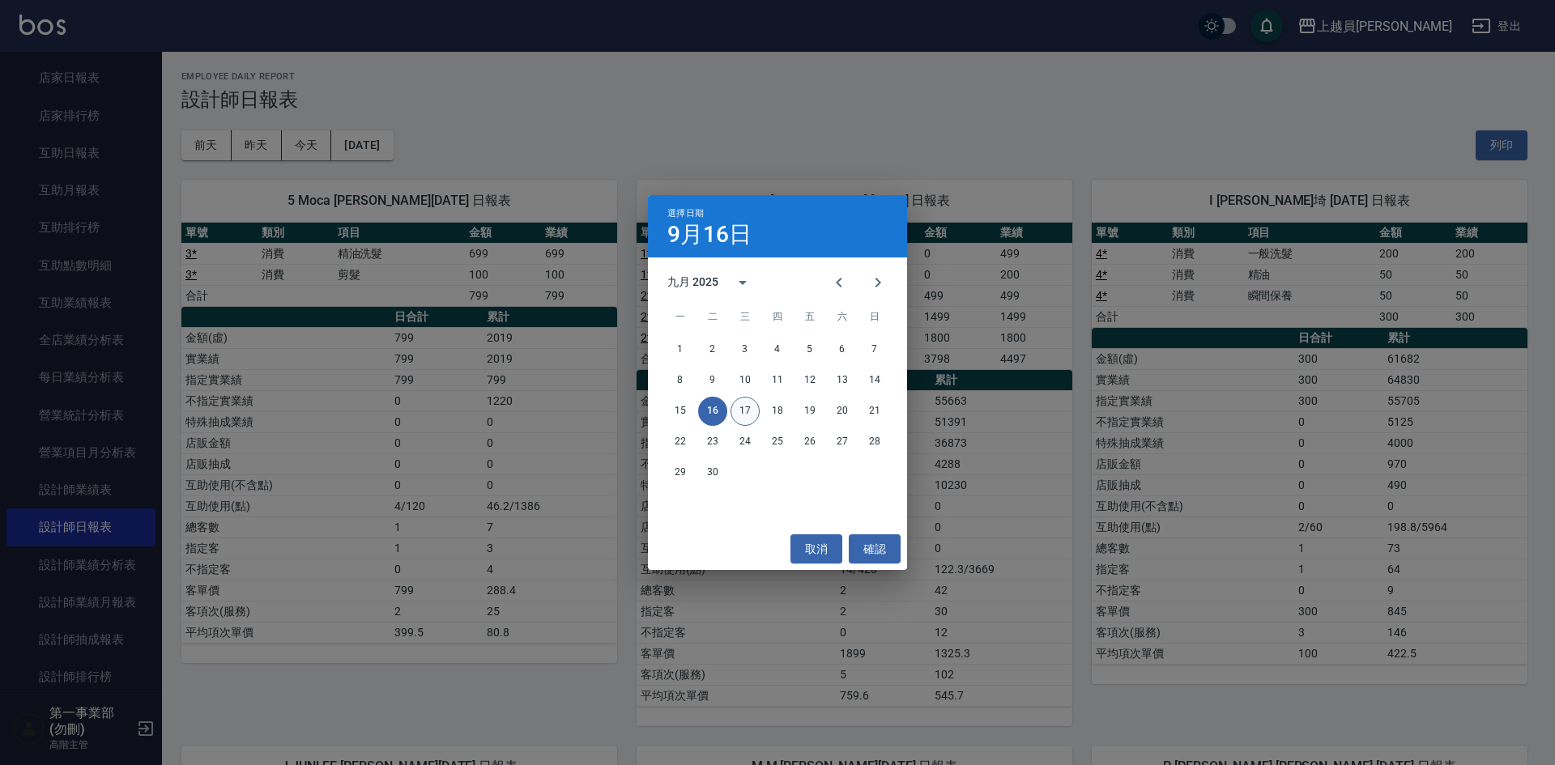
click at [748, 410] on button "17" at bounding box center [745, 411] width 29 height 29
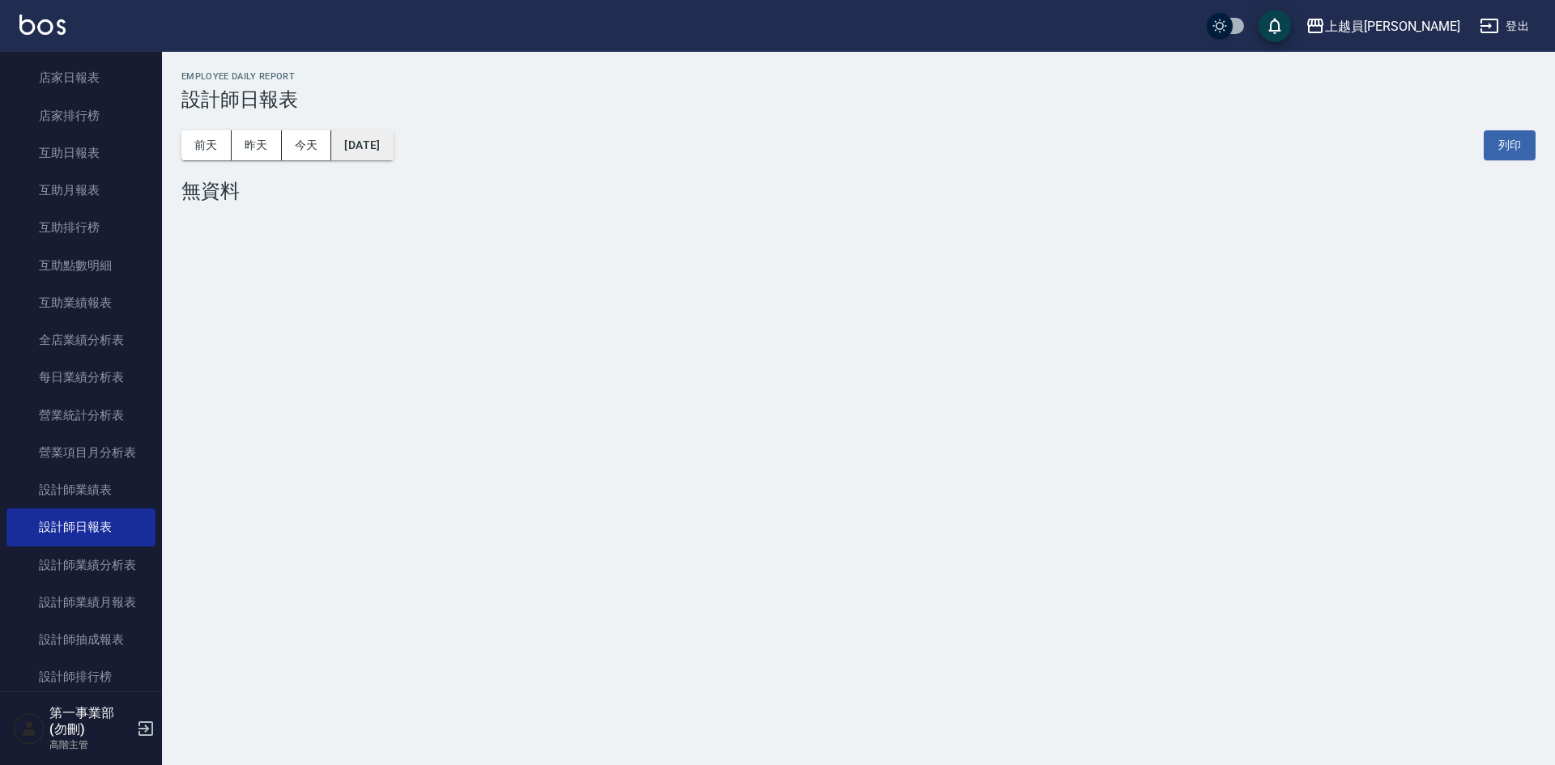
click at [382, 157] on button "[DATE]" at bounding box center [362, 145] width 62 height 30
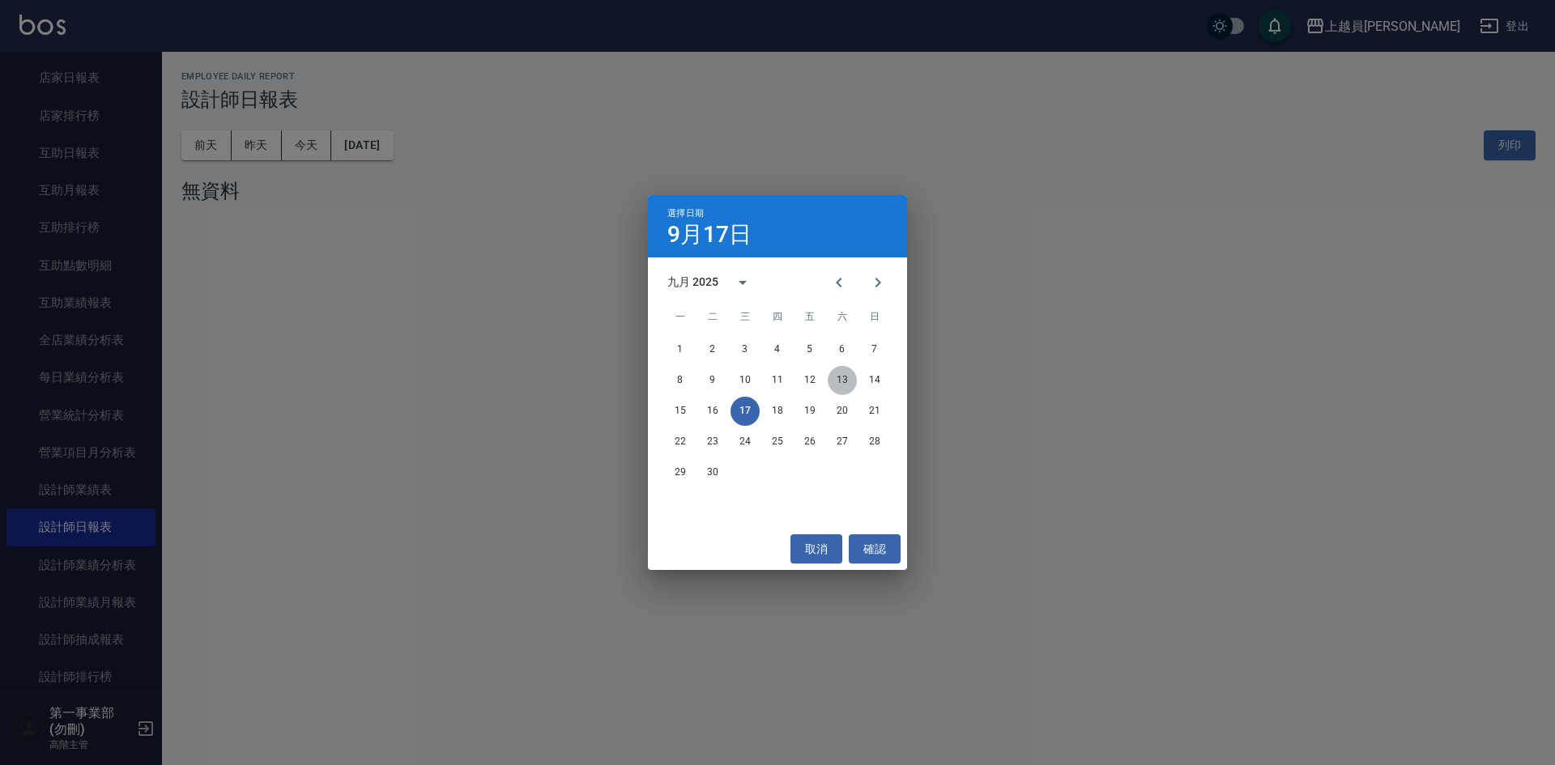
click at [834, 383] on button "13" at bounding box center [842, 380] width 29 height 29
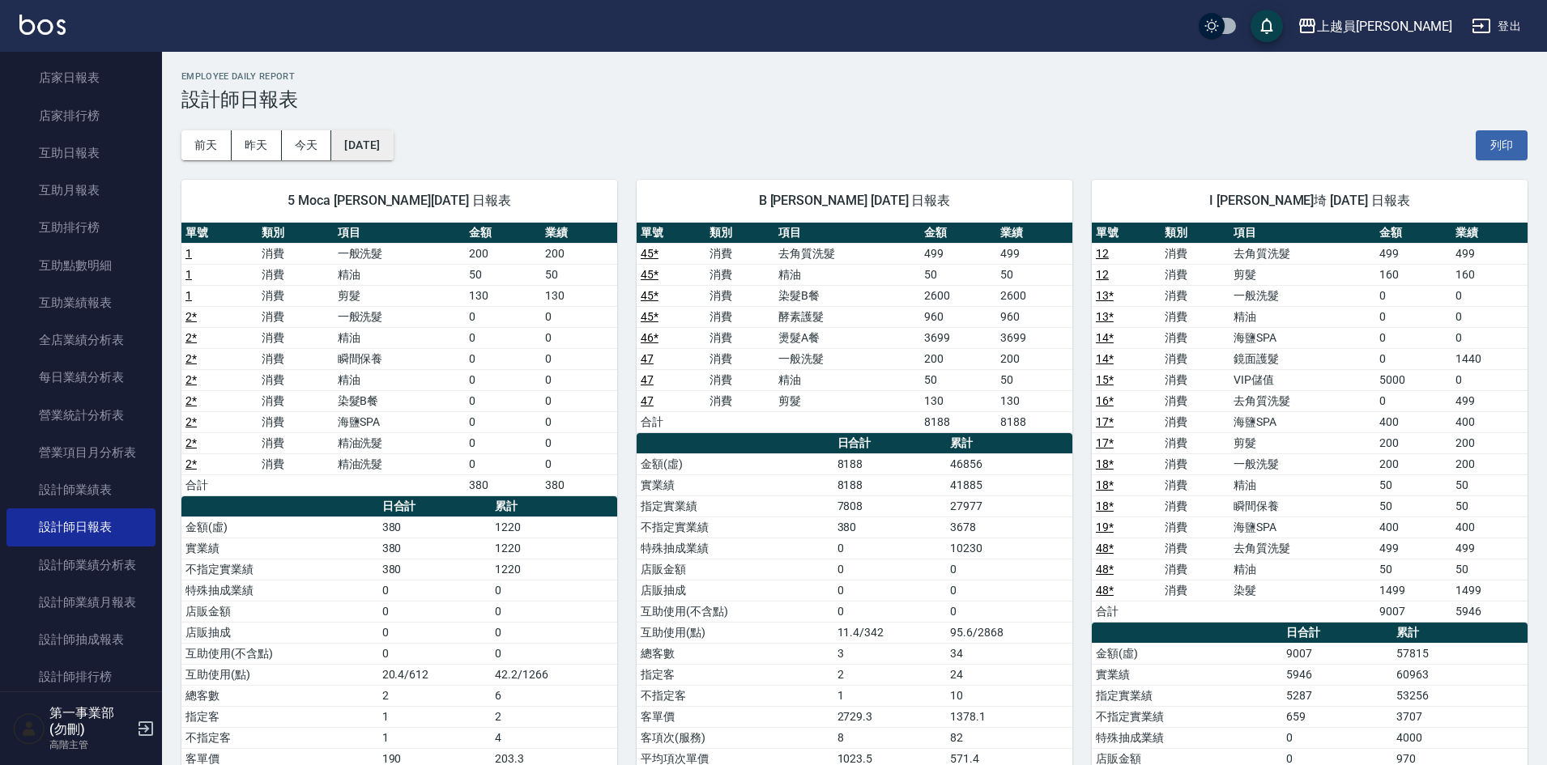
click at [393, 143] on button "2025/09/13" at bounding box center [362, 145] width 62 height 30
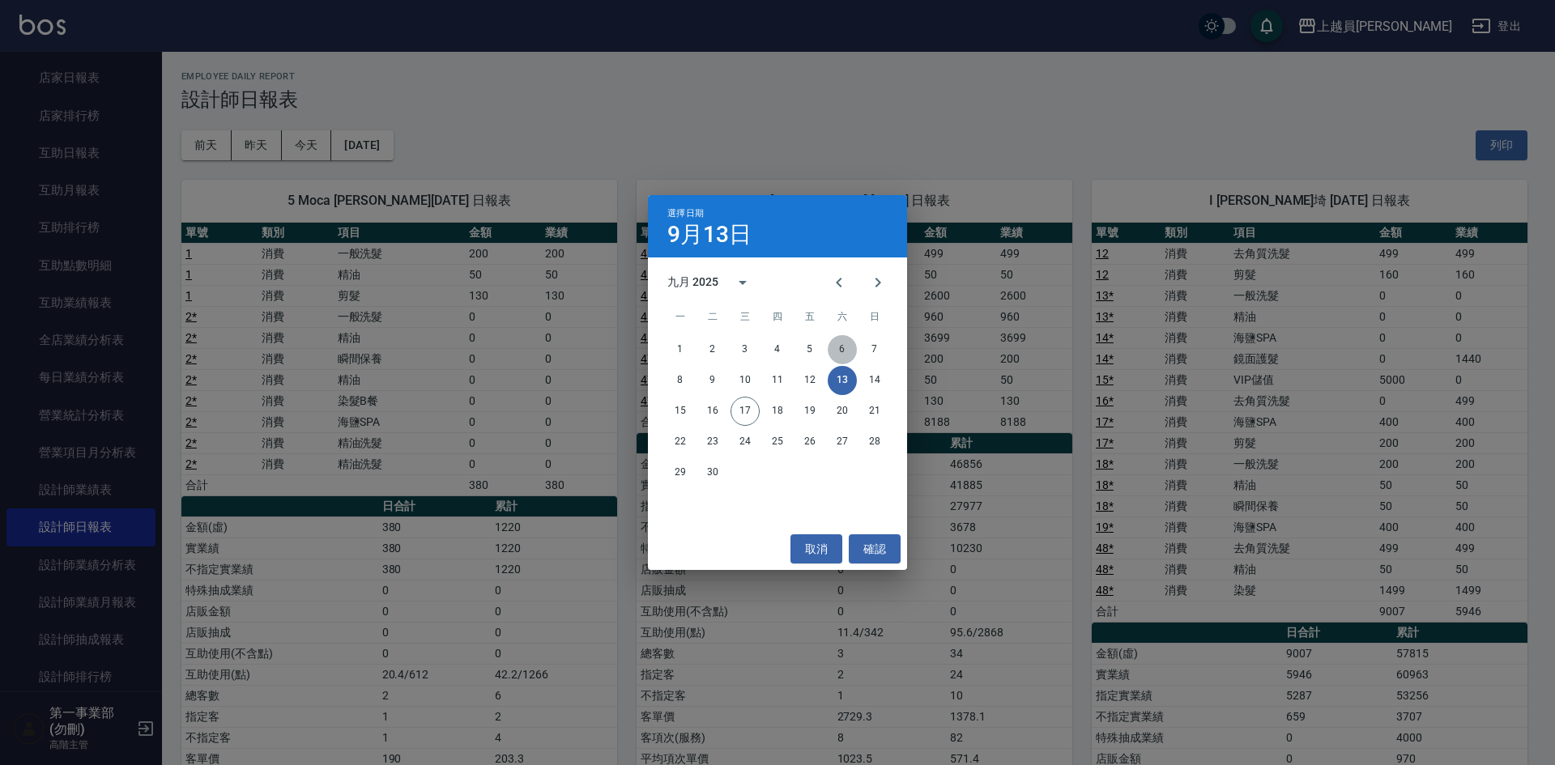
click at [844, 348] on button "6" at bounding box center [842, 349] width 29 height 29
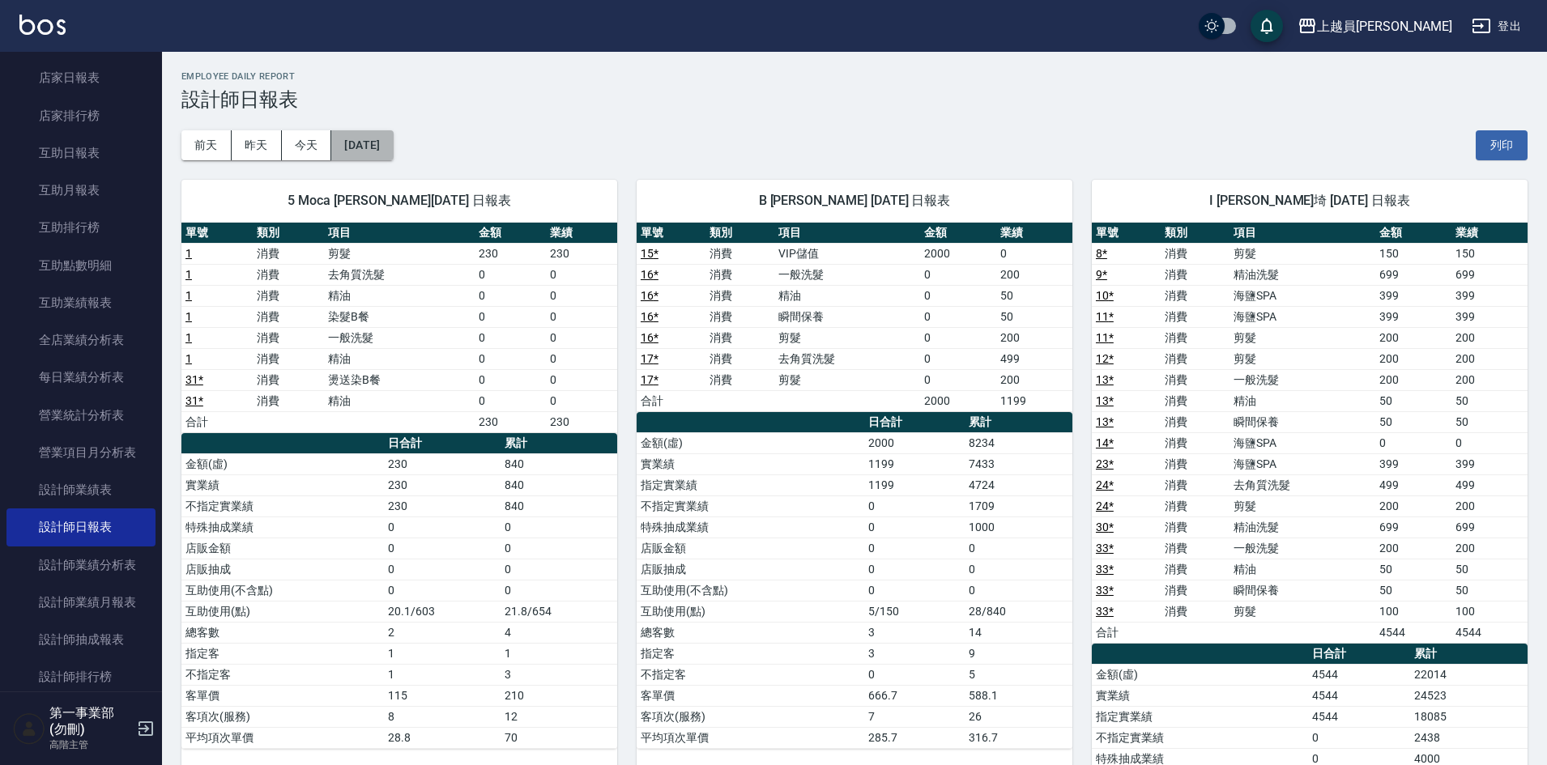
click at [393, 140] on button "2025/09/06" at bounding box center [362, 145] width 62 height 30
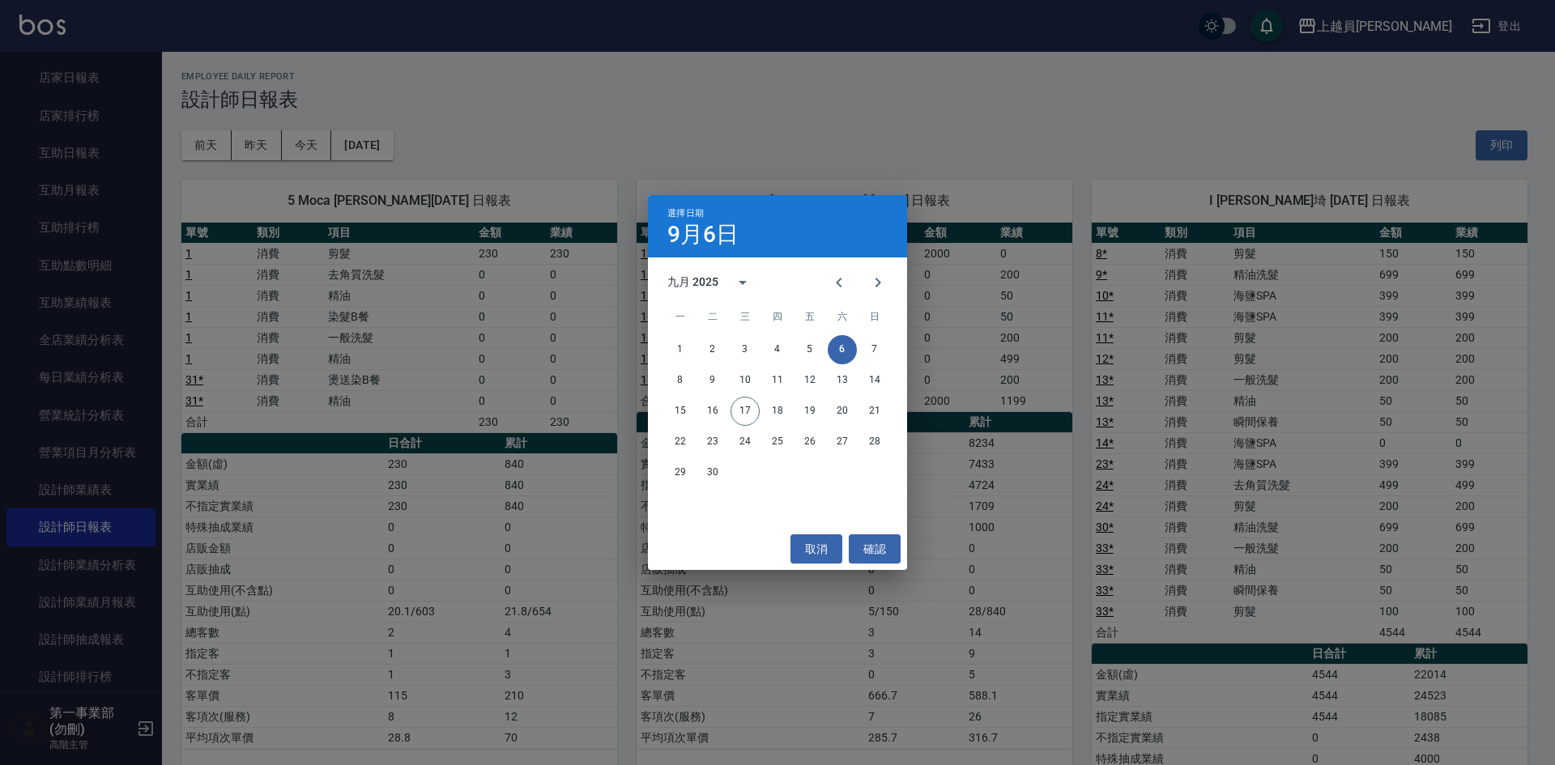
click at [549, 132] on div "選擇日期 9月6日 九月 2025 一 二 三 四 五 六 日 1 2 3 4 5 6 7 8 9 10 11 12 13 14 15 16 17 18 19…" at bounding box center [777, 382] width 1555 height 765
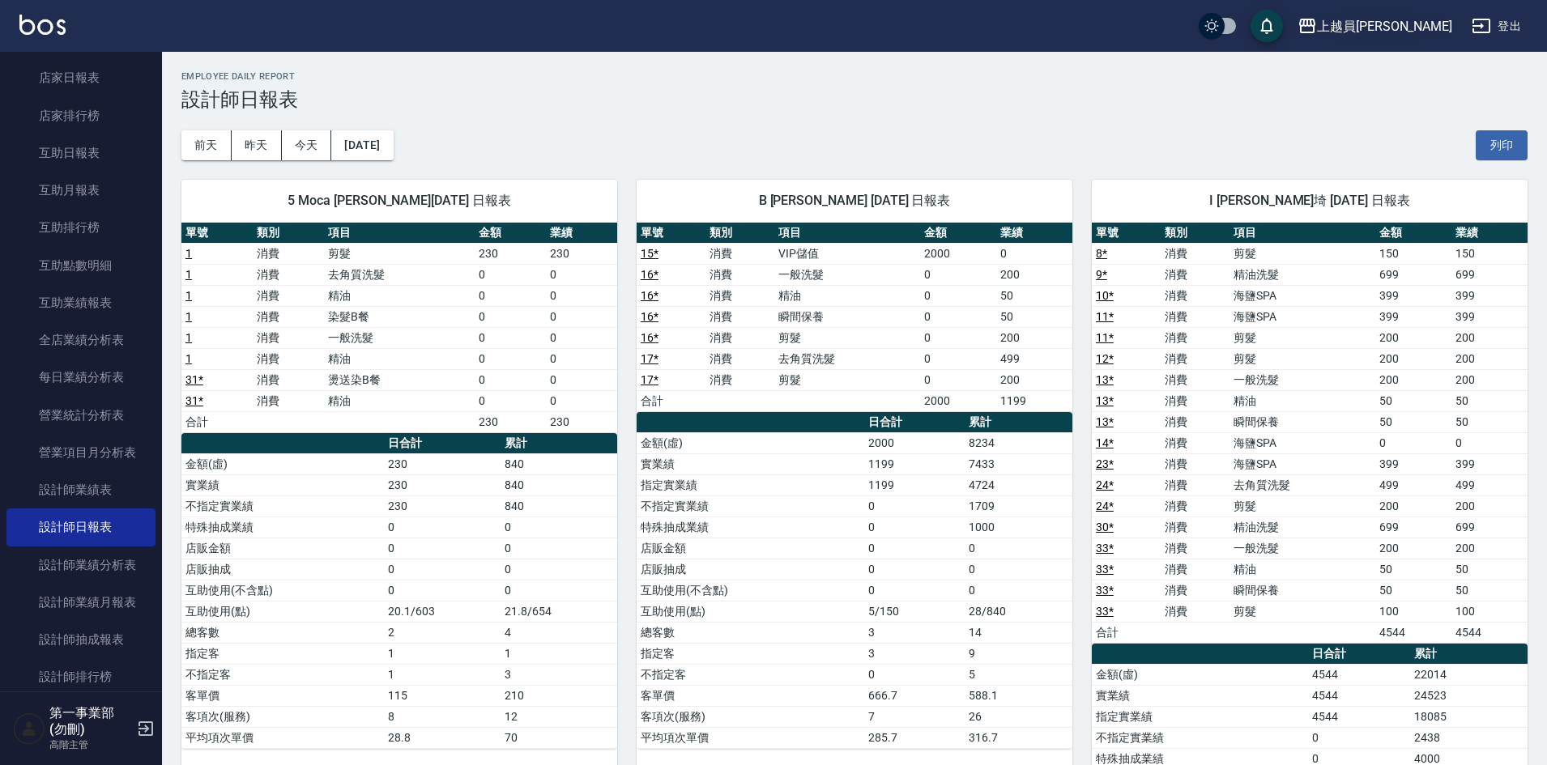
click at [1409, 23] on div "上越員林" at bounding box center [1384, 26] width 135 height 20
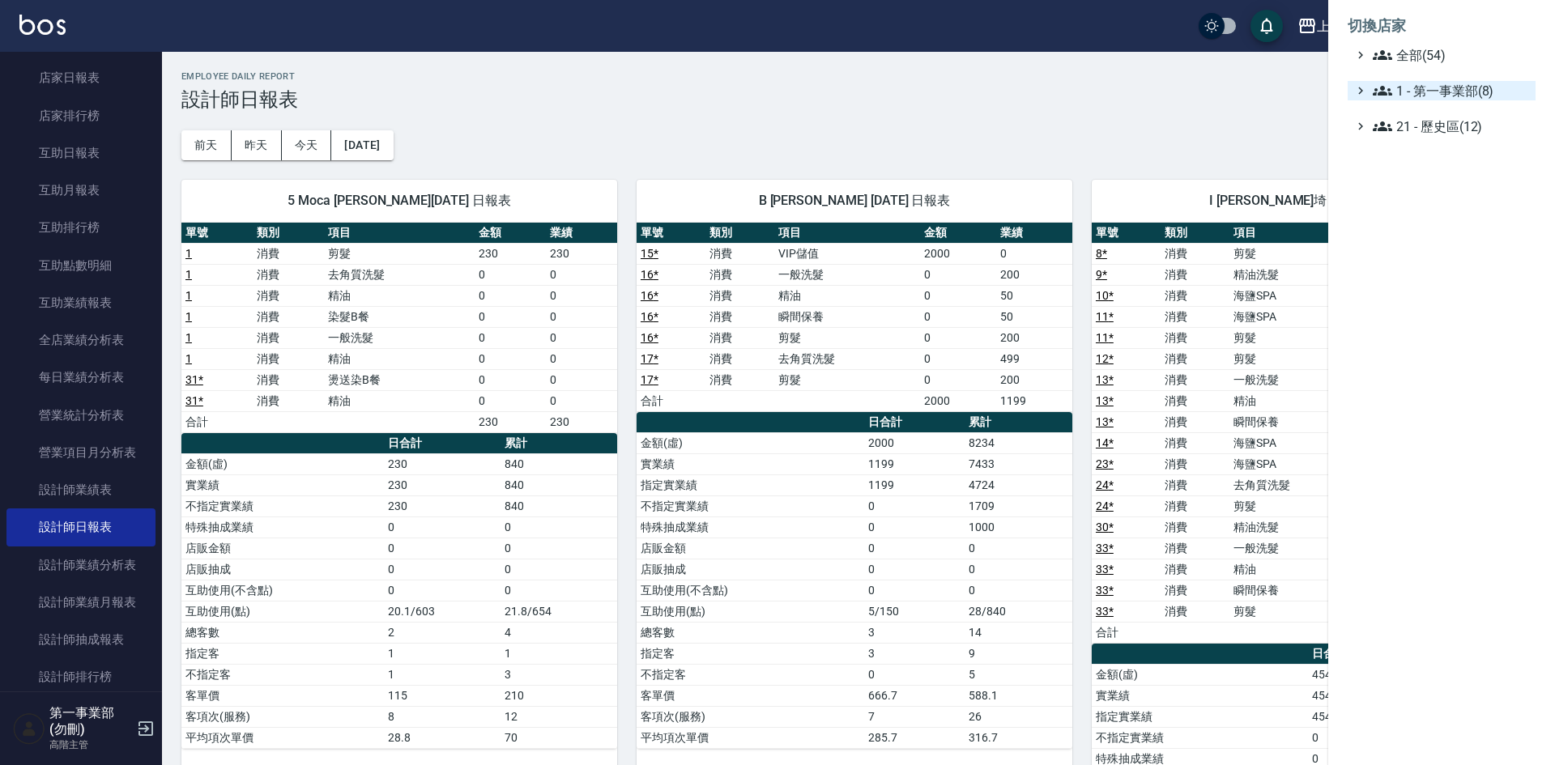
click at [1439, 92] on span "1 - 第一事業部(8)" at bounding box center [1451, 90] width 156 height 19
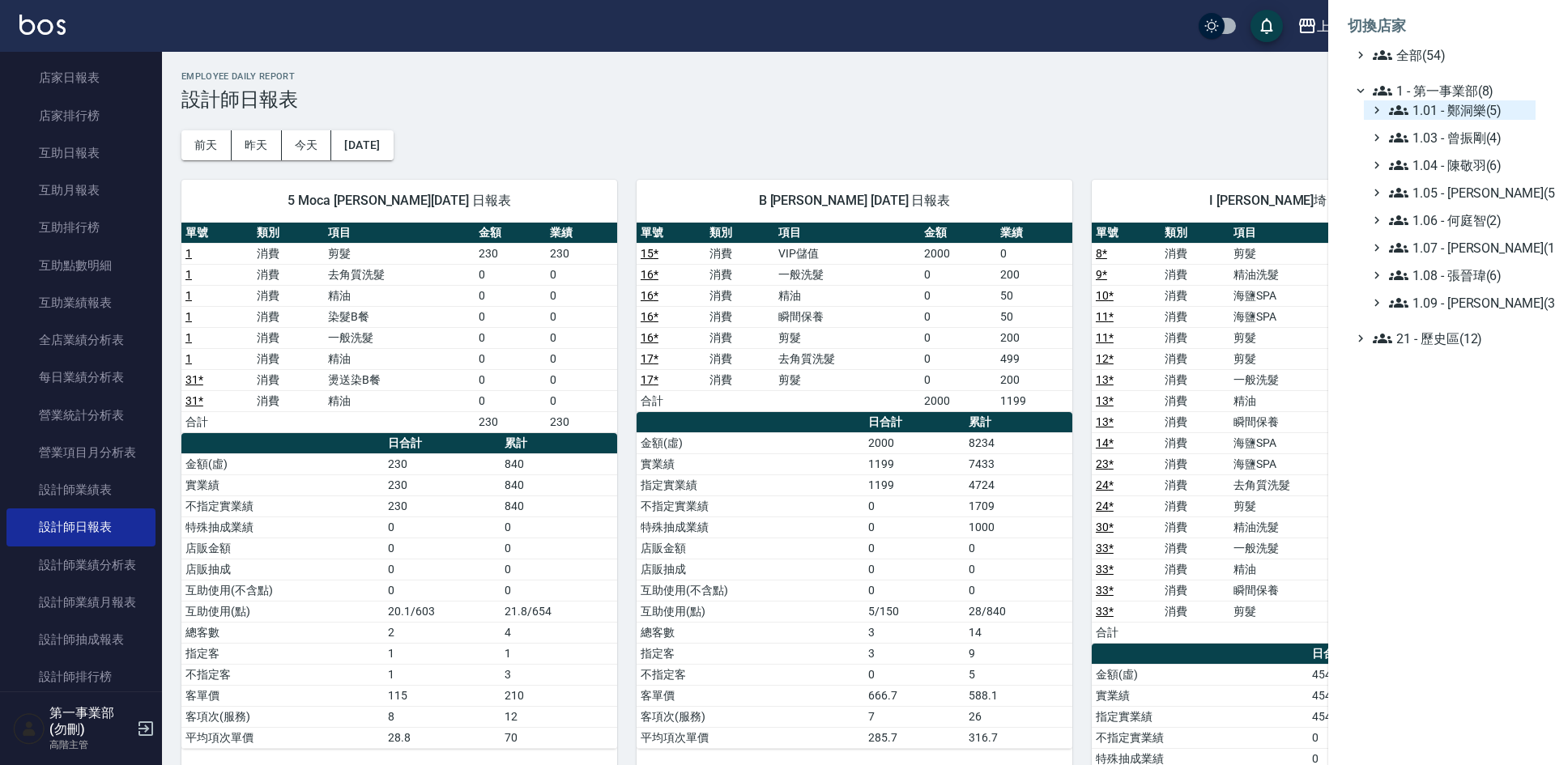
click at [1458, 105] on span "1.01 - 鄭洞樂(5)" at bounding box center [1459, 109] width 140 height 19
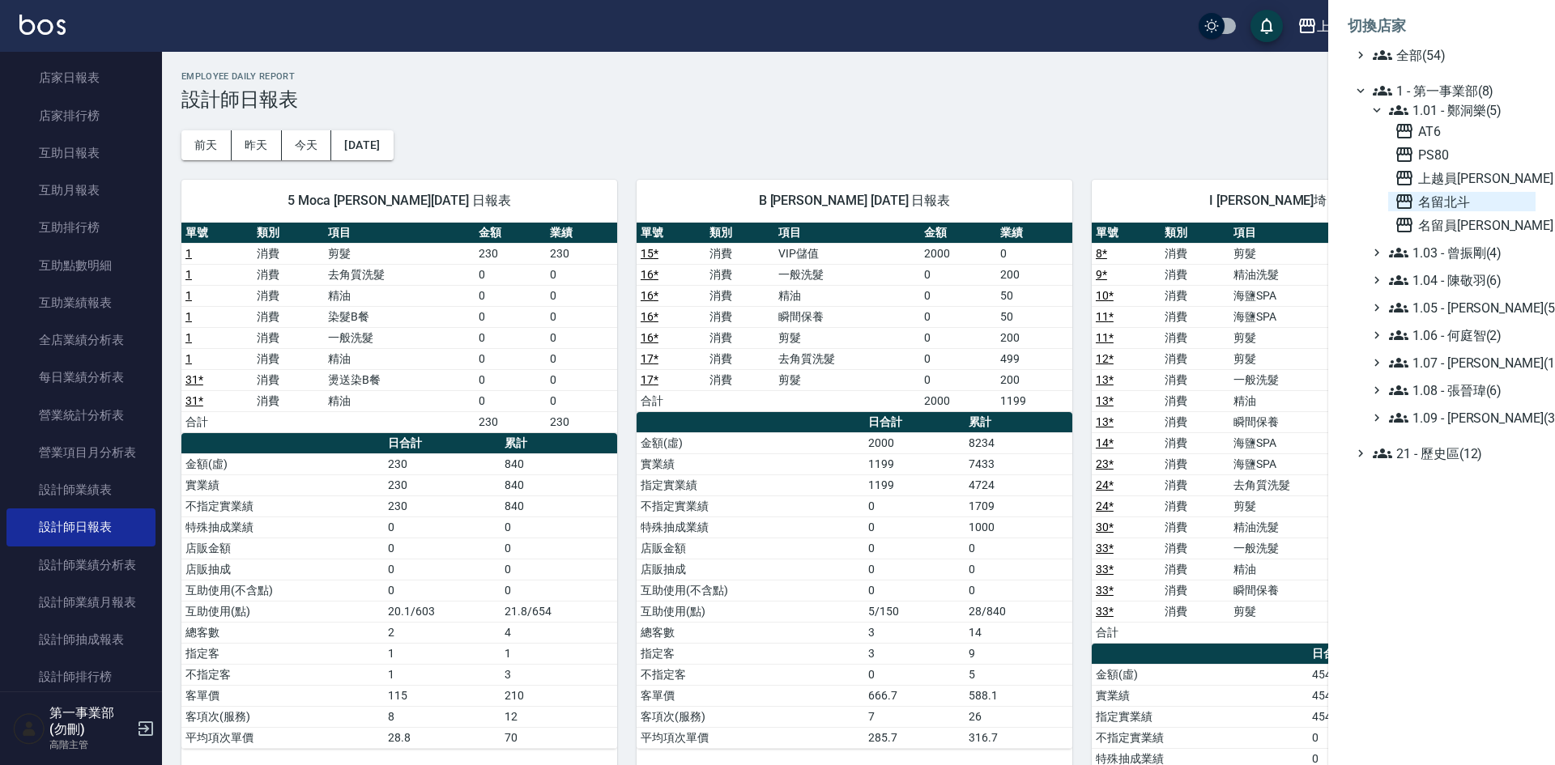
click at [1455, 207] on span "名留北斗" at bounding box center [1462, 201] width 134 height 19
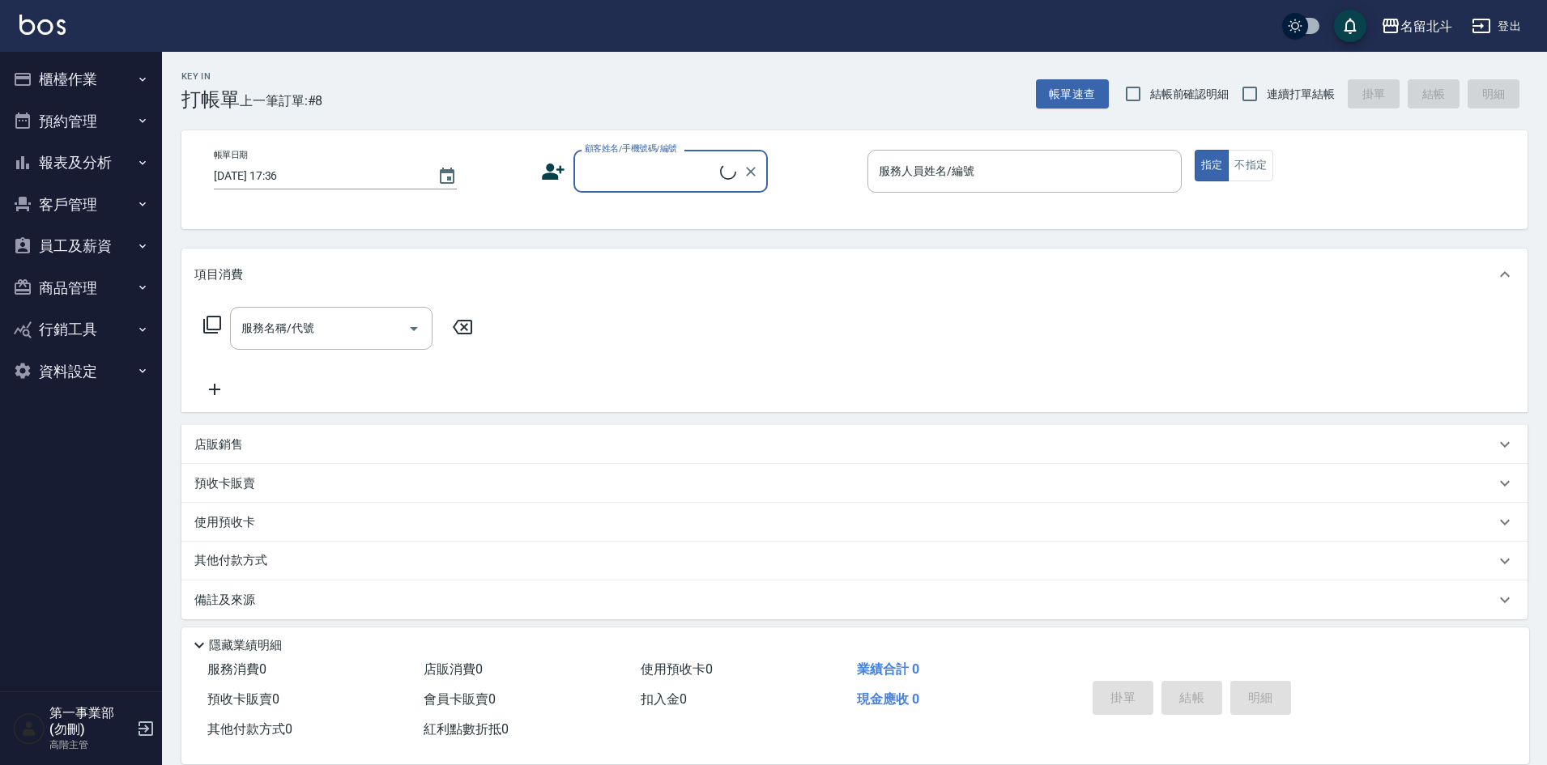
click at [75, 169] on button "報表及分析" at bounding box center [80, 163] width 149 height 42
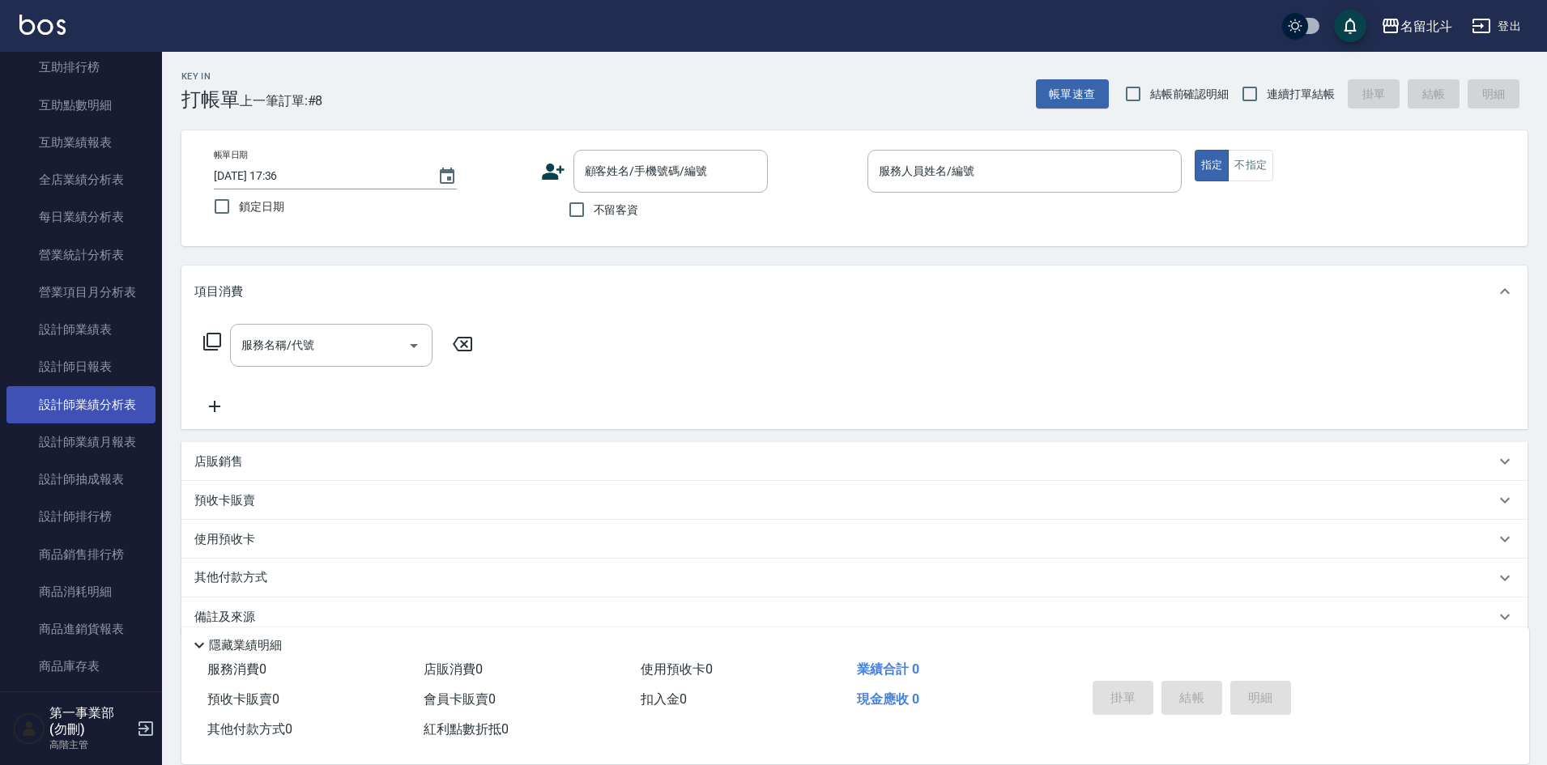
scroll to position [405, 0]
click at [100, 369] on link "設計師日報表" at bounding box center [80, 365] width 149 height 37
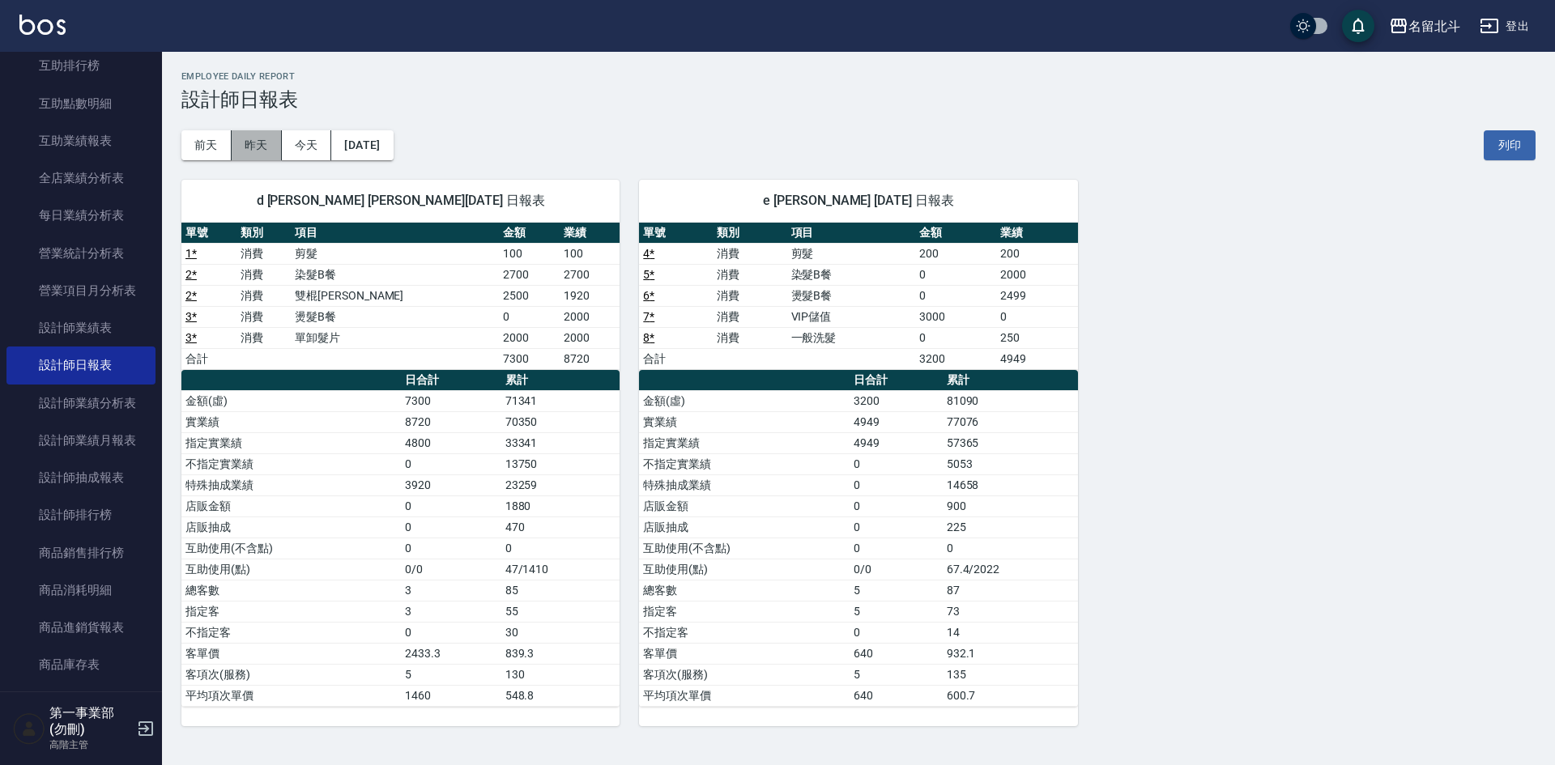
click at [248, 143] on button "昨天" at bounding box center [257, 145] width 50 height 30
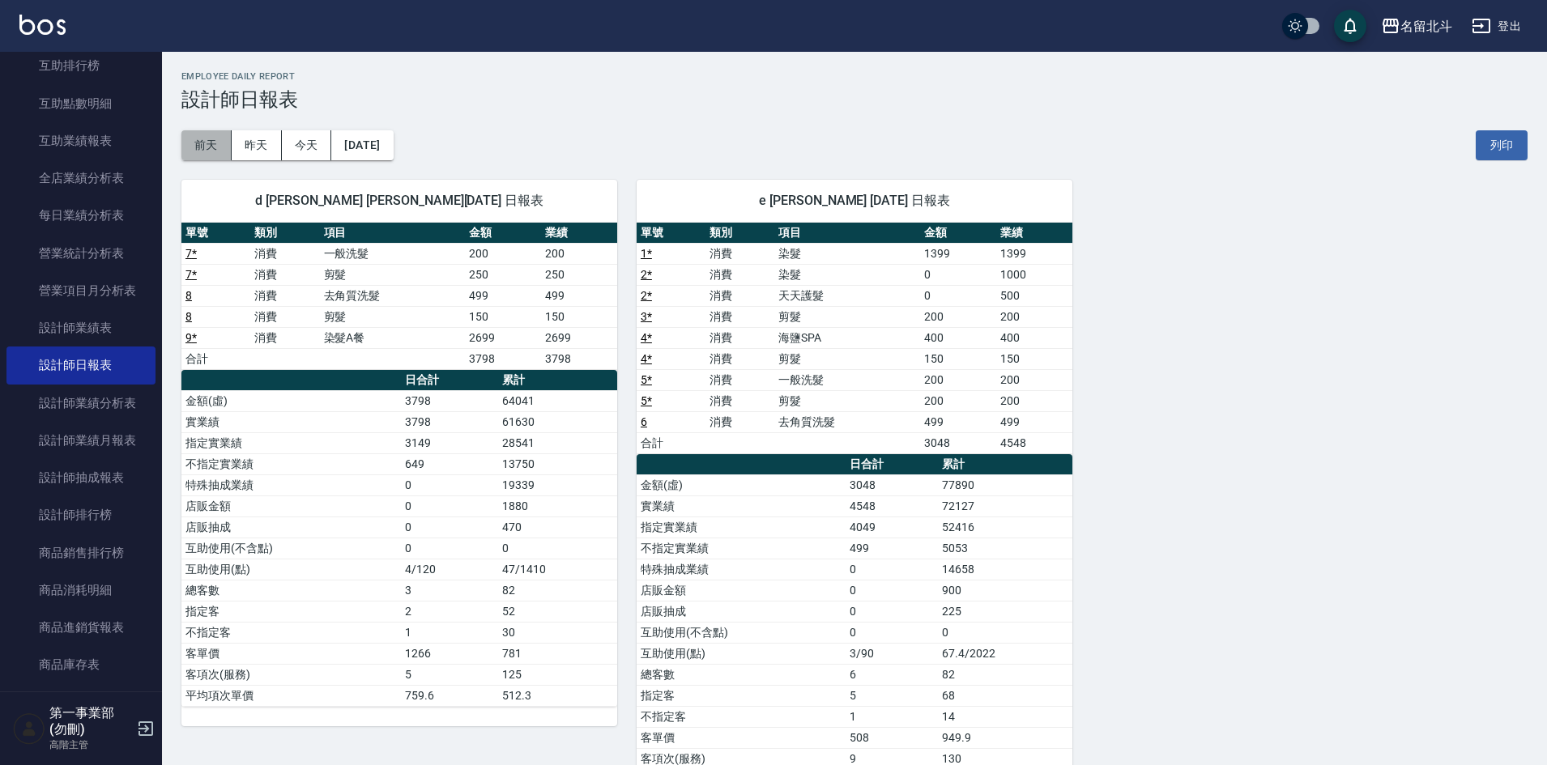
click at [199, 147] on button "前天" at bounding box center [206, 145] width 50 height 30
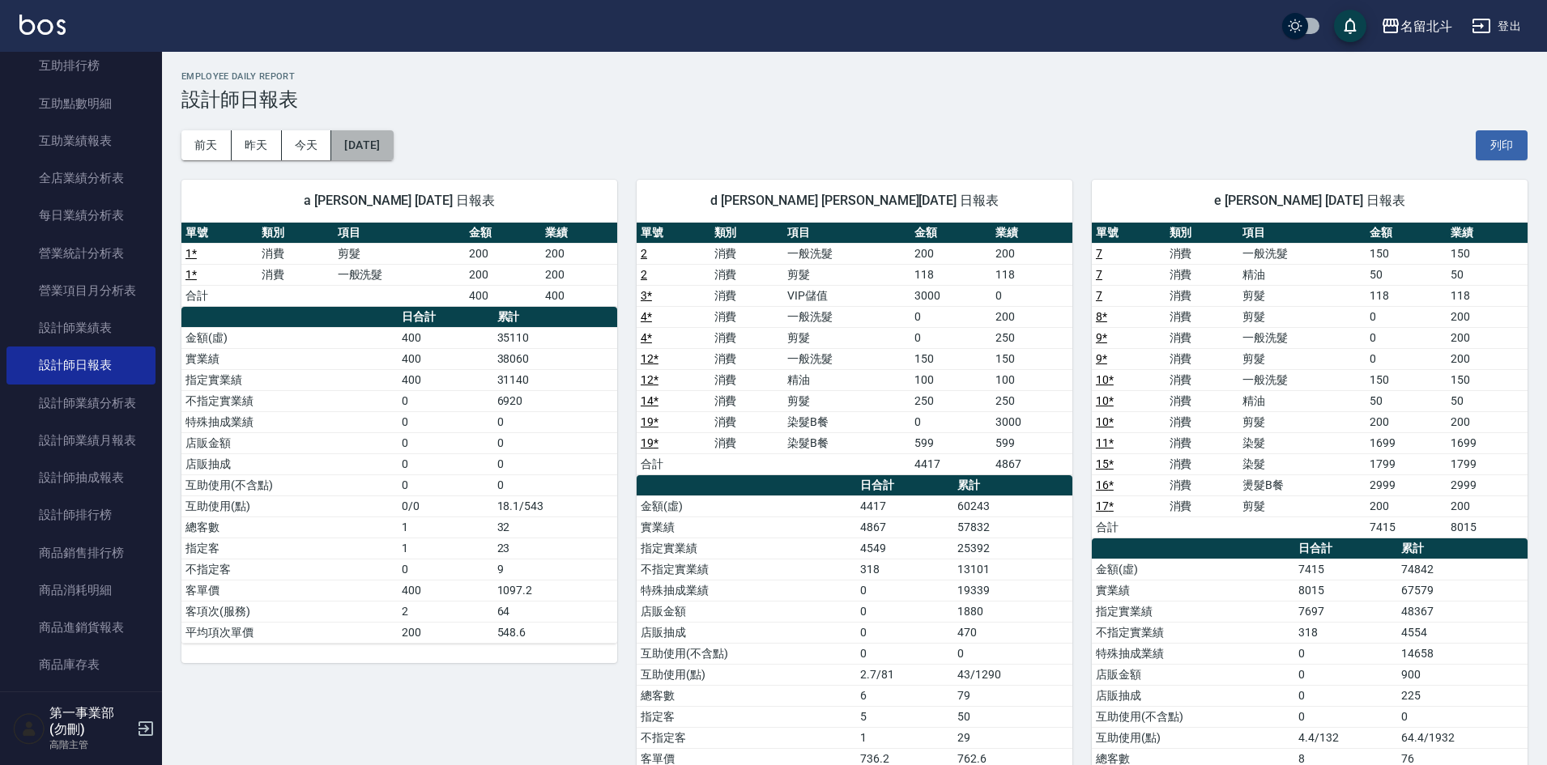
click at [351, 153] on button "[DATE]" at bounding box center [362, 145] width 62 height 30
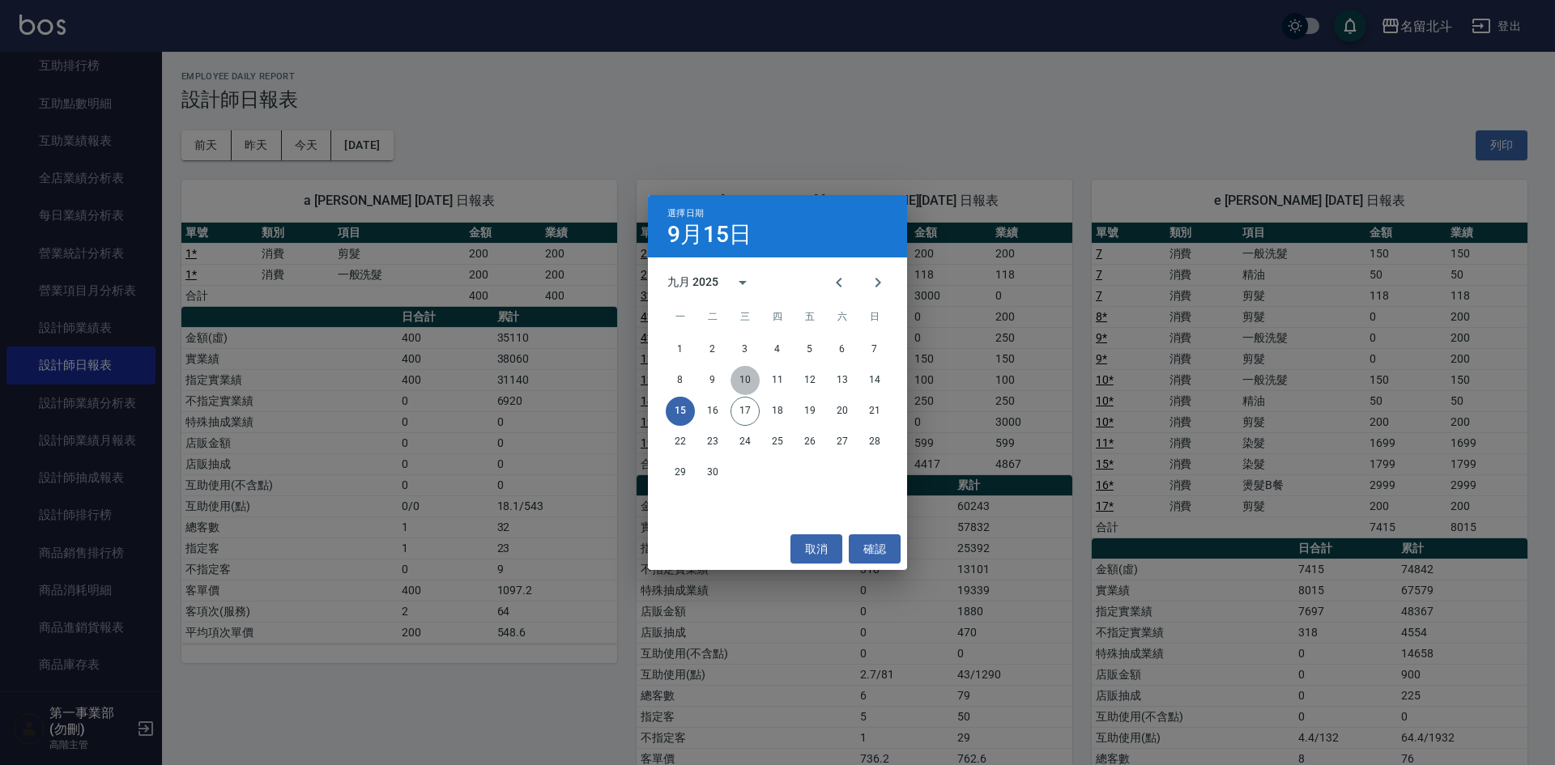
click at [748, 379] on button "10" at bounding box center [745, 380] width 29 height 29
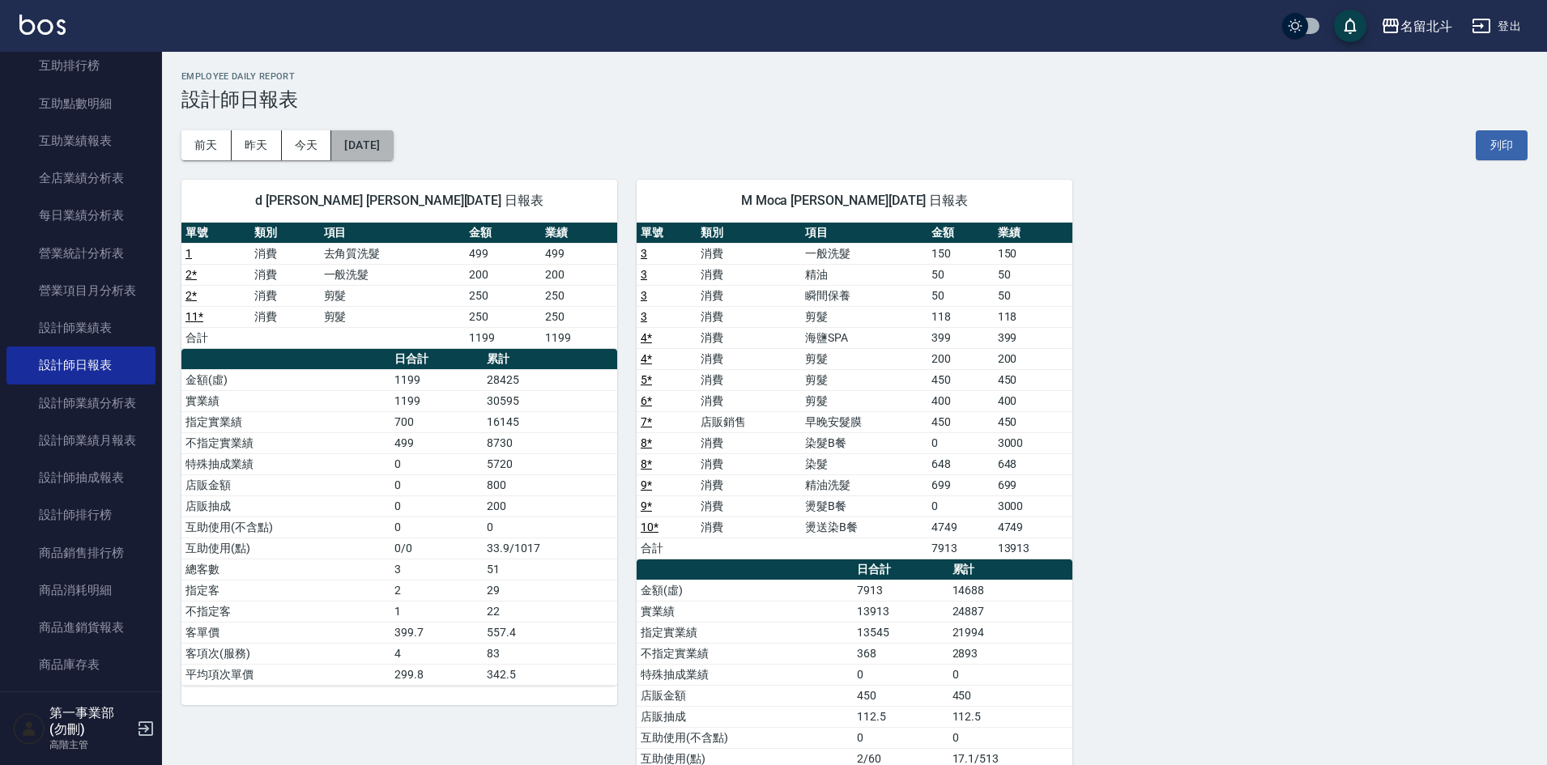
click at [378, 151] on button "[DATE]" at bounding box center [362, 145] width 62 height 30
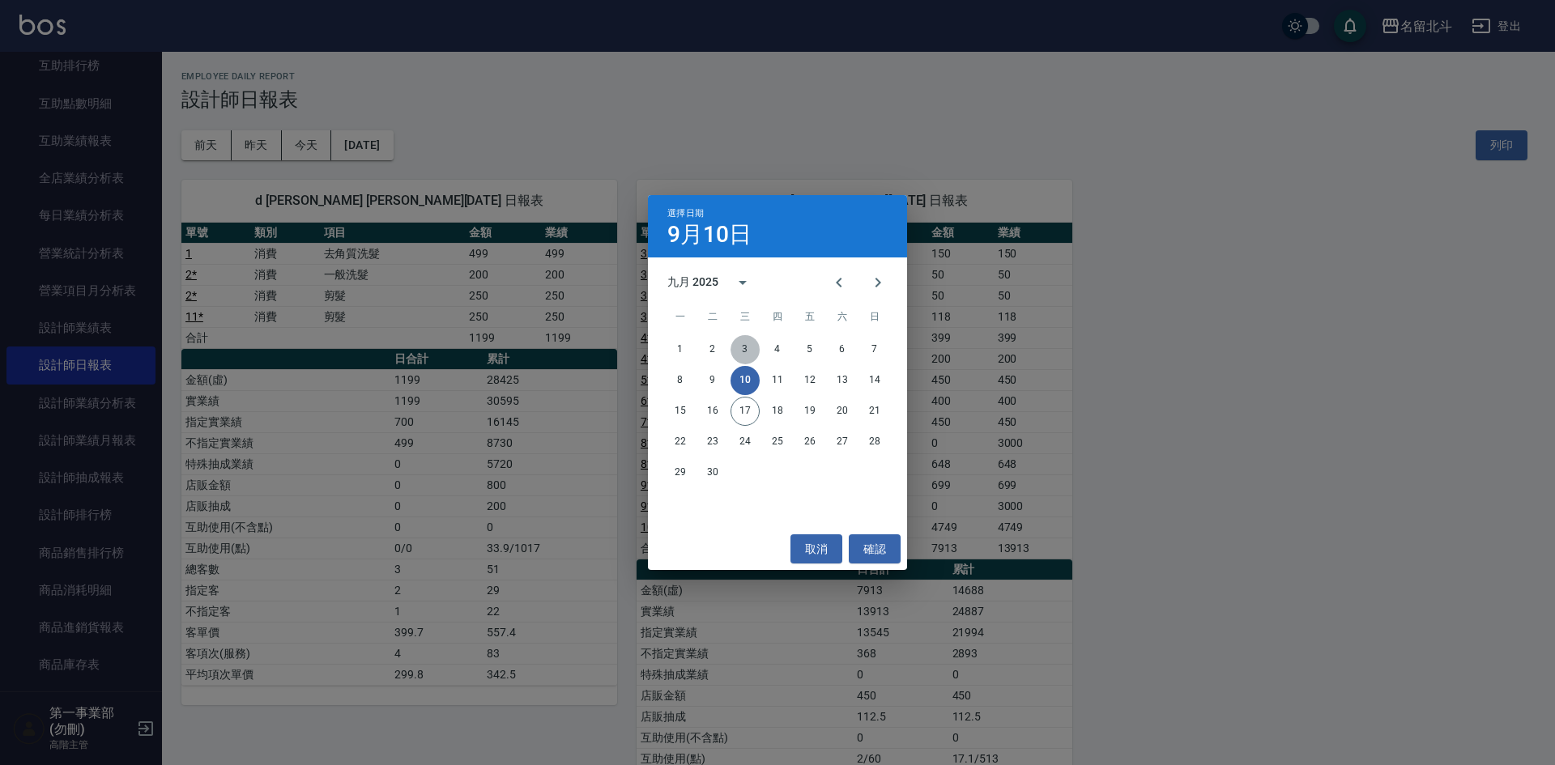
click at [744, 341] on button "3" at bounding box center [745, 349] width 29 height 29
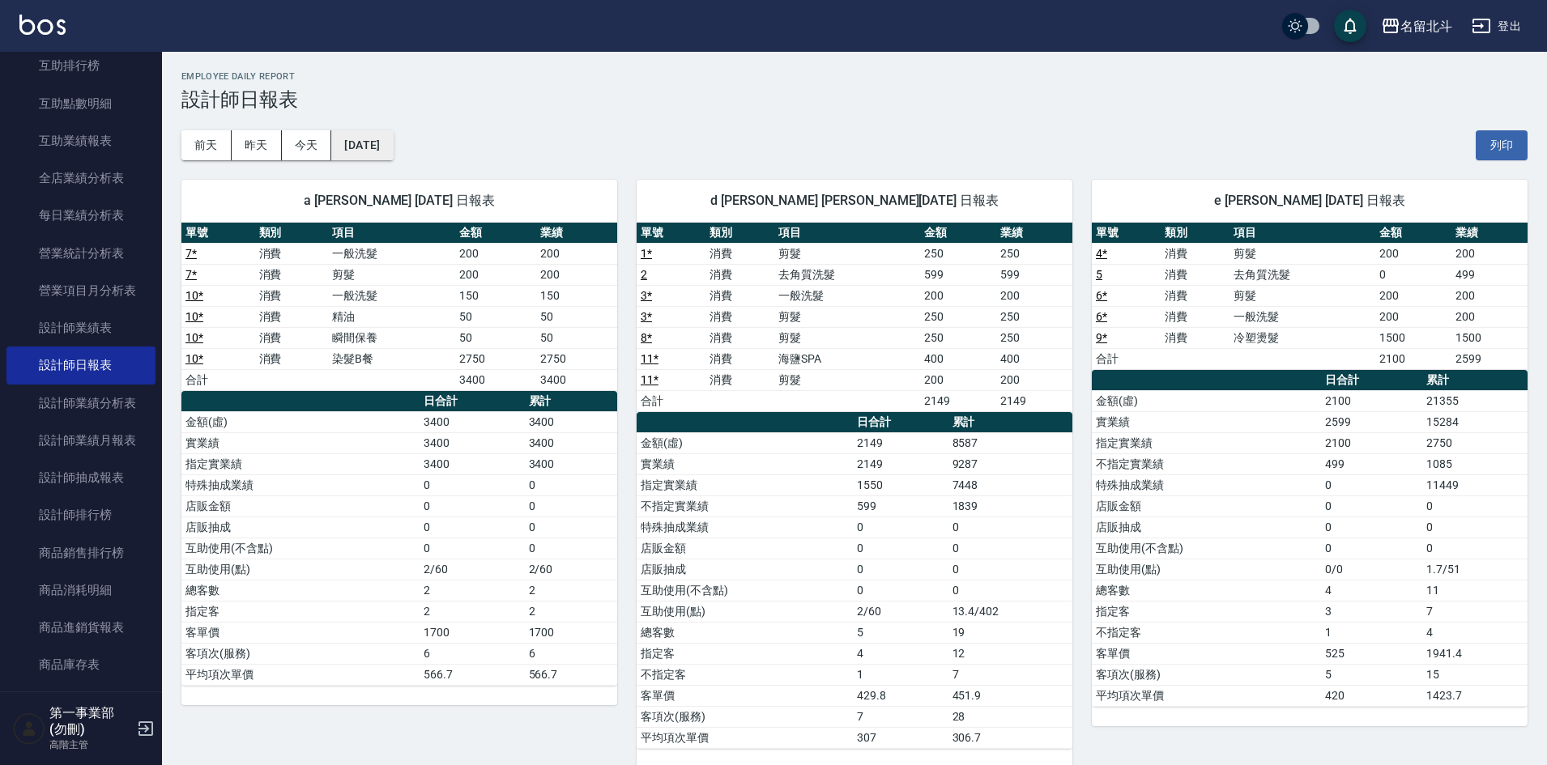
click at [382, 143] on button "[DATE]" at bounding box center [362, 145] width 62 height 30
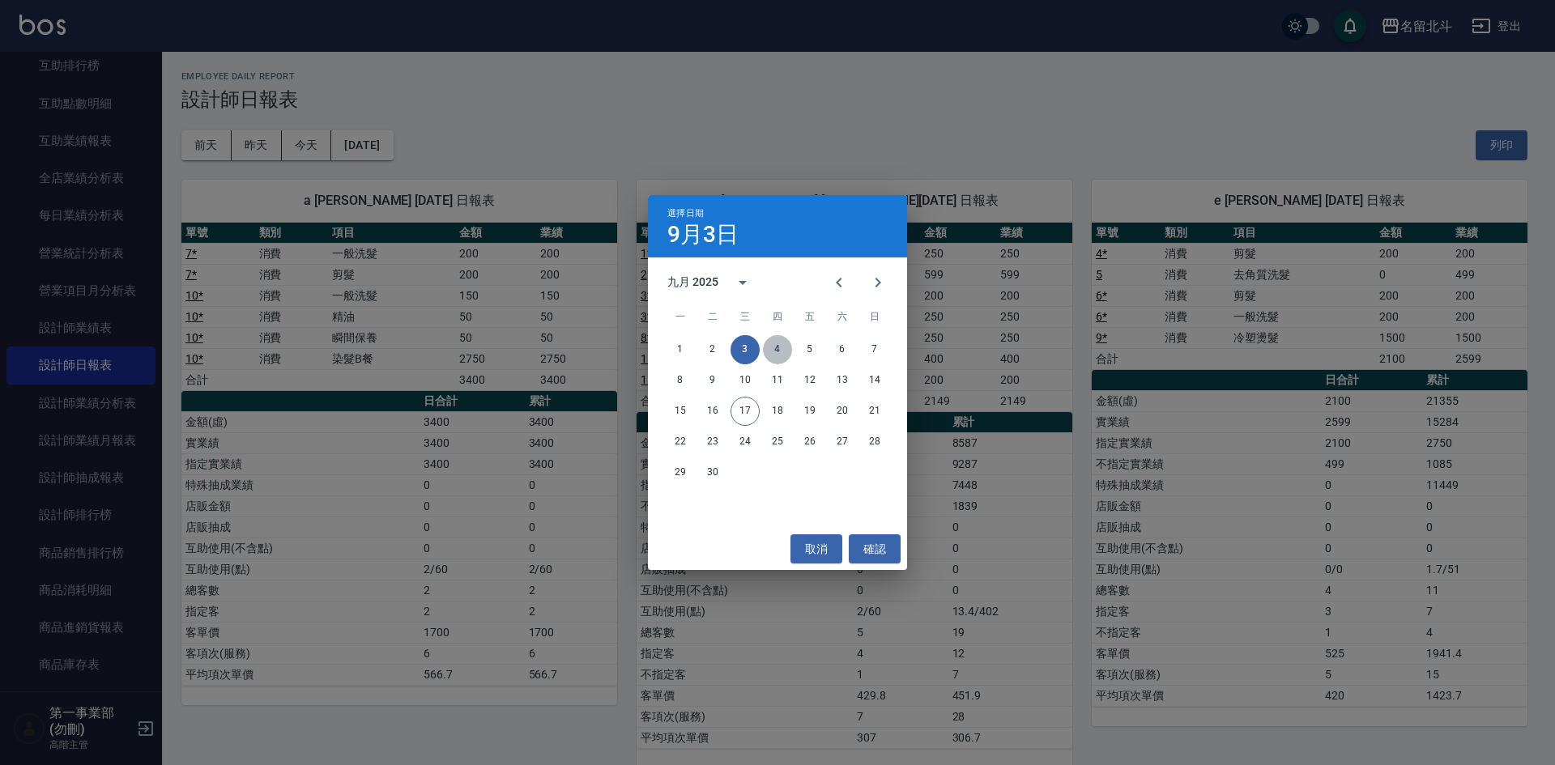
click at [775, 346] on button "4" at bounding box center [777, 349] width 29 height 29
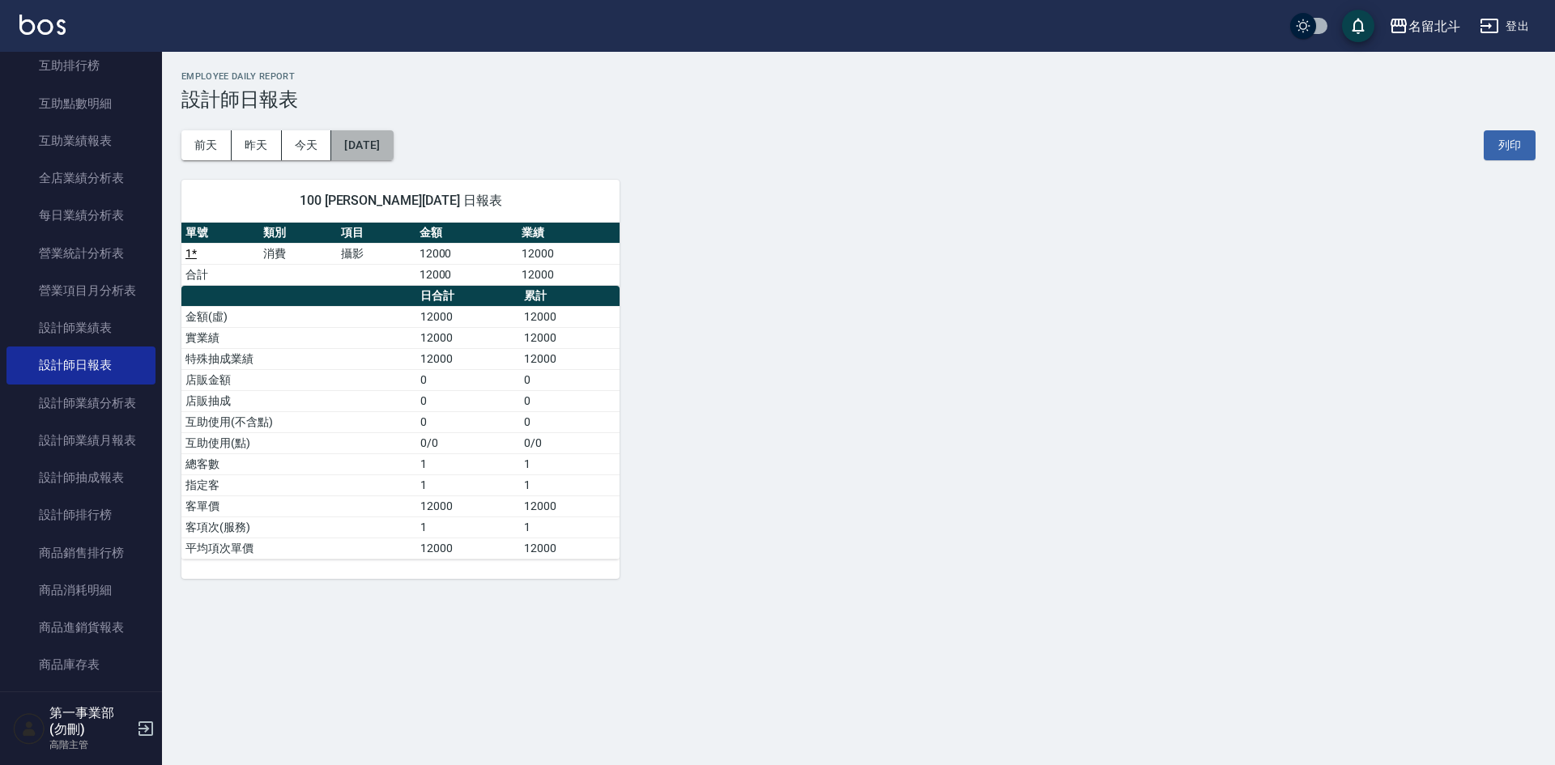
click at [386, 147] on button "[DATE]" at bounding box center [362, 145] width 62 height 30
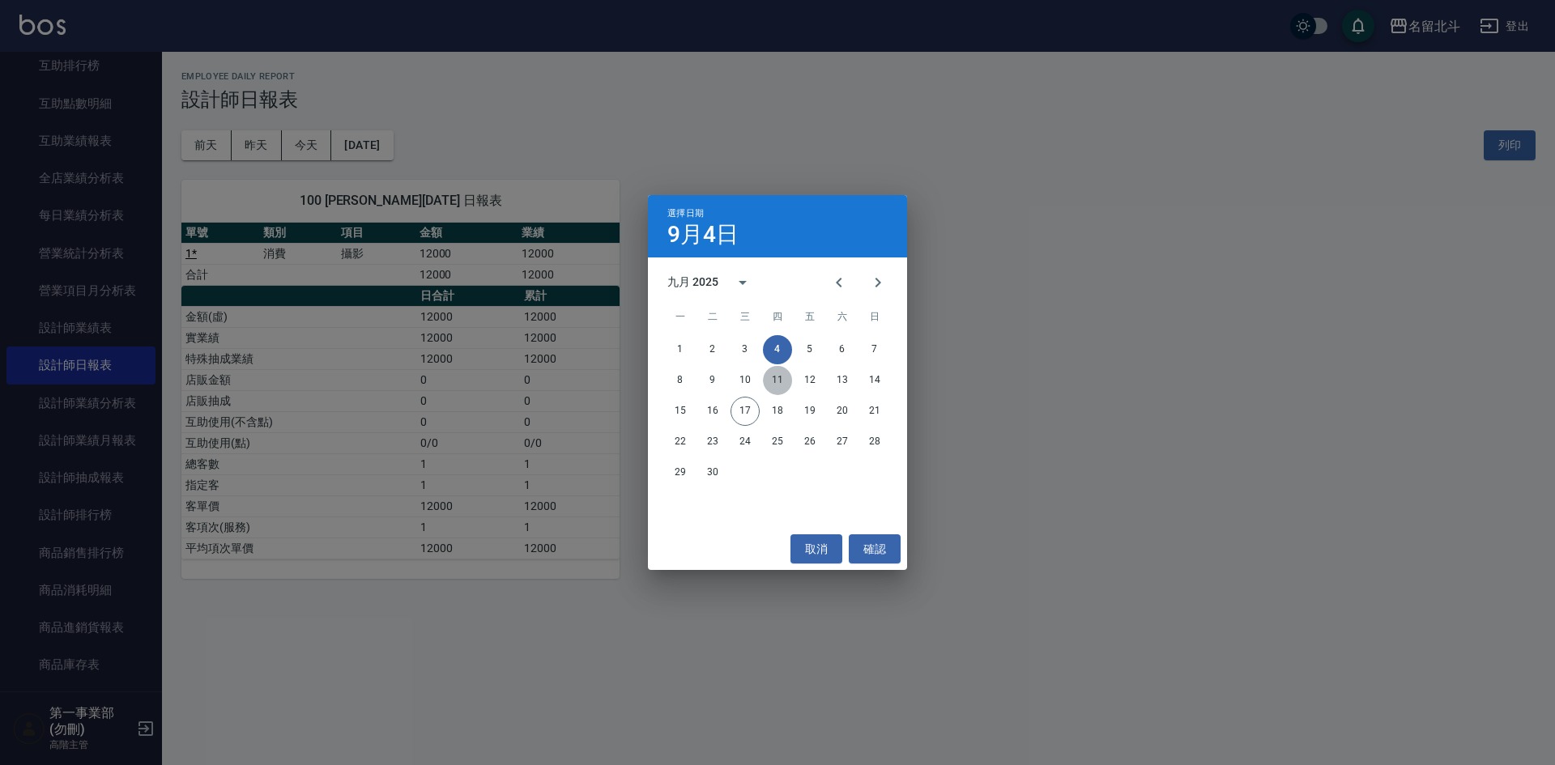
click at [776, 382] on button "11" at bounding box center [777, 380] width 29 height 29
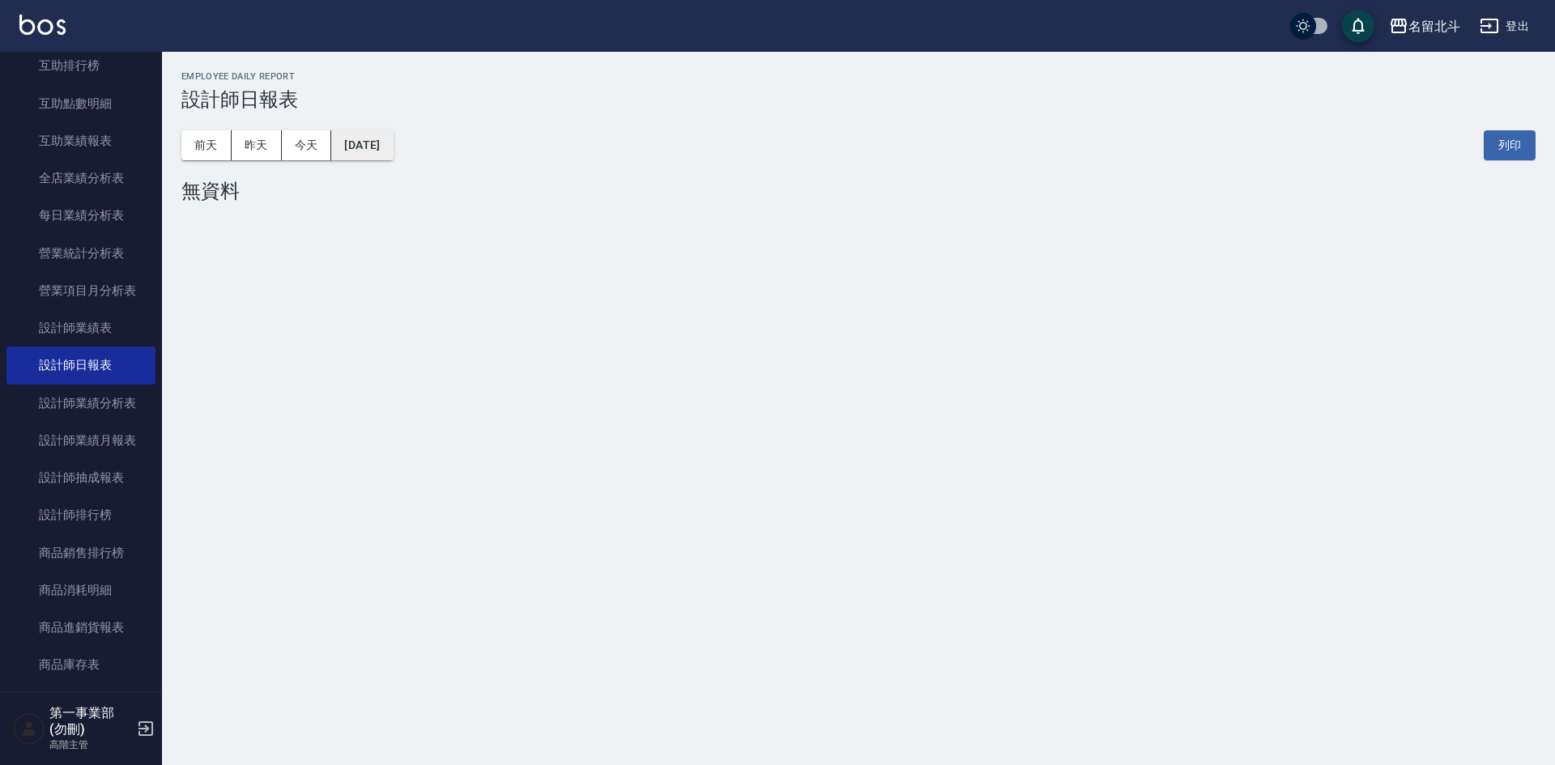
click at [393, 155] on button "[DATE]" at bounding box center [362, 145] width 62 height 30
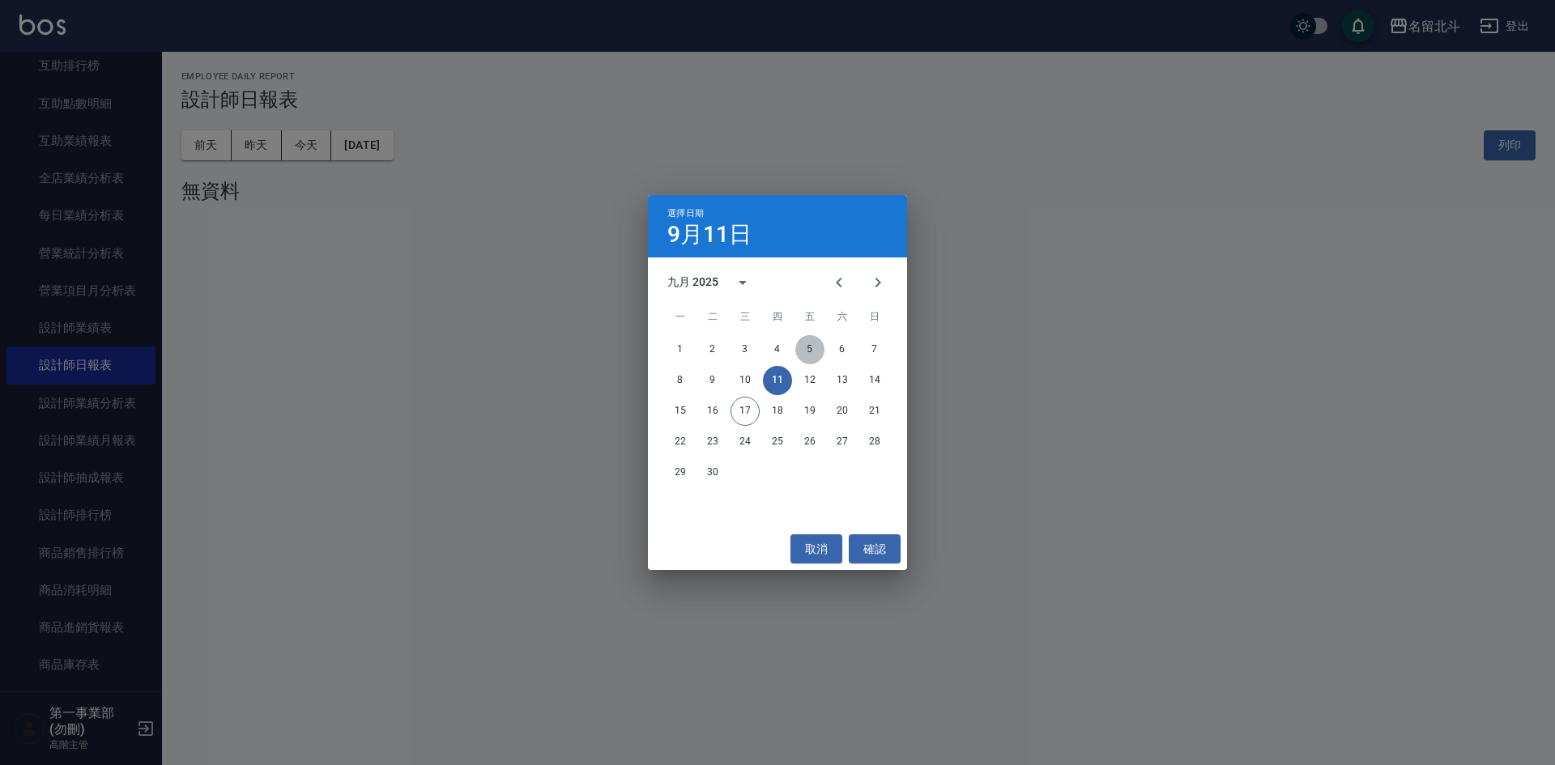
click at [811, 350] on button "5" at bounding box center [809, 349] width 29 height 29
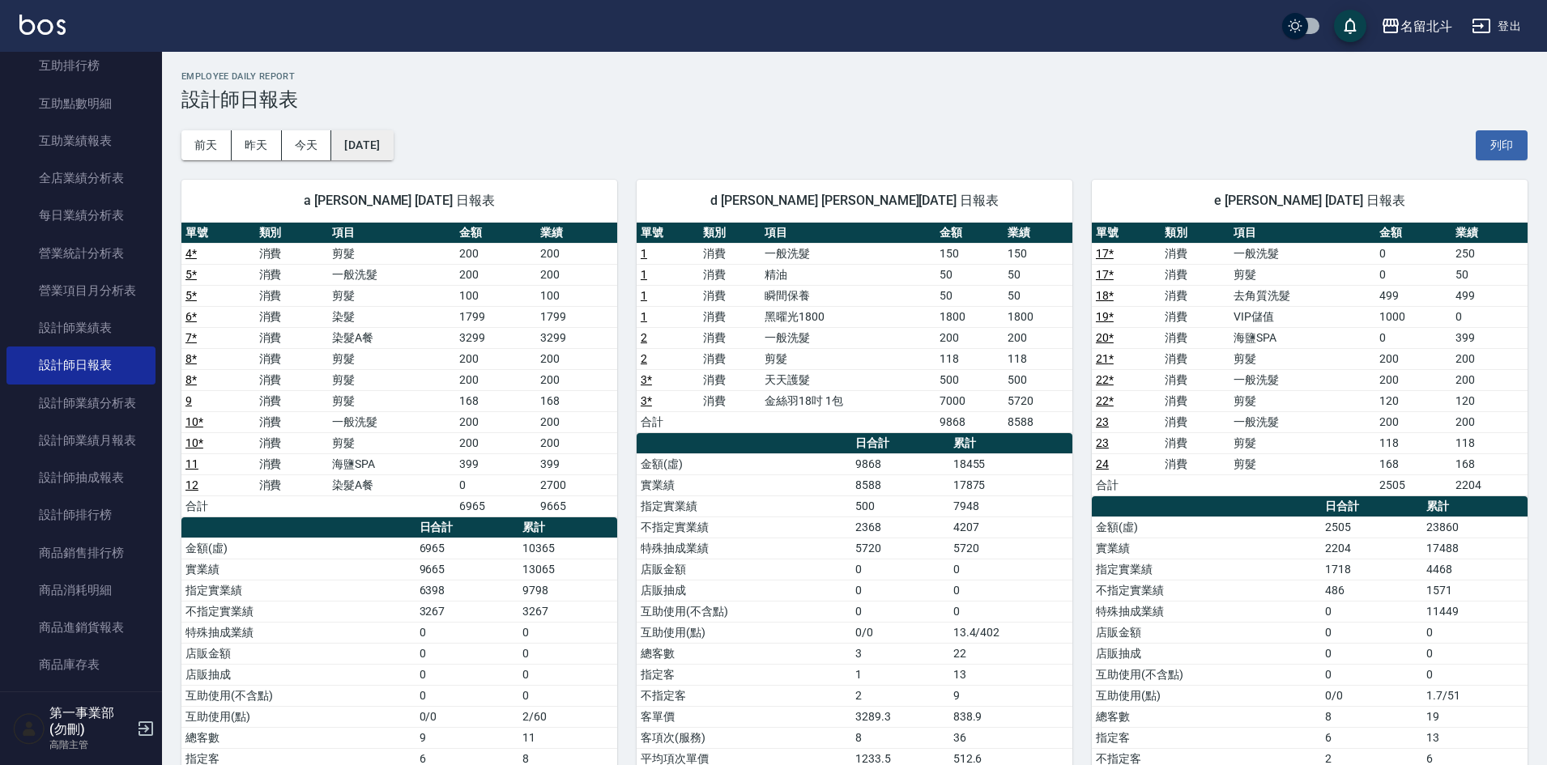
click at [365, 134] on button "[DATE]" at bounding box center [362, 145] width 62 height 30
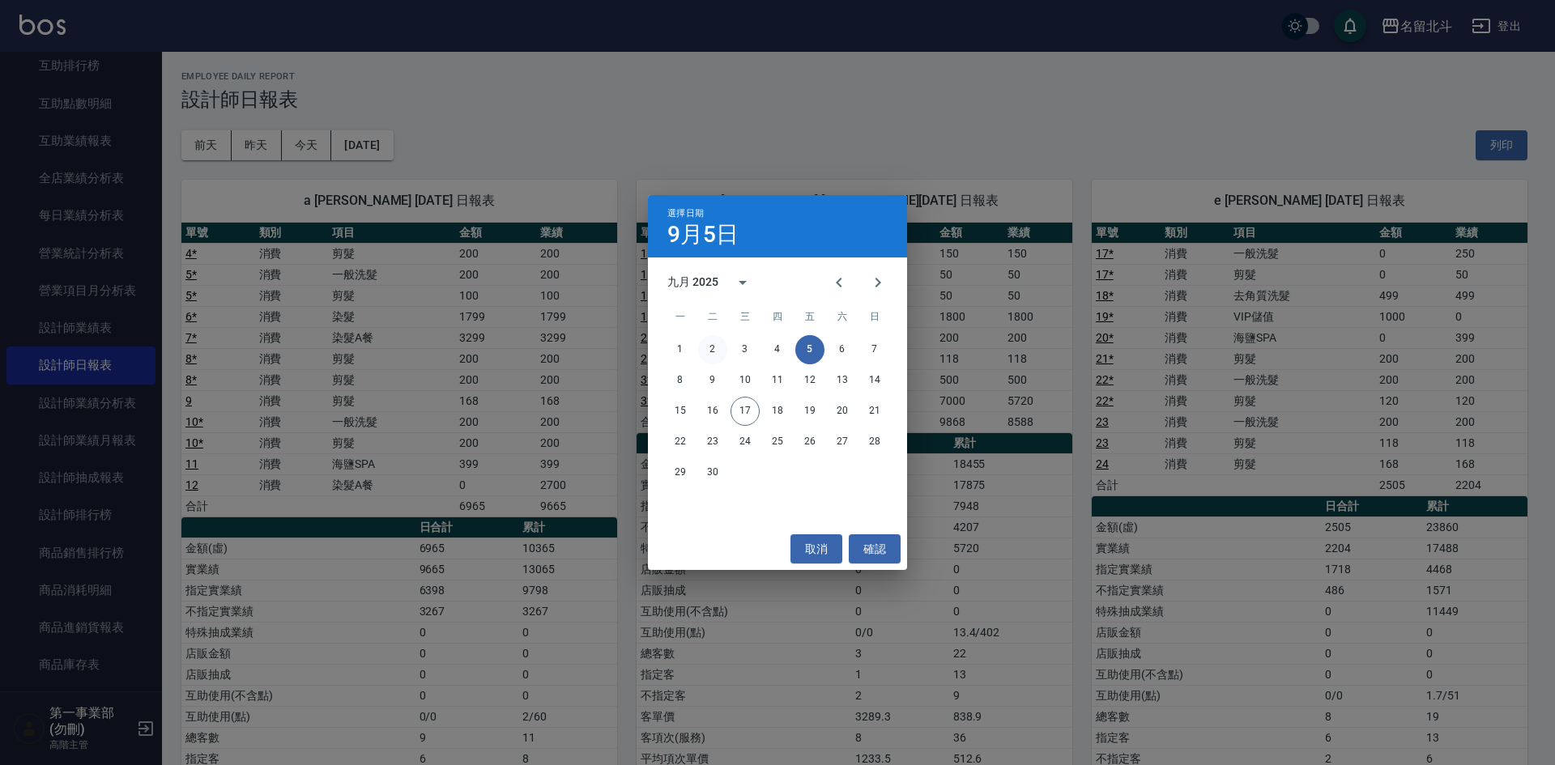
click at [715, 356] on button "2" at bounding box center [712, 349] width 29 height 29
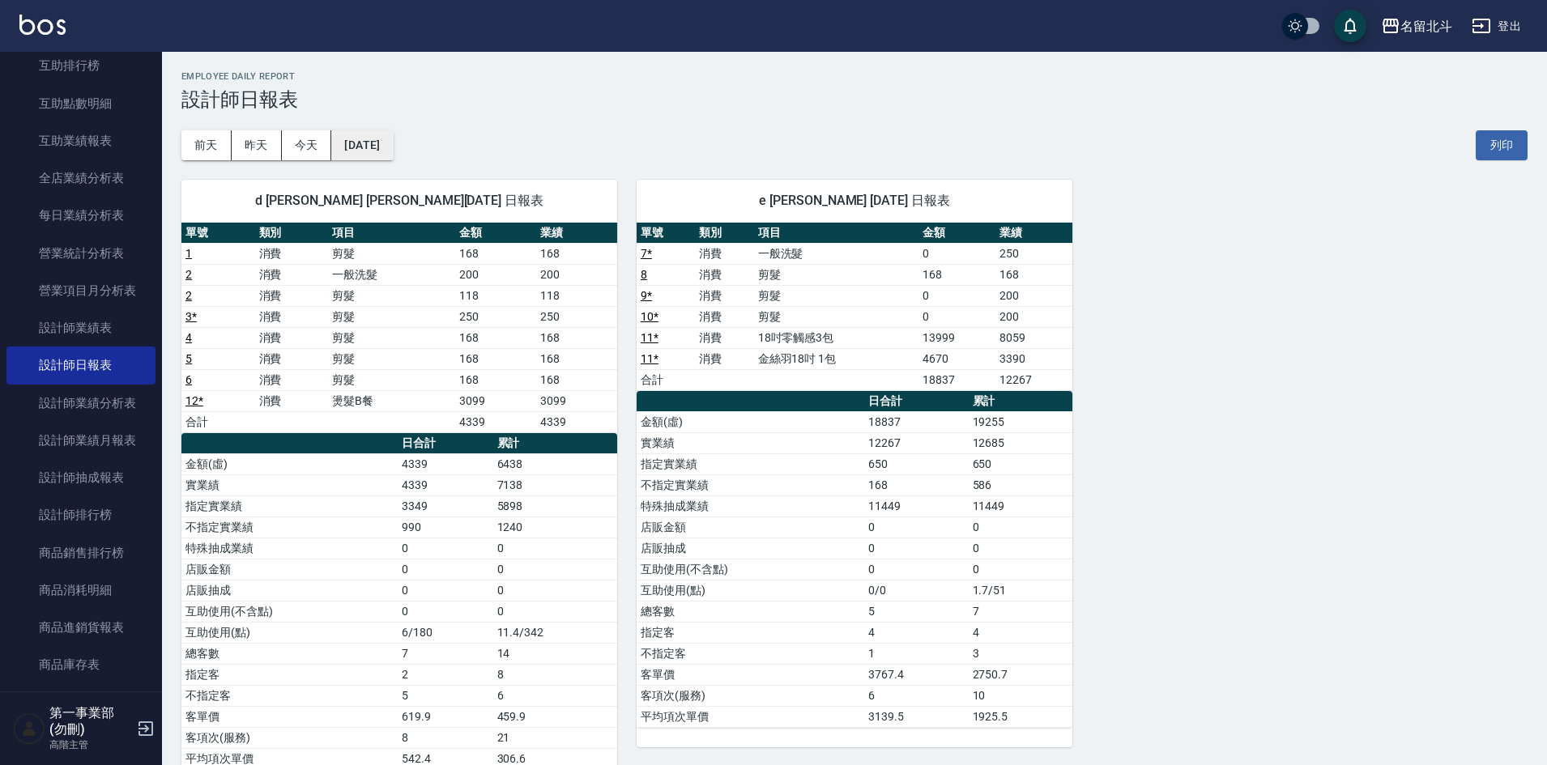
click at [387, 147] on button "[DATE]" at bounding box center [362, 145] width 62 height 30
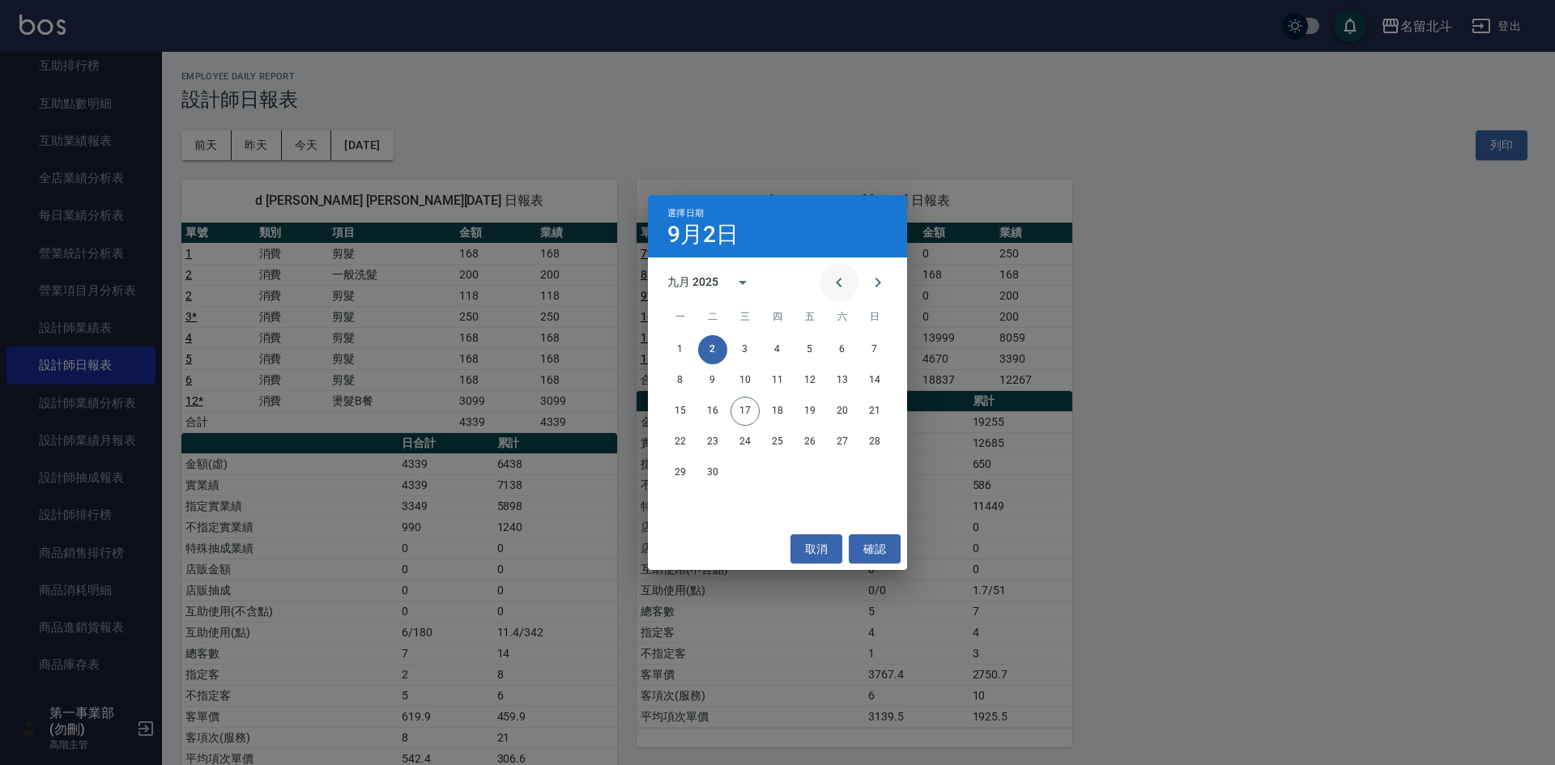
click at [832, 291] on icon "Previous month" at bounding box center [838, 282] width 19 height 19
click at [779, 381] on button "7" at bounding box center [777, 380] width 29 height 29
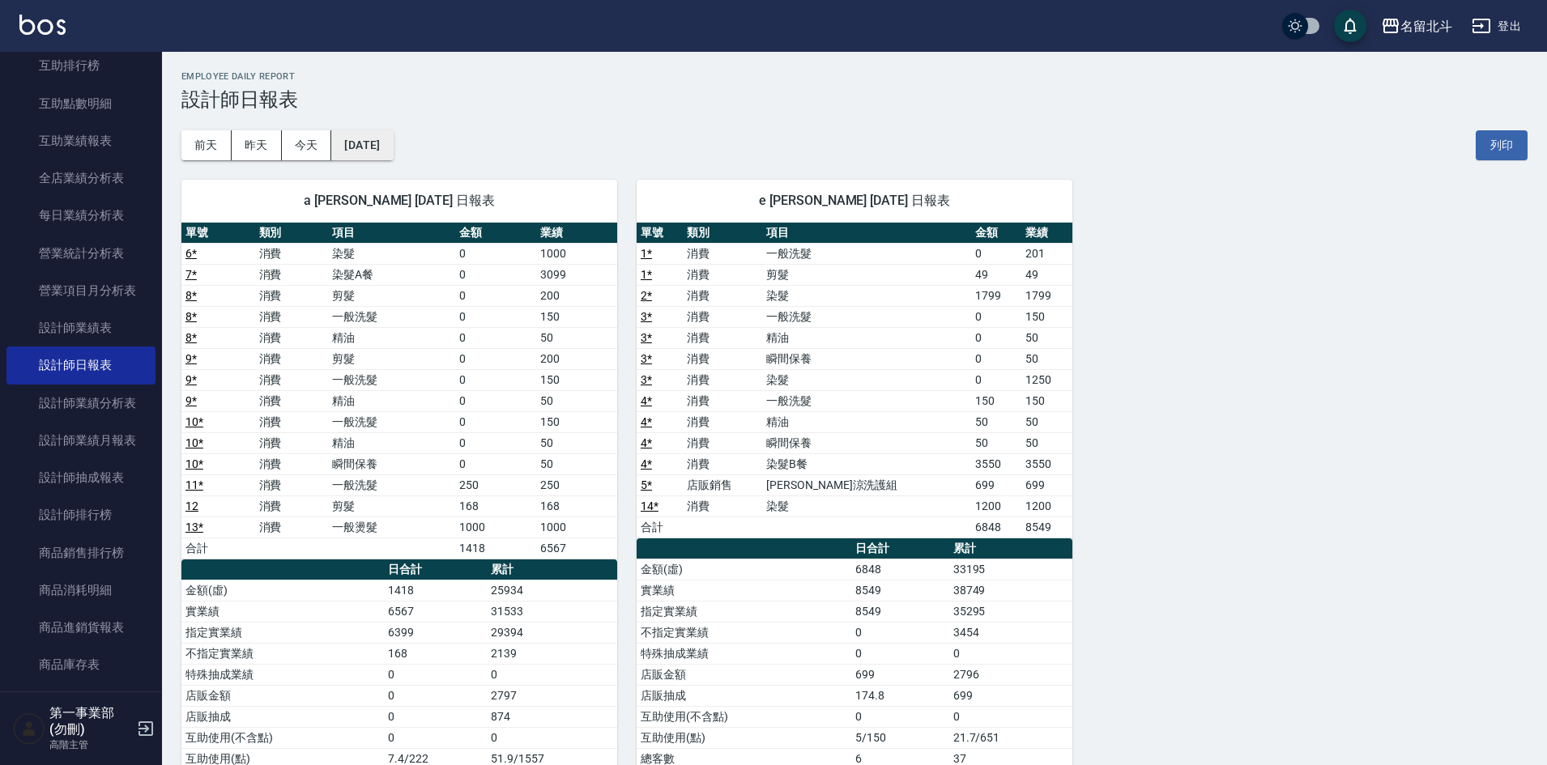
click at [386, 142] on button "[DATE]" at bounding box center [362, 145] width 62 height 30
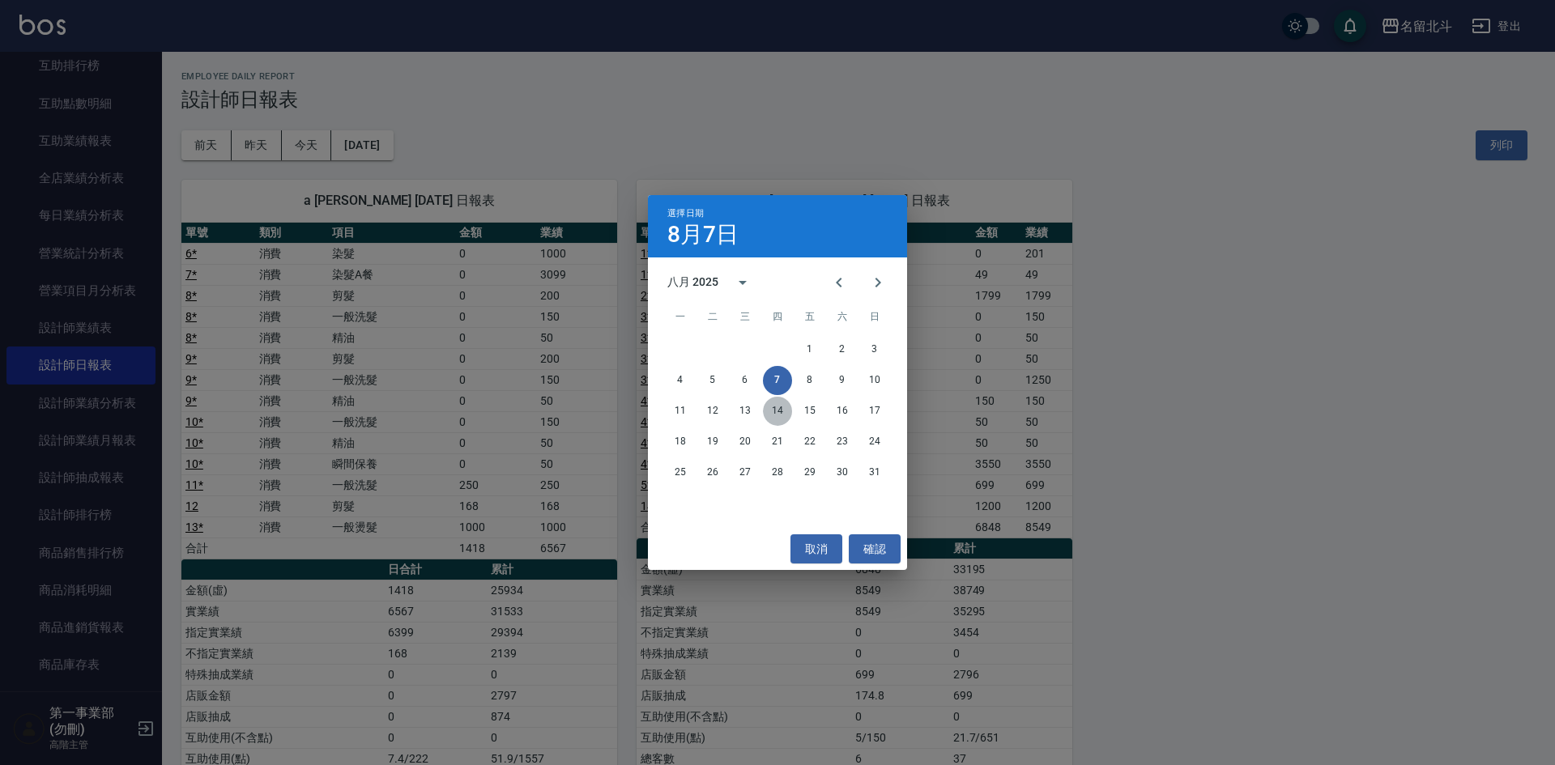
click at [769, 412] on button "14" at bounding box center [777, 411] width 29 height 29
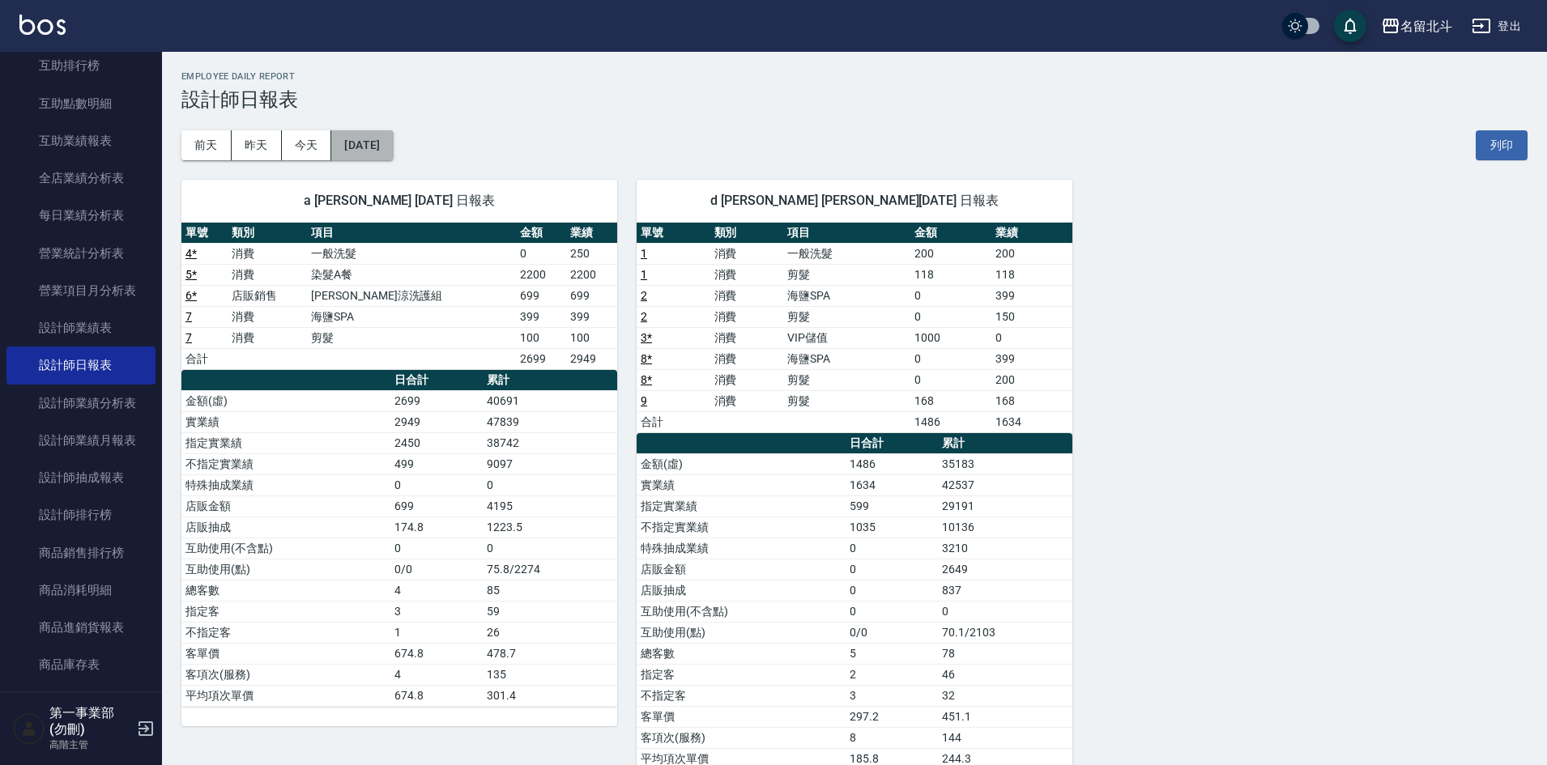
click at [381, 150] on button "[DATE]" at bounding box center [362, 145] width 62 height 30
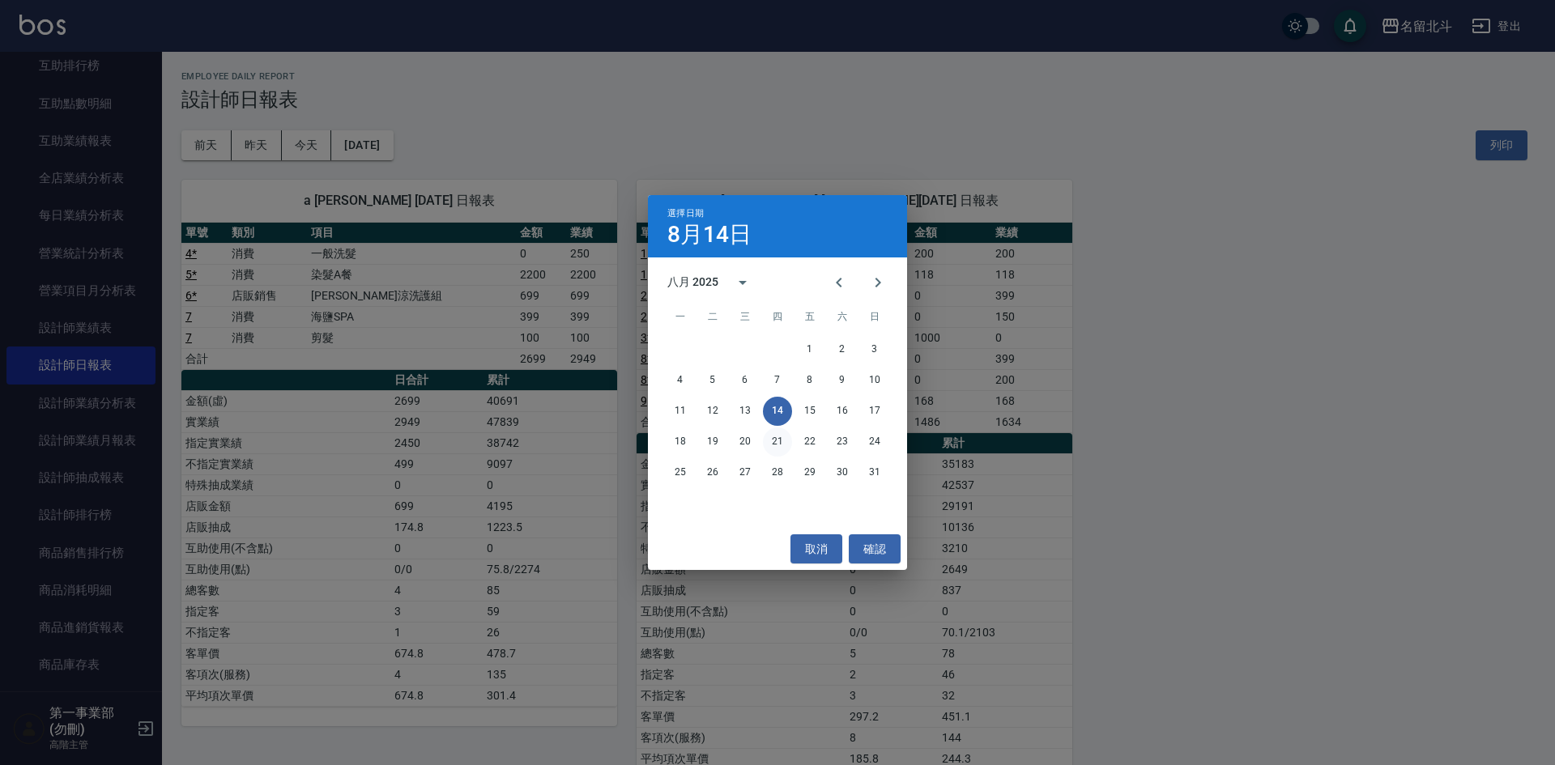
click at [781, 443] on button "21" at bounding box center [777, 442] width 29 height 29
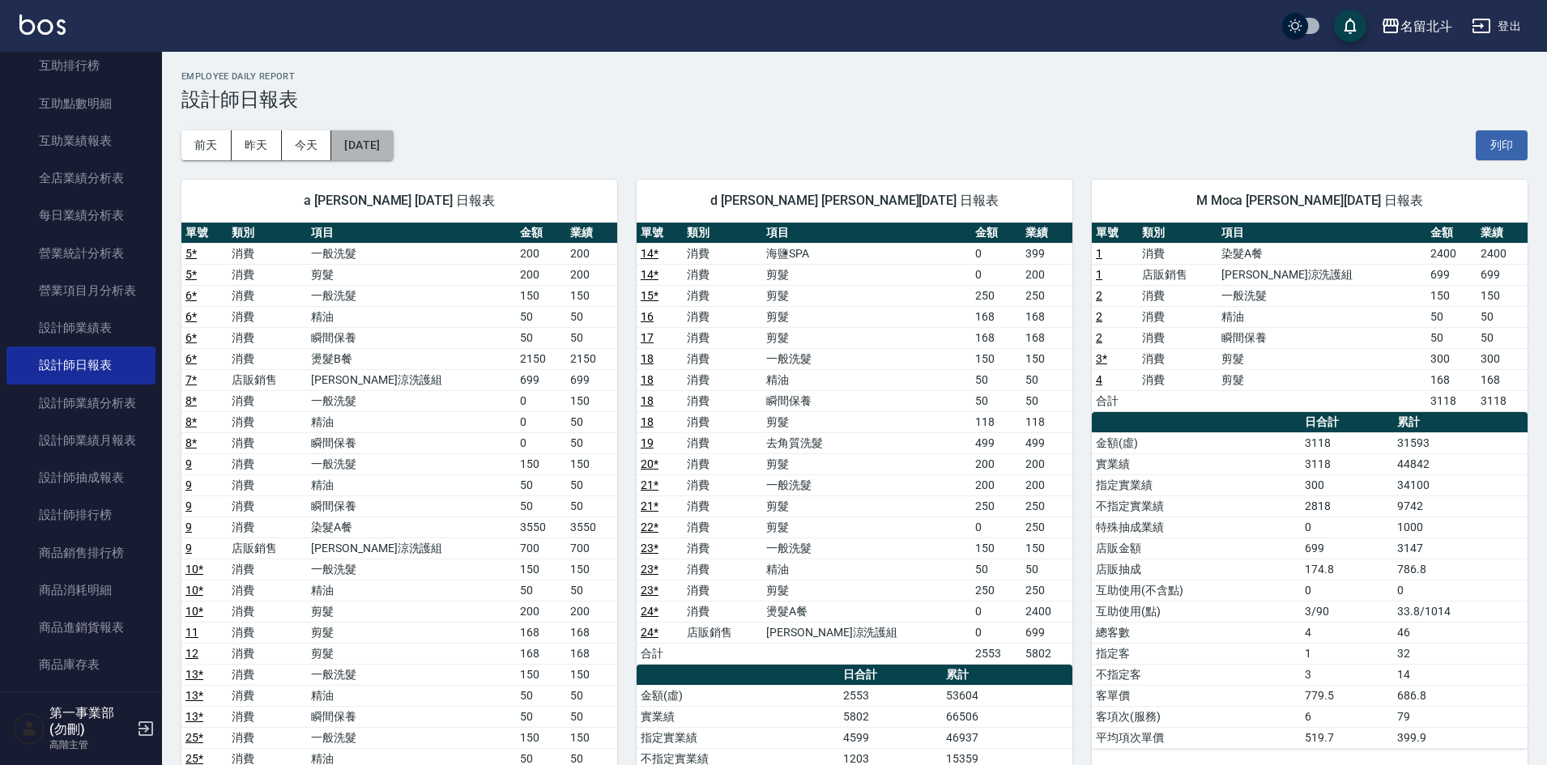
click at [393, 151] on button "[DATE]" at bounding box center [362, 145] width 62 height 30
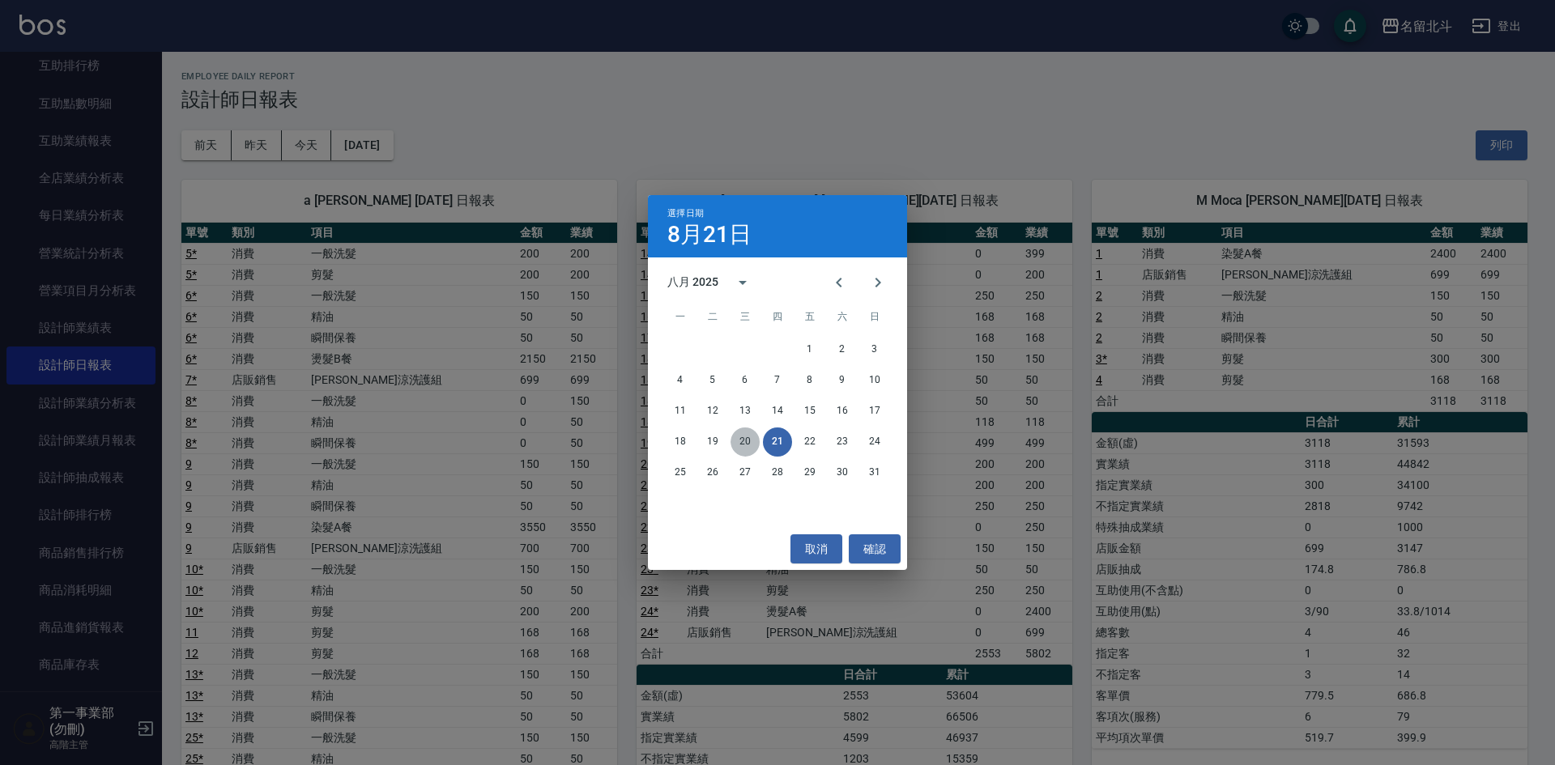
click at [741, 441] on button "20" at bounding box center [745, 442] width 29 height 29
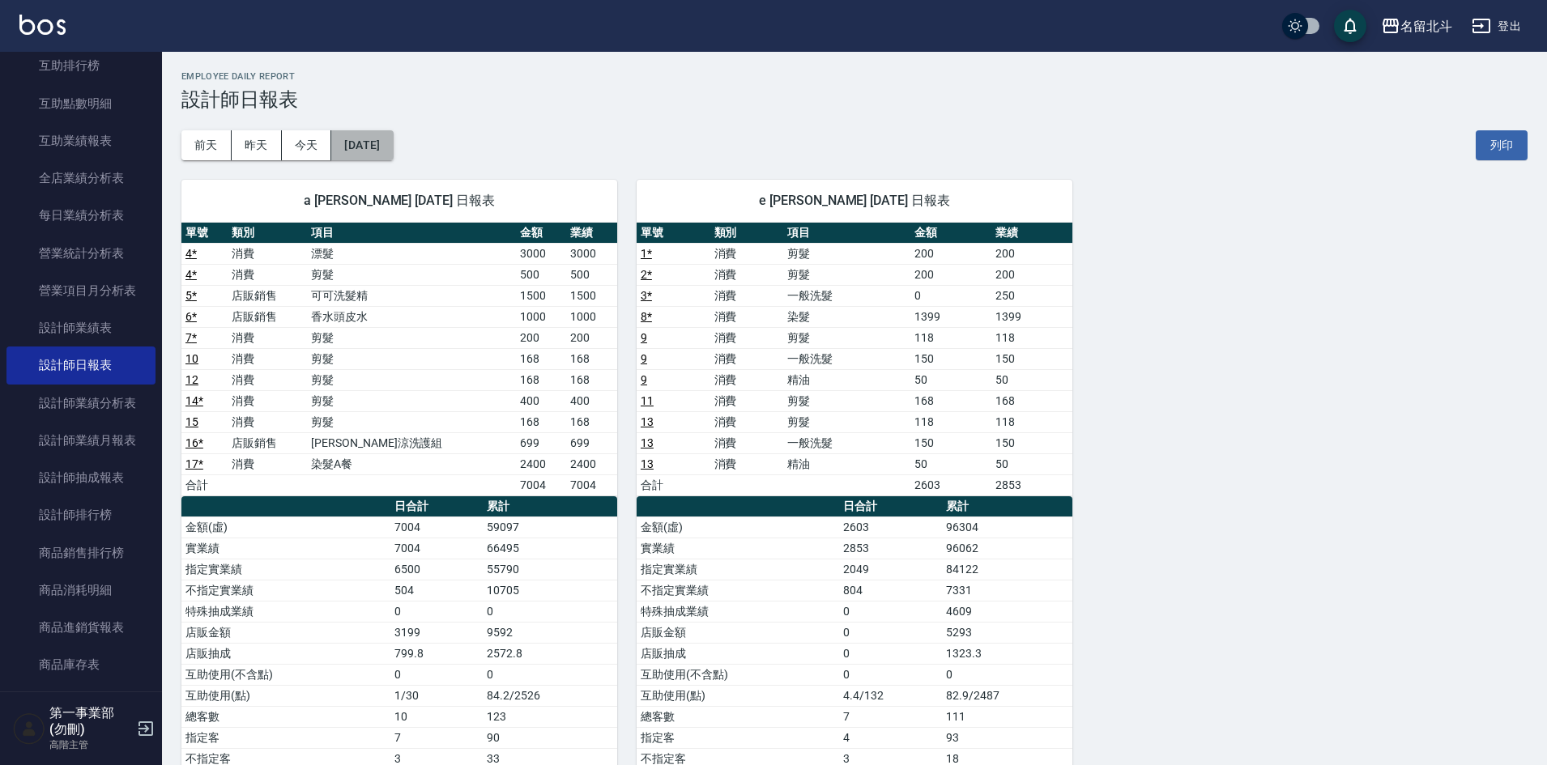
click at [360, 149] on button "[DATE]" at bounding box center [362, 145] width 62 height 30
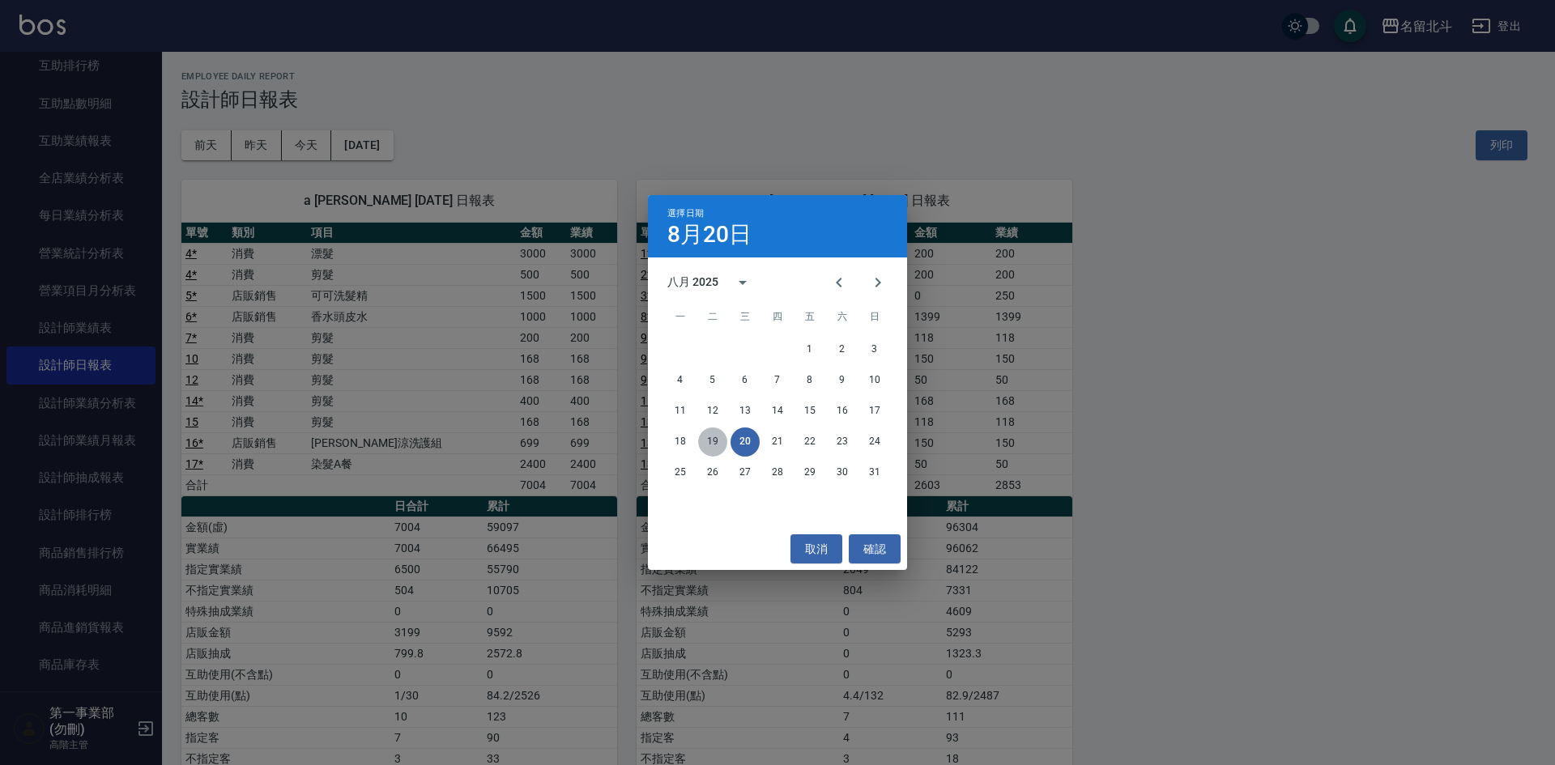
click at [714, 435] on button "19" at bounding box center [712, 442] width 29 height 29
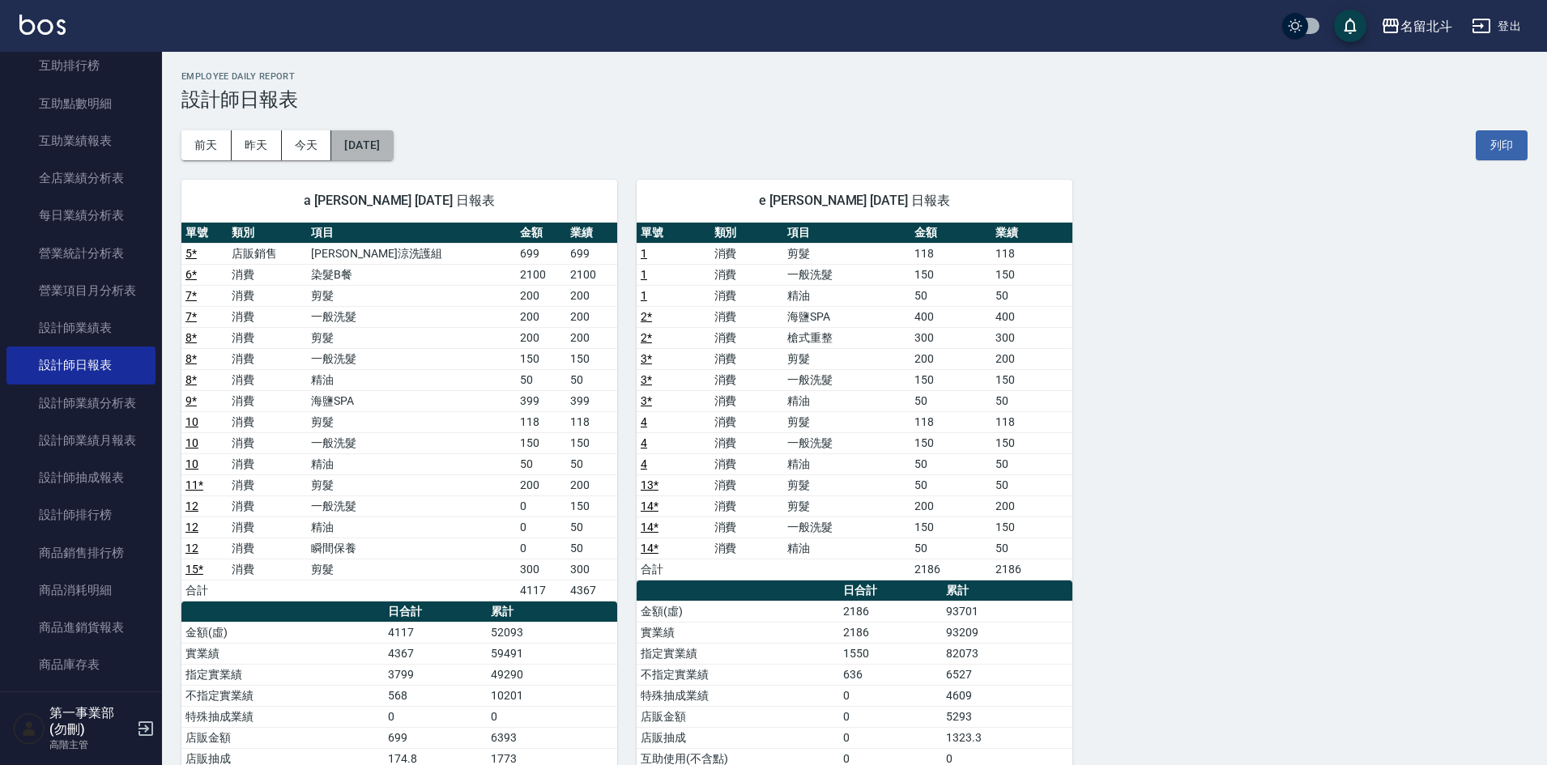
click at [393, 153] on button "[DATE]" at bounding box center [362, 145] width 62 height 30
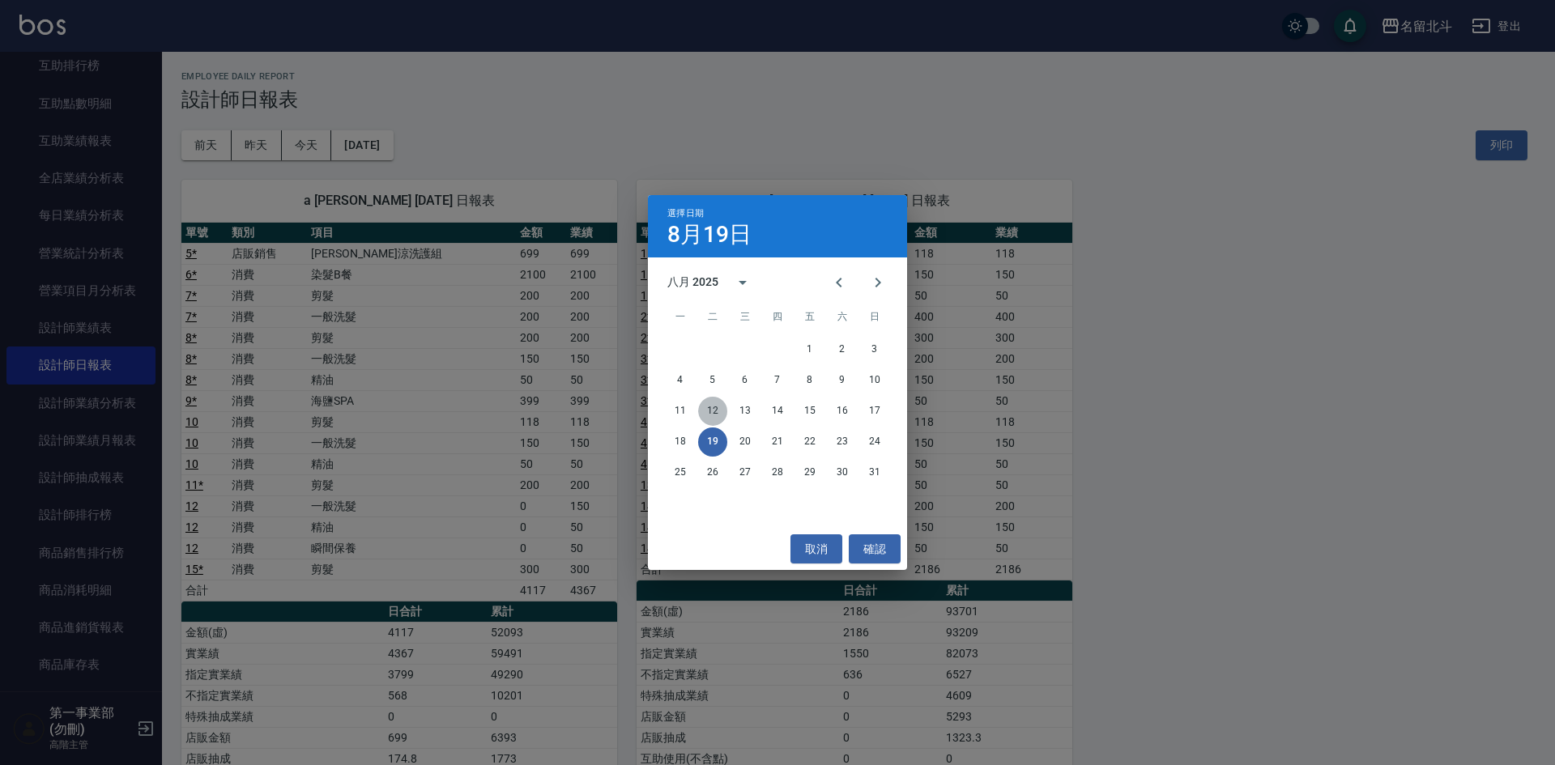
click at [717, 411] on button "12" at bounding box center [712, 411] width 29 height 29
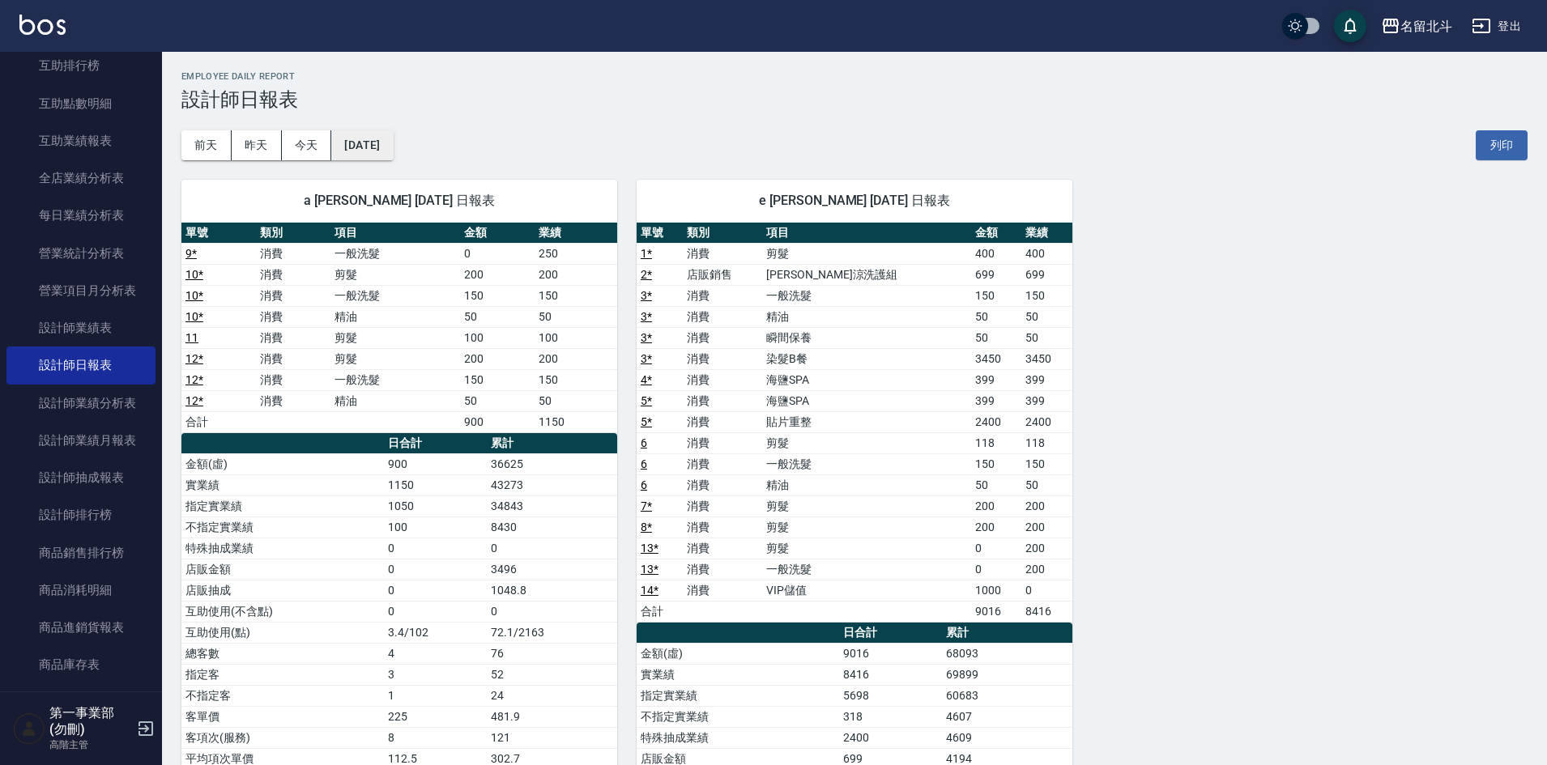
click at [371, 136] on button "[DATE]" at bounding box center [362, 145] width 62 height 30
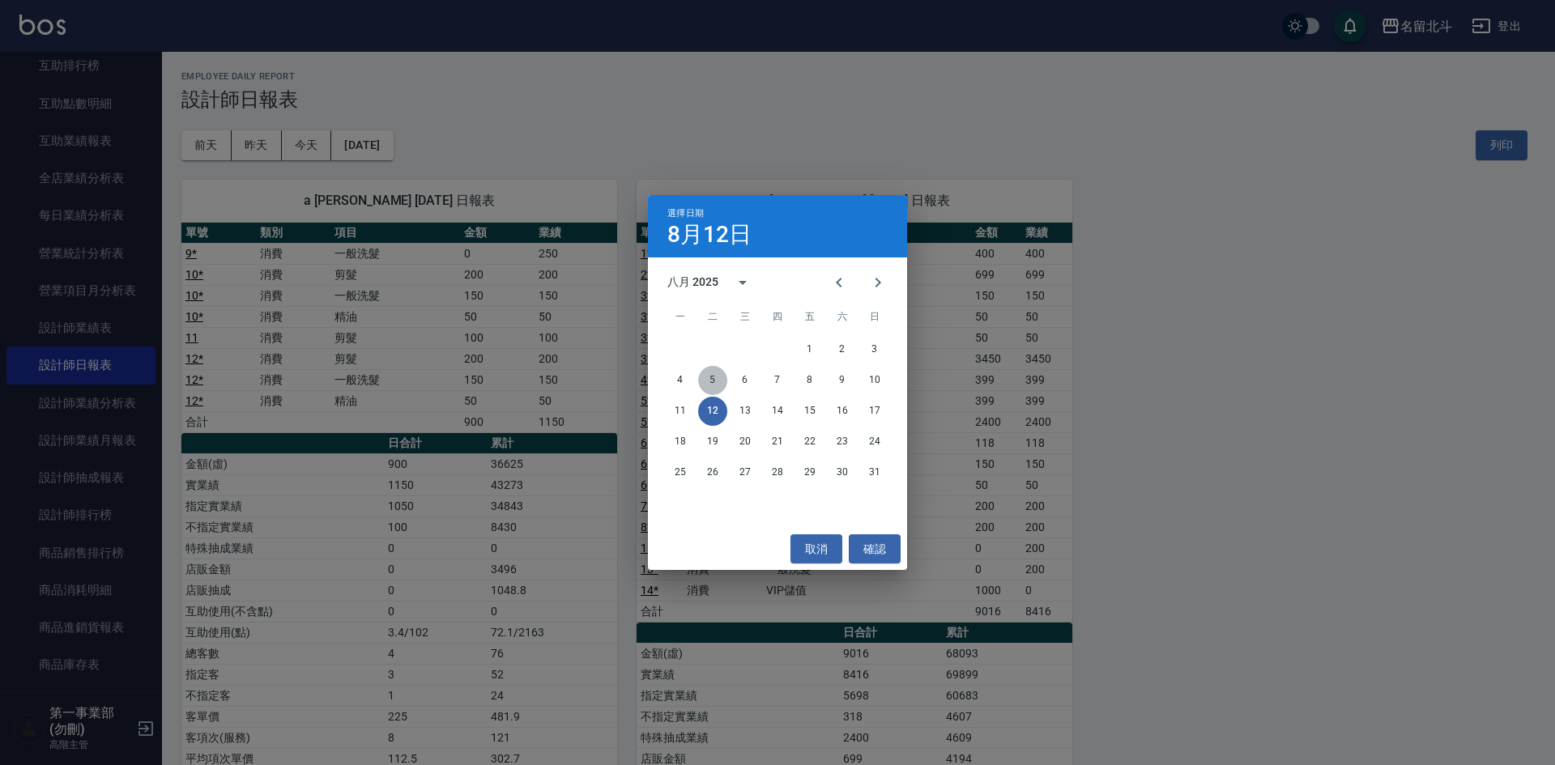
click at [710, 381] on button "5" at bounding box center [712, 380] width 29 height 29
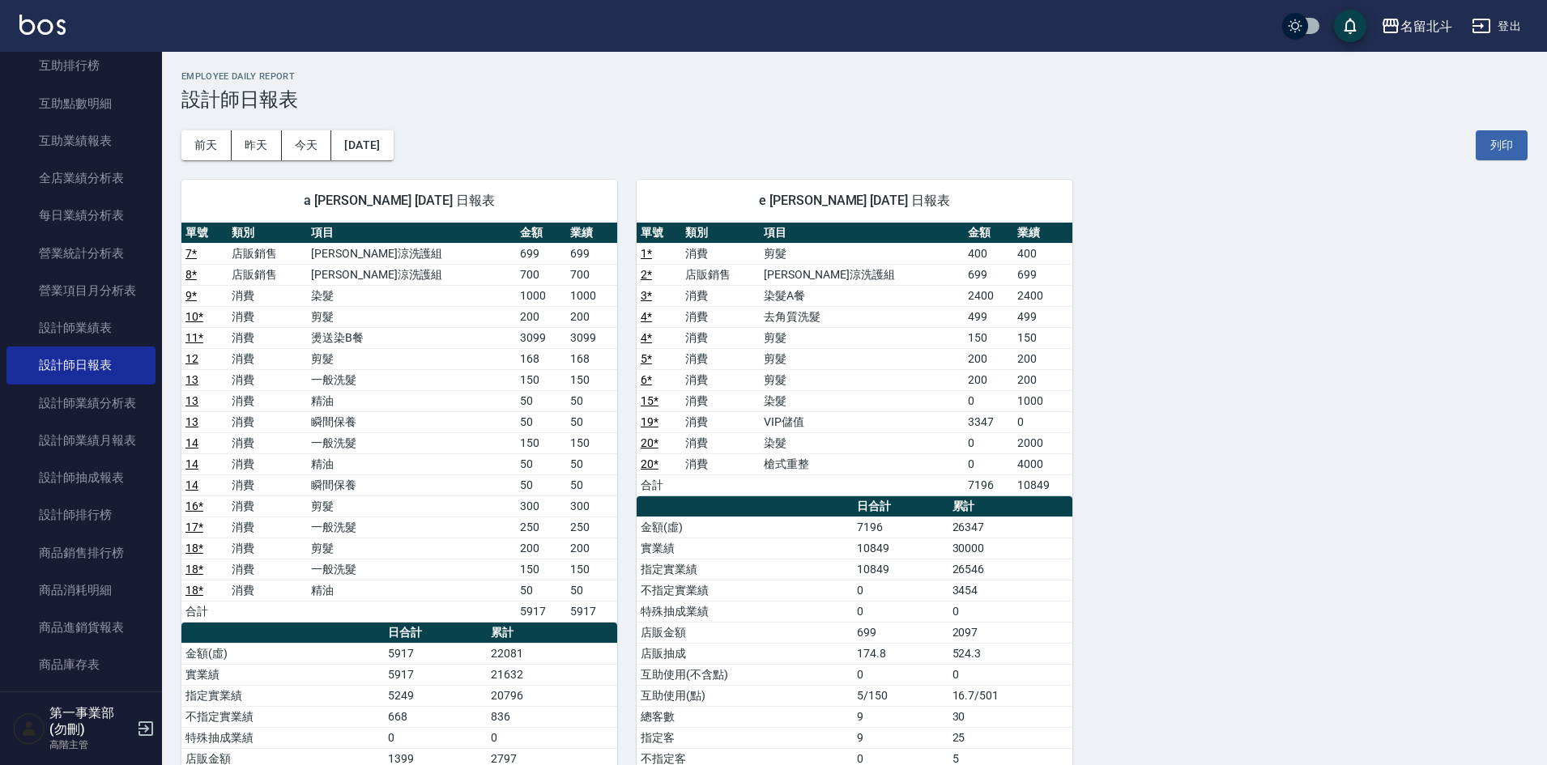
click at [728, 497] on th "a dense table" at bounding box center [745, 507] width 216 height 21
click at [392, 146] on button "[DATE]" at bounding box center [362, 145] width 62 height 30
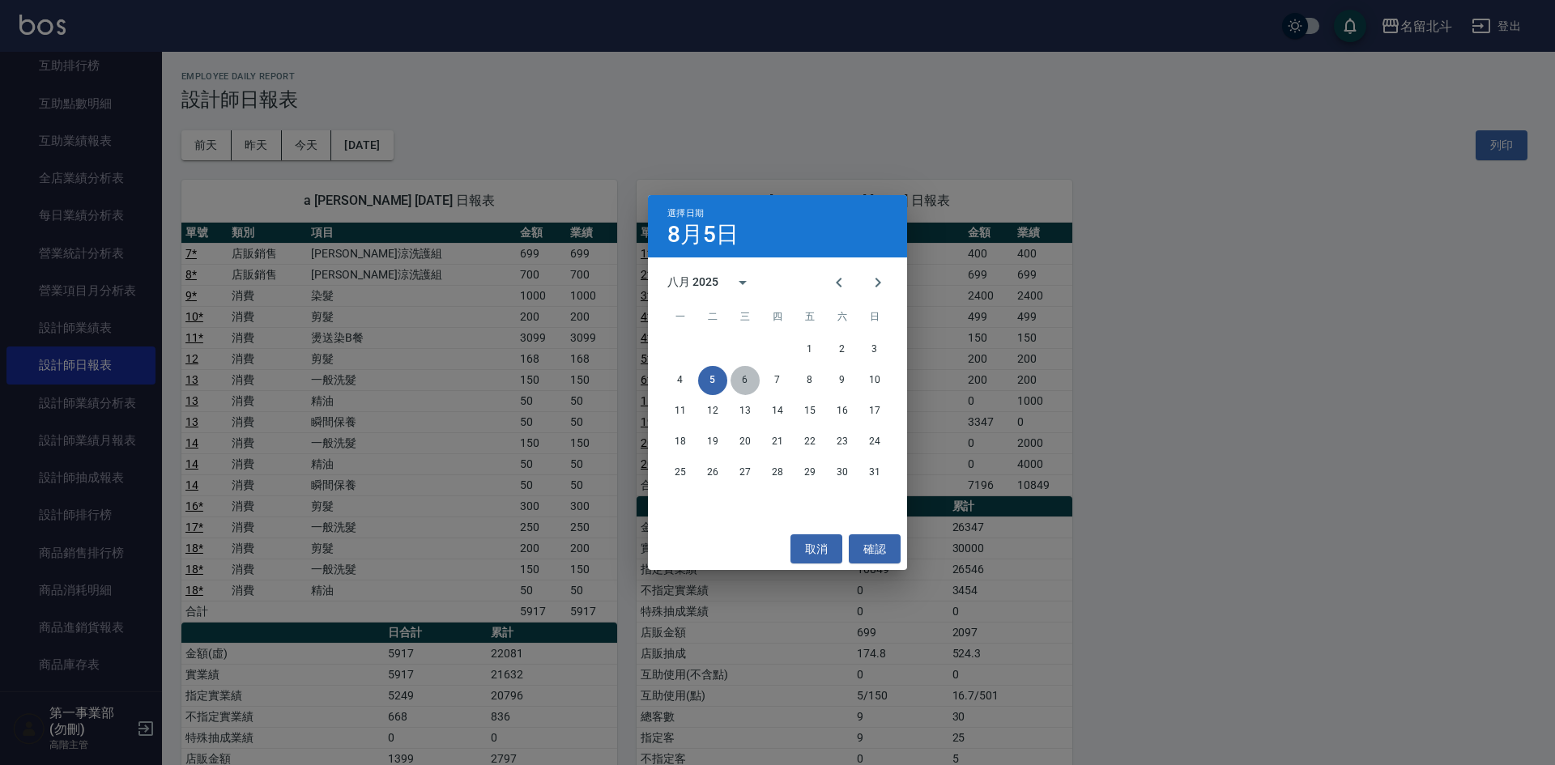
click at [751, 382] on button "6" at bounding box center [745, 380] width 29 height 29
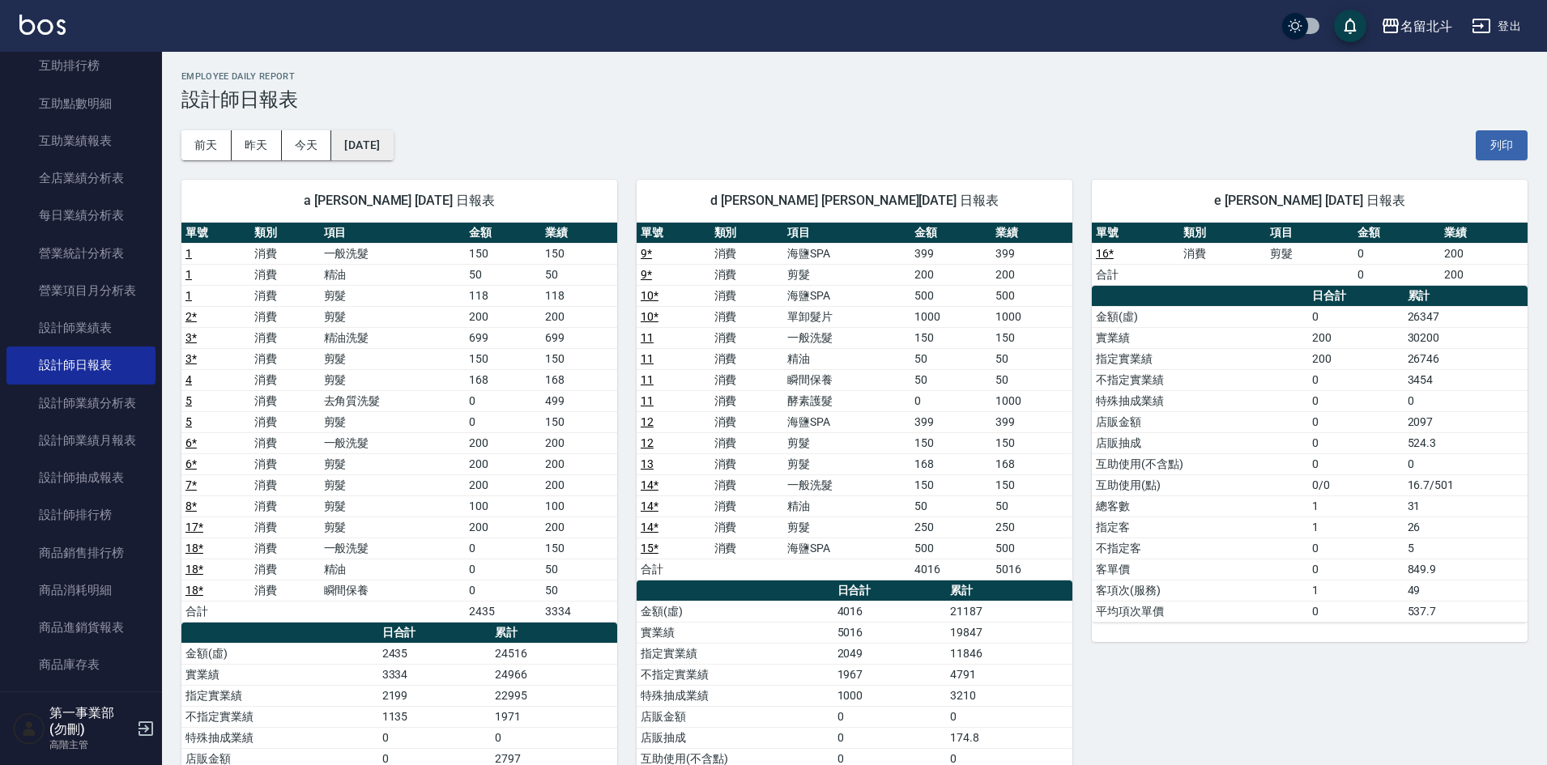
click at [391, 144] on button "[DATE]" at bounding box center [362, 145] width 62 height 30
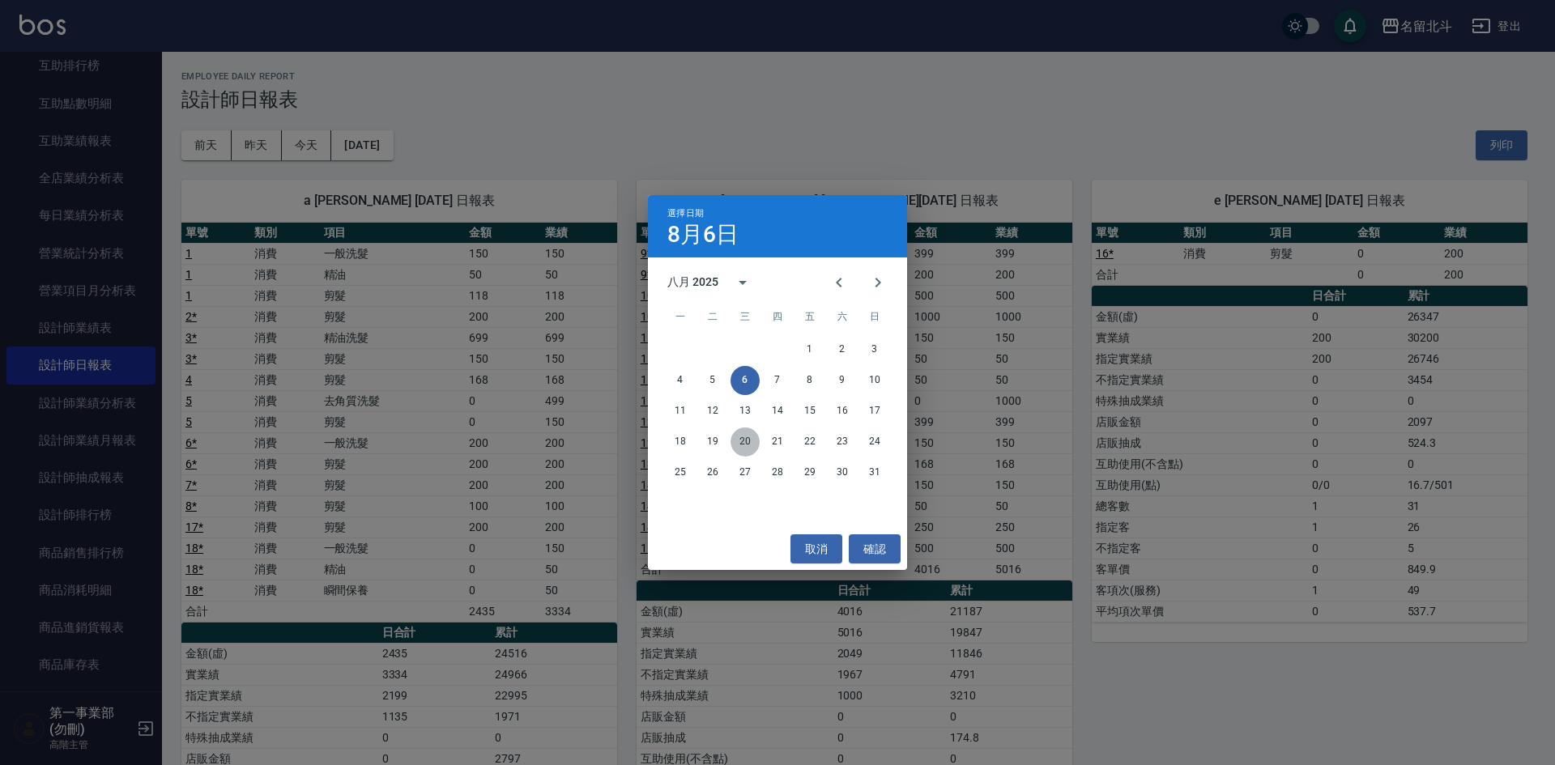
click at [743, 437] on button "20" at bounding box center [745, 442] width 29 height 29
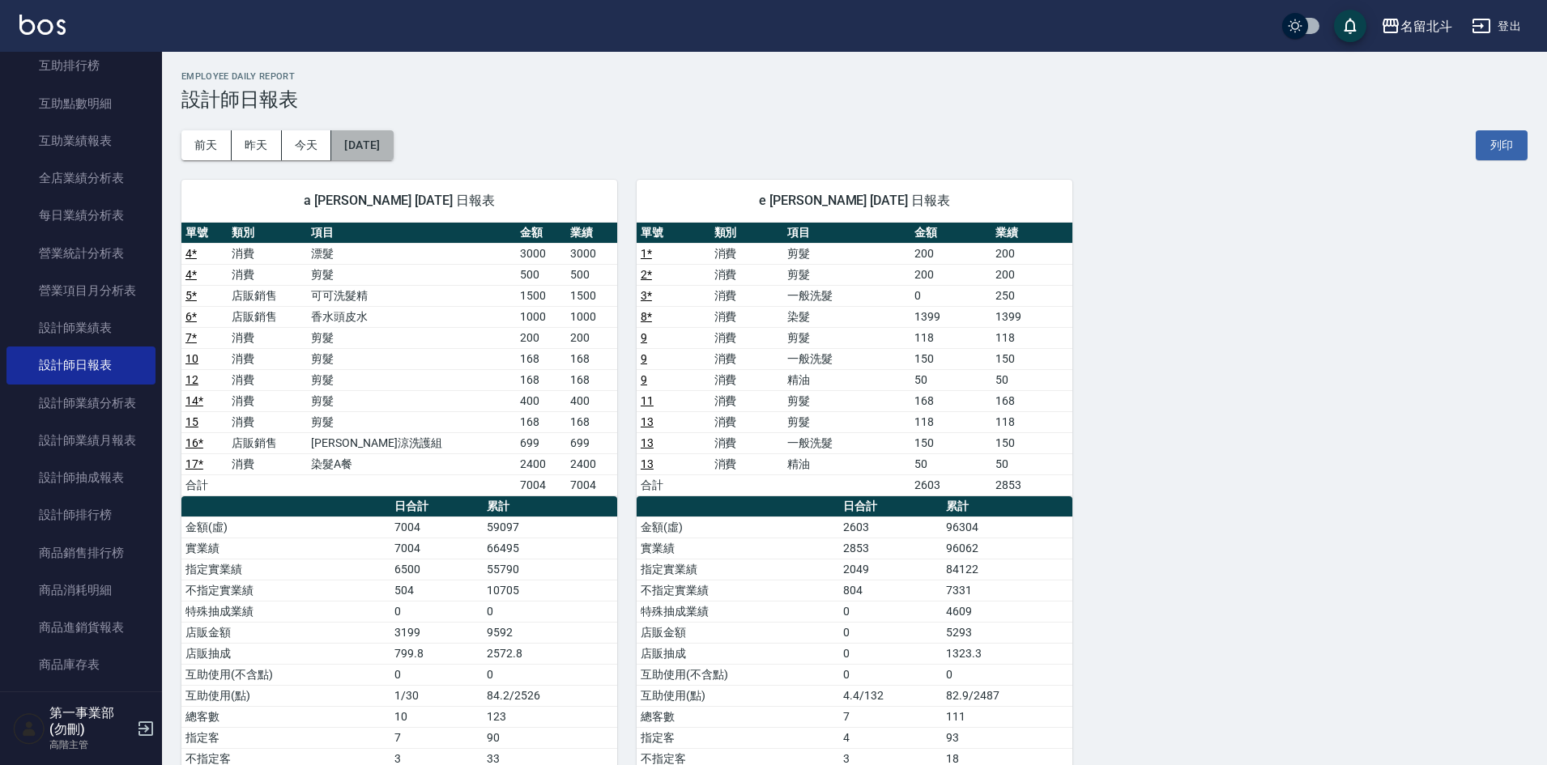
click at [369, 143] on button "[DATE]" at bounding box center [362, 145] width 62 height 30
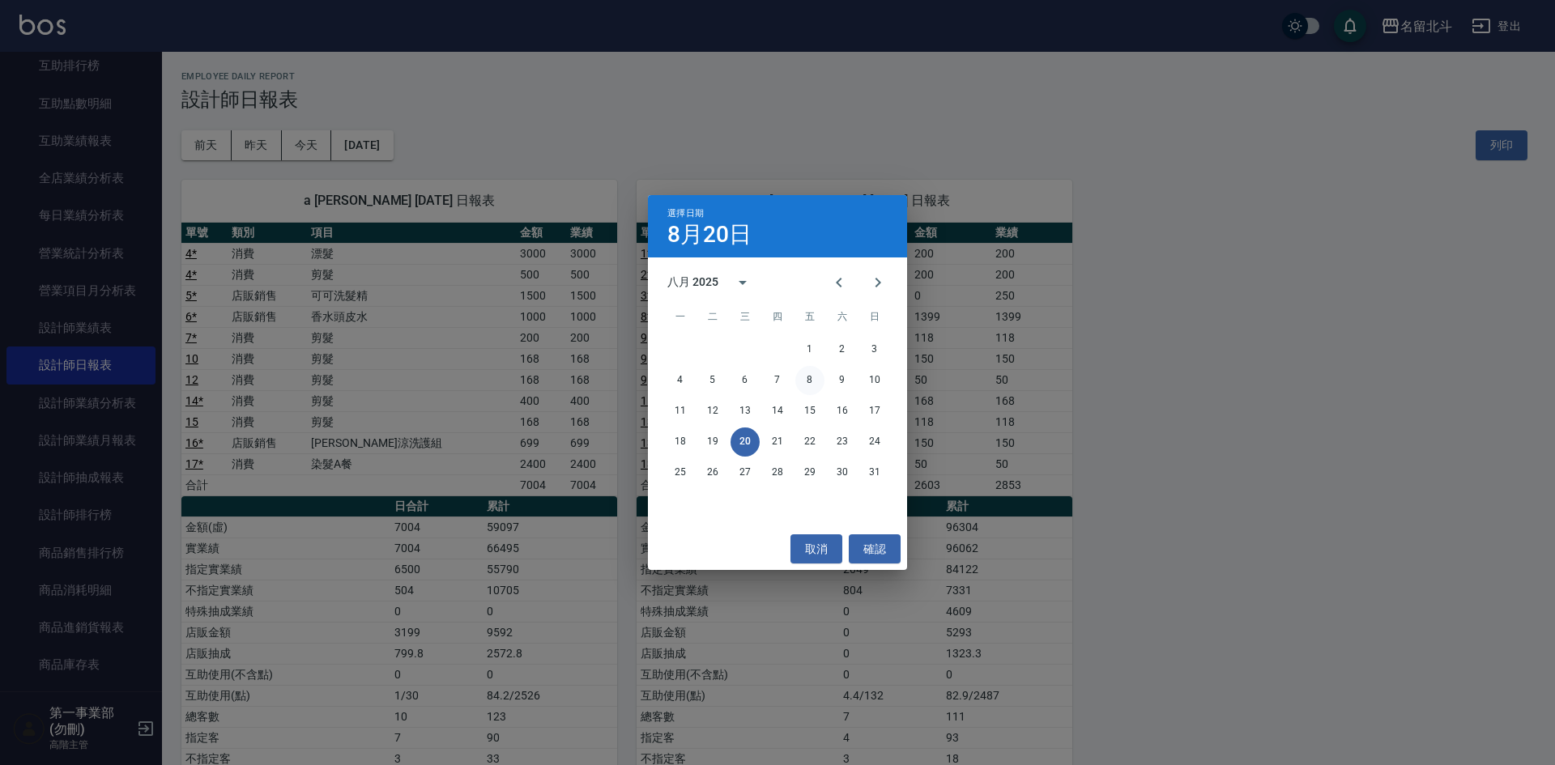
click at [806, 388] on button "8" at bounding box center [809, 380] width 29 height 29
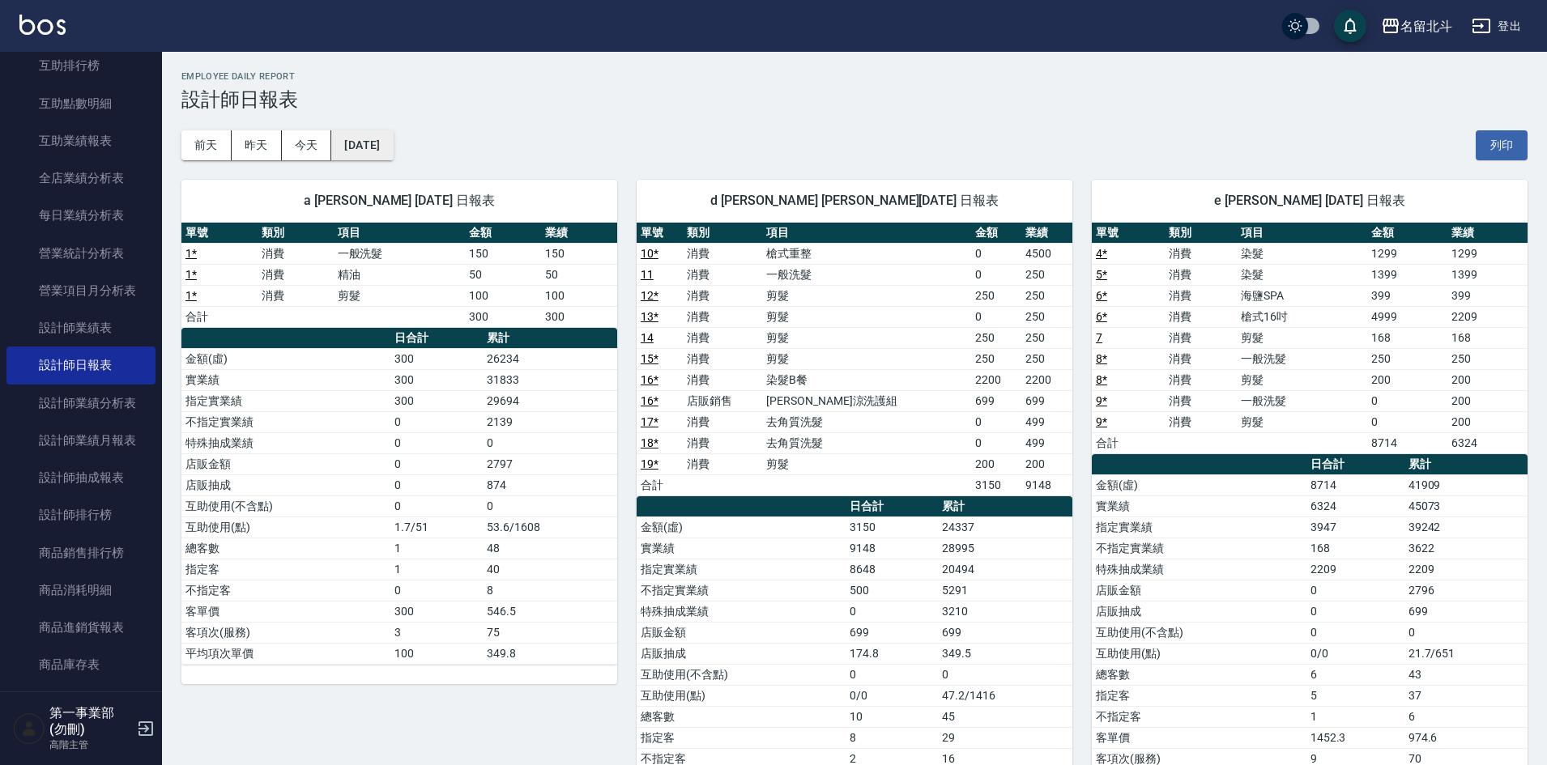
click at [384, 144] on button "[DATE]" at bounding box center [362, 145] width 62 height 30
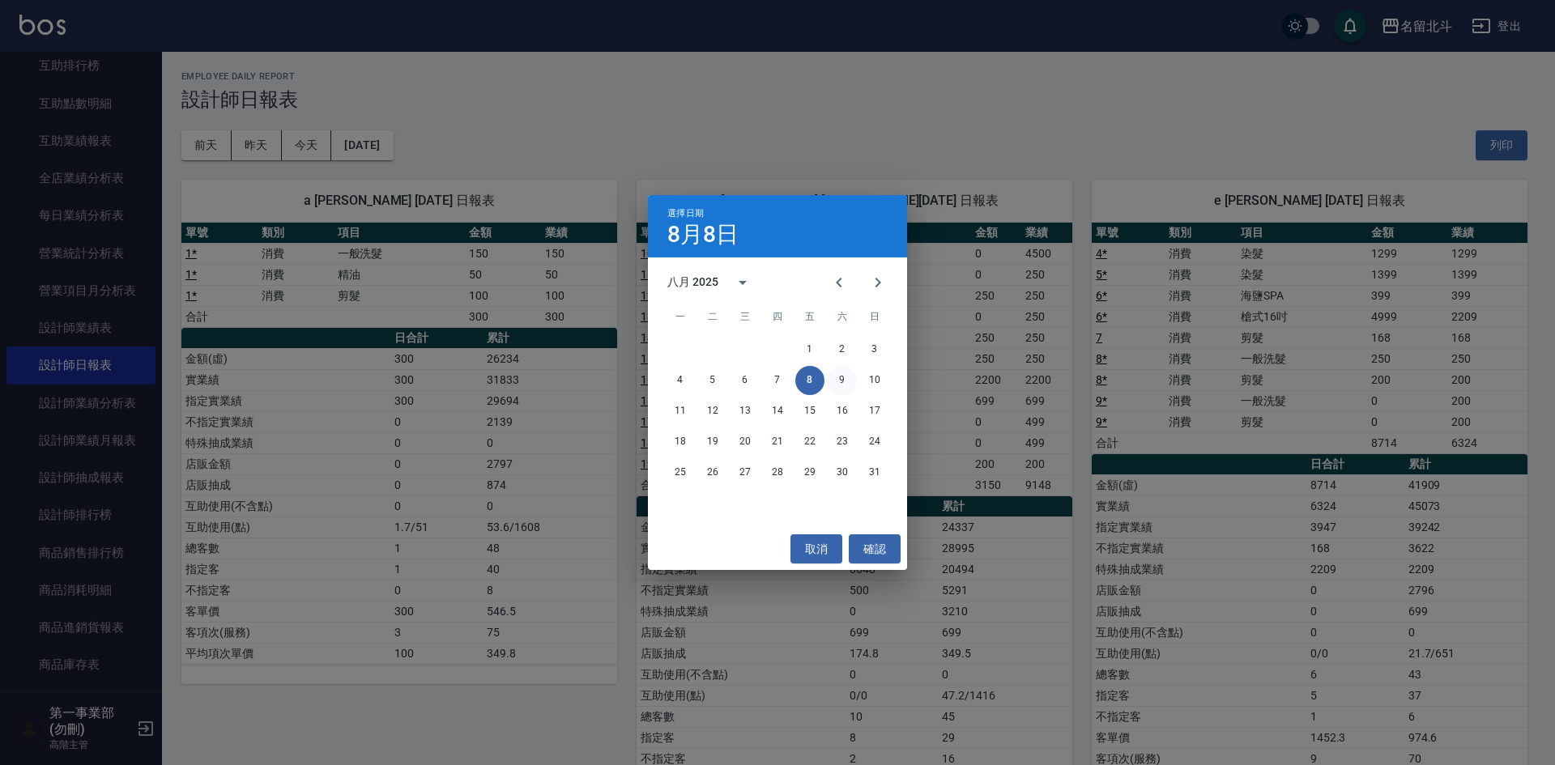
click at [840, 381] on button "9" at bounding box center [842, 380] width 29 height 29
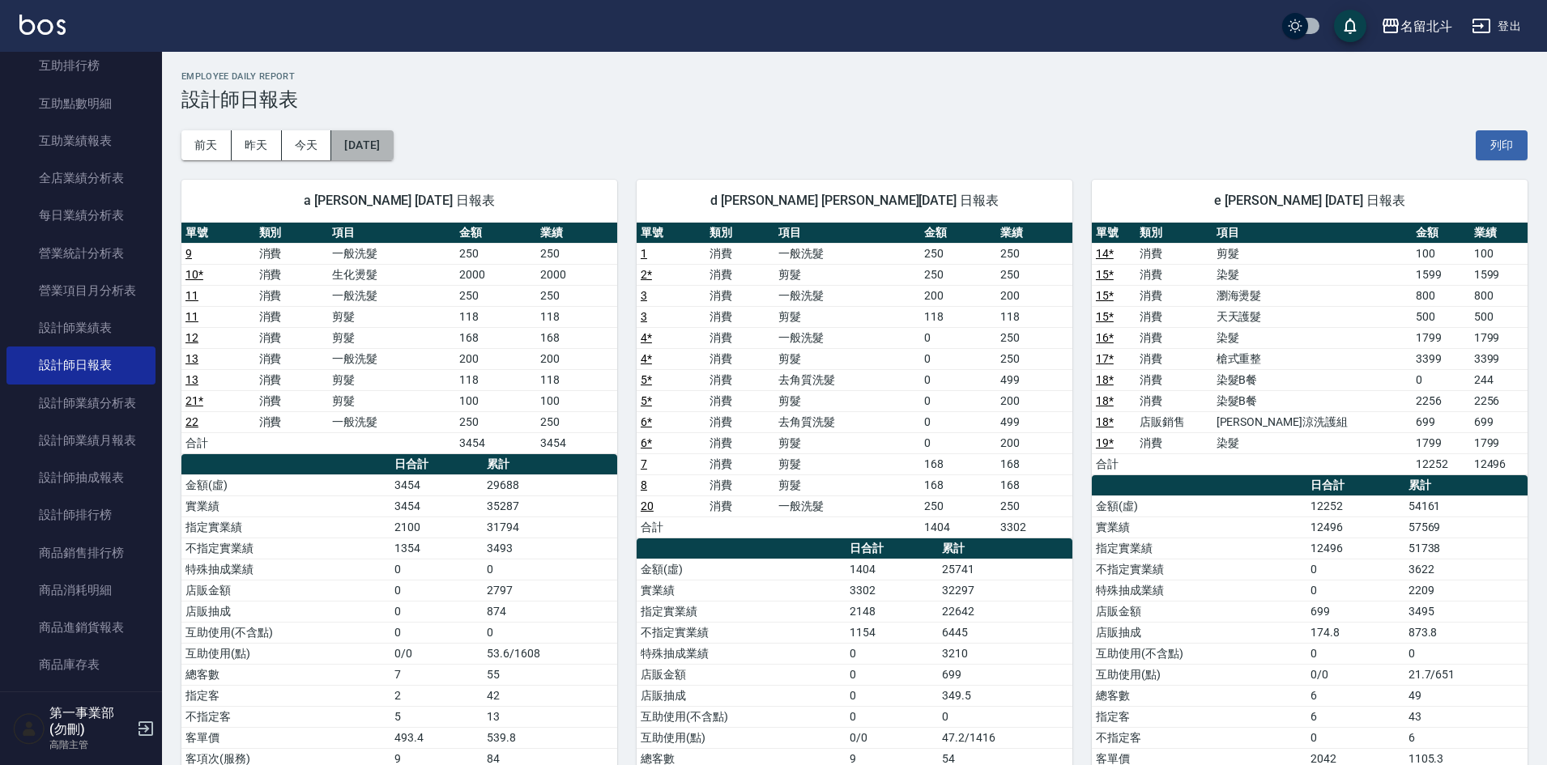
click at [377, 144] on button "[DATE]" at bounding box center [362, 145] width 62 height 30
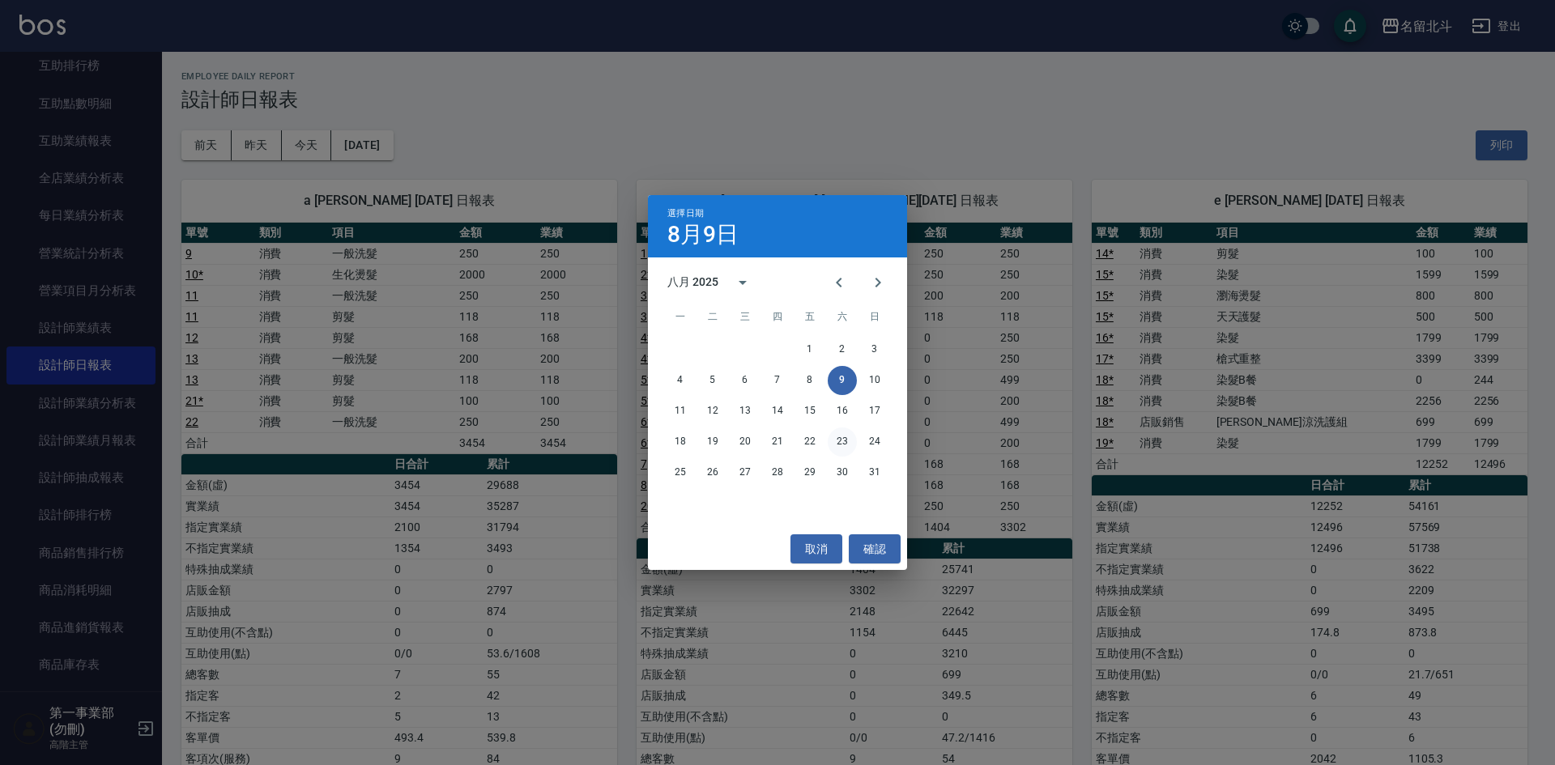
click at [842, 436] on button "23" at bounding box center [842, 442] width 29 height 29
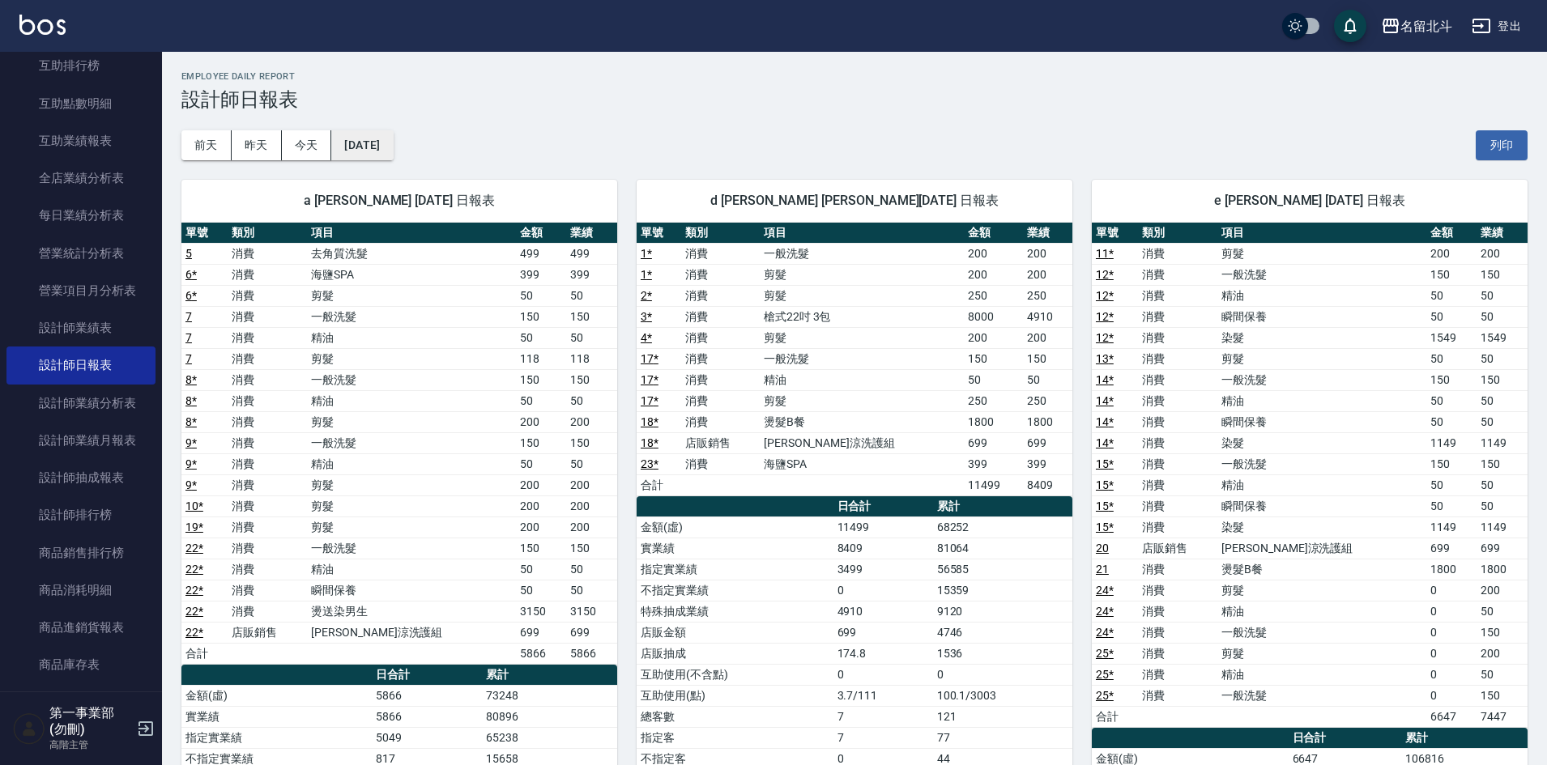
click at [393, 145] on button "[DATE]" at bounding box center [362, 145] width 62 height 30
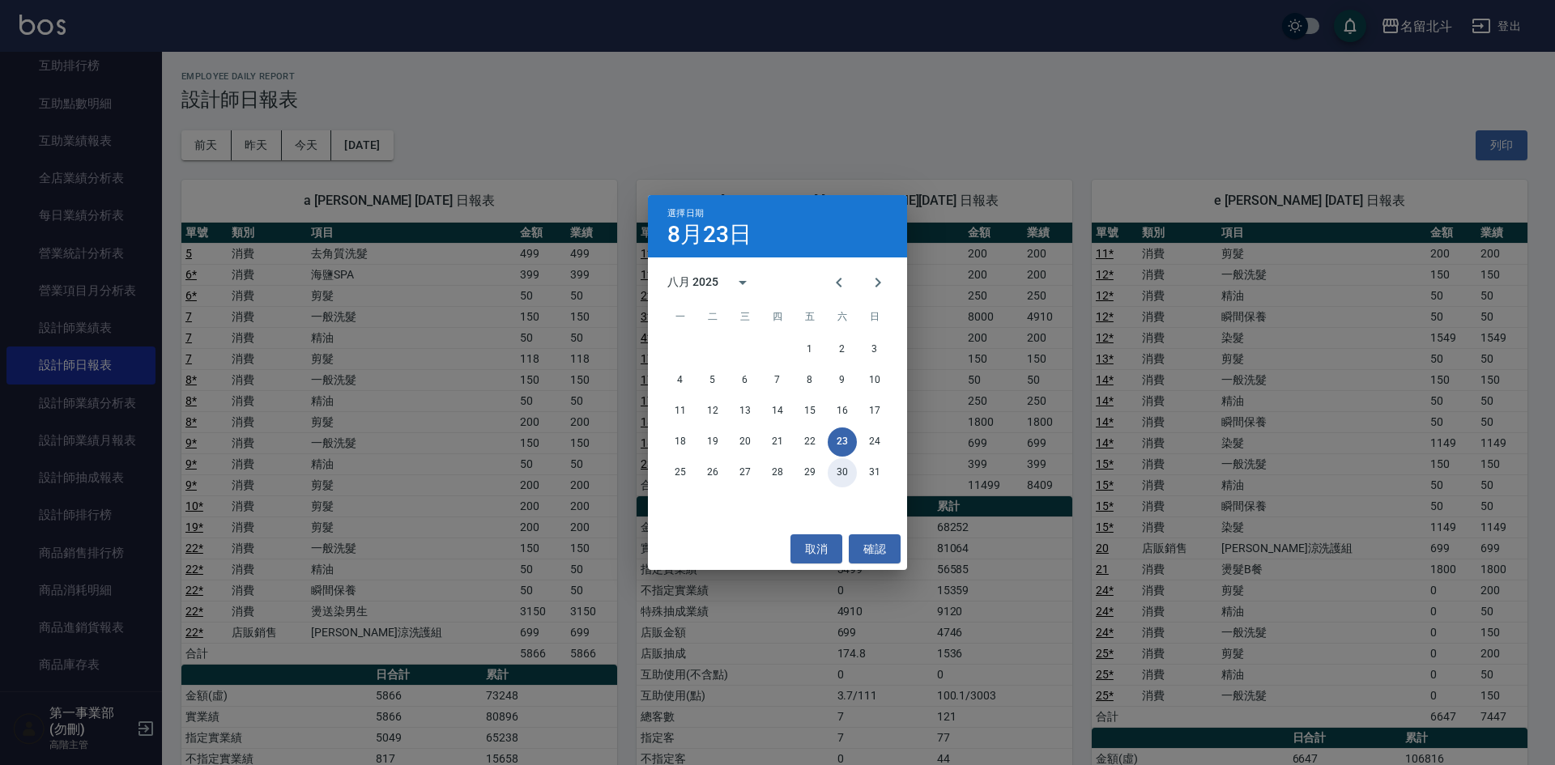
click at [841, 463] on button "30" at bounding box center [842, 472] width 29 height 29
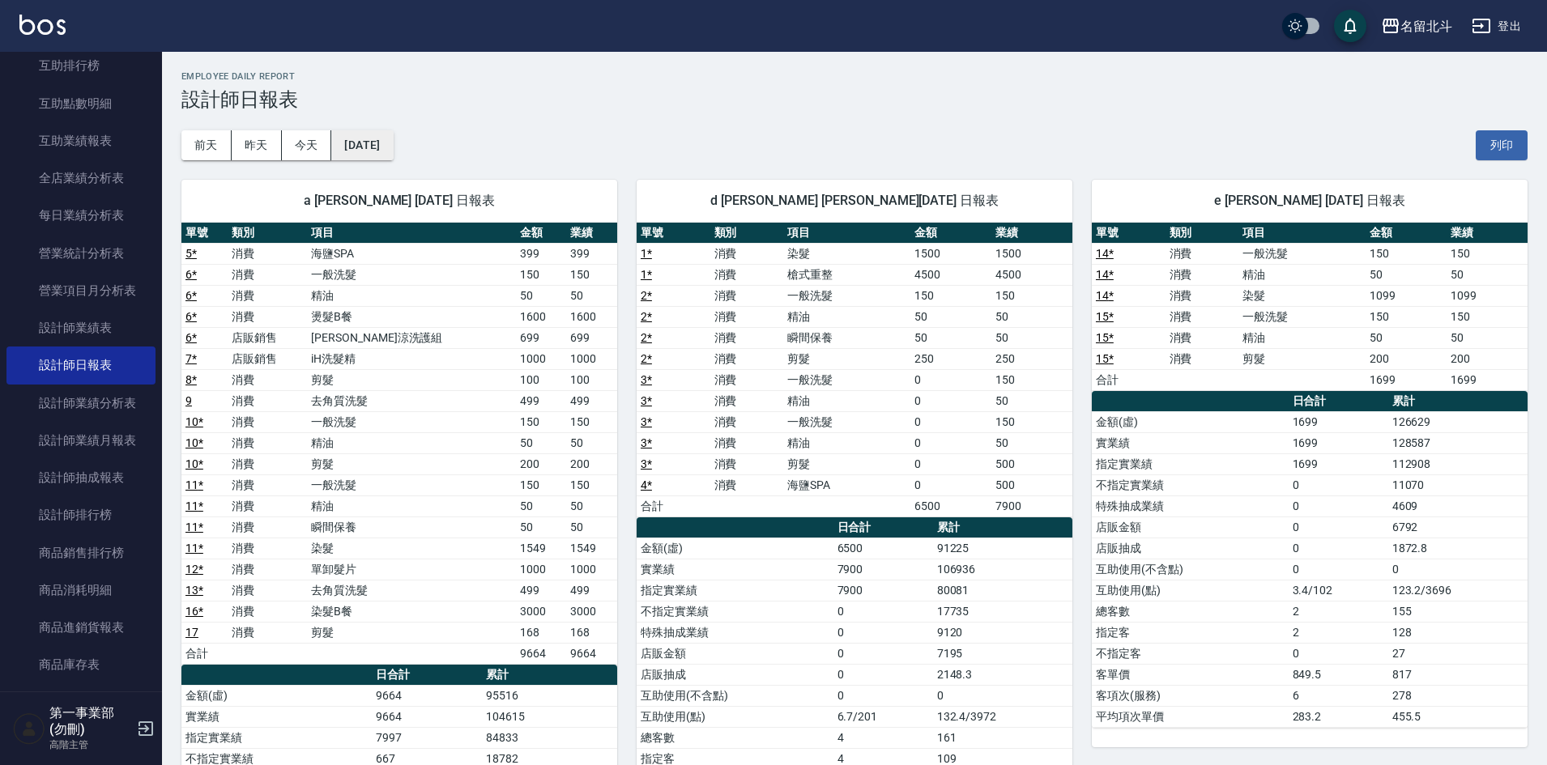
click at [367, 134] on button "[DATE]" at bounding box center [362, 145] width 62 height 30
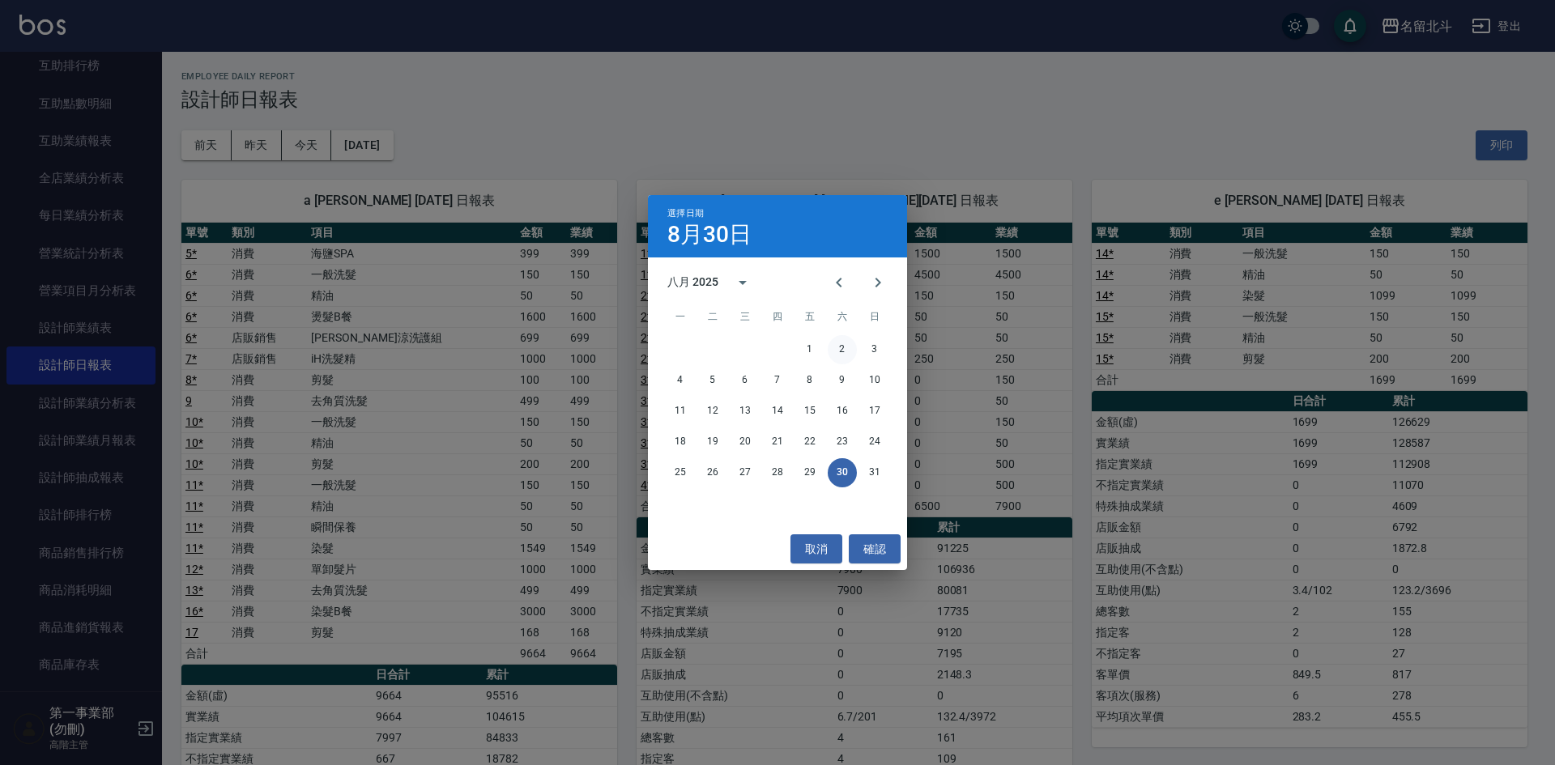
click at [843, 347] on button "2" at bounding box center [842, 349] width 29 height 29
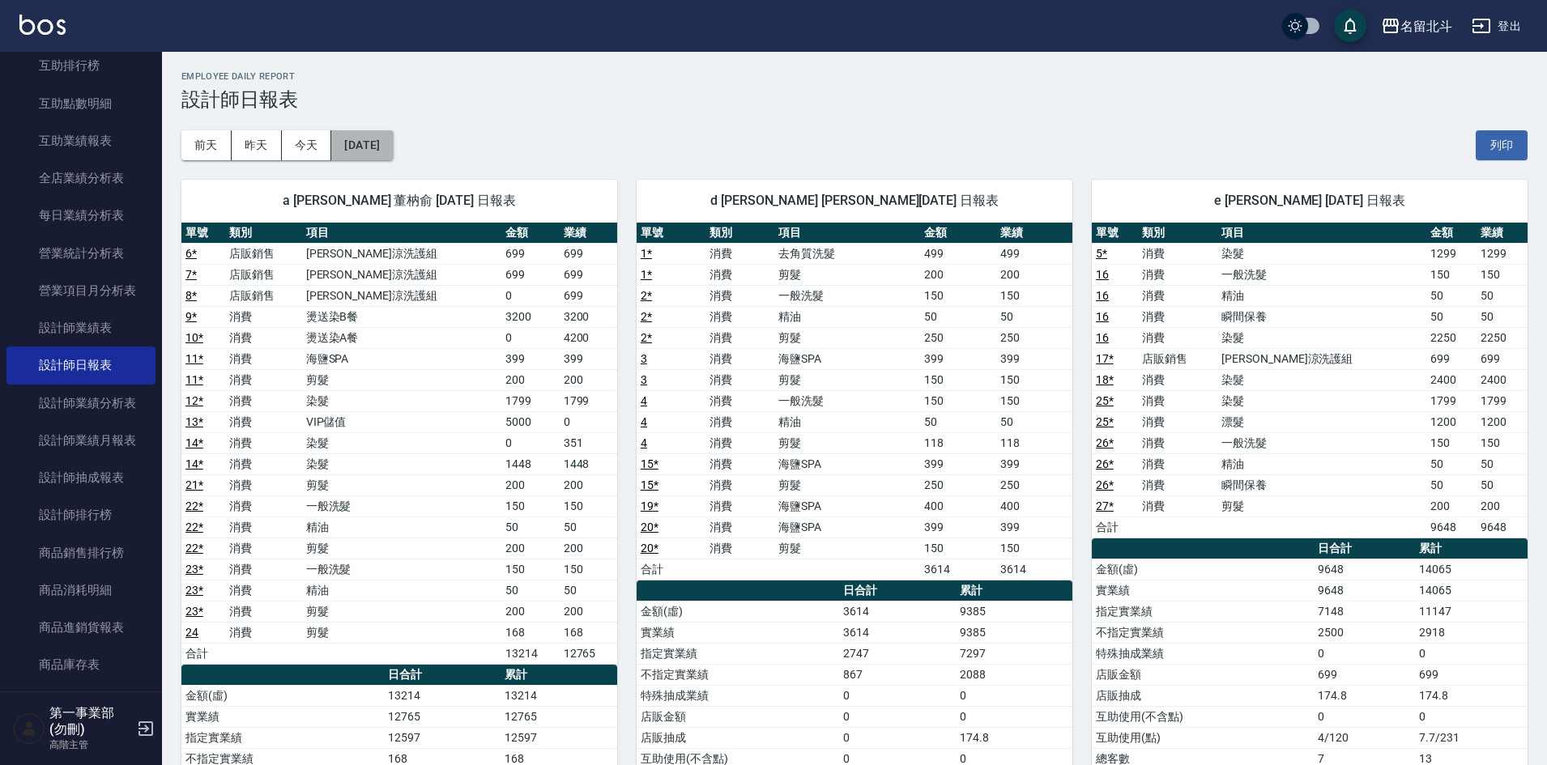
click at [390, 148] on button "[DATE]" at bounding box center [362, 145] width 62 height 30
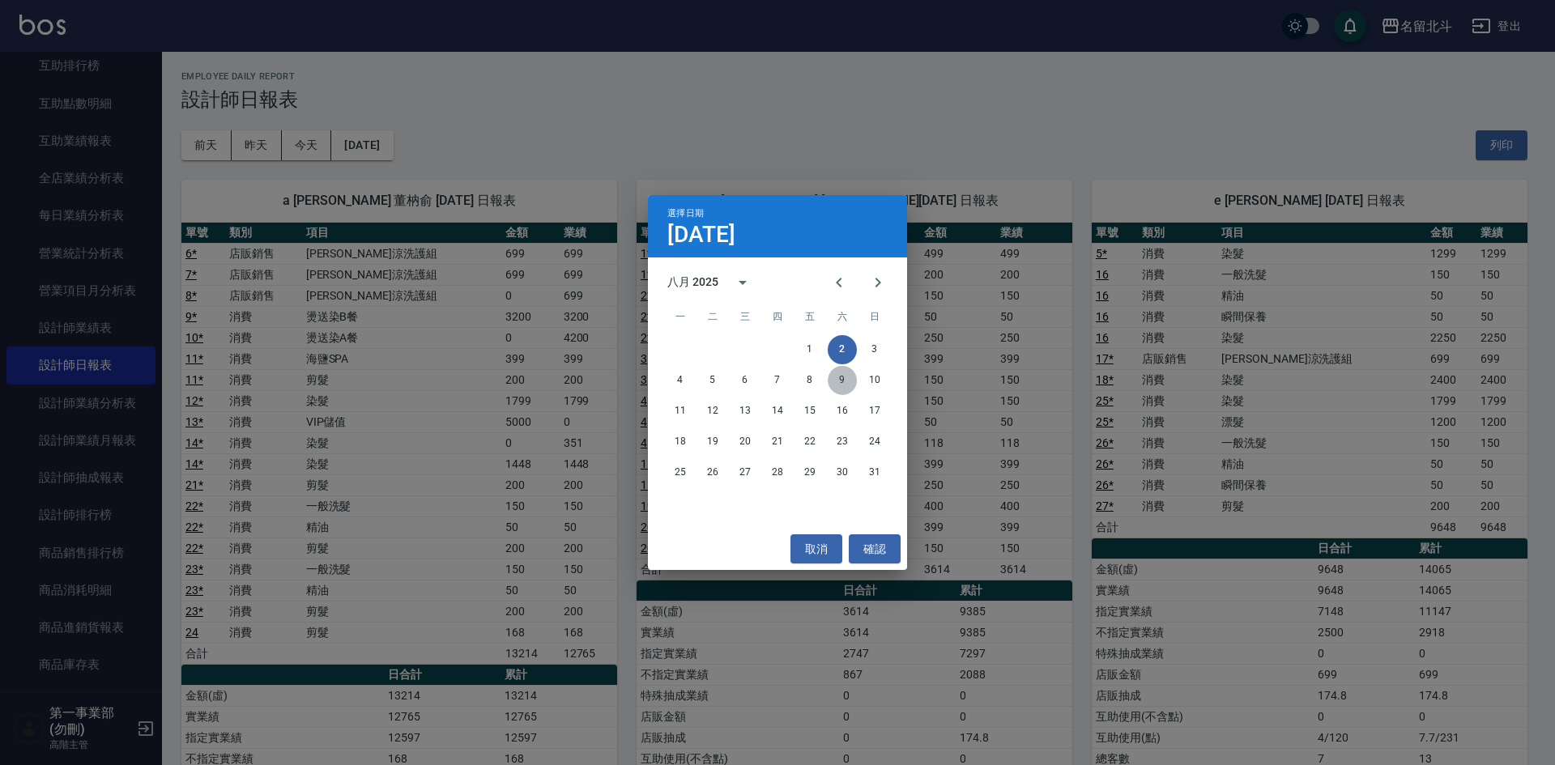
click at [847, 382] on button "9" at bounding box center [842, 380] width 29 height 29
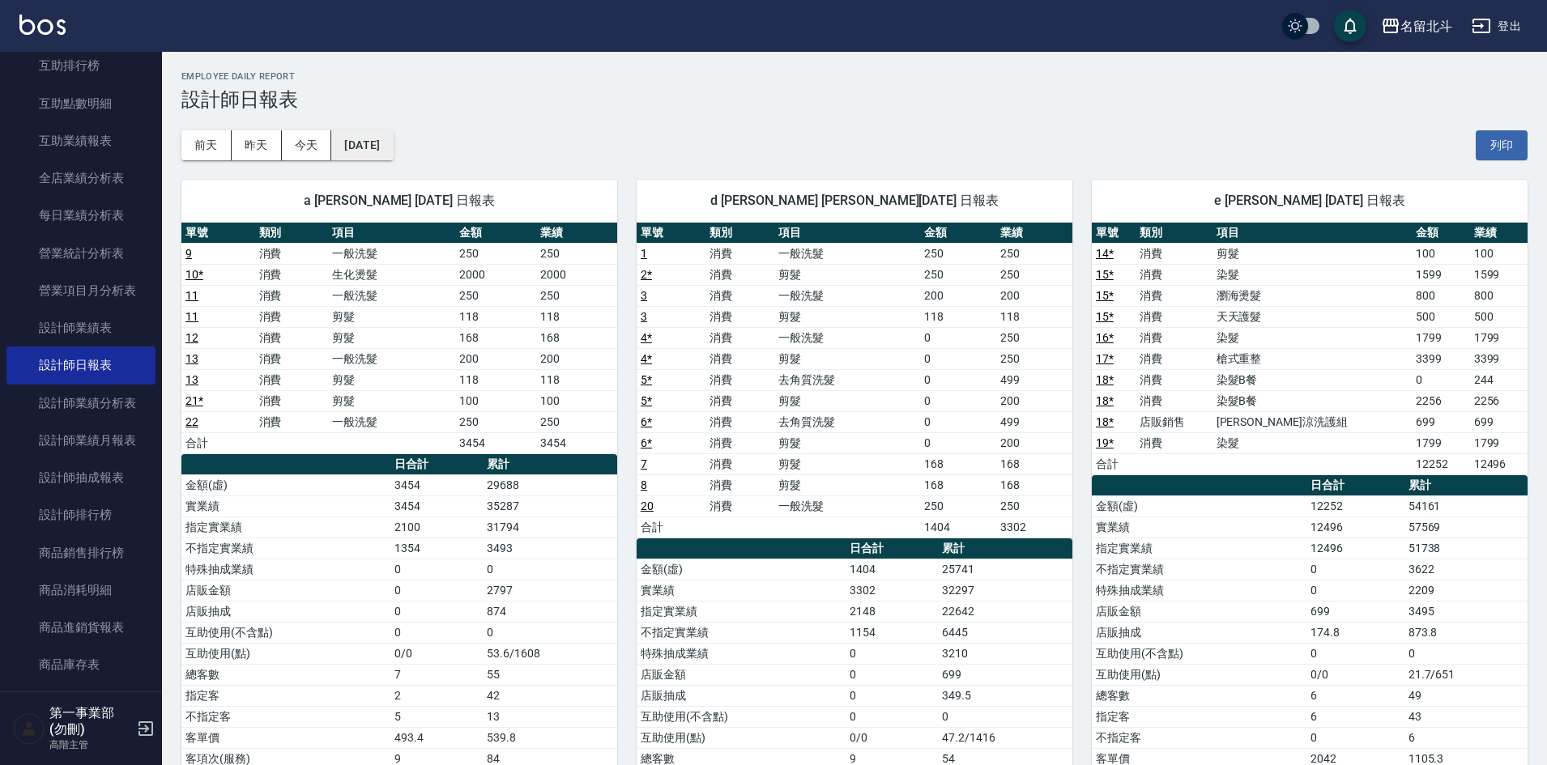
click at [374, 159] on button "[DATE]" at bounding box center [362, 145] width 62 height 30
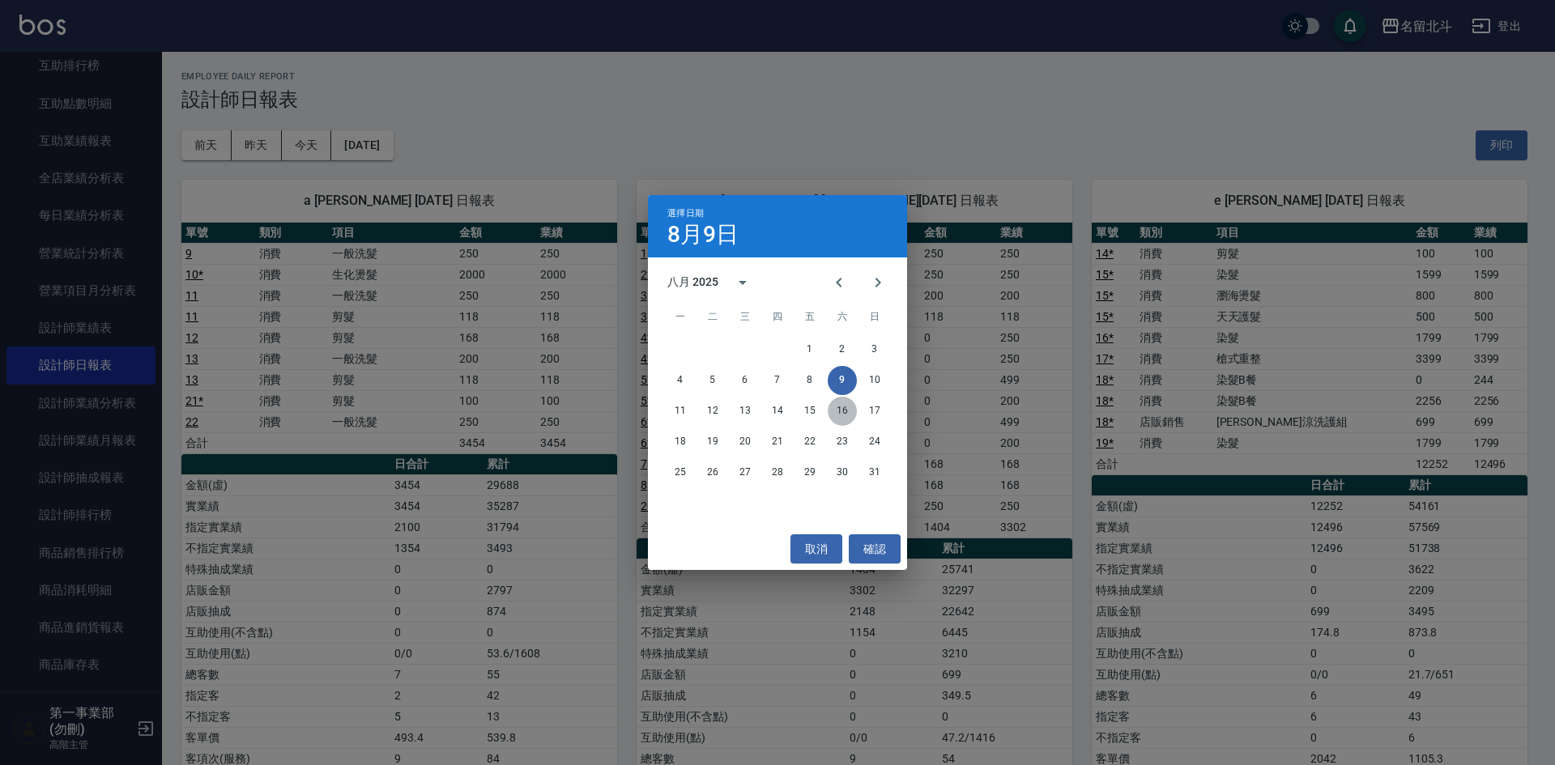
click at [839, 416] on button "16" at bounding box center [842, 411] width 29 height 29
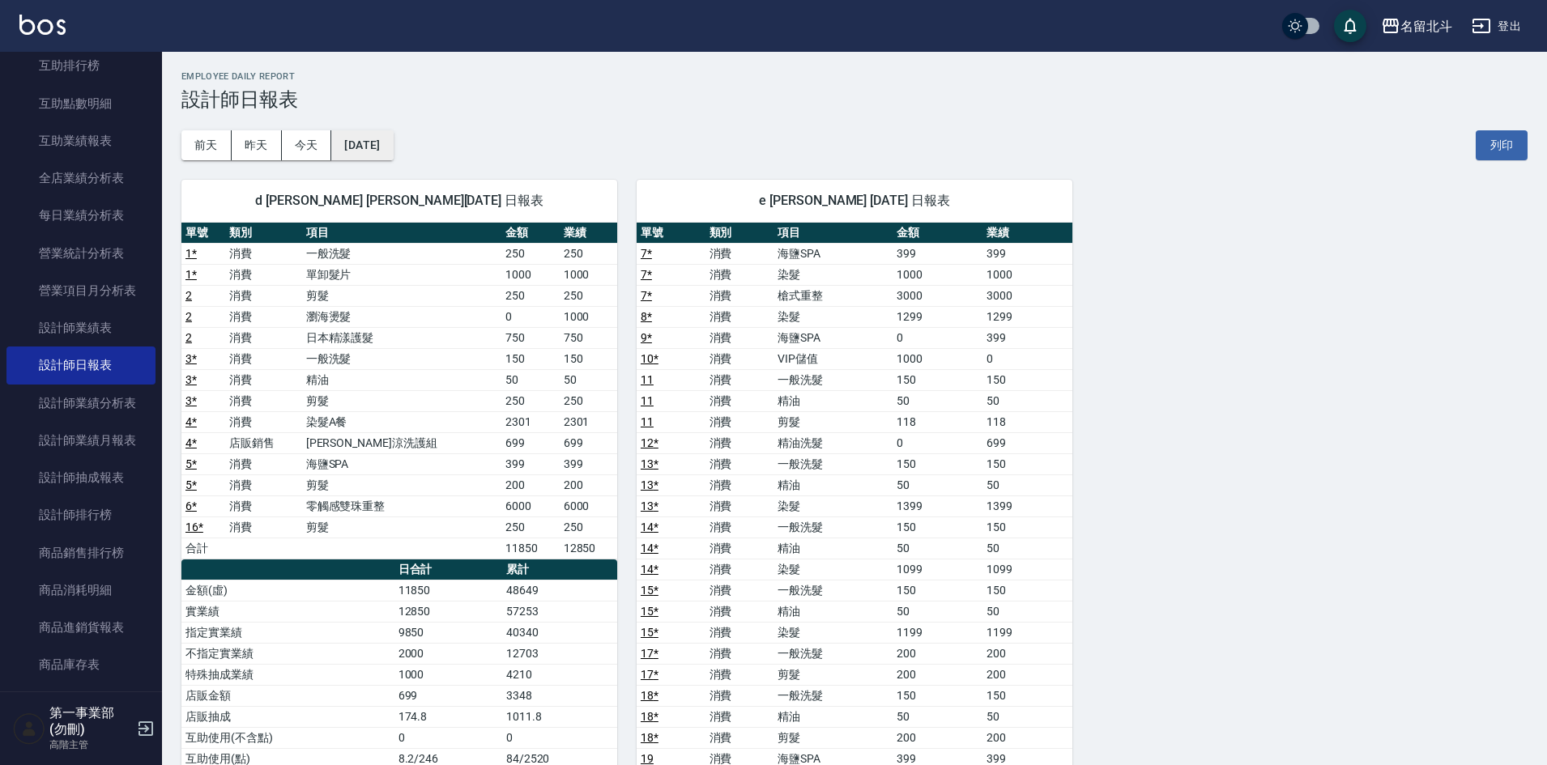
click at [391, 154] on button "[DATE]" at bounding box center [362, 145] width 62 height 30
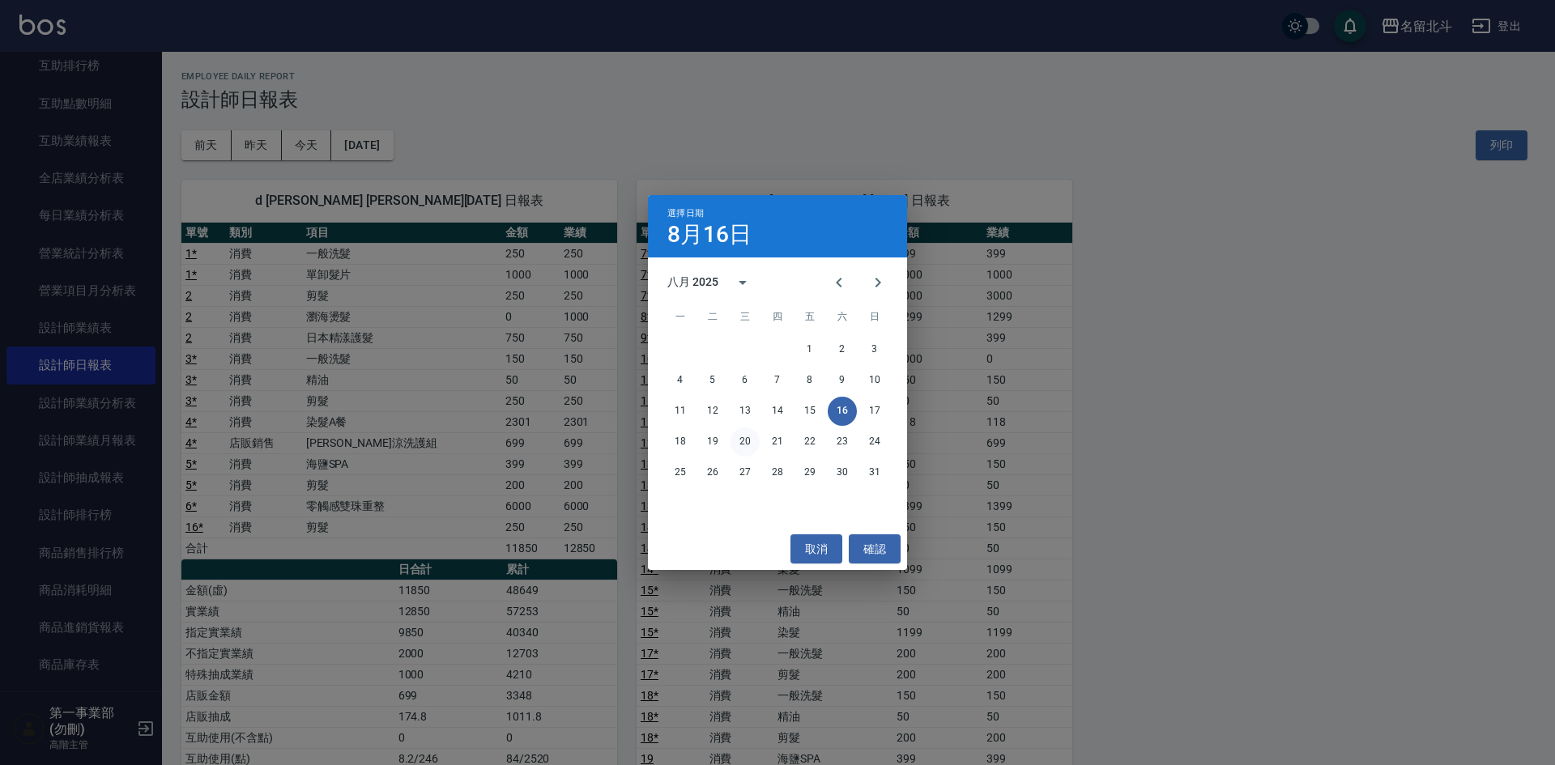
click at [743, 446] on button "20" at bounding box center [745, 442] width 29 height 29
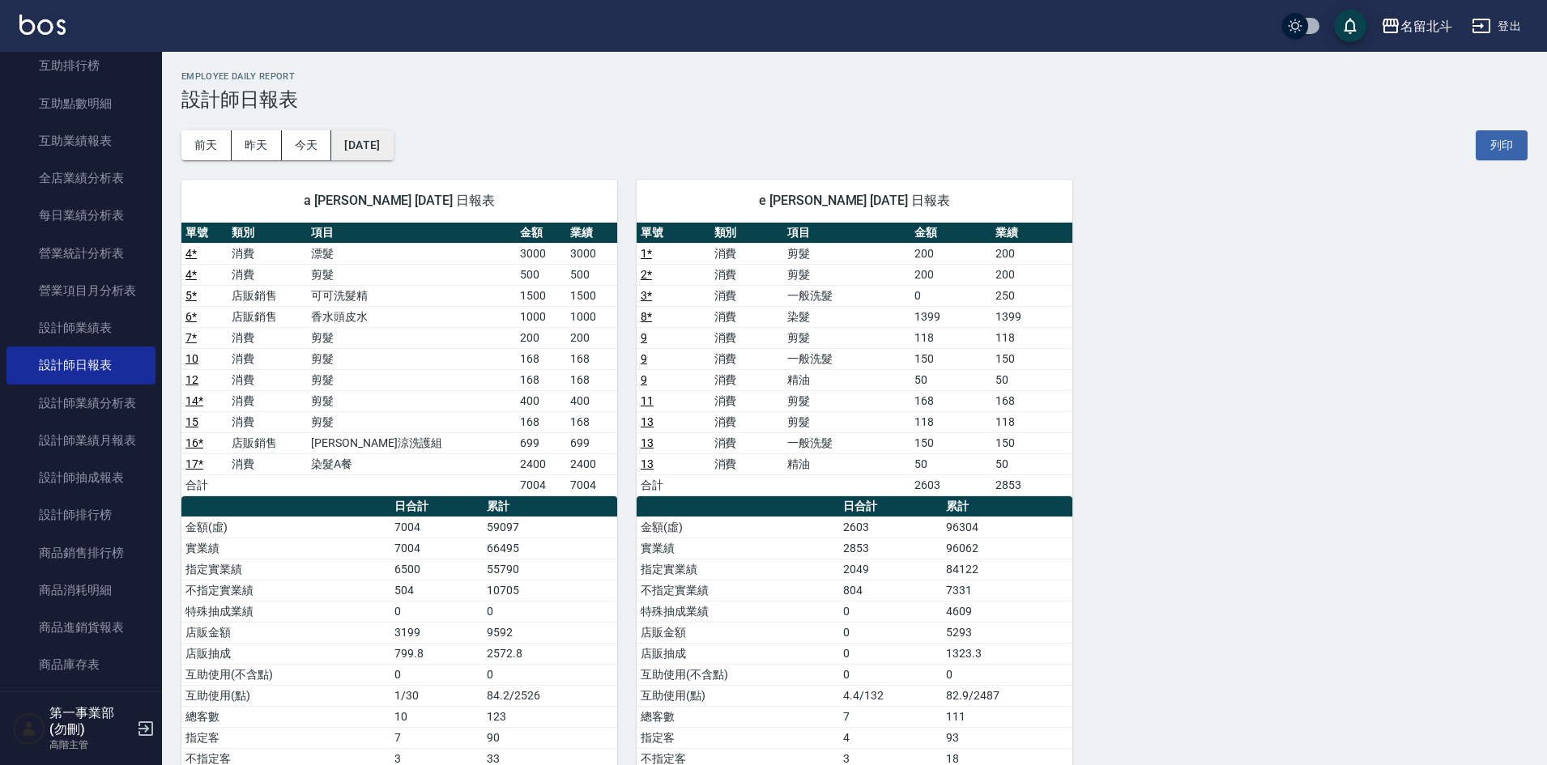
click at [393, 143] on button "[DATE]" at bounding box center [362, 145] width 62 height 30
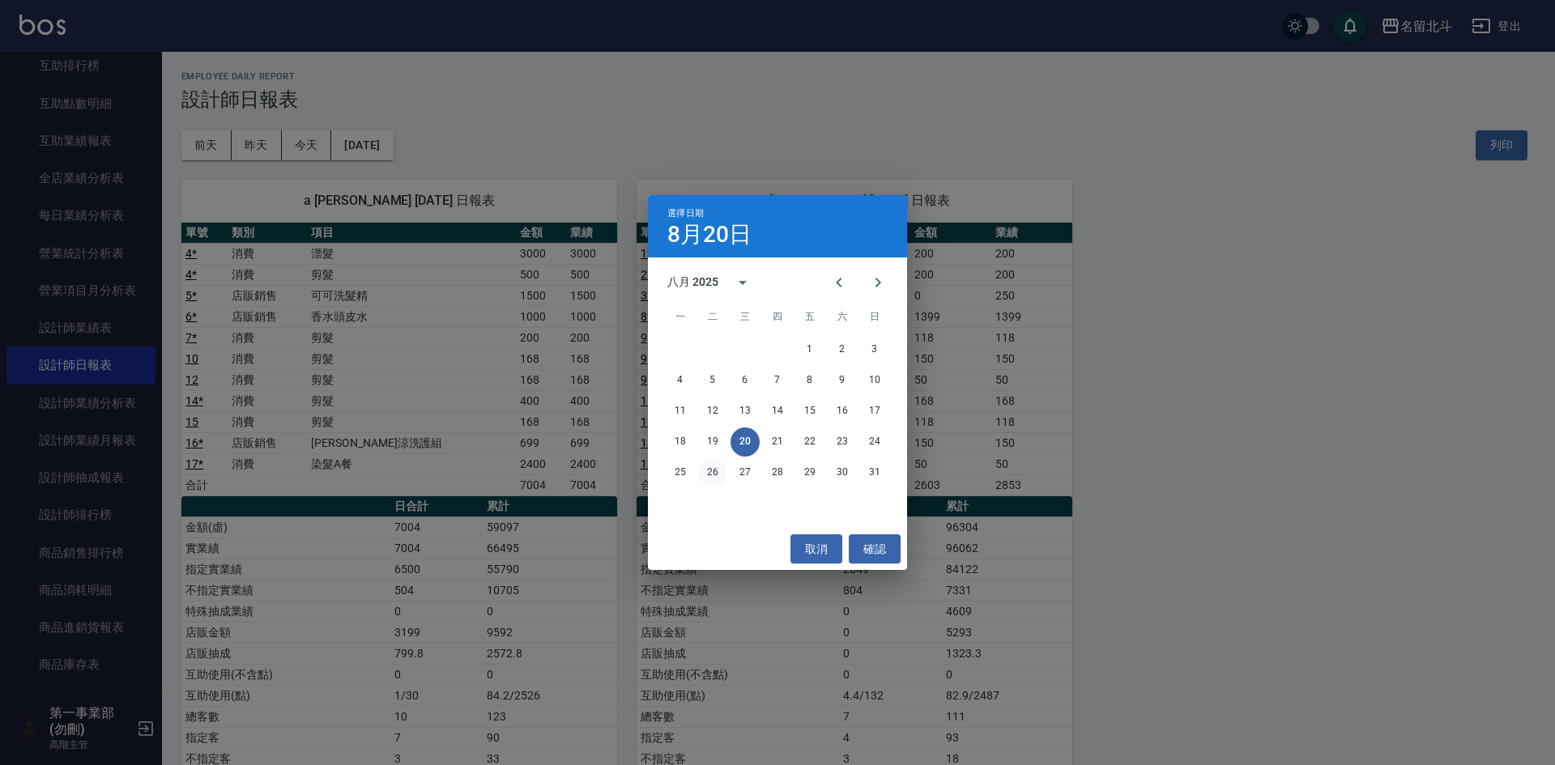
click at [716, 467] on button "26" at bounding box center [712, 472] width 29 height 29
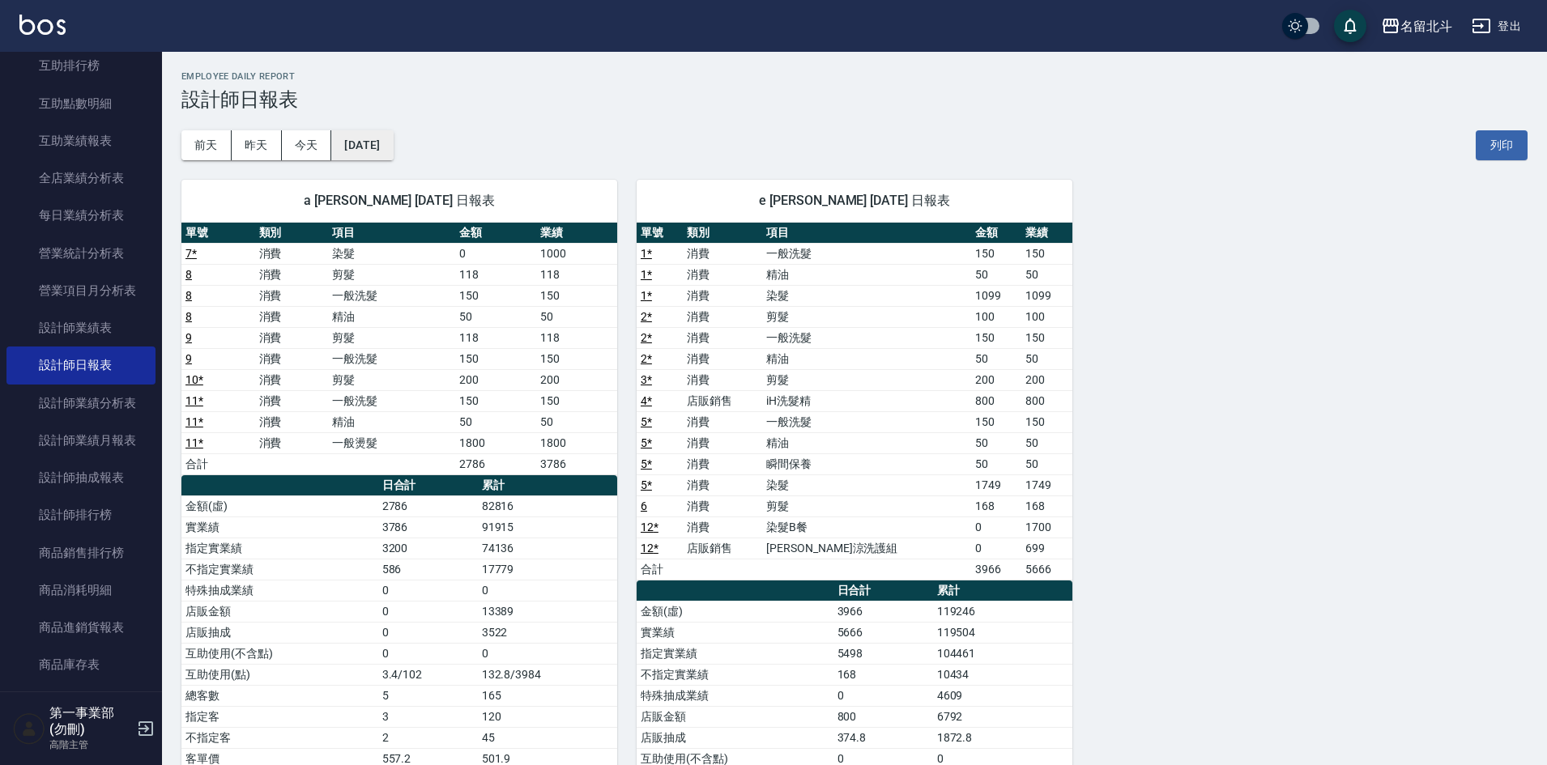
click at [381, 140] on button "[DATE]" at bounding box center [362, 145] width 62 height 30
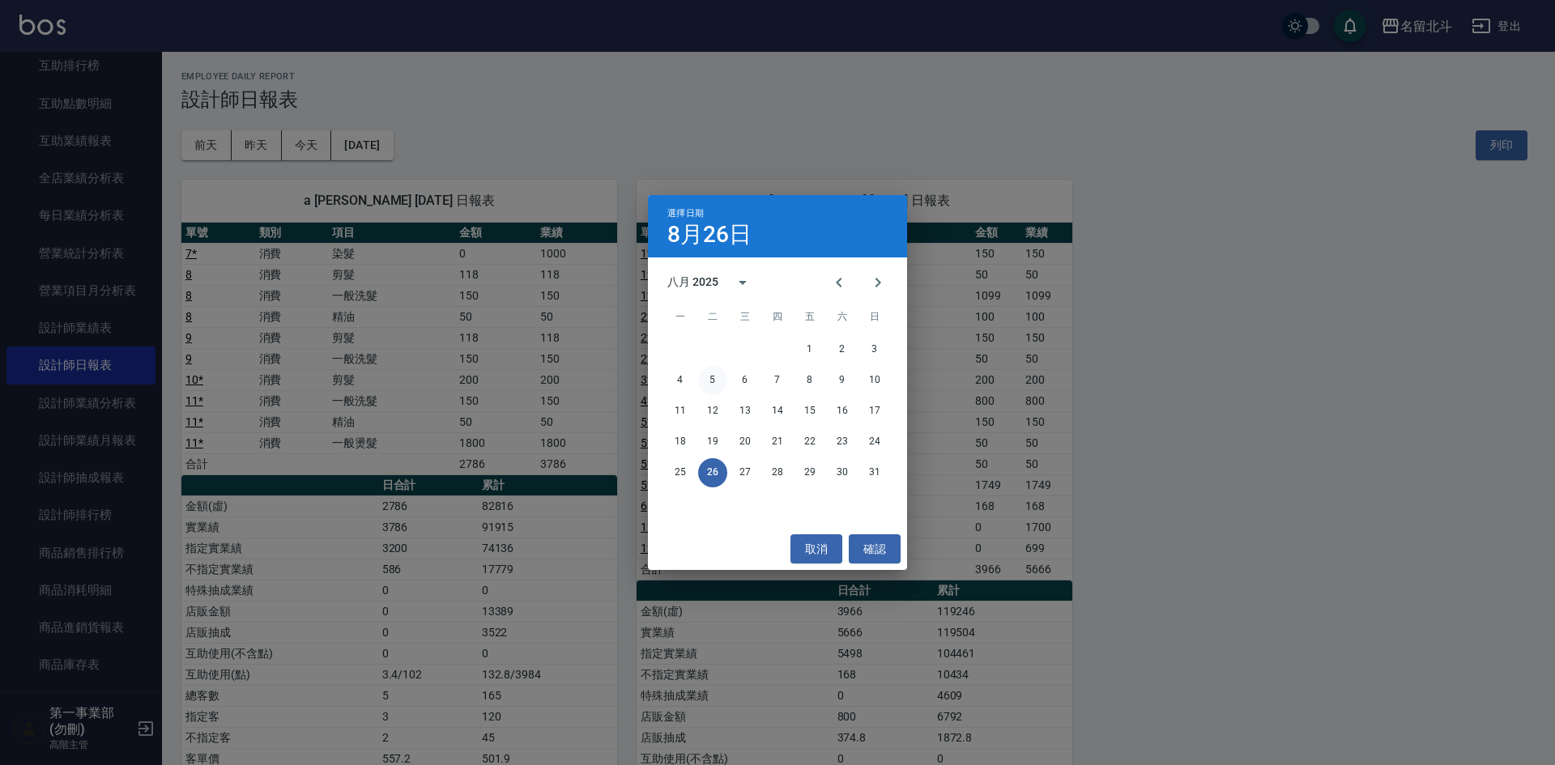
click at [717, 381] on button "5" at bounding box center [712, 380] width 29 height 29
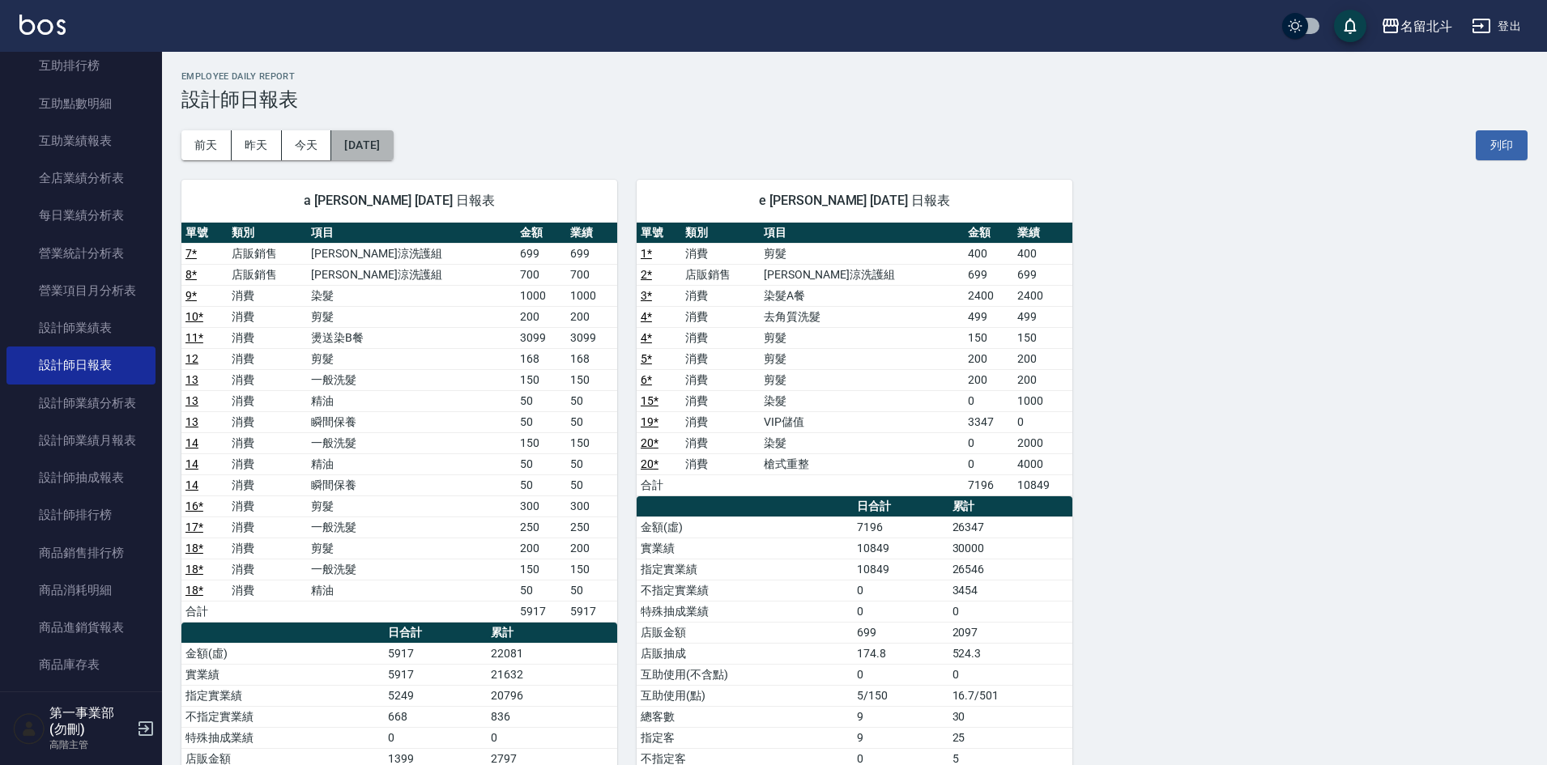
click at [385, 143] on button "[DATE]" at bounding box center [362, 145] width 62 height 30
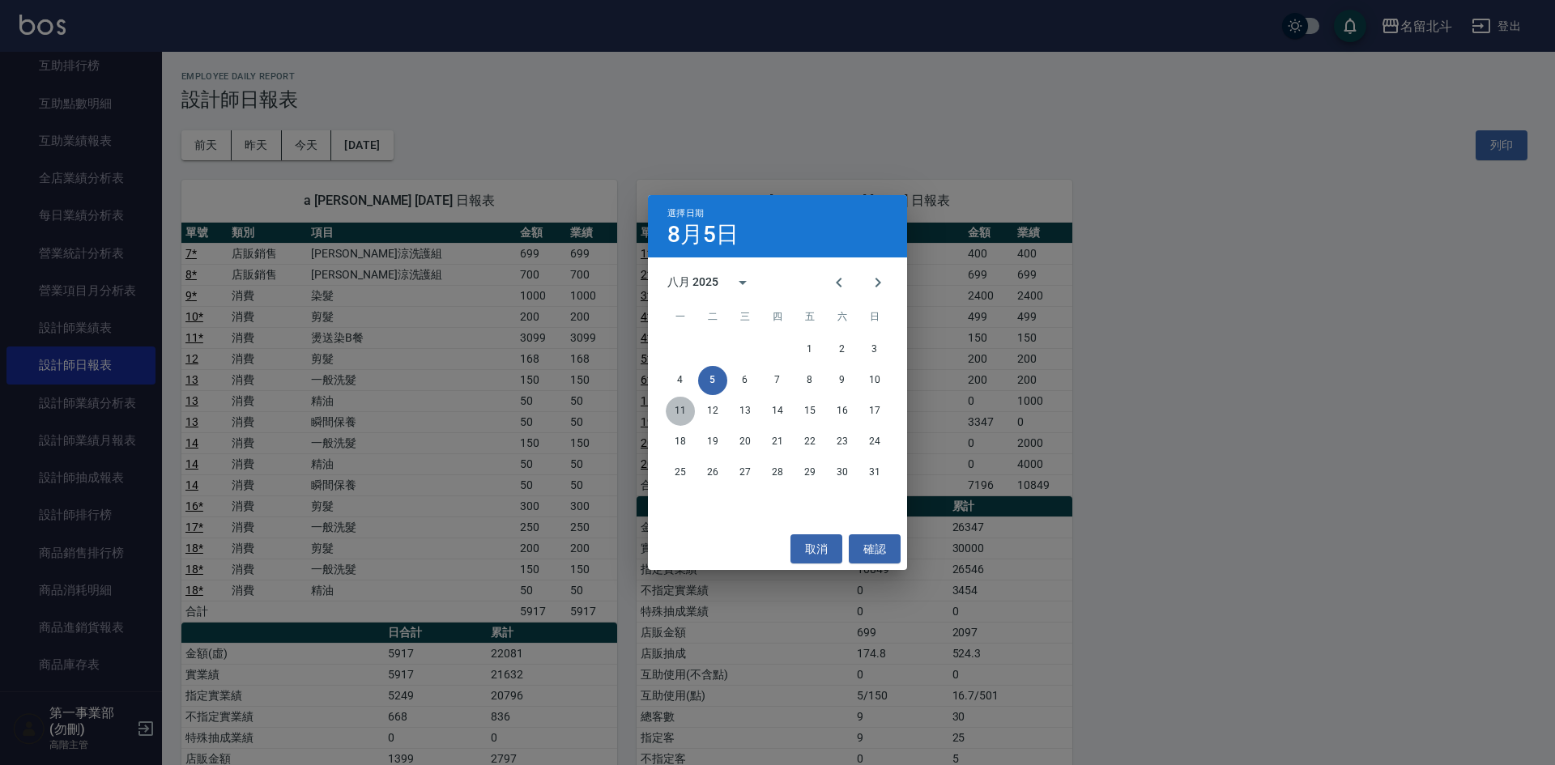
click at [676, 406] on button "11" at bounding box center [680, 411] width 29 height 29
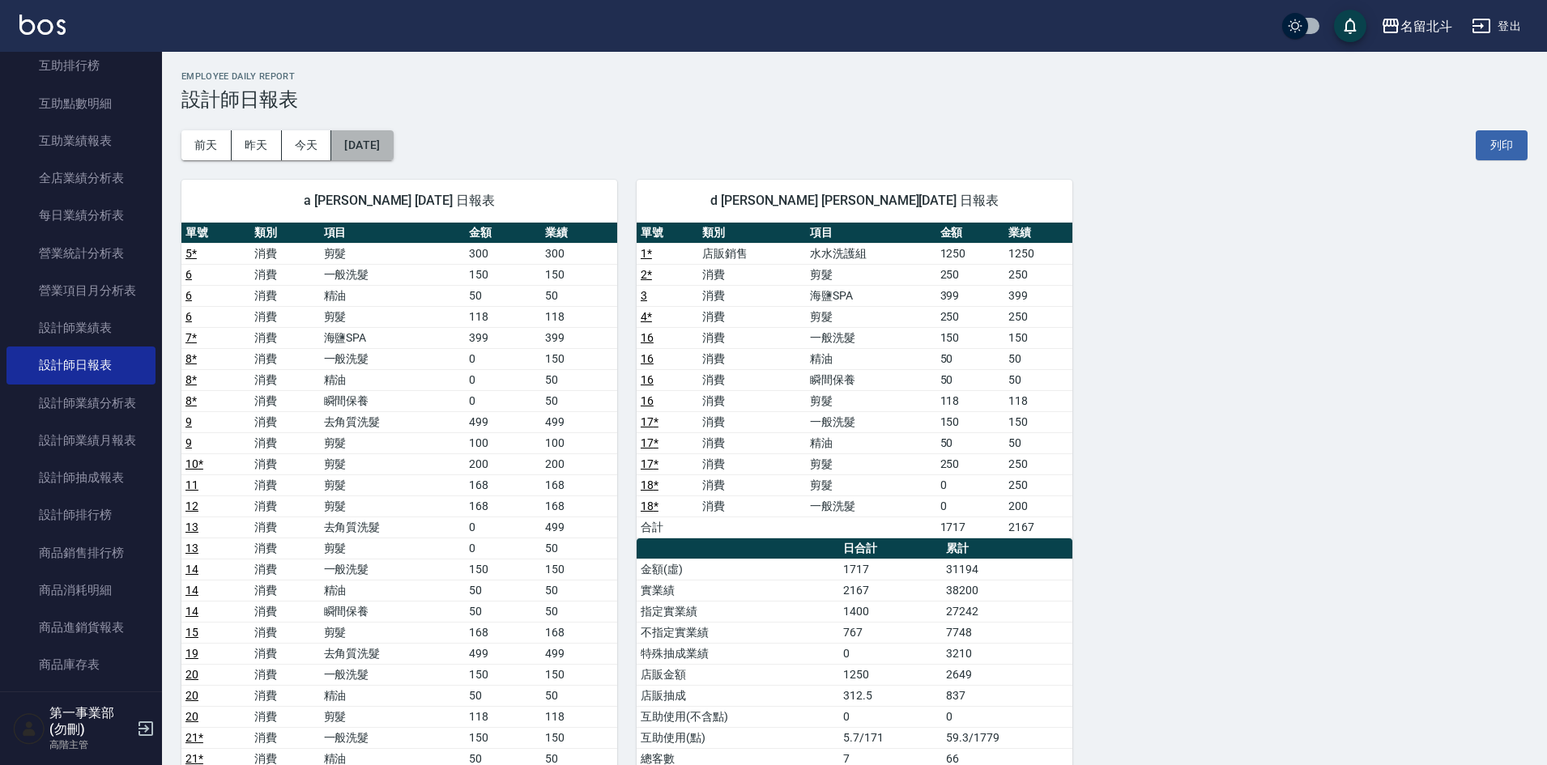
click at [393, 137] on button "[DATE]" at bounding box center [362, 145] width 62 height 30
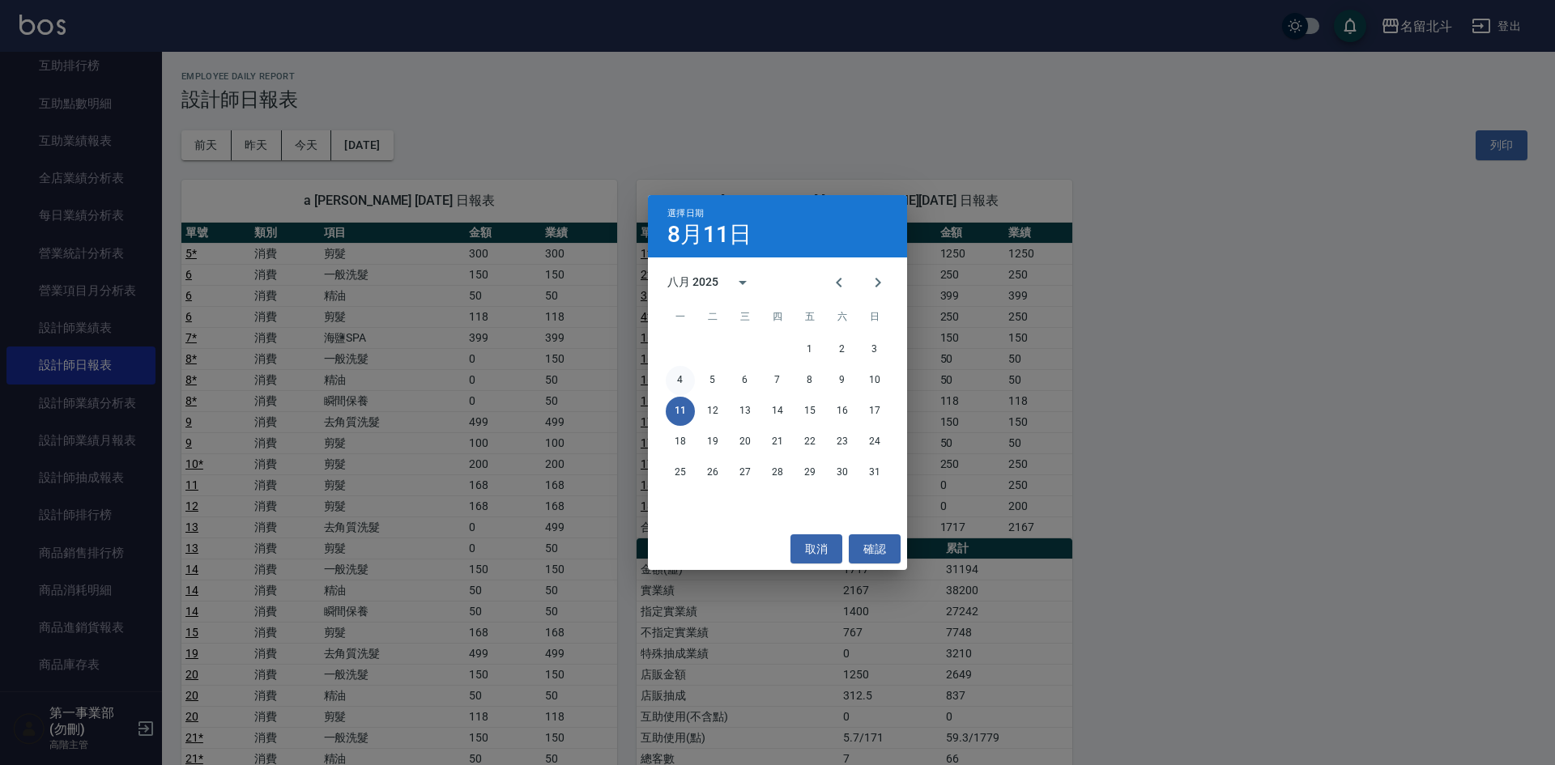
click at [684, 386] on button "4" at bounding box center [680, 380] width 29 height 29
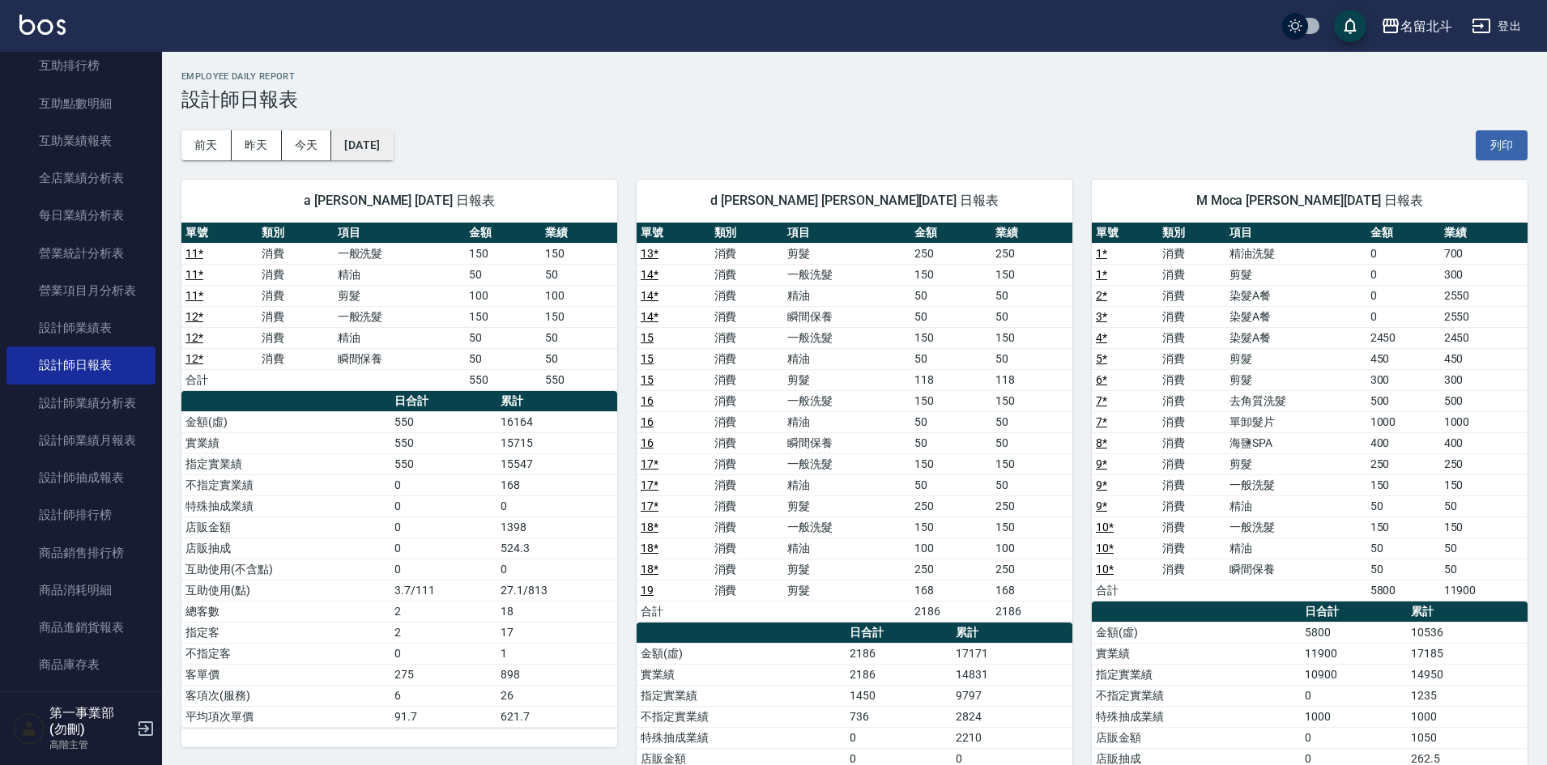
click at [371, 153] on button "[DATE]" at bounding box center [362, 145] width 62 height 30
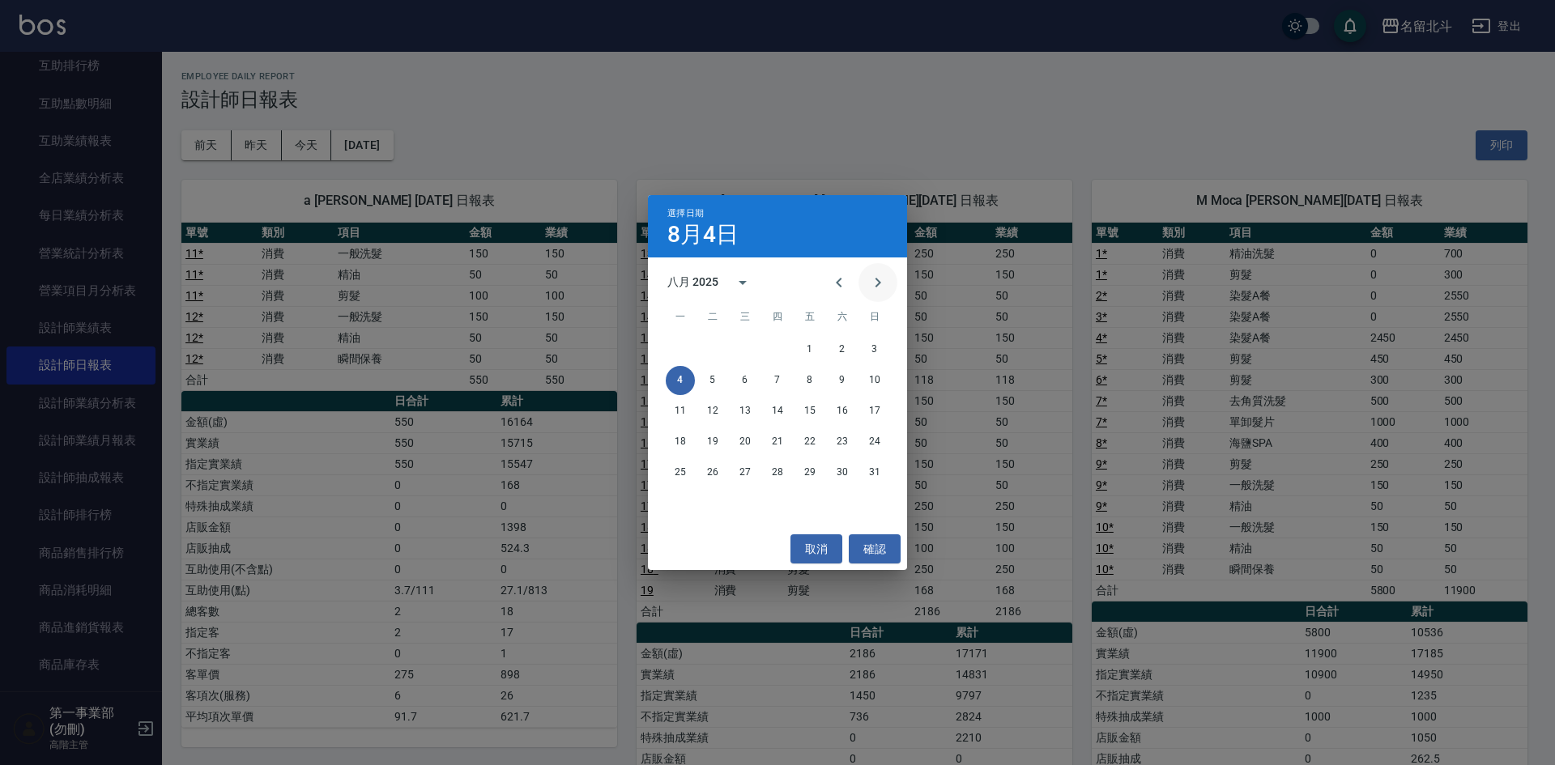
click at [876, 289] on icon "Next month" at bounding box center [877, 282] width 19 height 19
click at [781, 369] on button "11" at bounding box center [777, 380] width 29 height 29
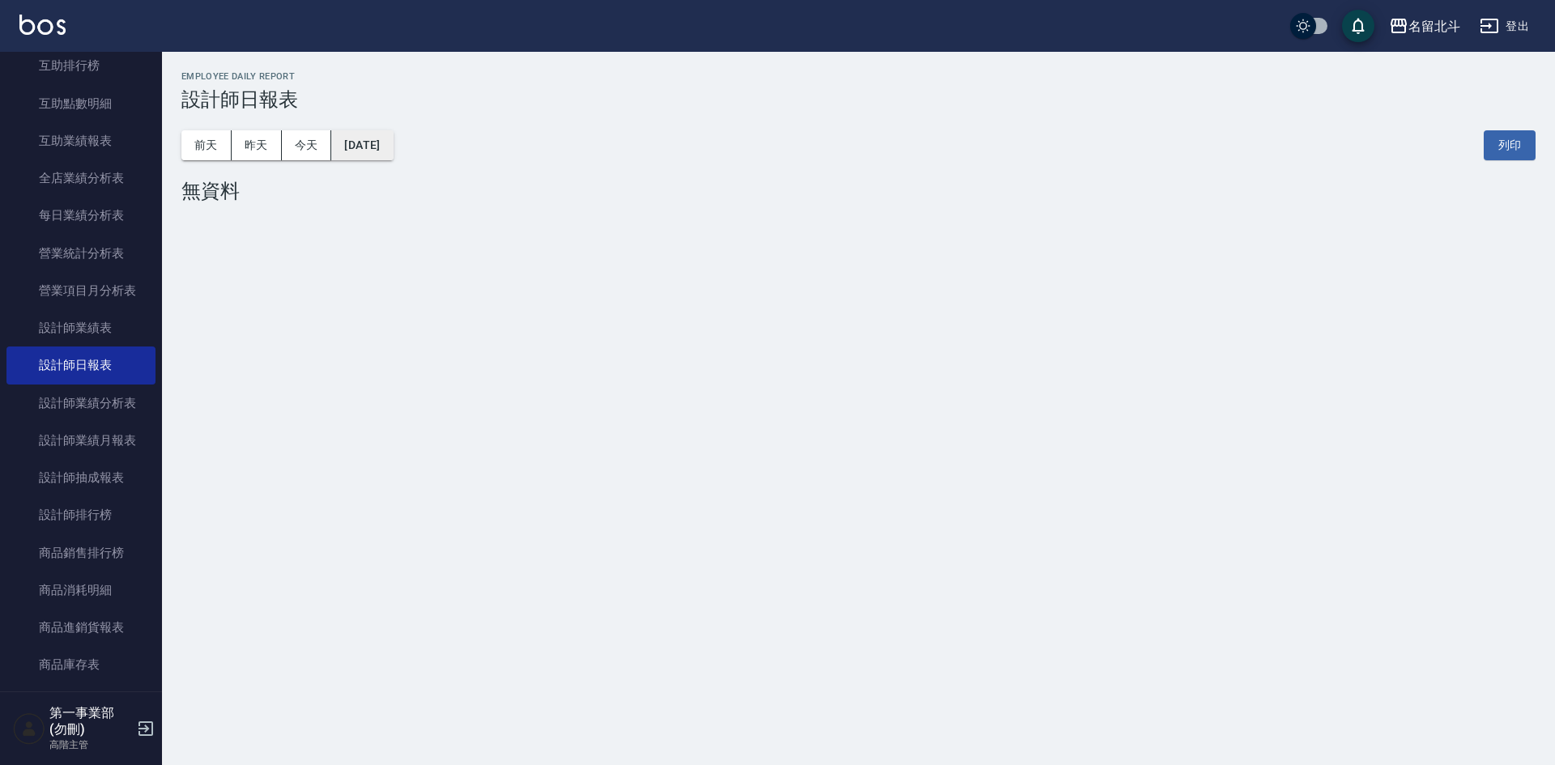
click at [374, 139] on button "[DATE]" at bounding box center [362, 145] width 62 height 30
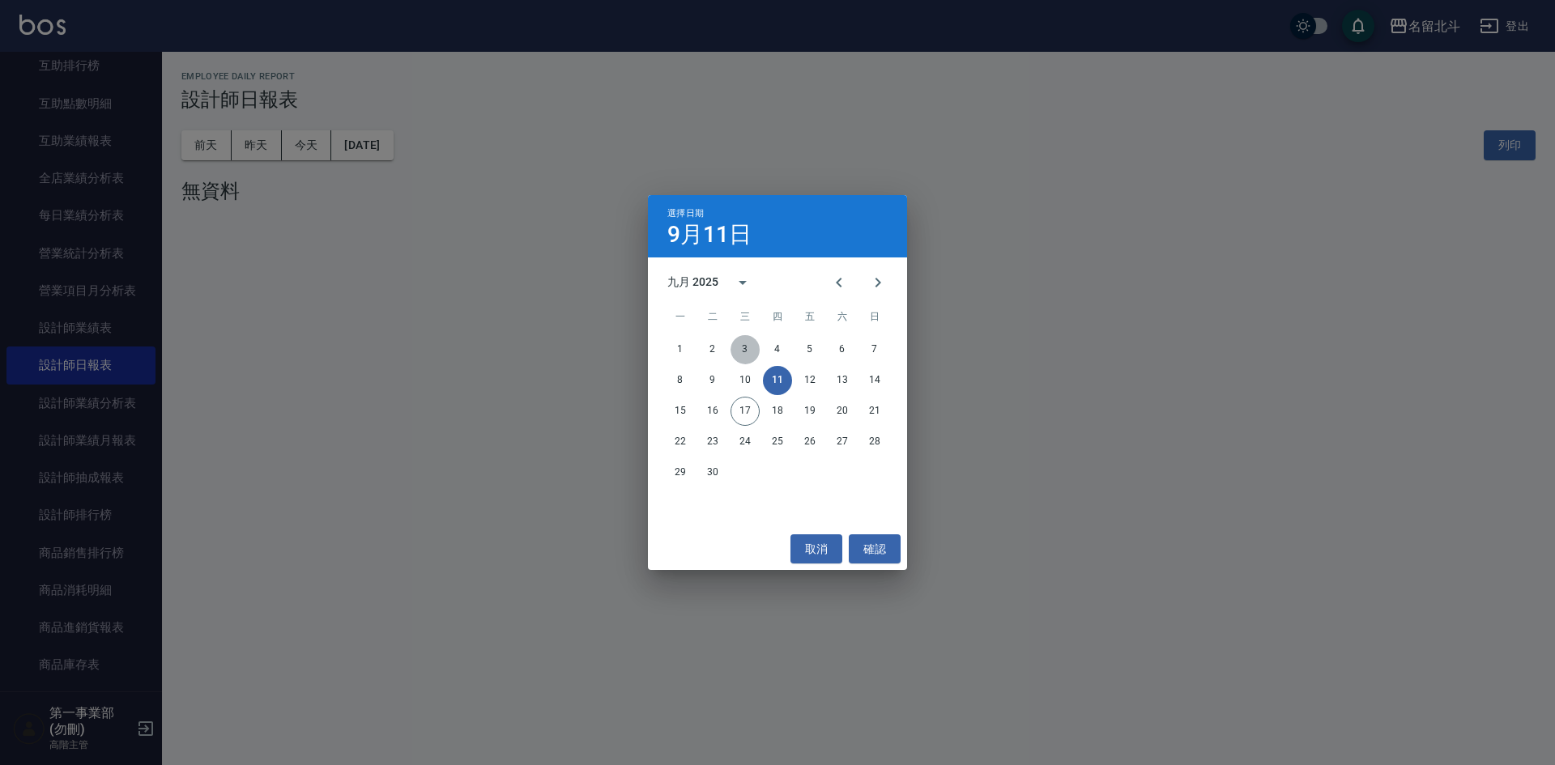
click at [736, 344] on button "3" at bounding box center [745, 349] width 29 height 29
